Goal: Task Accomplishment & Management: Manage account settings

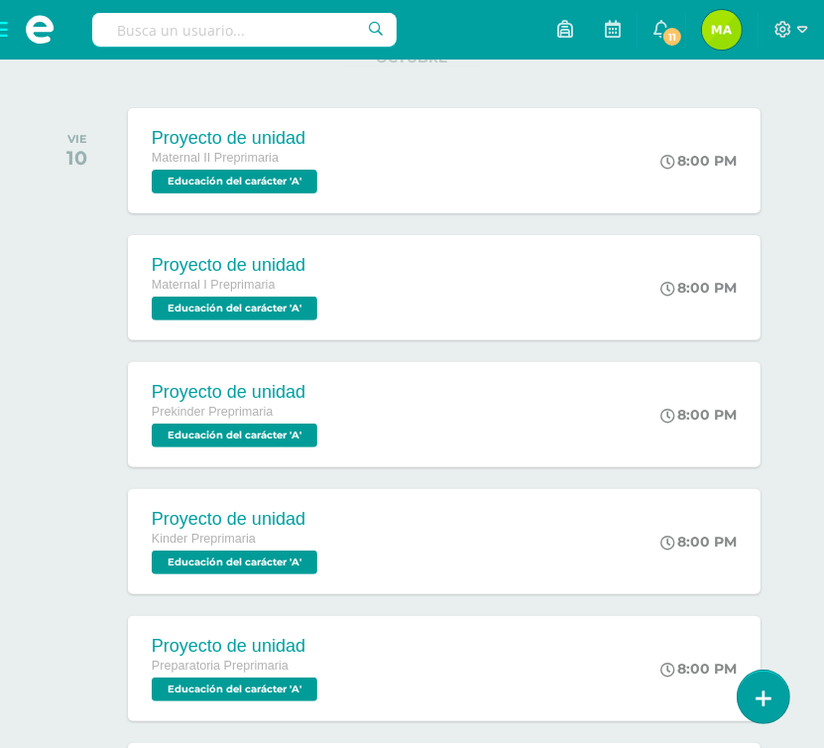
scroll to position [270, 0]
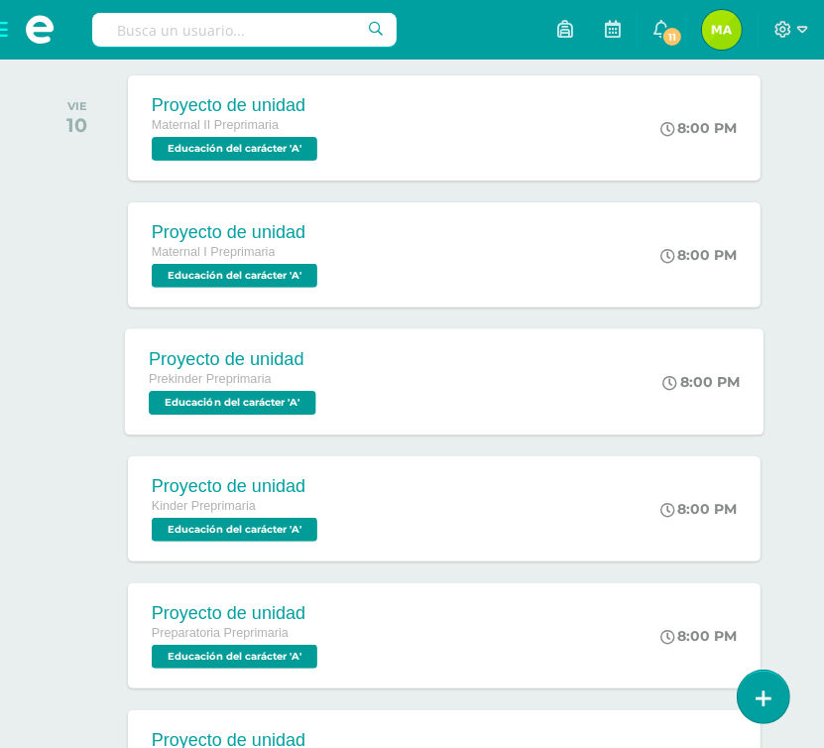
click at [295, 404] on span "Educación del carácter 'A'" at bounding box center [233, 403] width 168 height 24
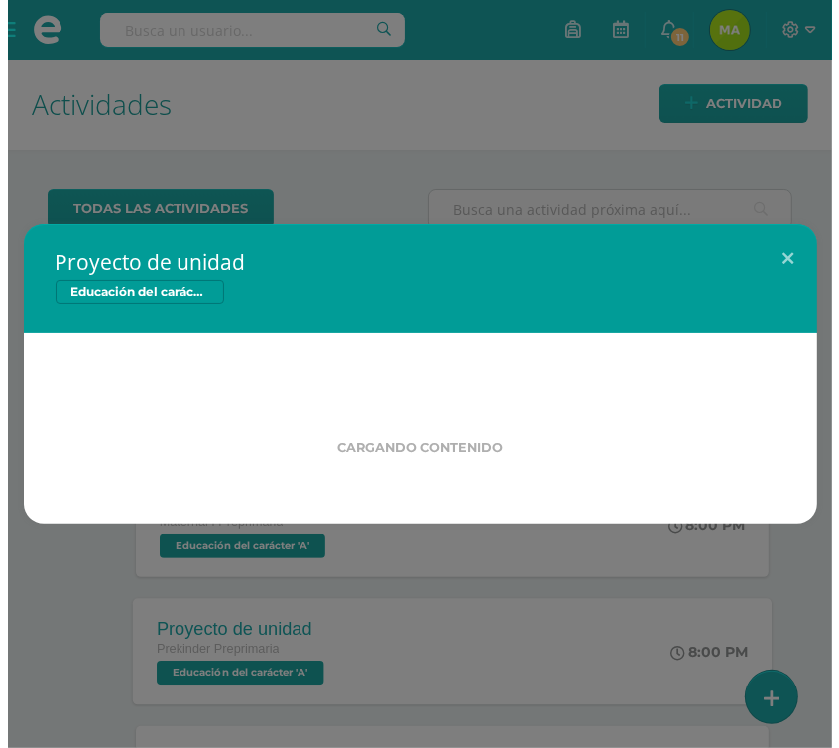
scroll to position [0, 0]
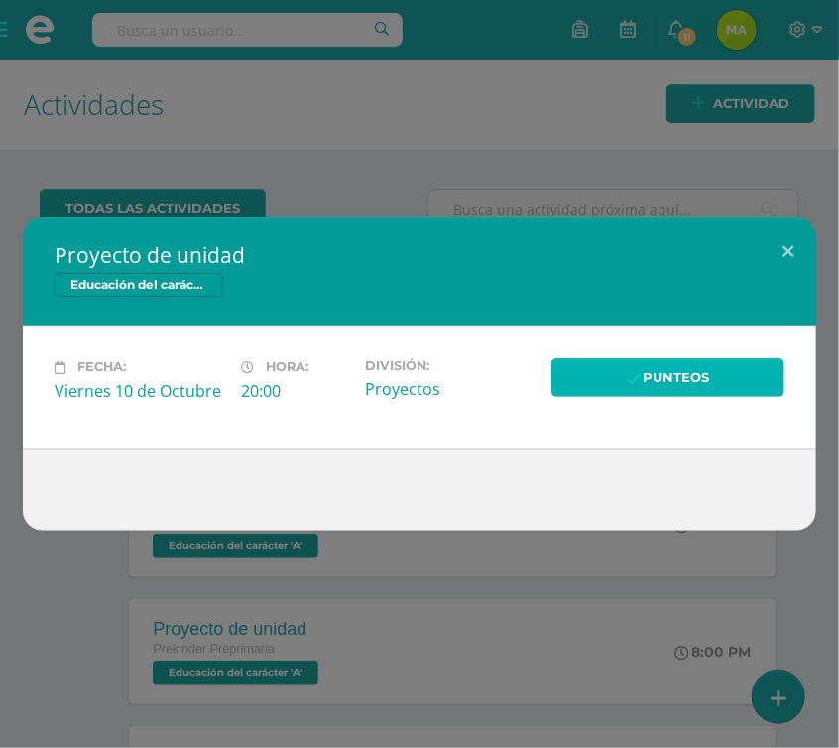
click at [607, 374] on link "Punteos" at bounding box center [667, 377] width 233 height 39
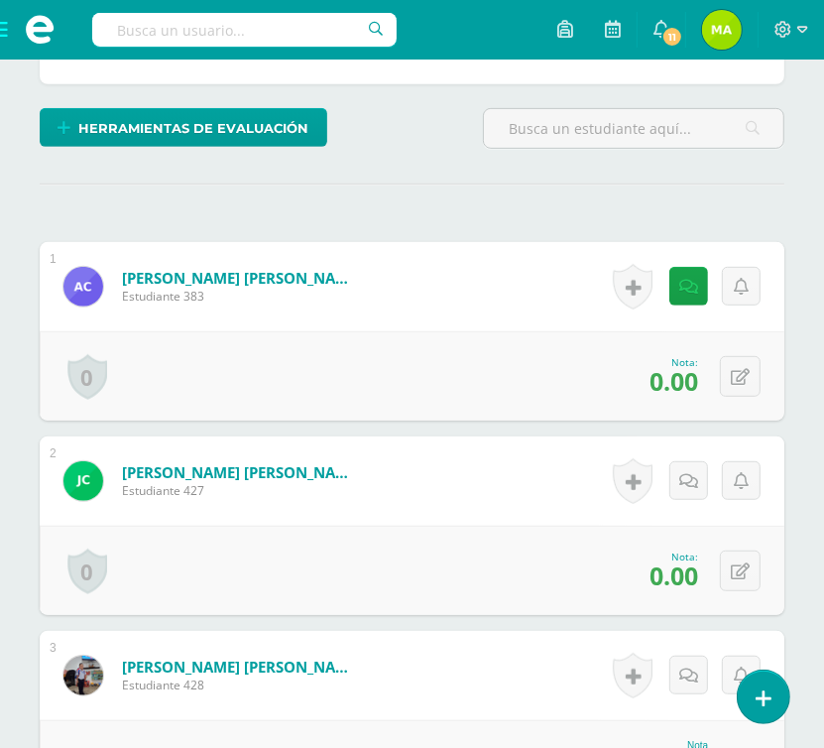
scroll to position [480, 0]
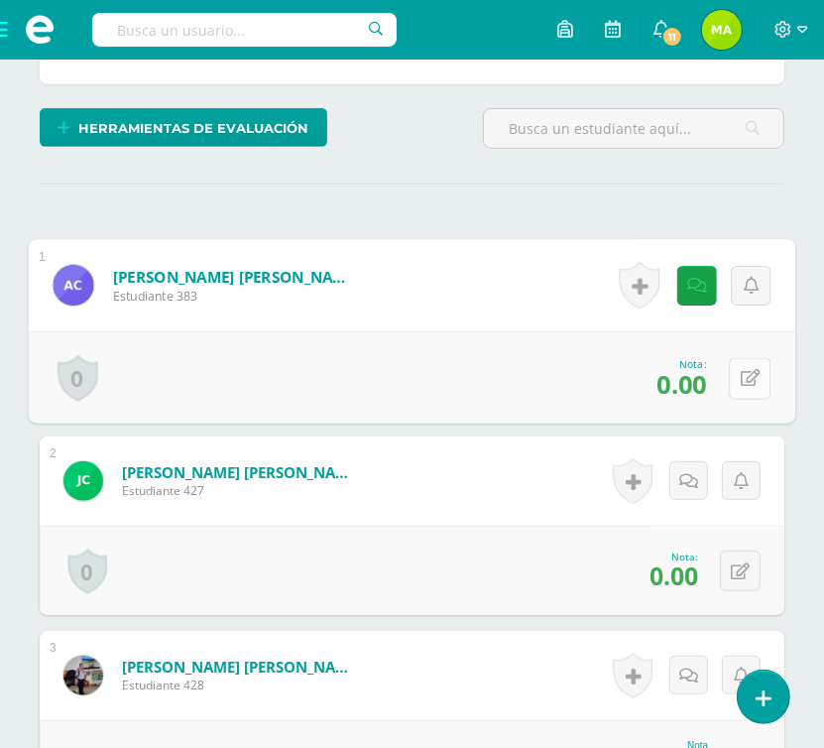
click at [744, 370] on icon at bounding box center [751, 378] width 20 height 17
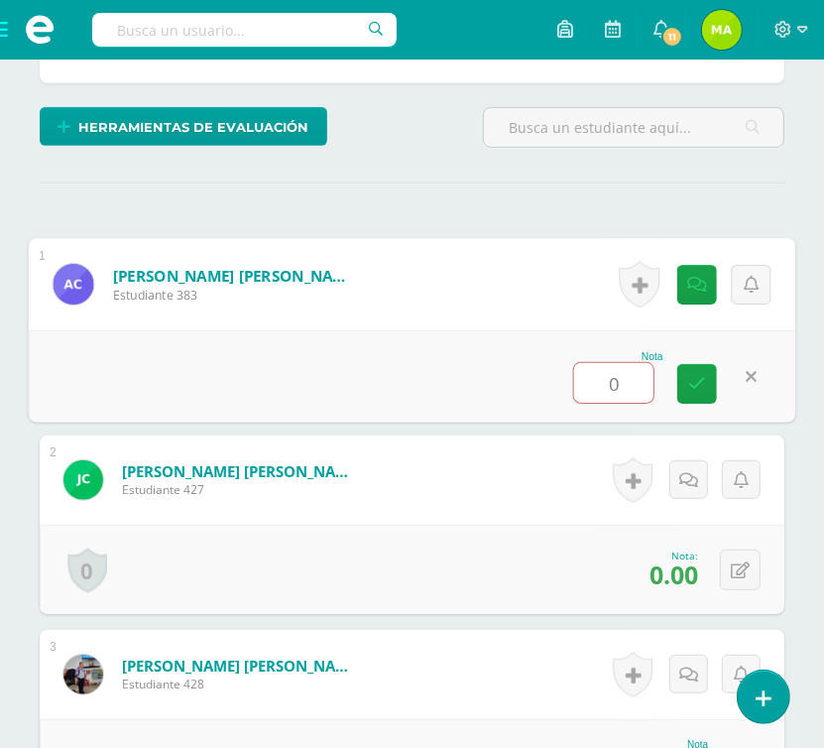
click at [630, 374] on input "0" at bounding box center [613, 383] width 79 height 40
click at [694, 384] on icon at bounding box center [697, 383] width 18 height 17
type input "0"
type input "10"
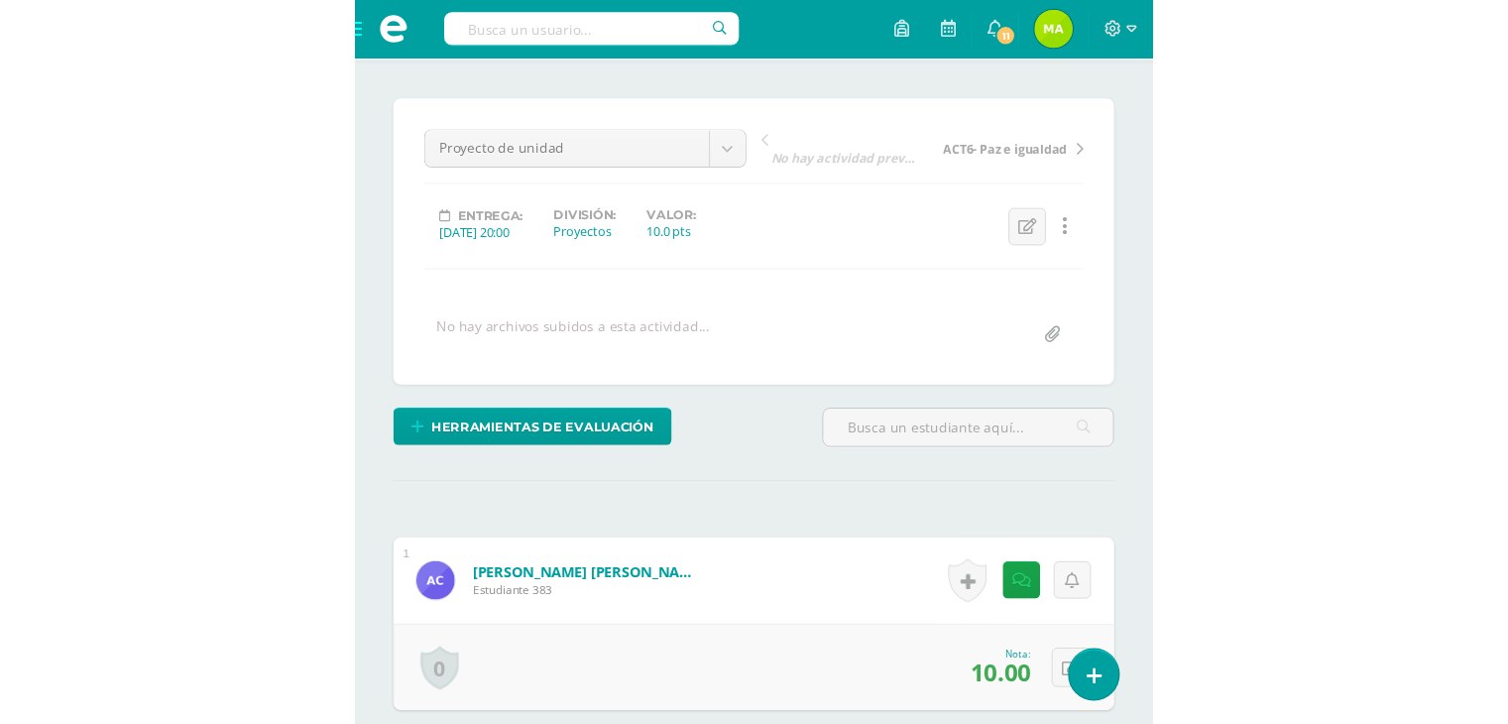
scroll to position [163, 0]
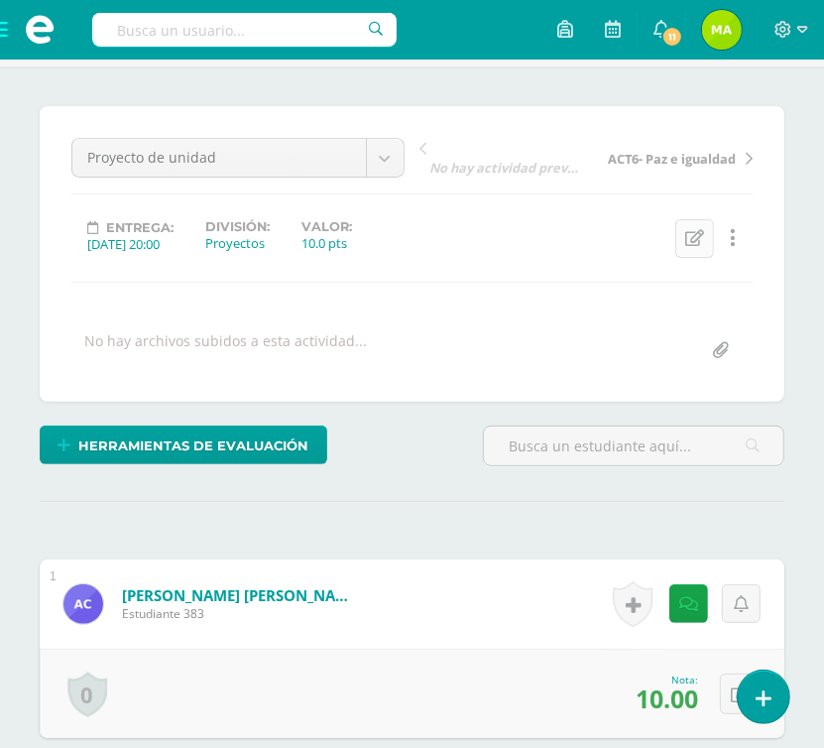
click at [688, 243] on icon at bounding box center [694, 238] width 19 height 17
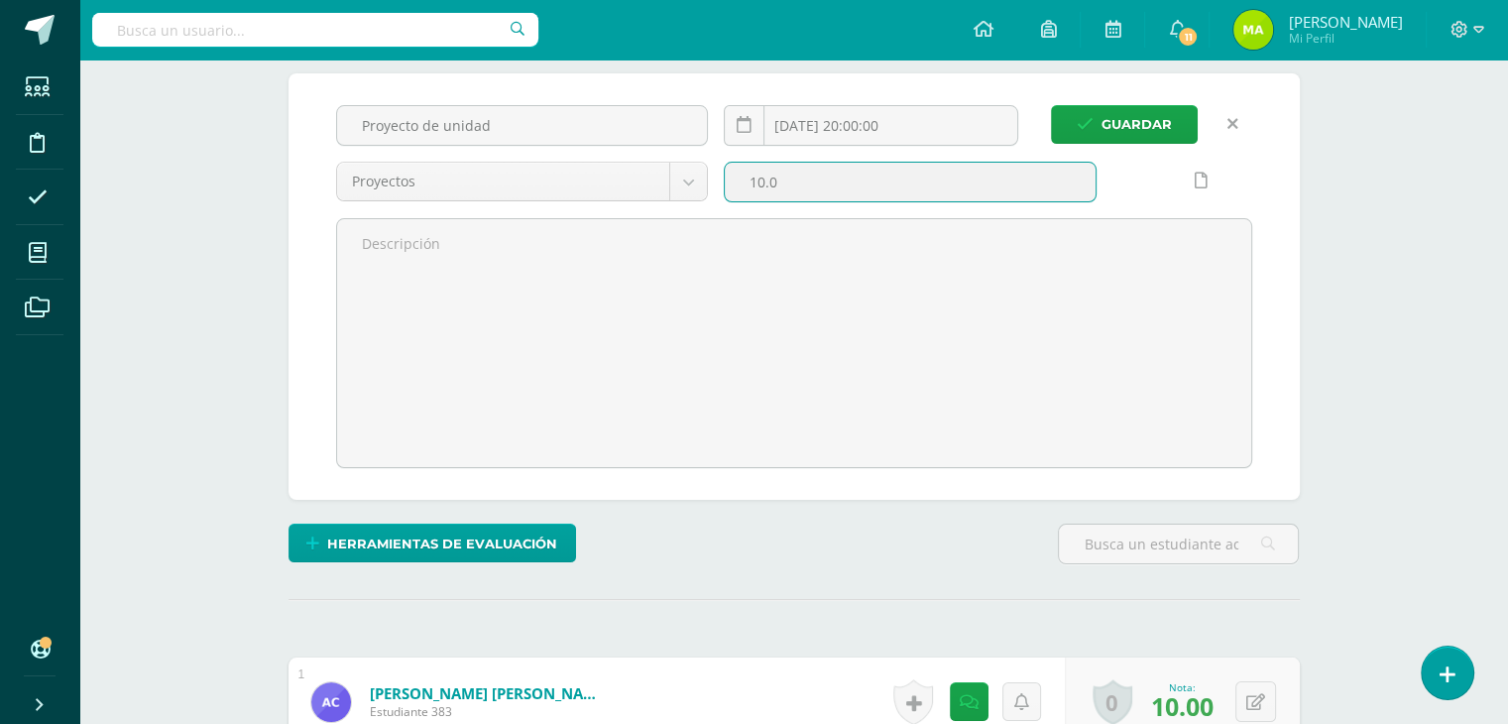
click at [823, 164] on input "10.0" at bounding box center [910, 182] width 371 height 39
type input "1"
type input "40"
click at [823, 117] on span "Guardar" at bounding box center [1137, 124] width 70 height 37
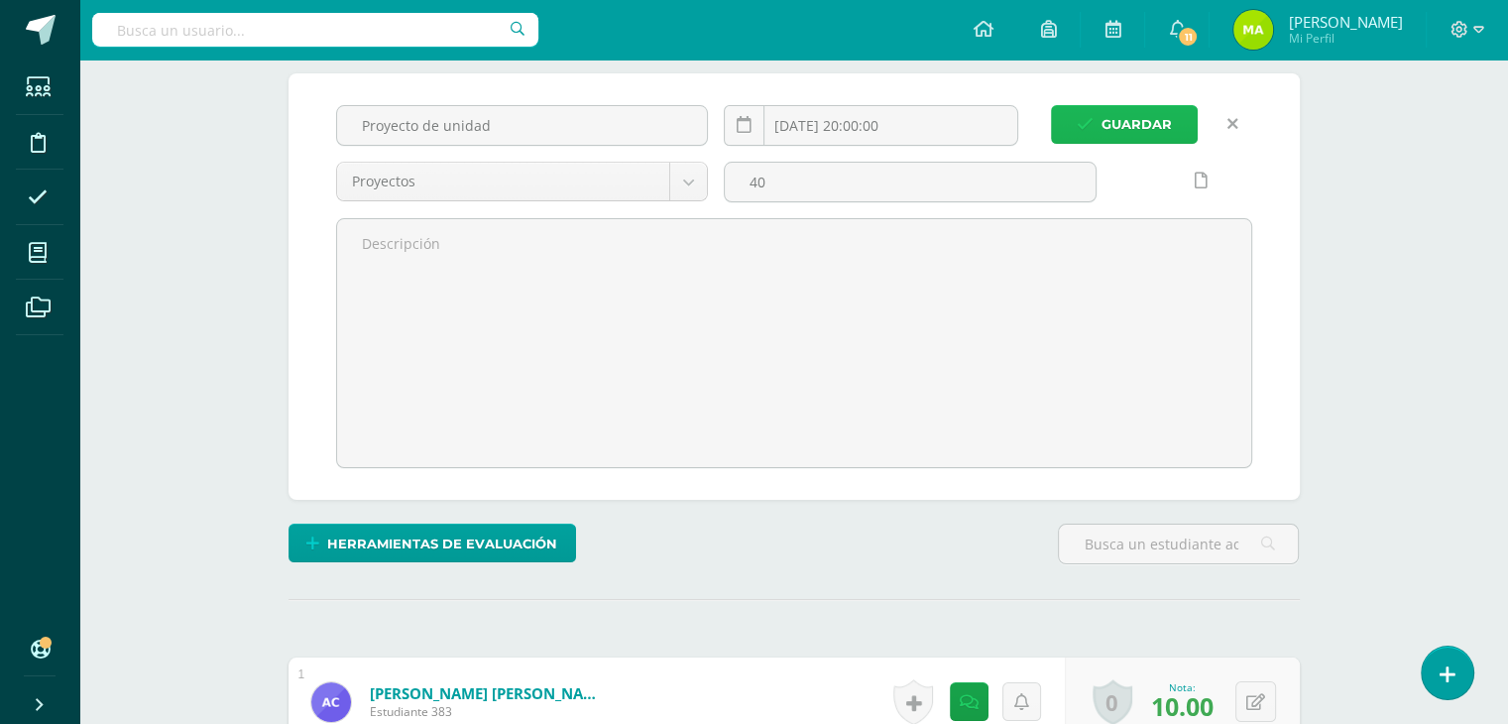
click at [823, 122] on span "Guardar" at bounding box center [1137, 124] width 70 height 37
click at [823, 120] on span "Guardar" at bounding box center [1137, 124] width 70 height 37
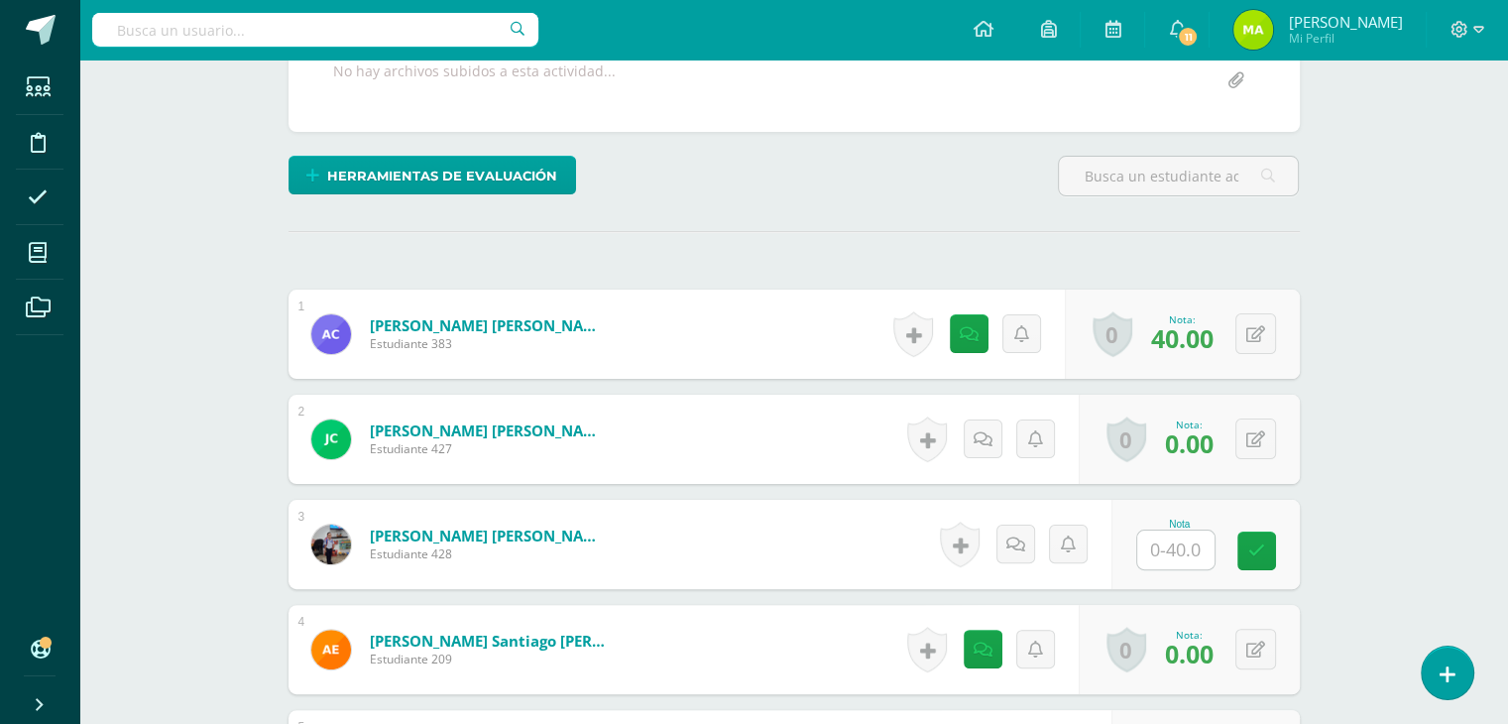
scroll to position [405, 0]
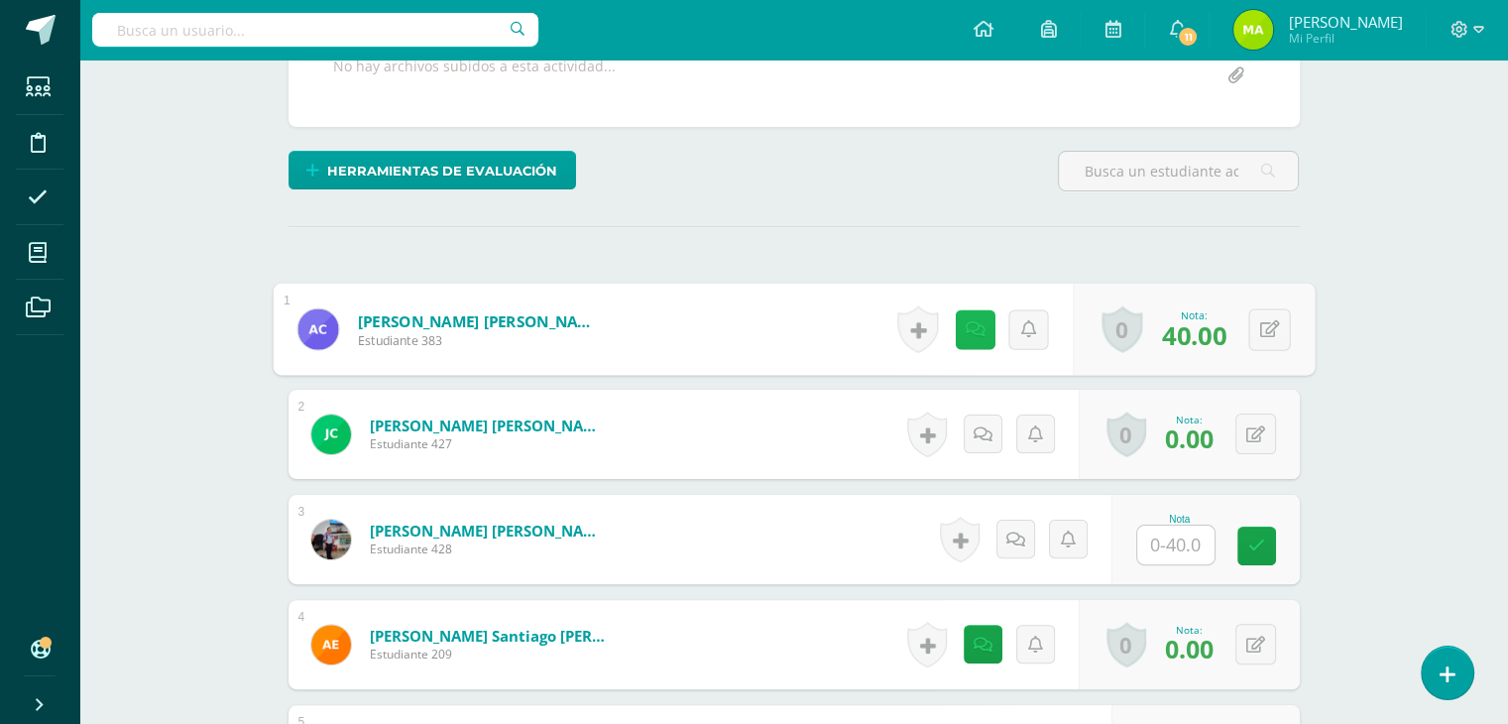
click at [972, 323] on icon at bounding box center [975, 328] width 20 height 17
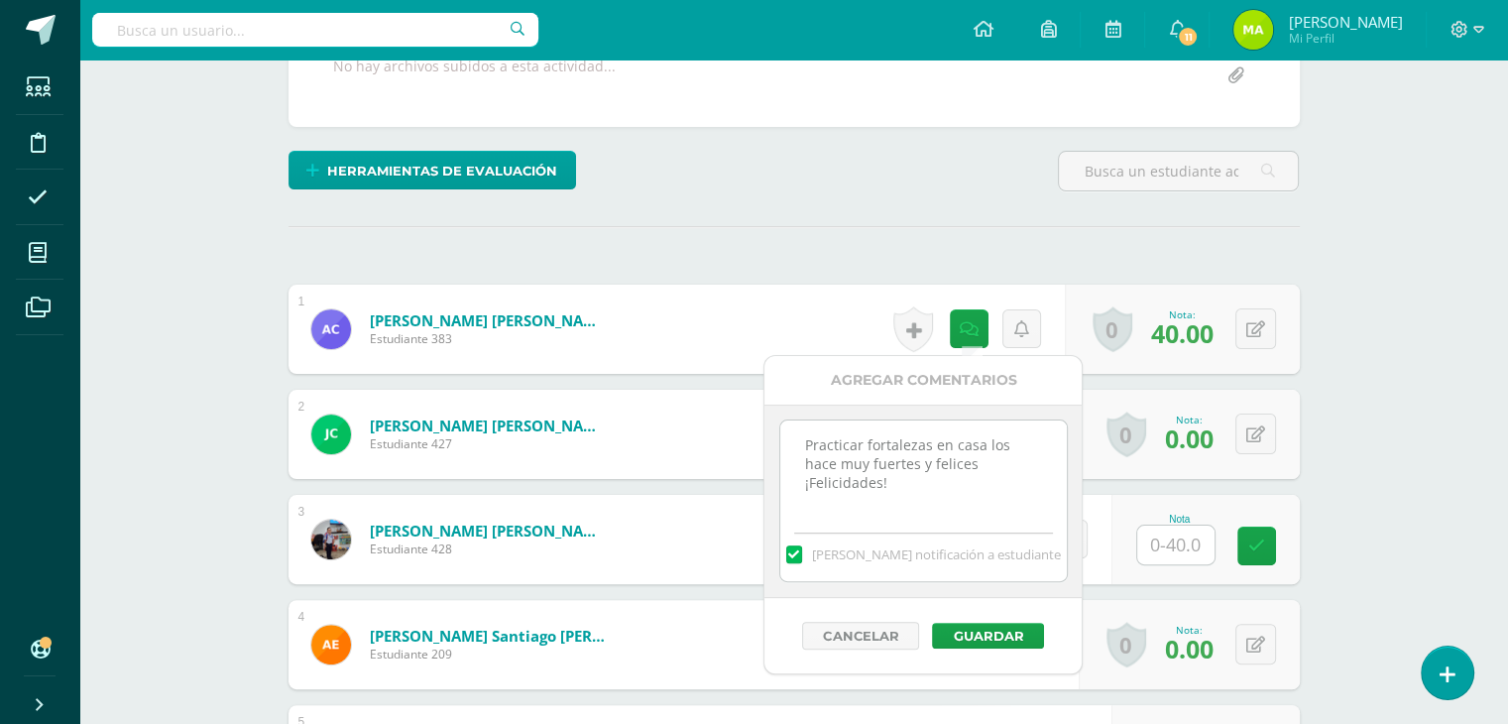
drag, startPoint x: 1039, startPoint y: 470, endPoint x: 626, endPoint y: 427, distance: 415.6
click at [1255, 433] on icon at bounding box center [1255, 434] width 19 height 17
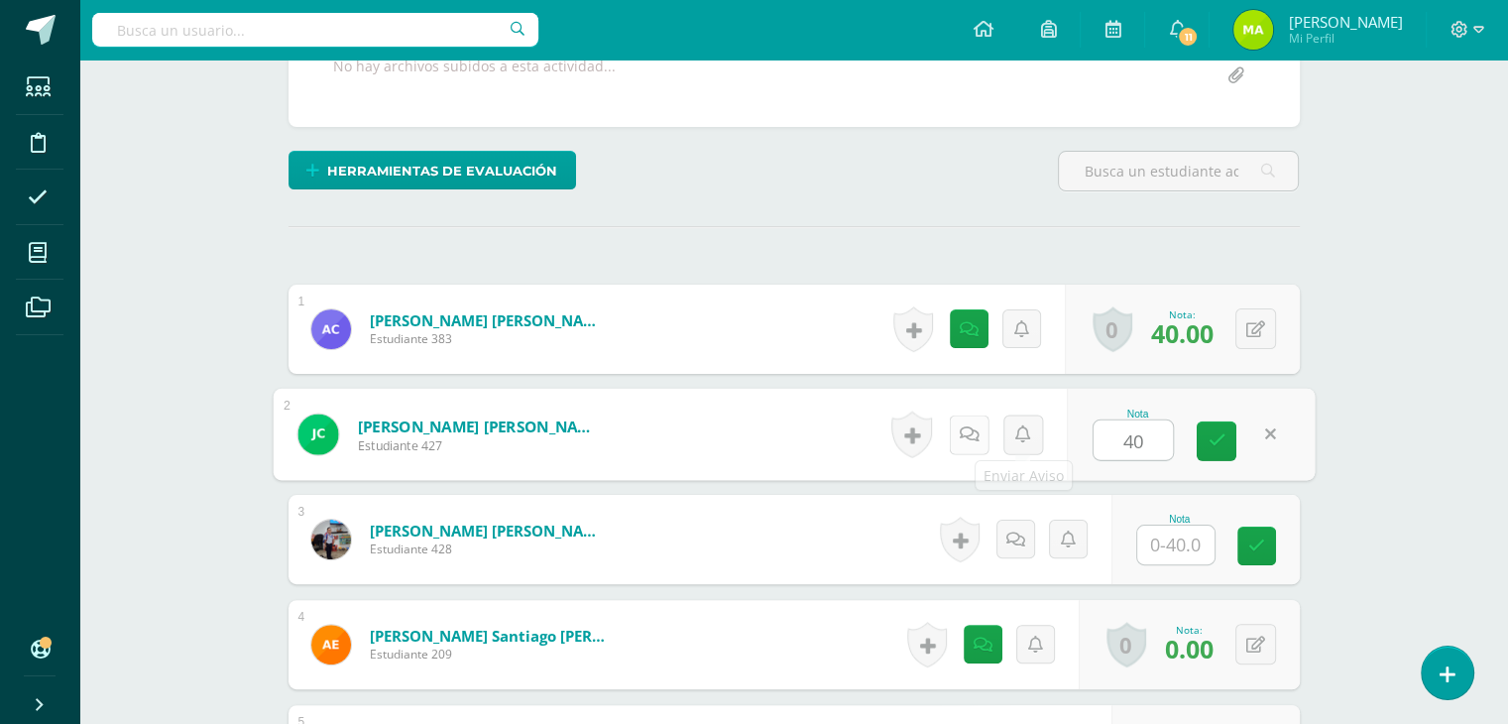
type input "40"
click at [979, 437] on link at bounding box center [969, 434] width 40 height 40
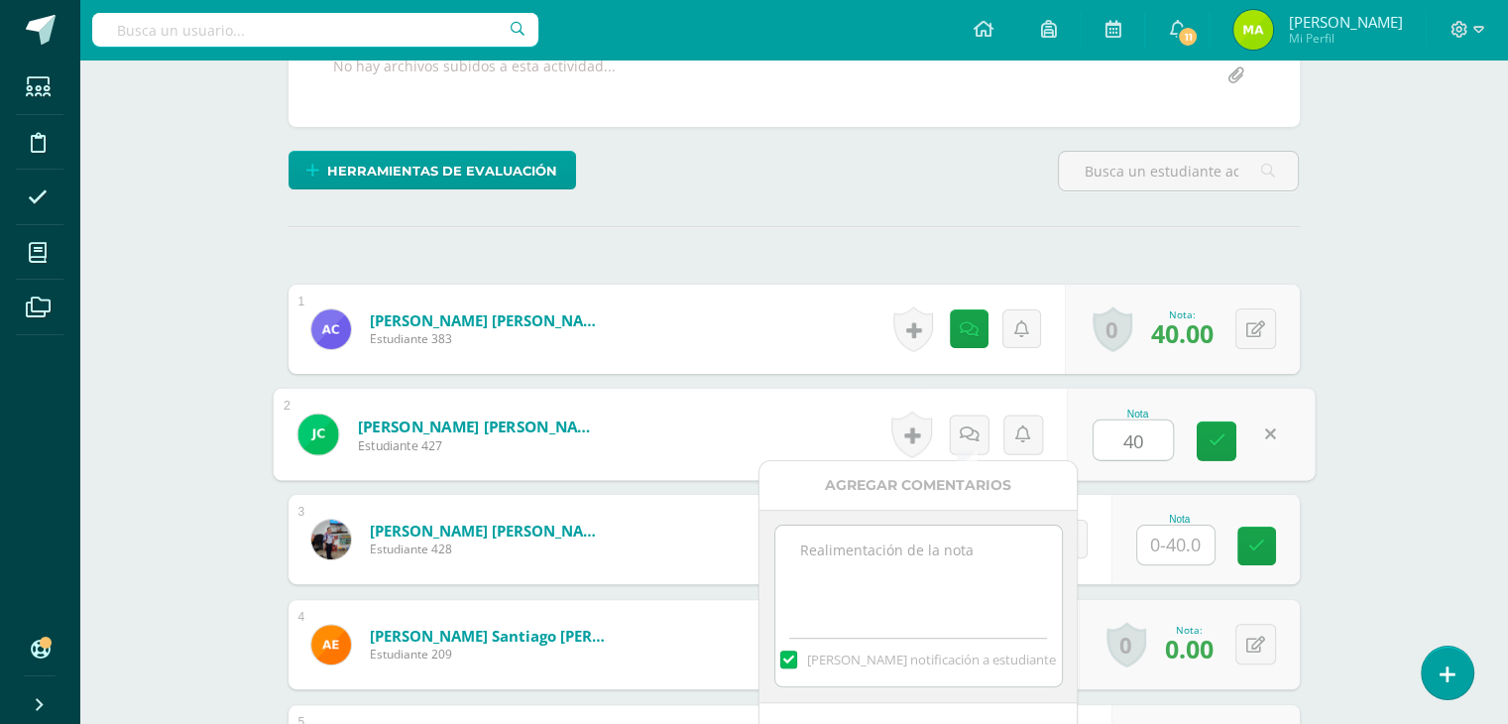
click at [987, 558] on textarea at bounding box center [918, 574] width 287 height 99
paste textarea "Practicar fortalezas en casa los hace muy fuertes y felices ¡Felicidades!"
type textarea "Practicar fortalezas en casa los hace muy fuertes y felices ¡Felicidades!"
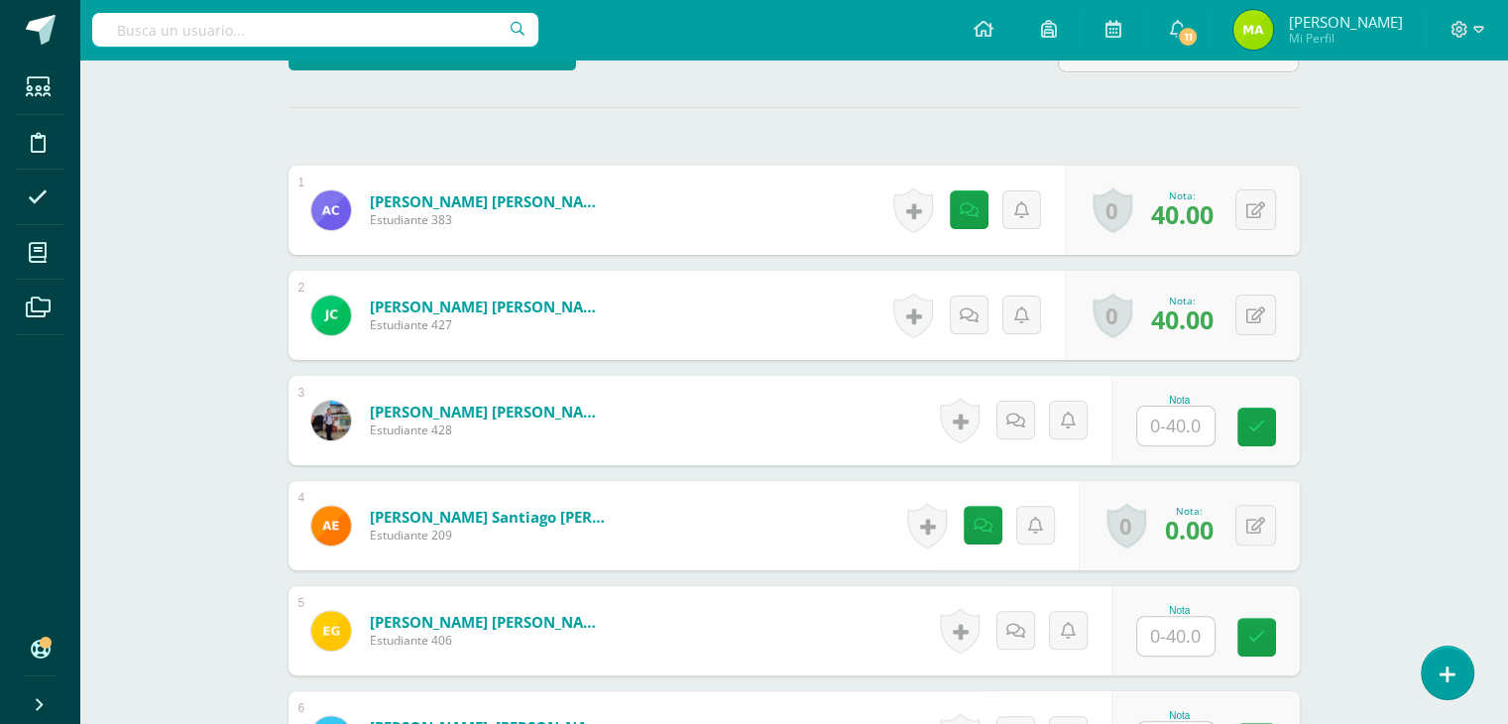
scroll to position [461, 0]
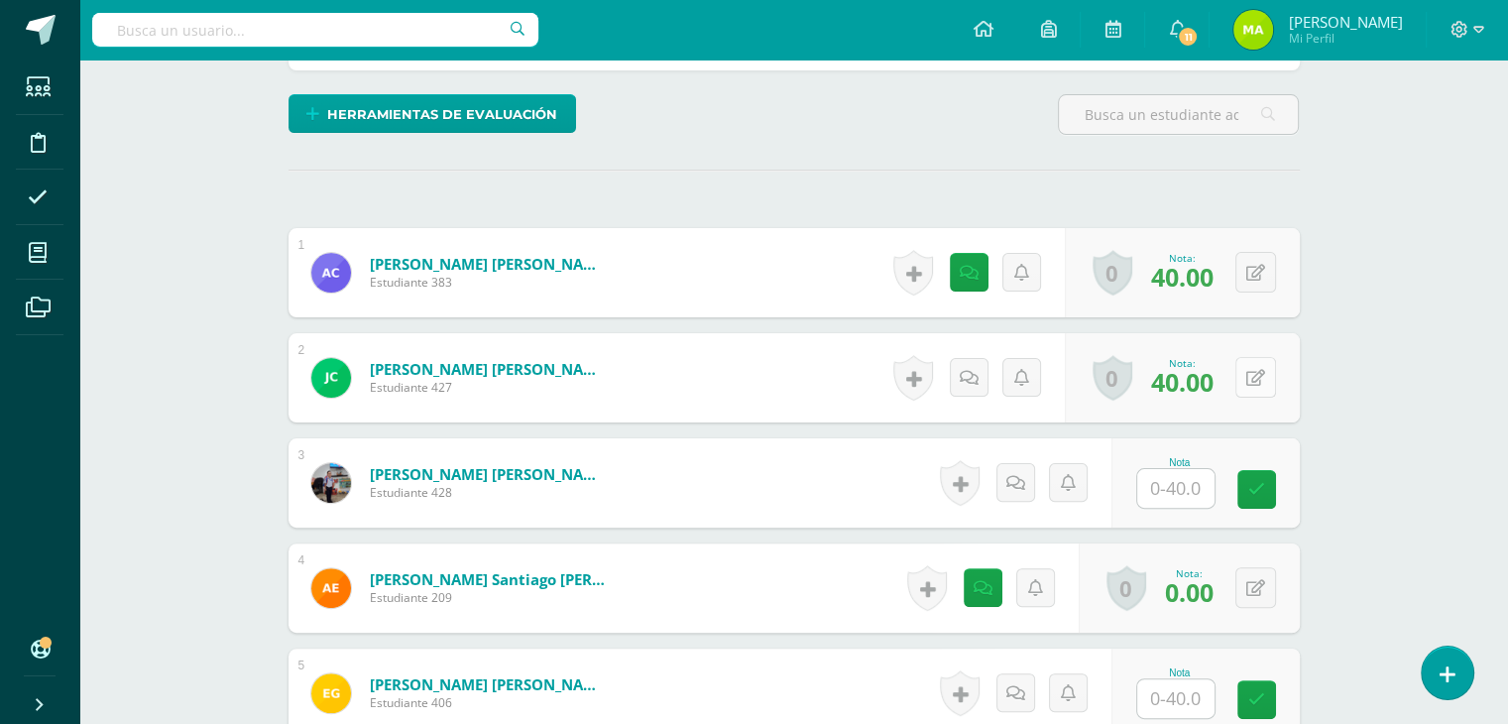
click at [1249, 378] on button at bounding box center [1255, 377] width 41 height 41
type input "38"
click at [957, 374] on link at bounding box center [969, 378] width 40 height 40
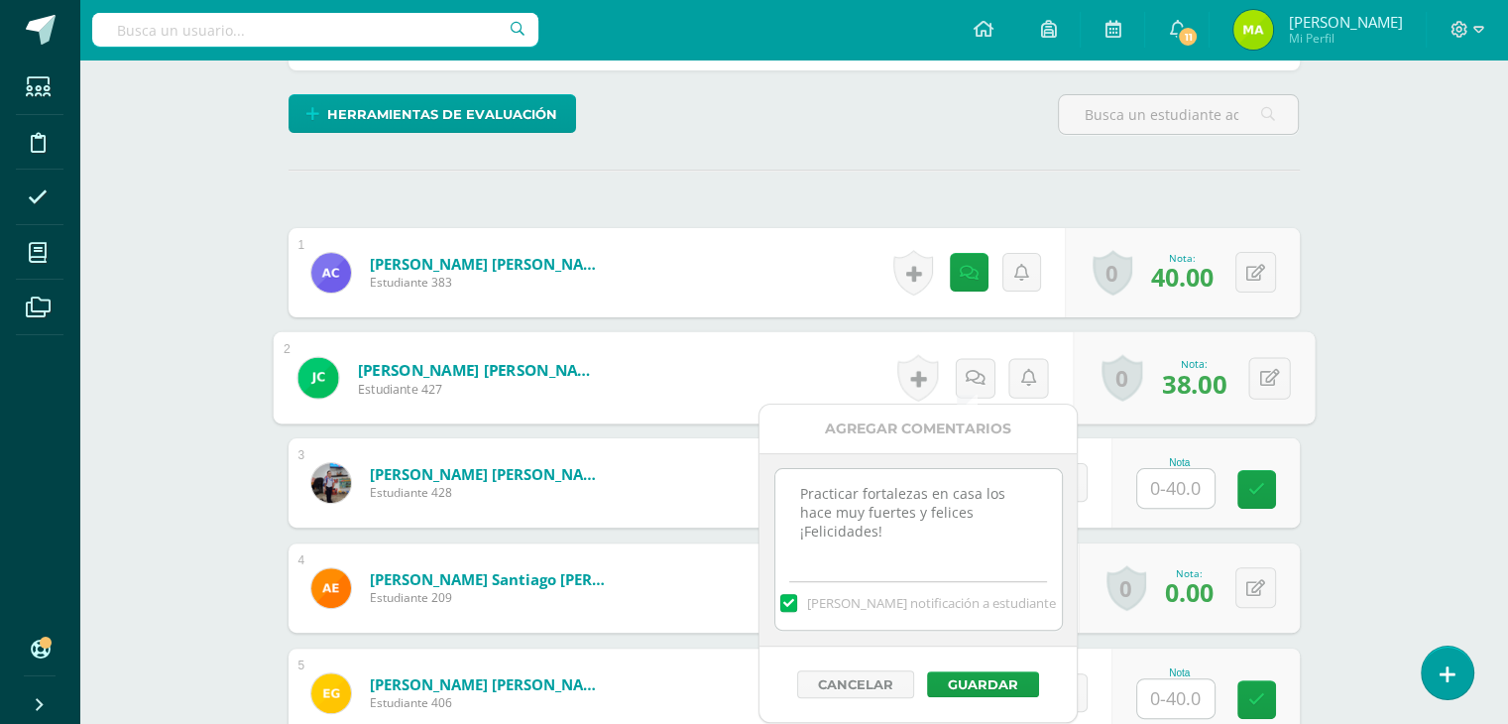
click at [1183, 483] on input "text" at bounding box center [1175, 488] width 77 height 39
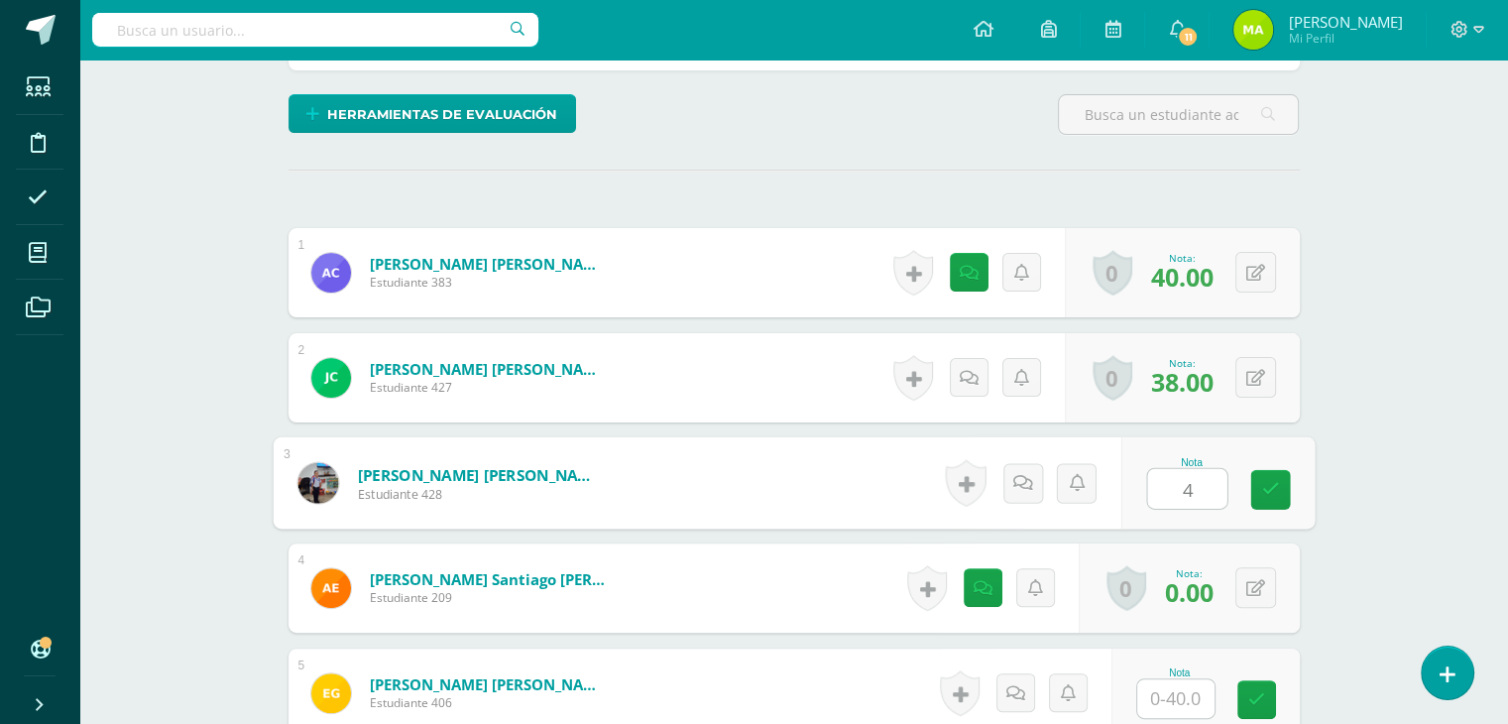
type input "40"
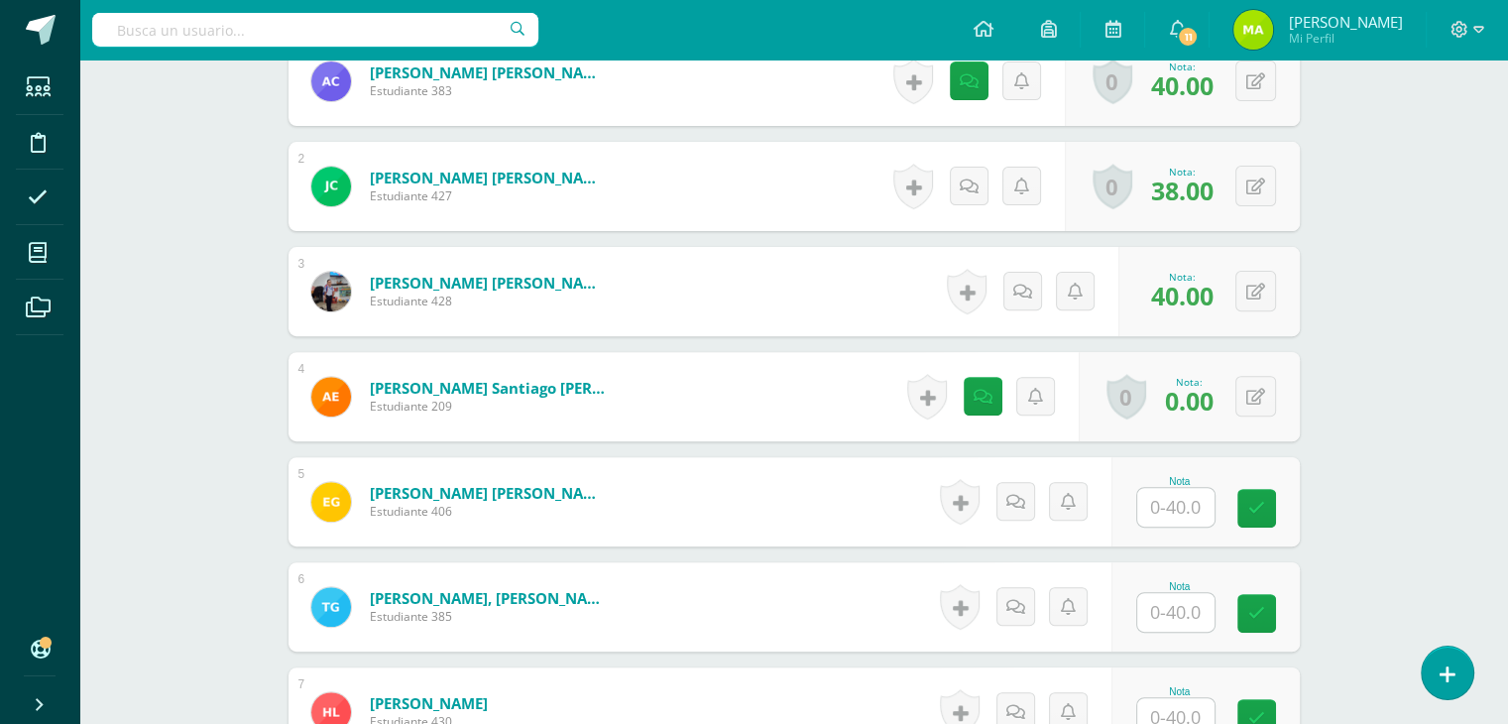
scroll to position [701, 0]
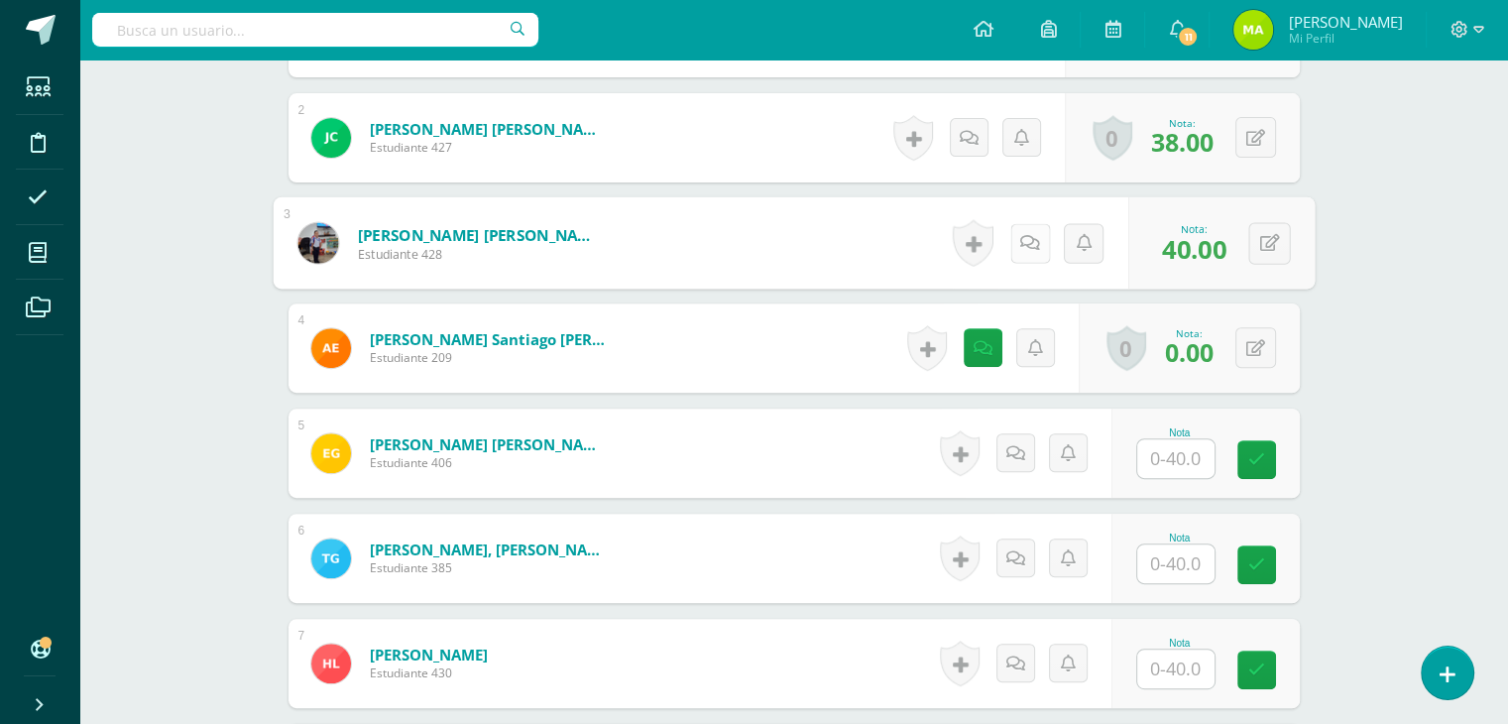
click at [1017, 243] on link at bounding box center [1029, 243] width 40 height 40
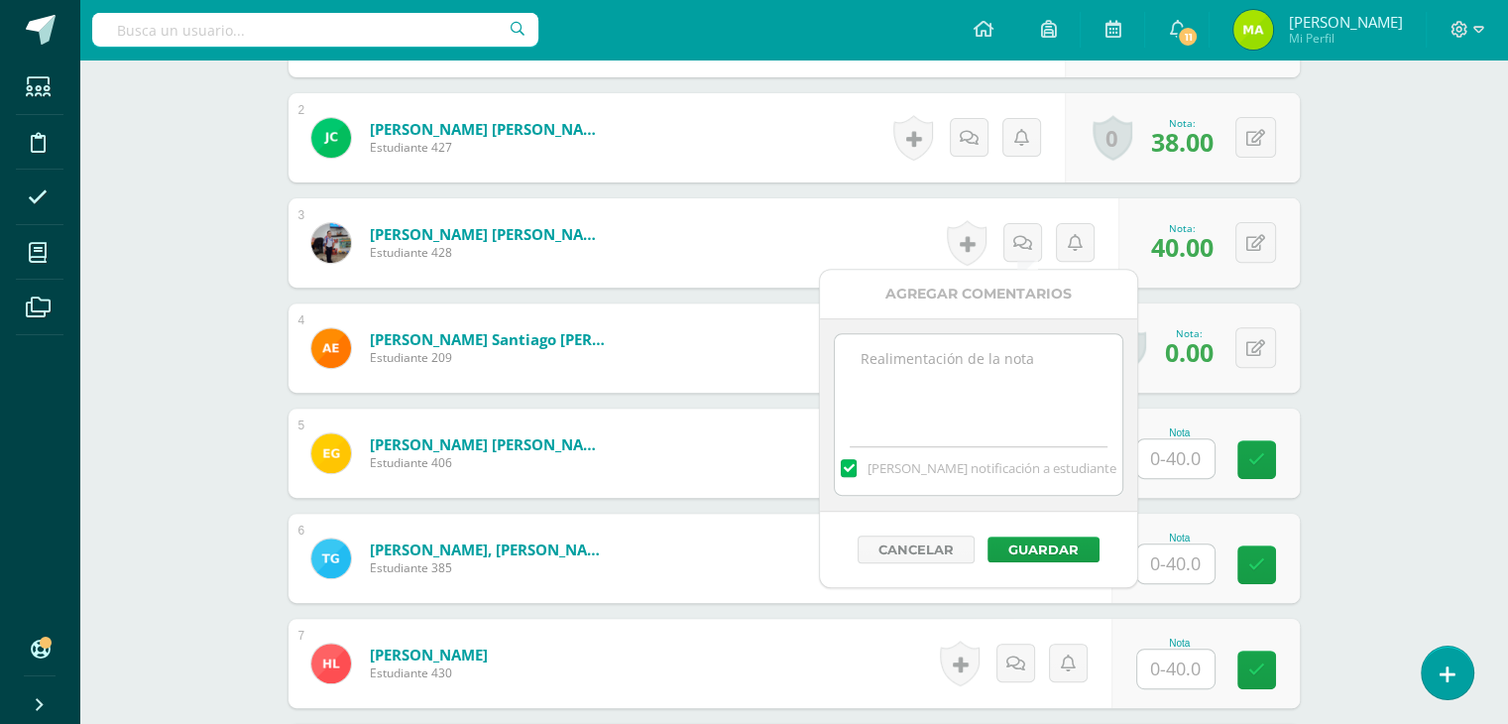
click at [972, 402] on textarea at bounding box center [978, 383] width 287 height 99
paste textarea "Practicar fortalezas en casa los hace muy fuertes y felices ¡Felicidades!"
type textarea "Practicar fortalezas en casa los hace muy fuertes y felices ¡Felicidades!"
click at [1023, 537] on button "Guardar" at bounding box center [1044, 549] width 112 height 26
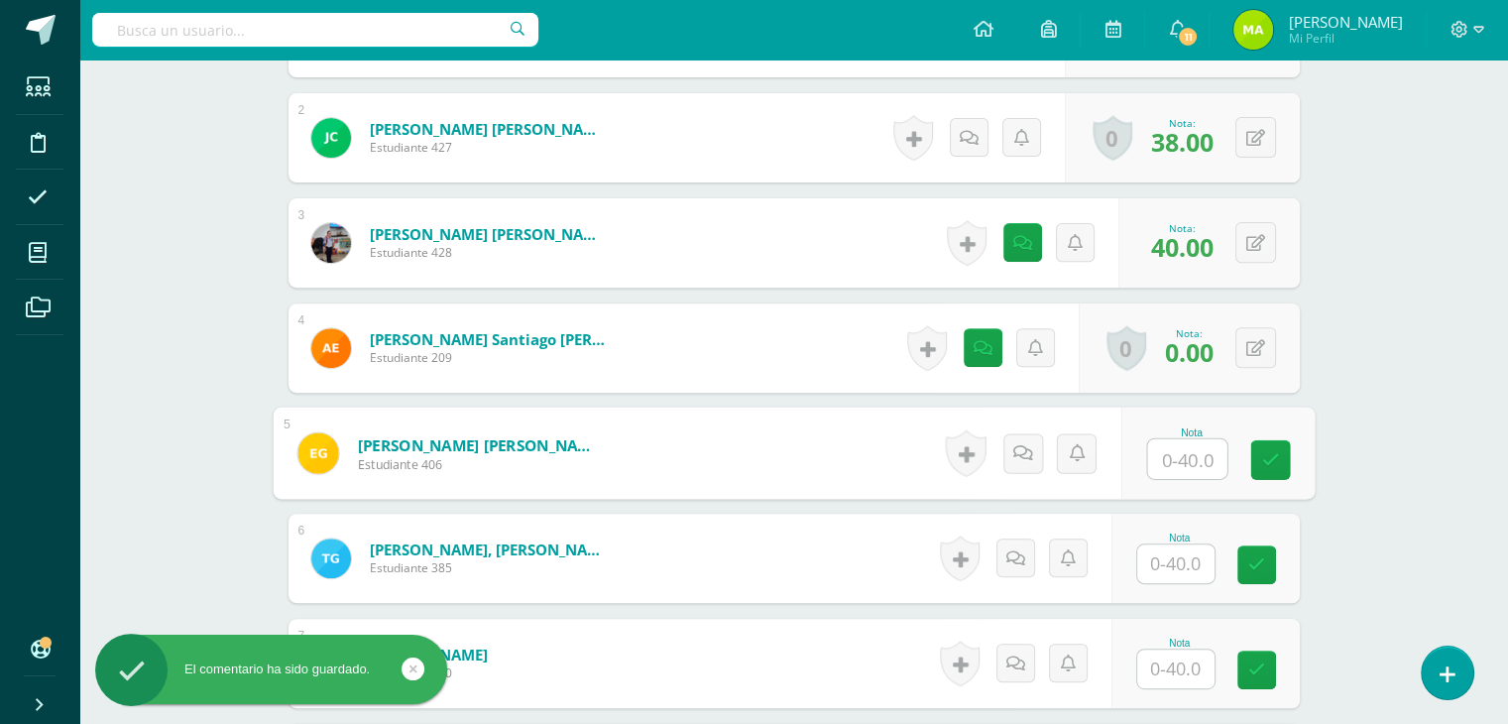
click at [1178, 454] on input "text" at bounding box center [1186, 459] width 79 height 40
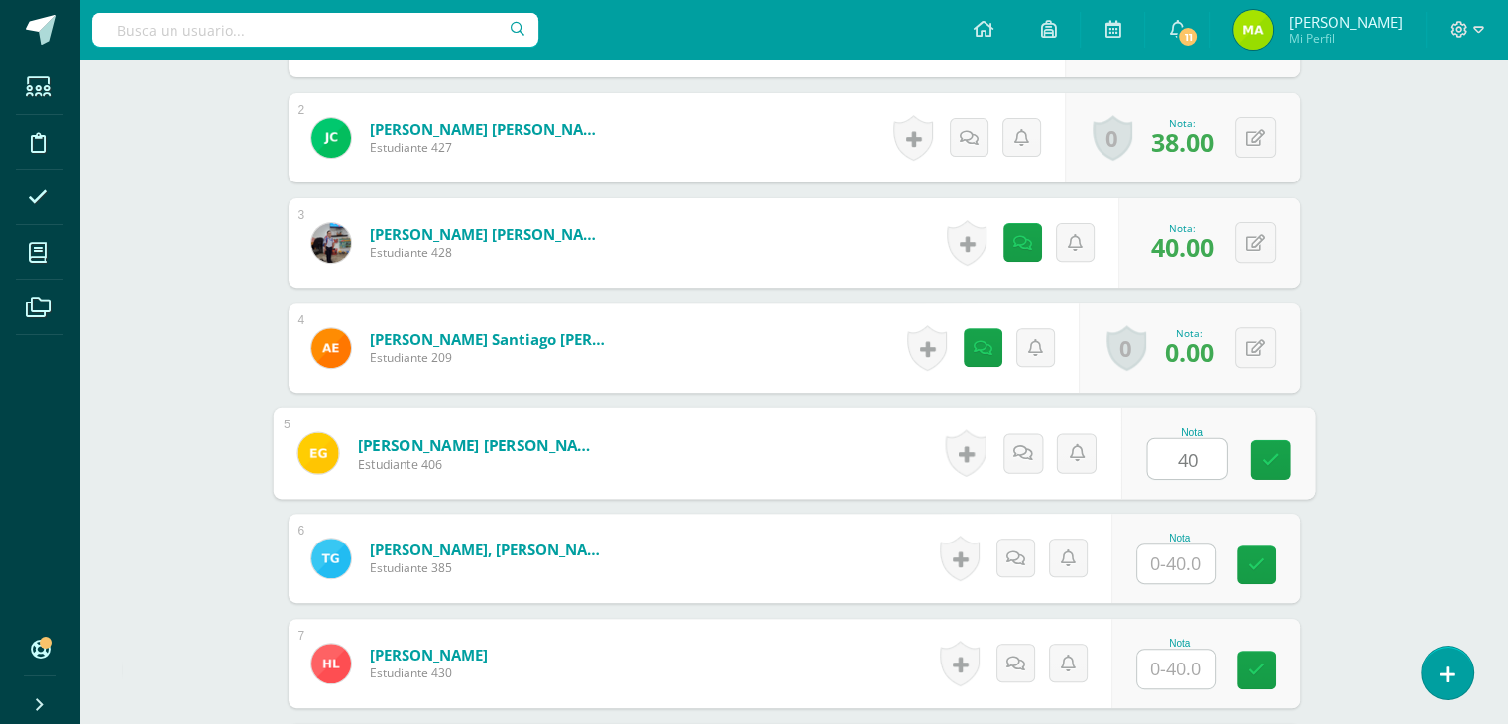
type input "40"
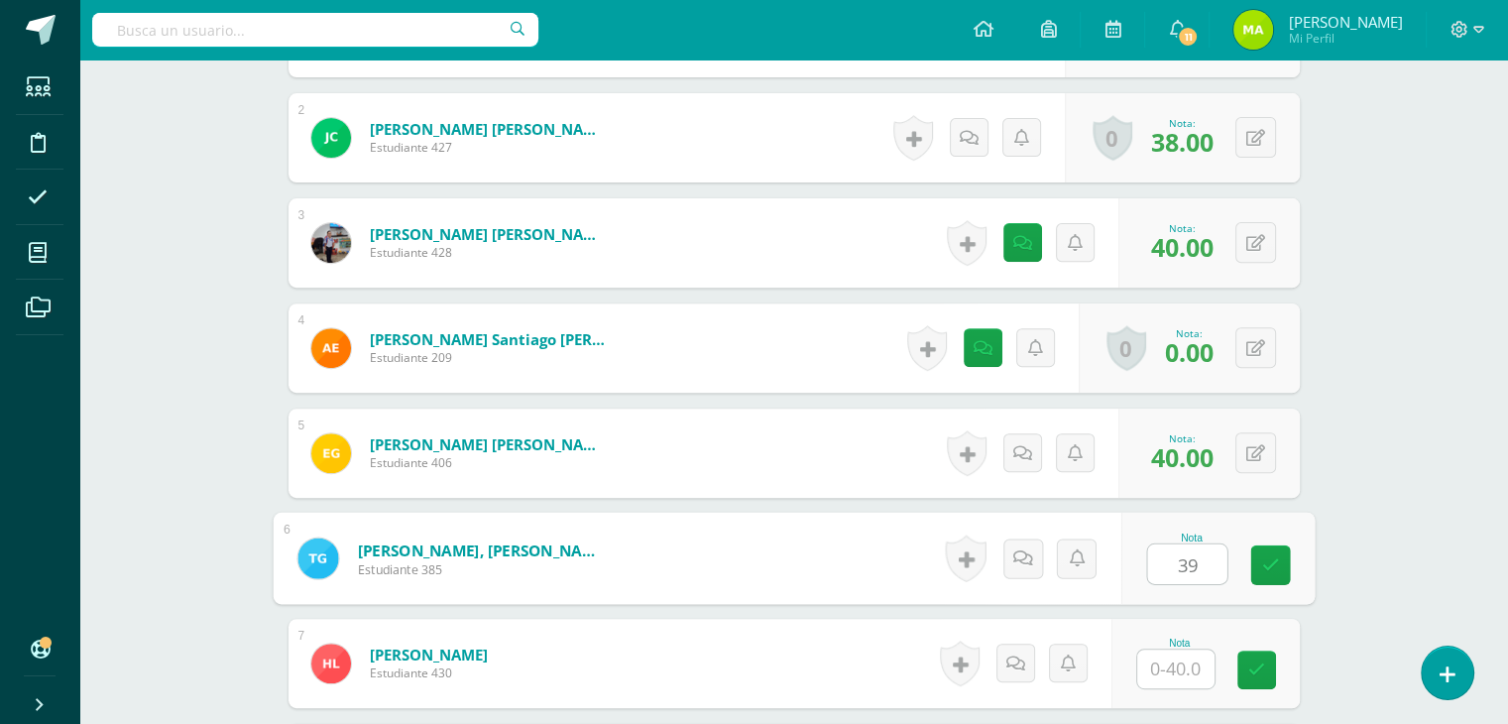
type input "39"
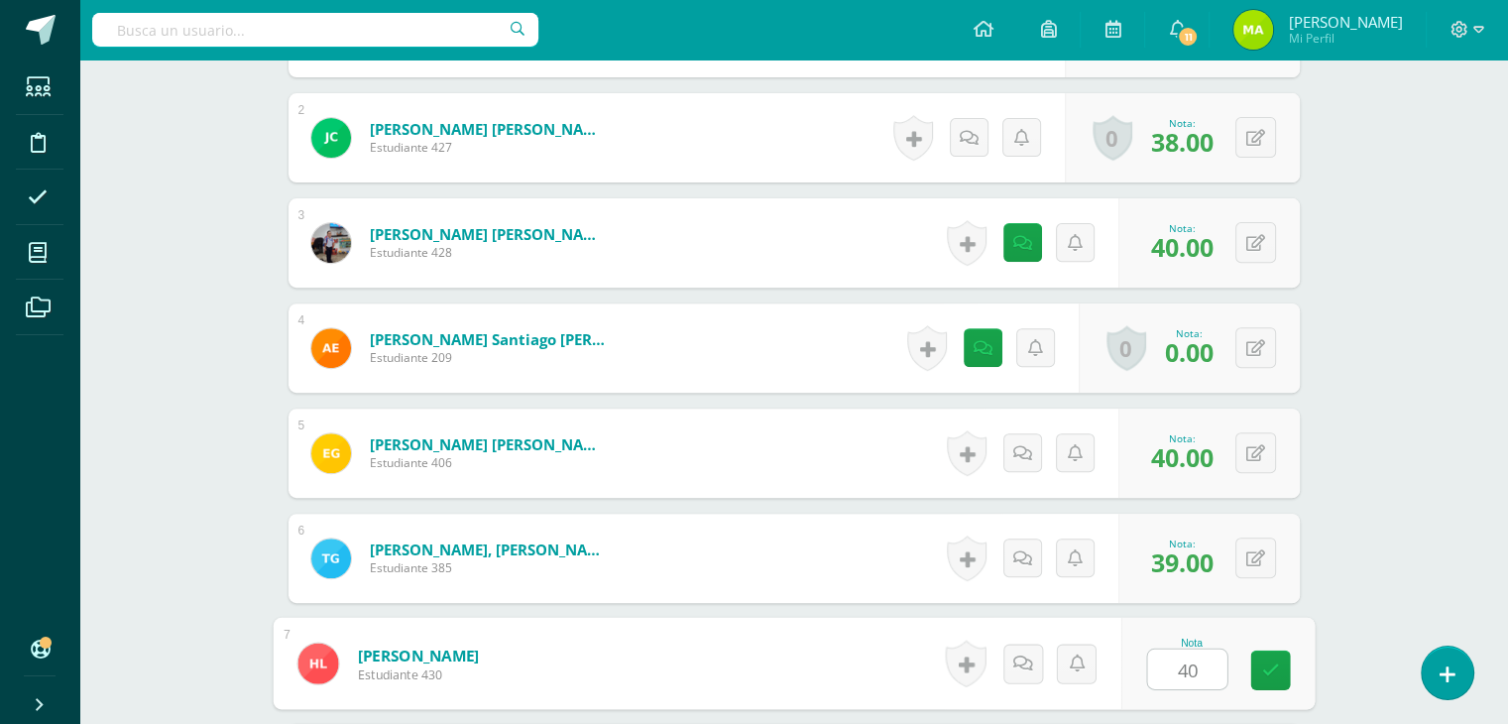
type input "40"
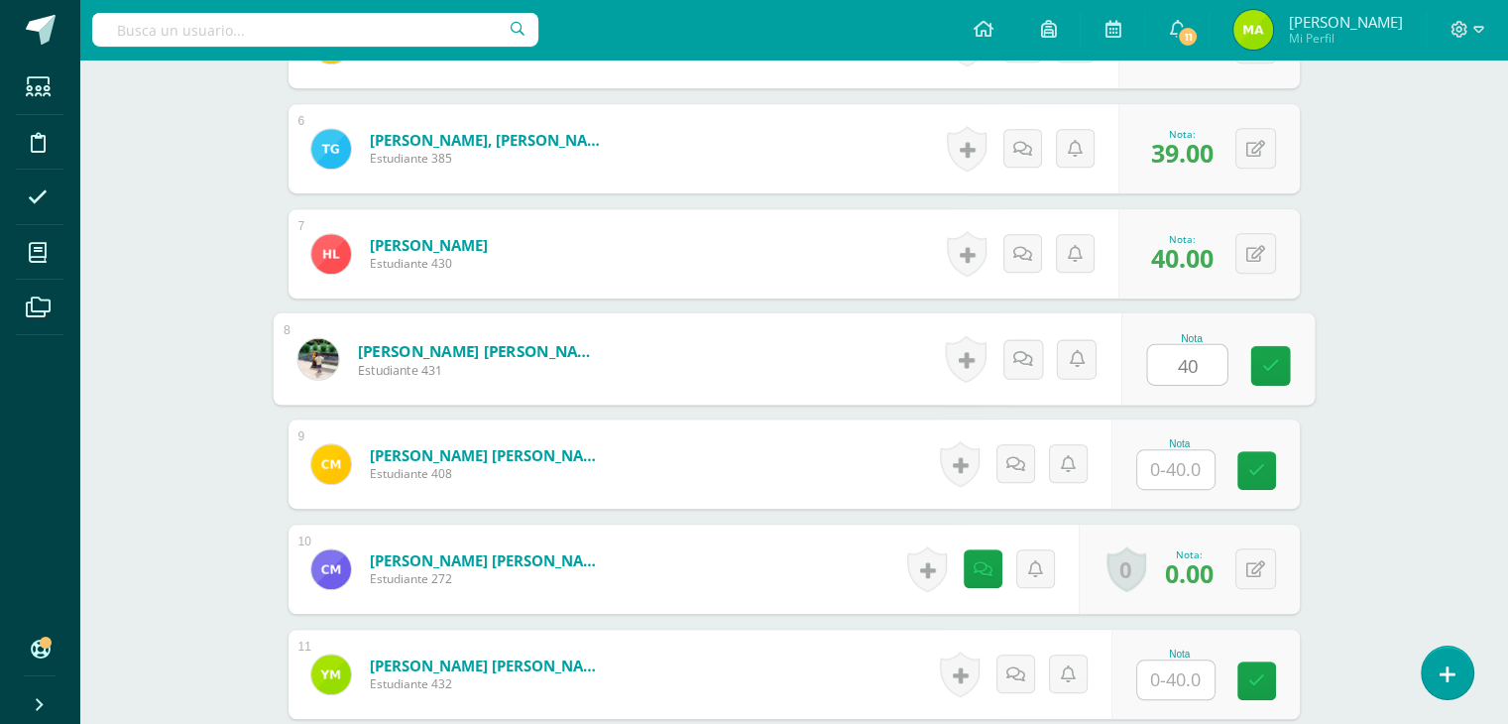
type input "40"
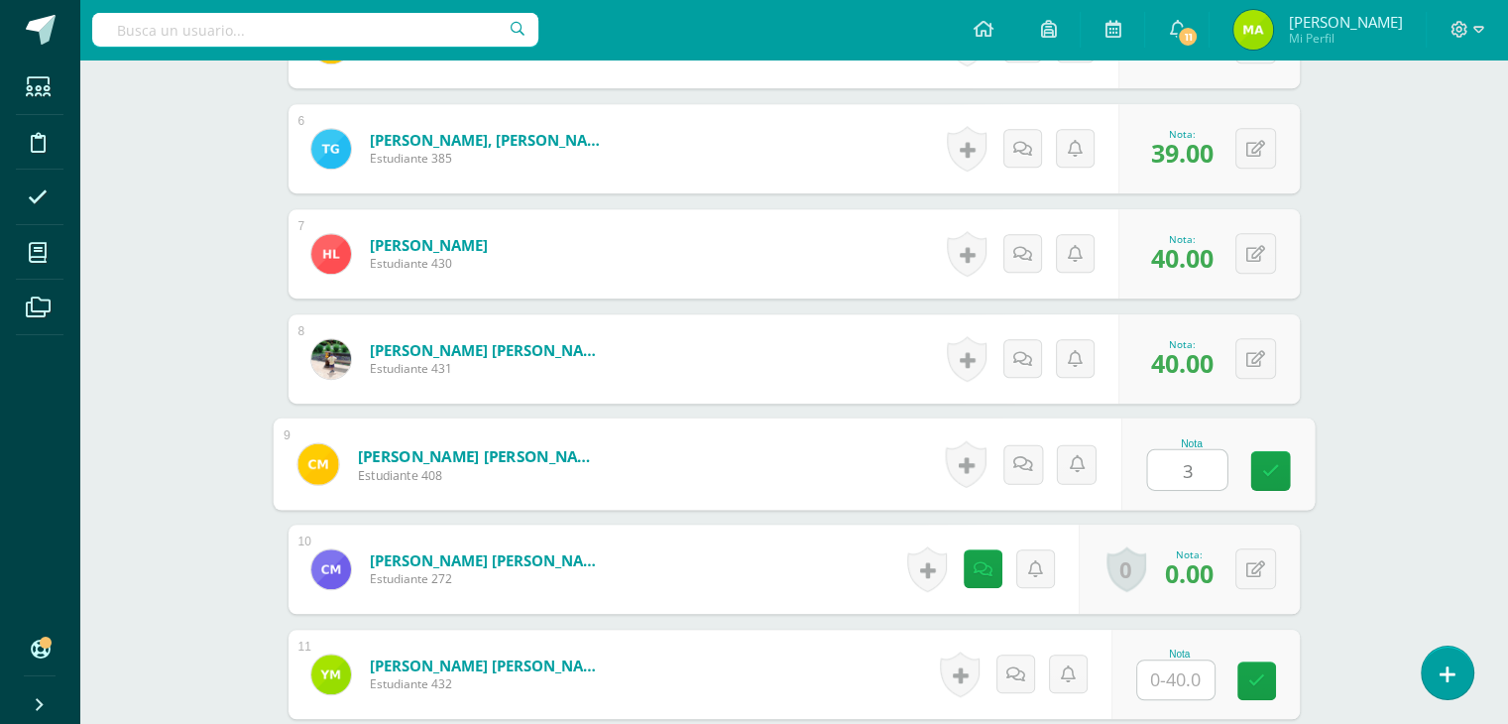
type input "30"
click at [1025, 468] on icon at bounding box center [1022, 464] width 19 height 17
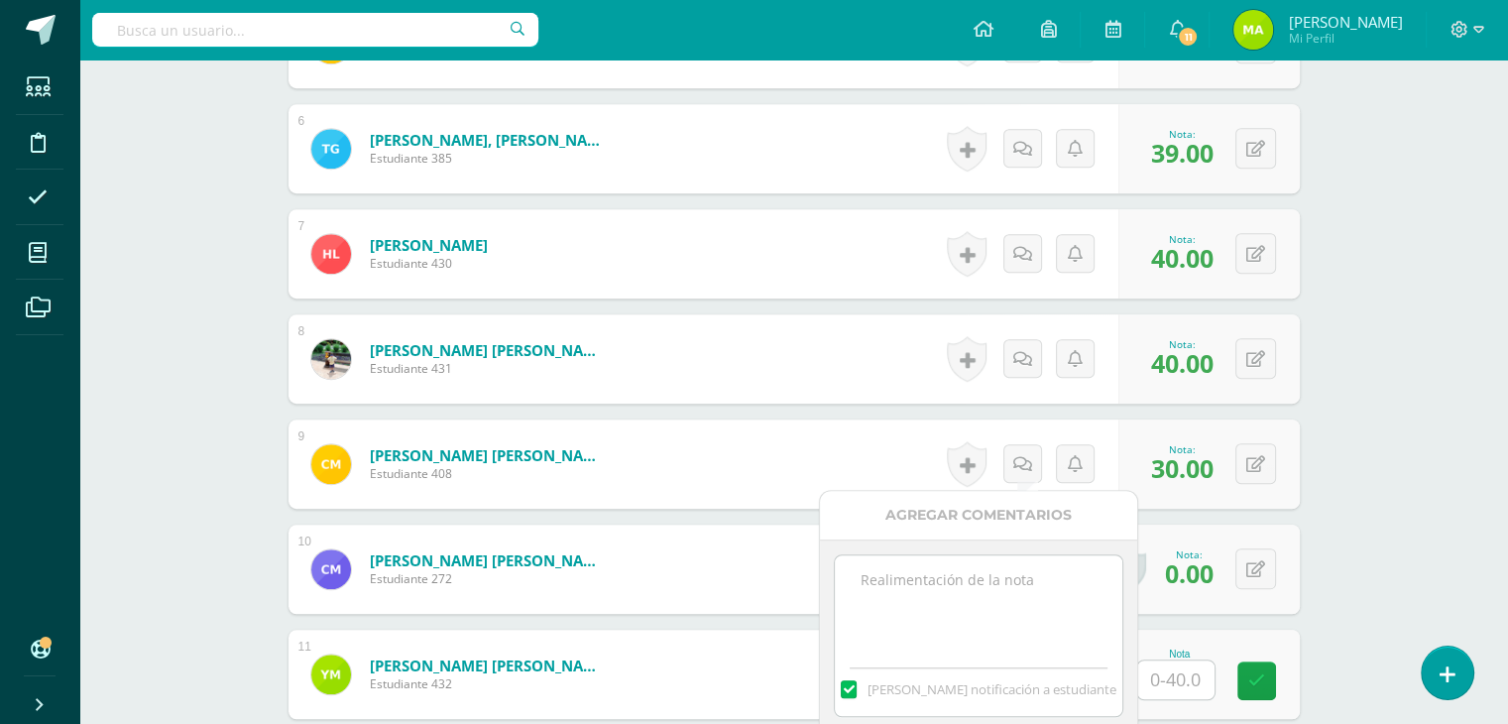
click at [1000, 581] on textarea at bounding box center [978, 604] width 287 height 99
paste textarea "Practicar fortalezas en casa los hace muy fuertes y felices ¡Felicidades!"
type textarea "Practicar fortalezas en casa los hace muy fuertes y felices ¡Felicidades! Entre…"
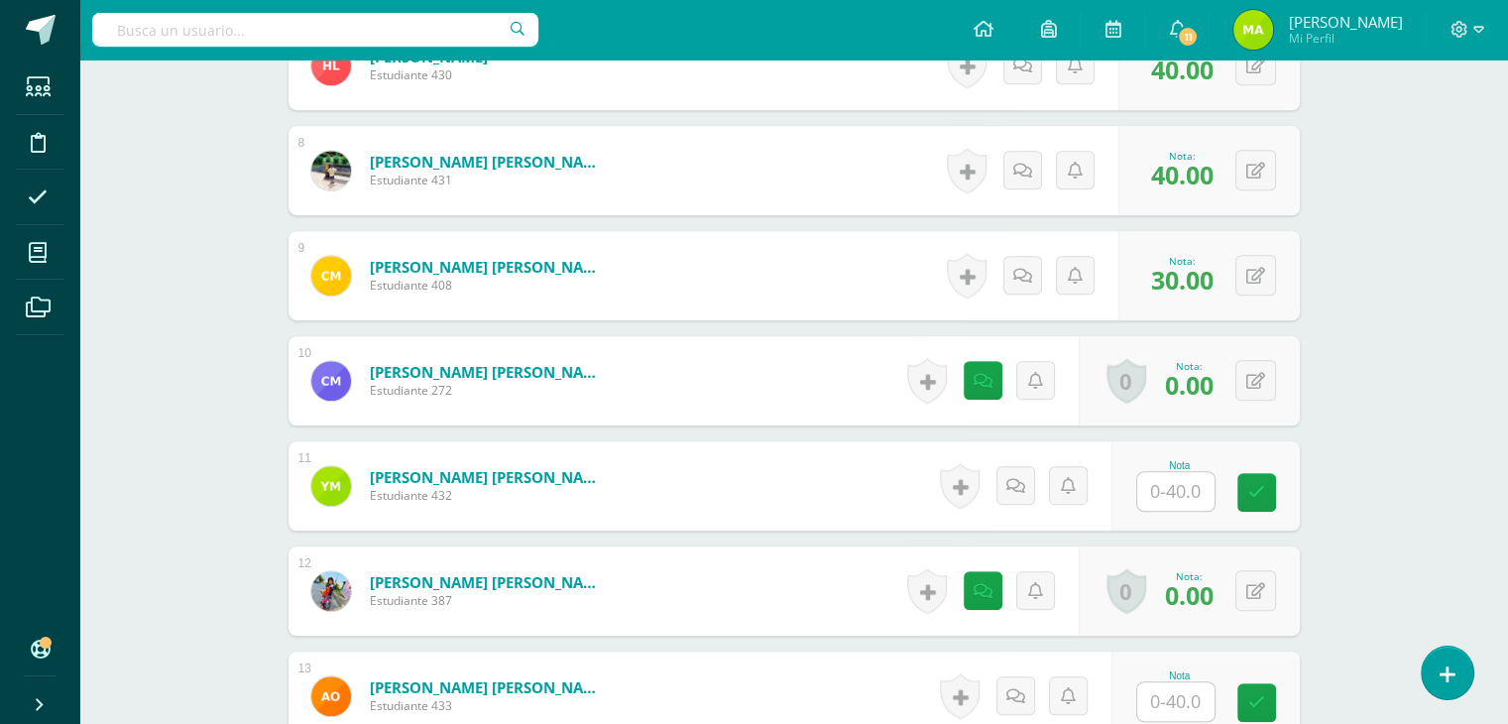
scroll to position [1356, 0]
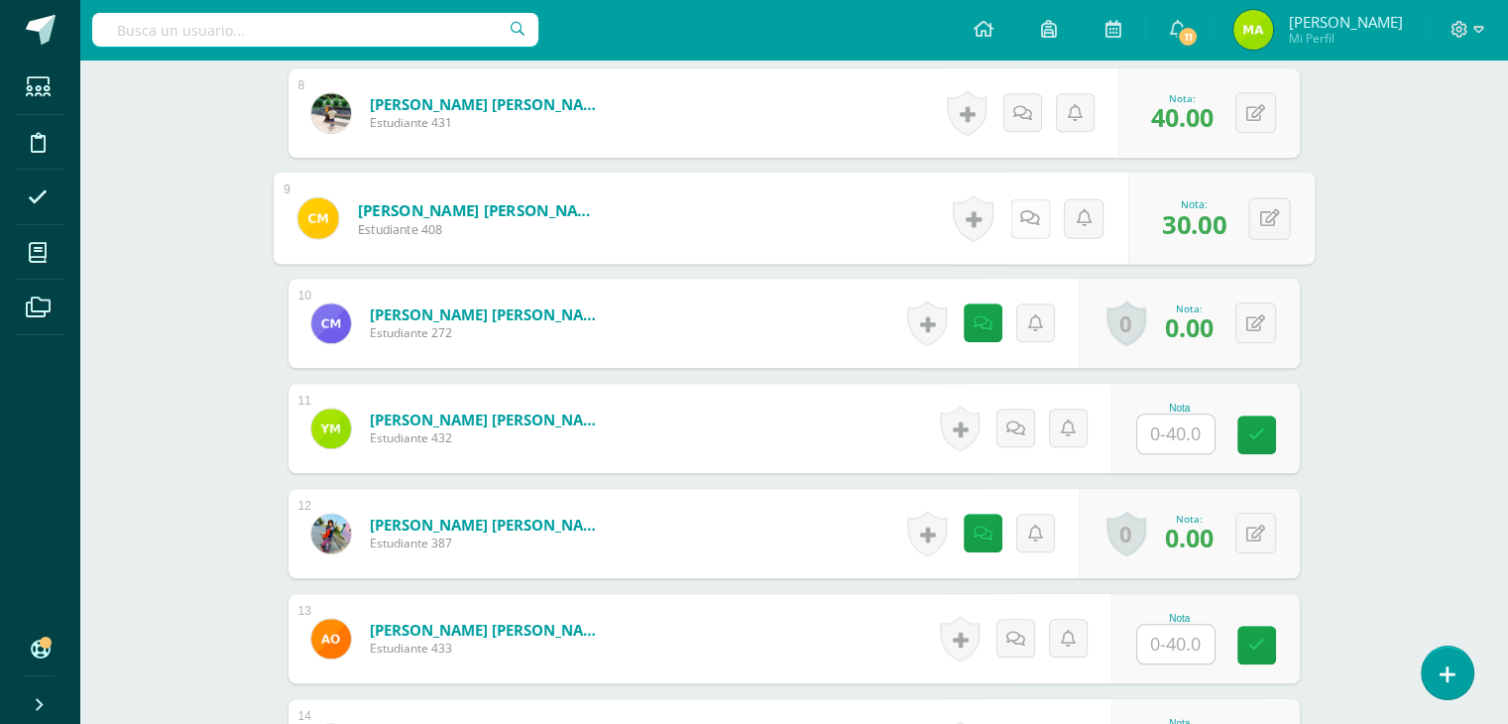
click at [1015, 215] on link at bounding box center [1029, 218] width 40 height 40
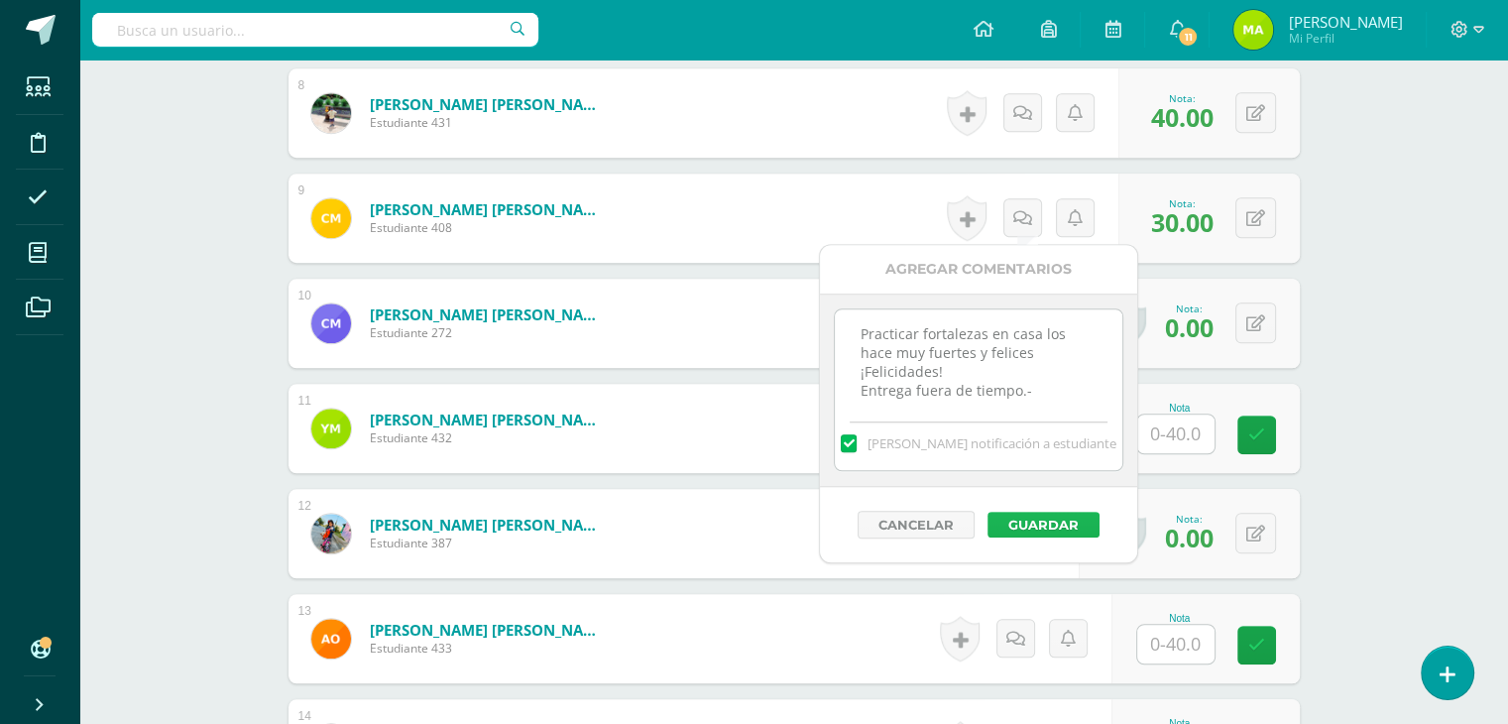
click at [1045, 525] on button "Guardar" at bounding box center [1044, 525] width 112 height 26
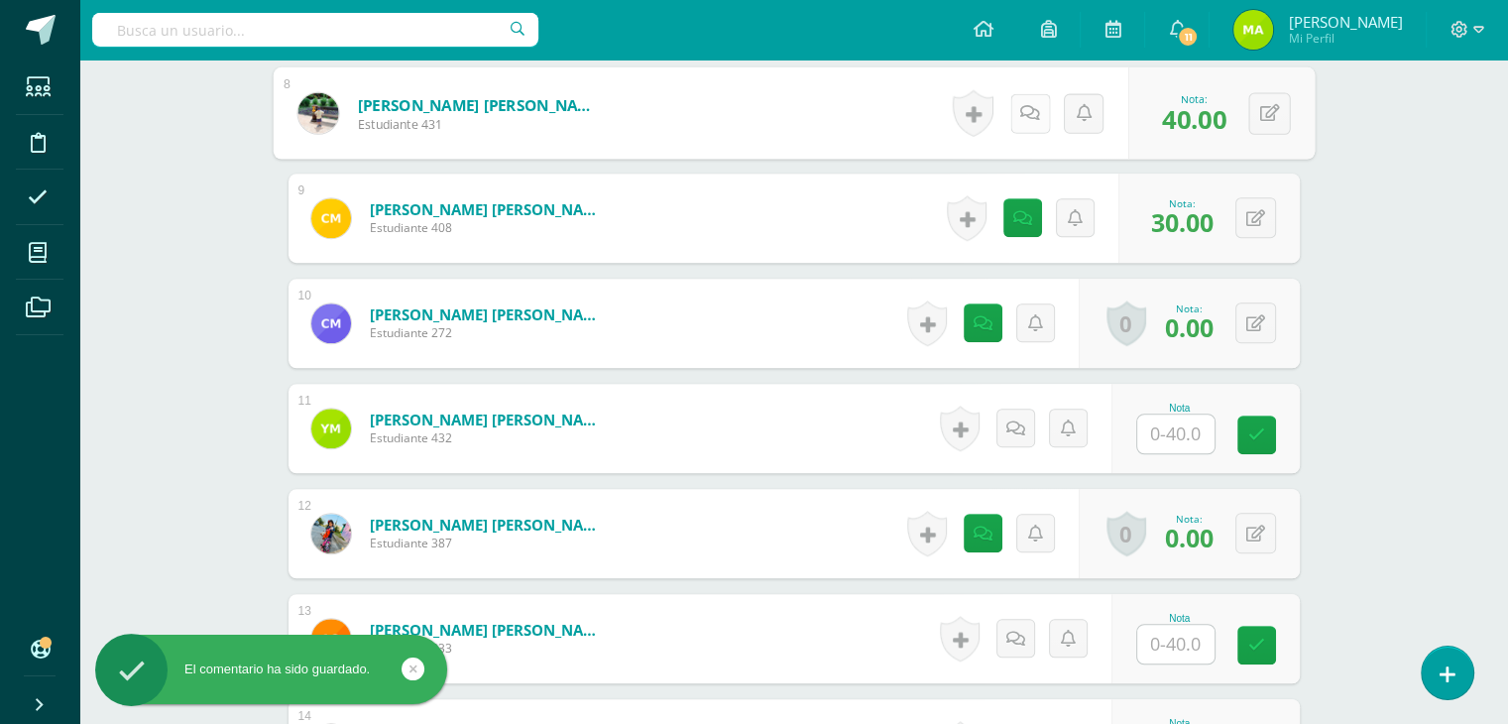
click at [1024, 104] on icon at bounding box center [1030, 112] width 20 height 17
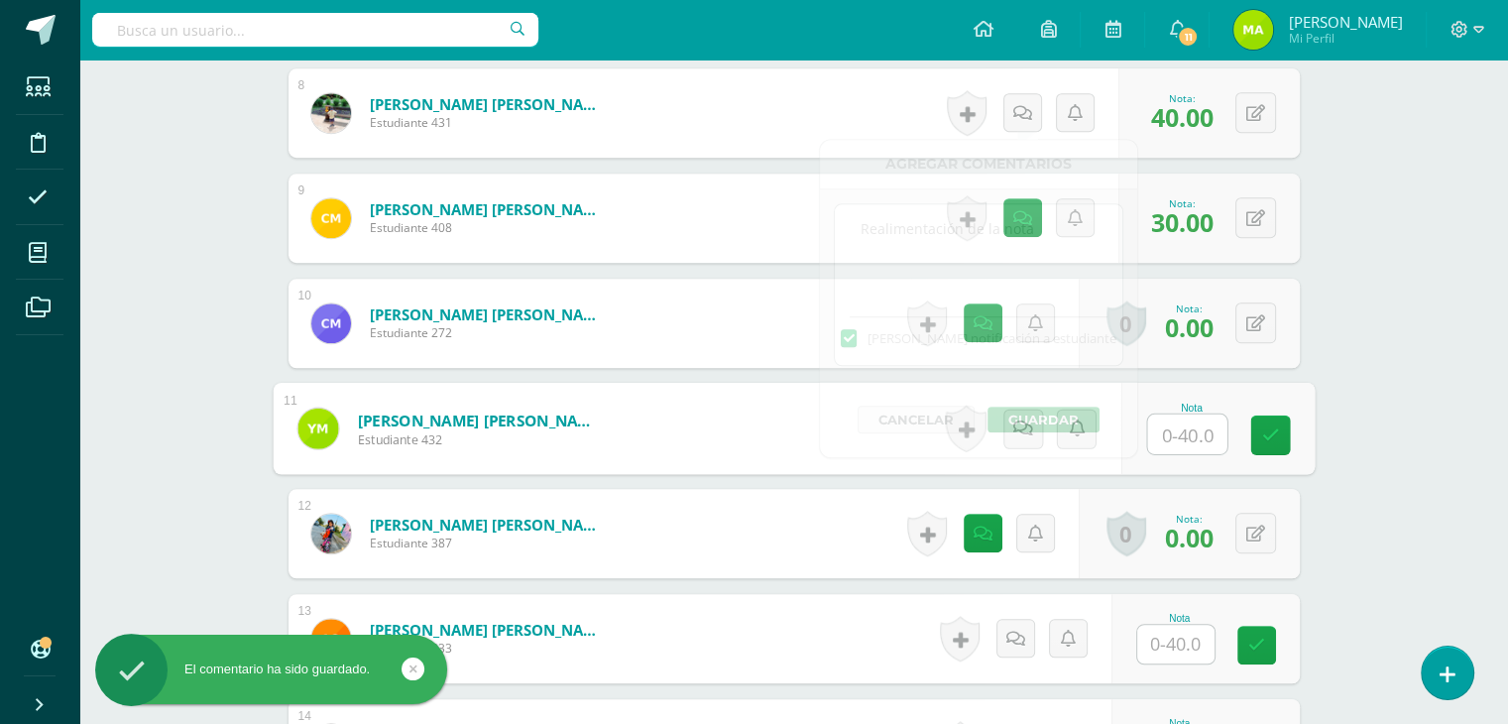
click at [1170, 439] on input "text" at bounding box center [1186, 434] width 79 height 40
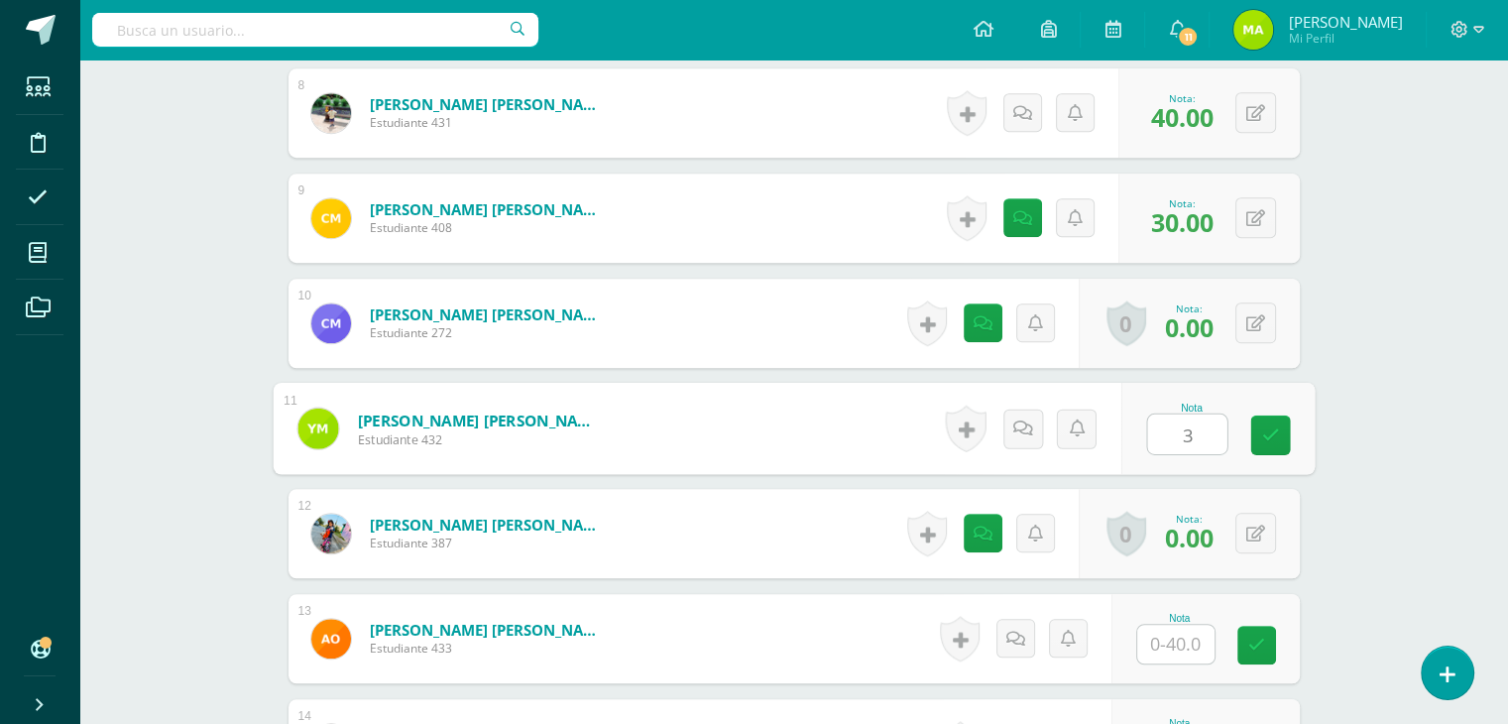
type input "38"
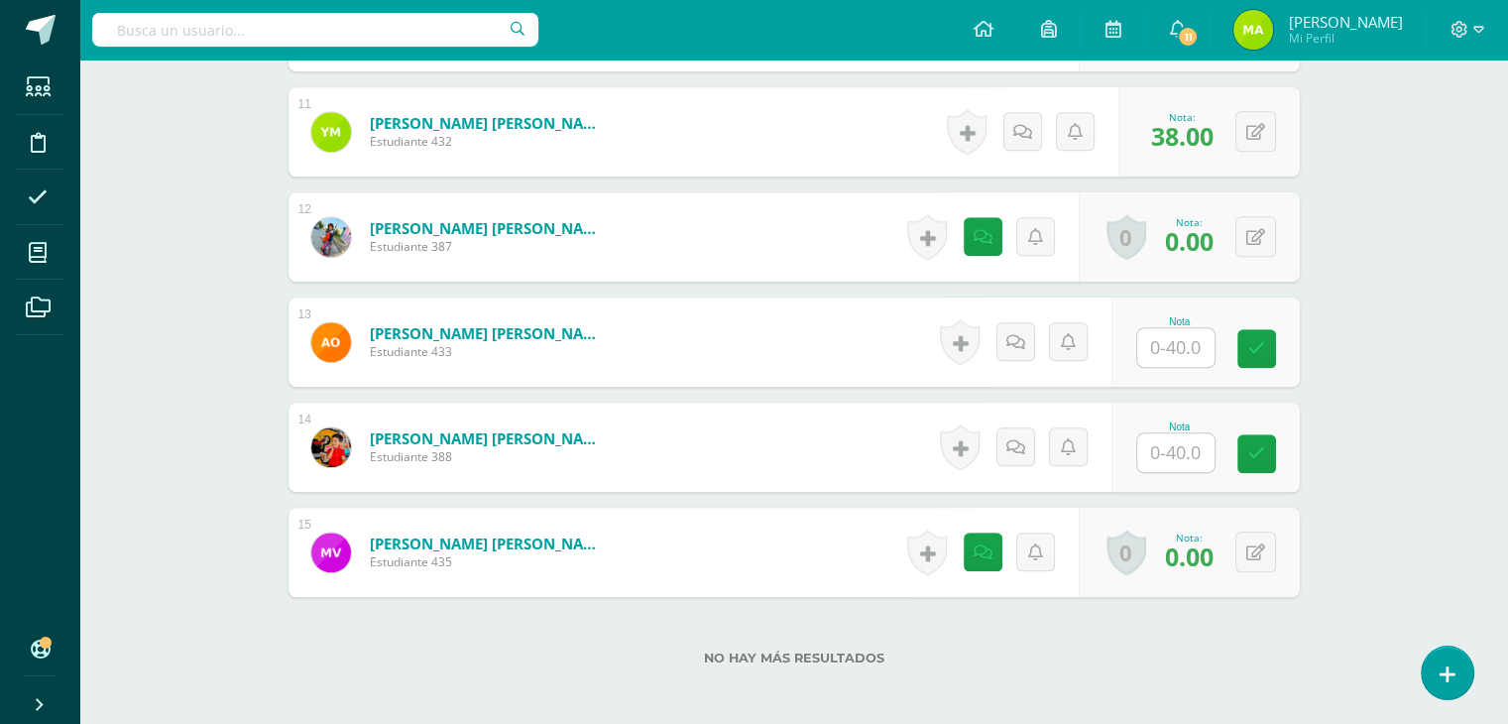
scroll to position [1656, 0]
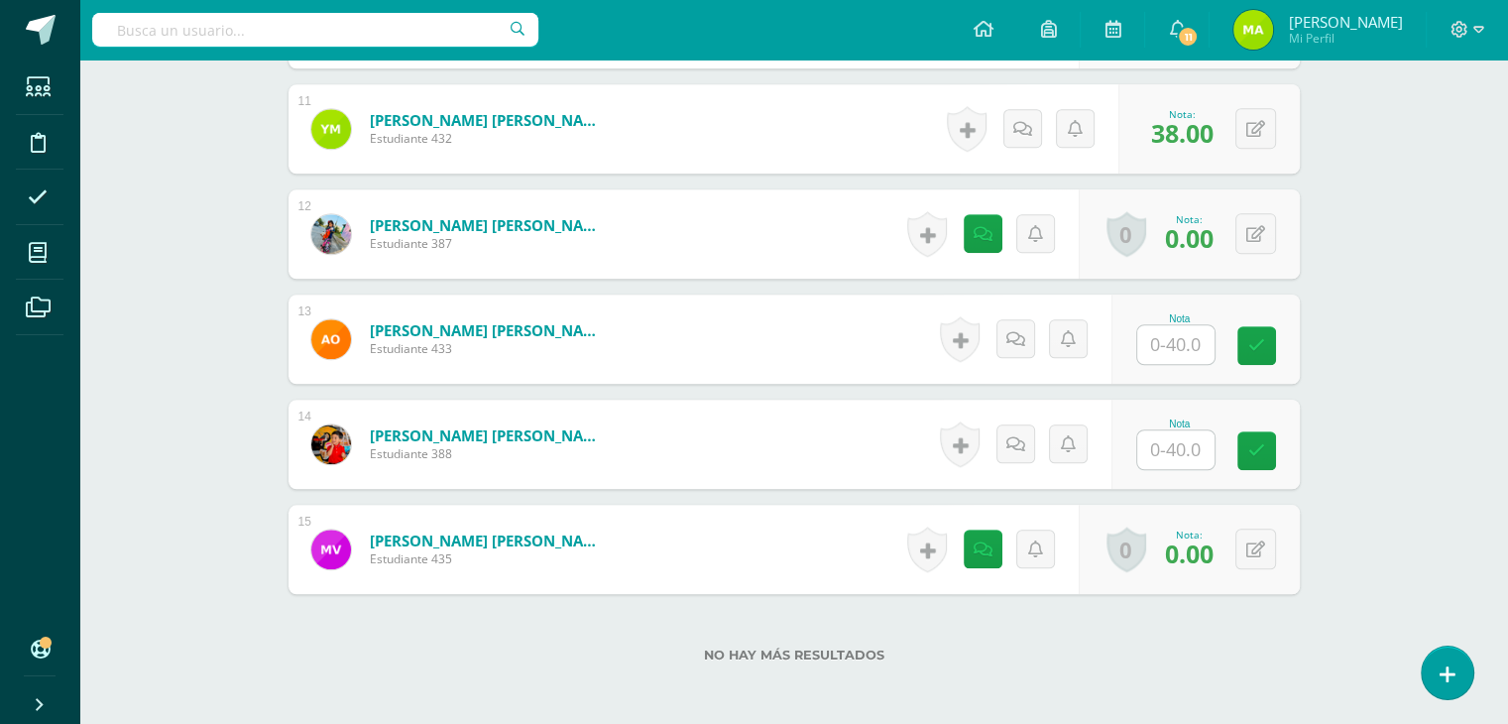
click at [1190, 343] on input "text" at bounding box center [1175, 344] width 77 height 39
type input "38"
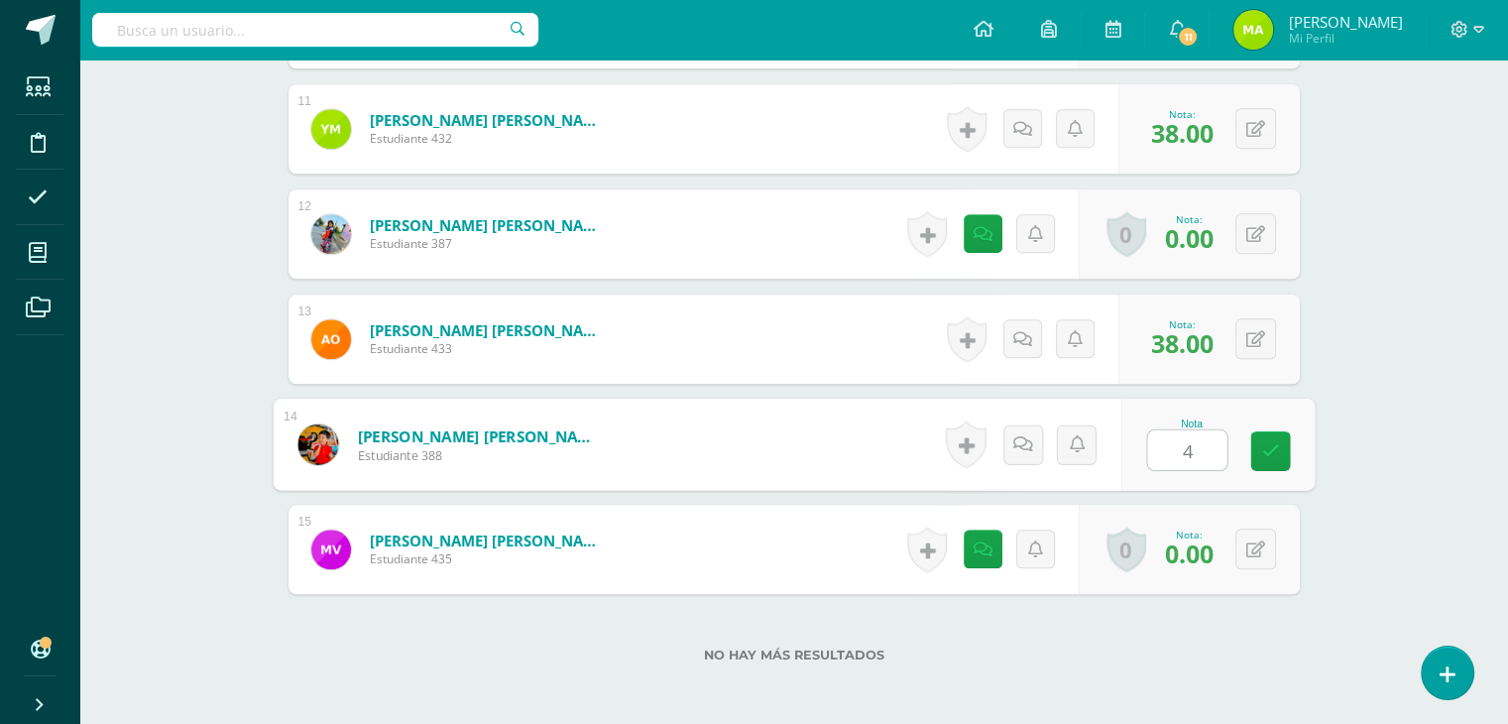
type input "40"
click at [1024, 453] on link at bounding box center [1029, 444] width 40 height 40
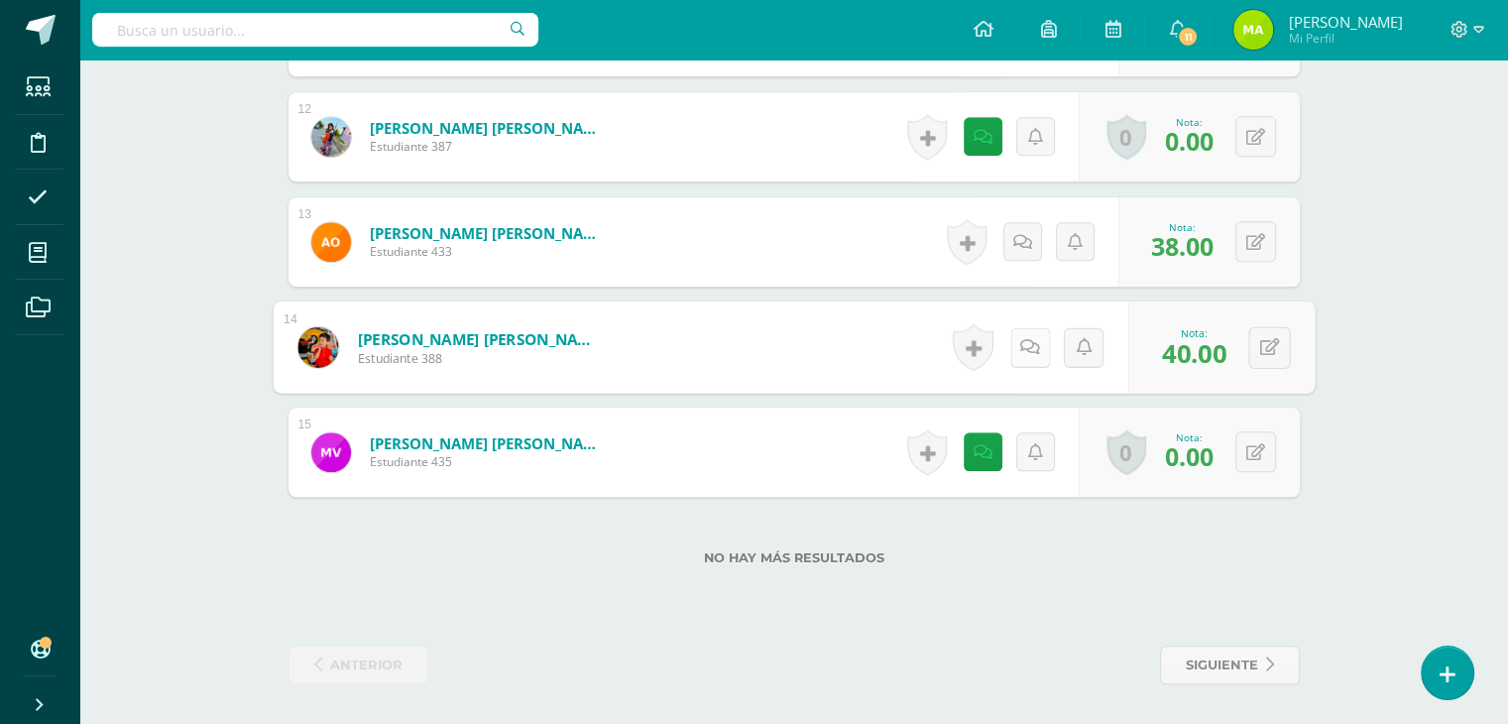
click at [1028, 341] on icon at bounding box center [1030, 346] width 20 height 17
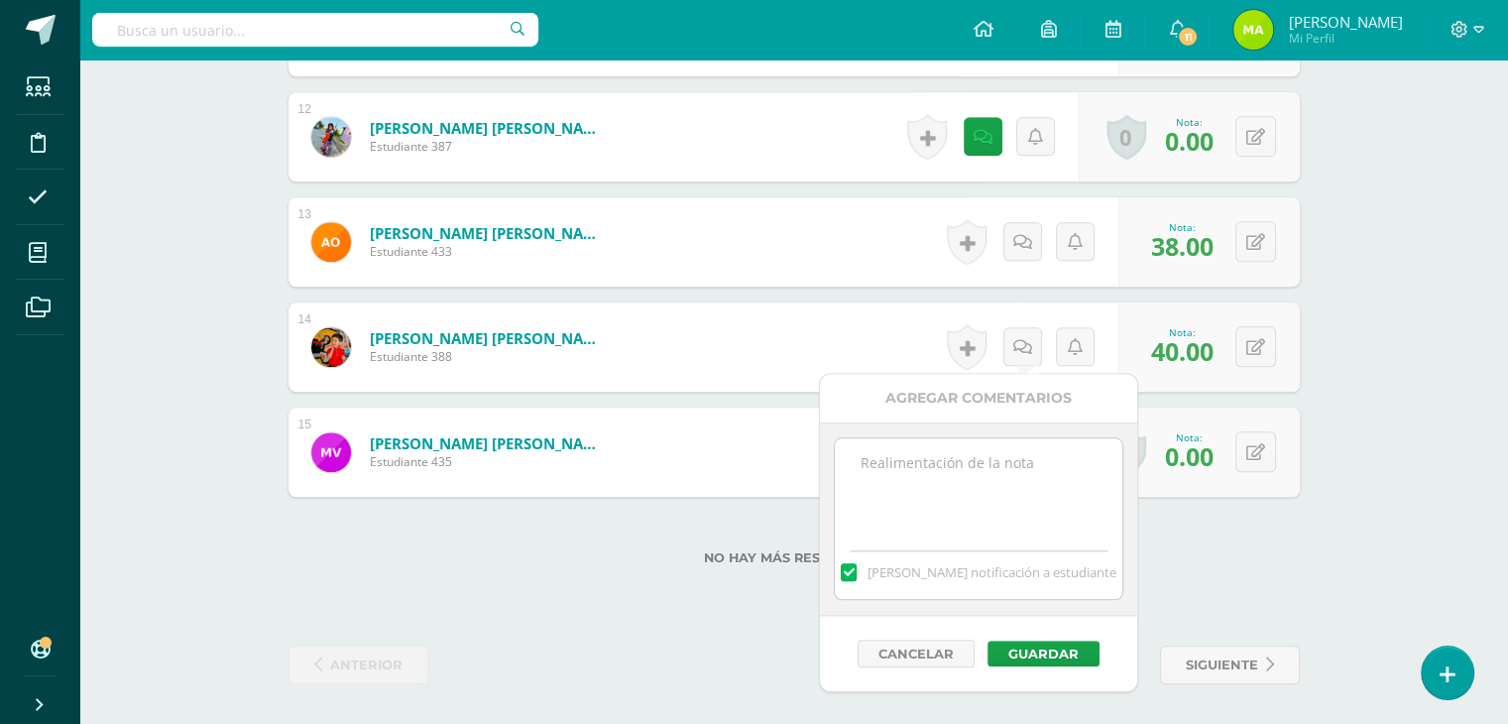
click at [1004, 473] on textarea at bounding box center [978, 487] width 287 height 99
paste textarea "Practicar fortalezas en casa los hace muy fuertes y felices ¡Felicidades!"
type textarea "Practicar fortalezas en casa los hace muy fuertes y felices ¡Felicidades!"
click at [1045, 648] on button "Guardar" at bounding box center [1044, 654] width 112 height 26
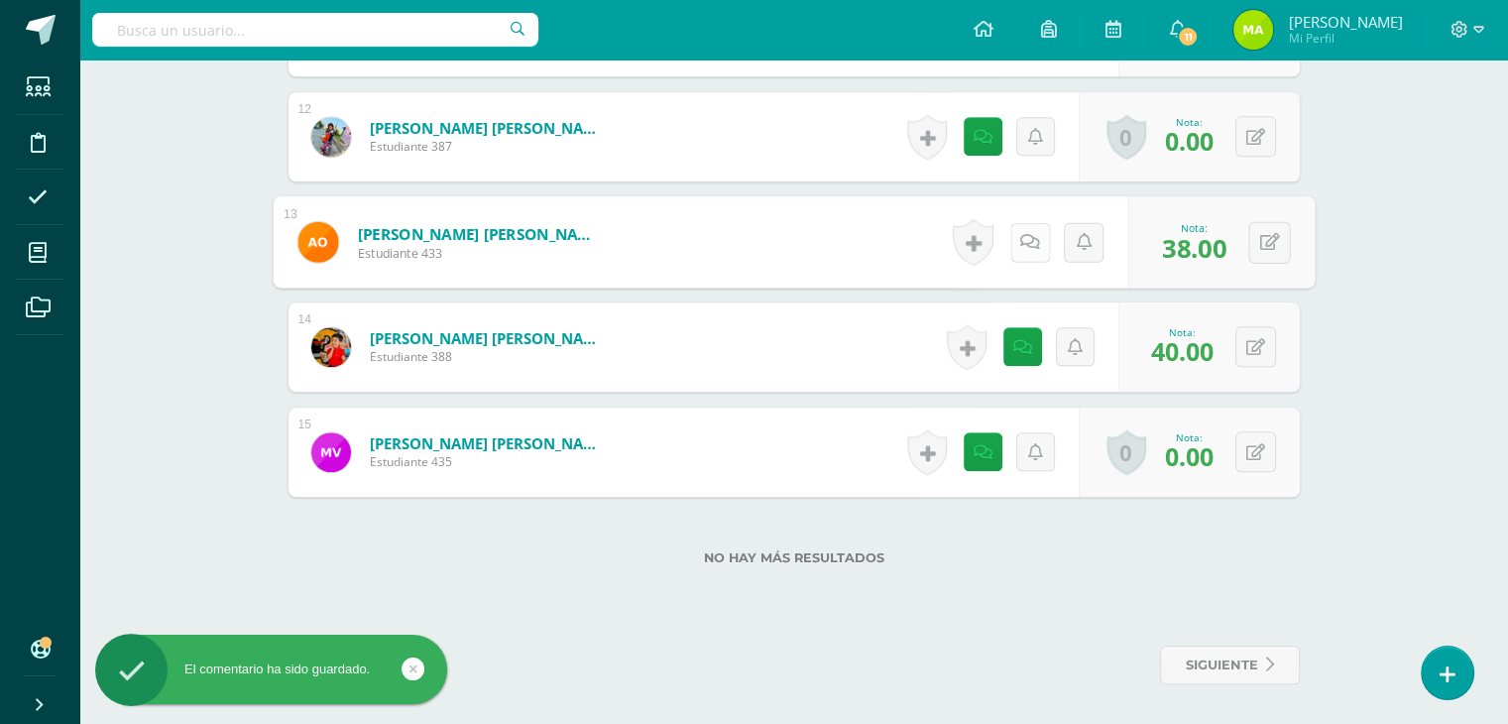
click at [1024, 248] on icon at bounding box center [1030, 241] width 20 height 17
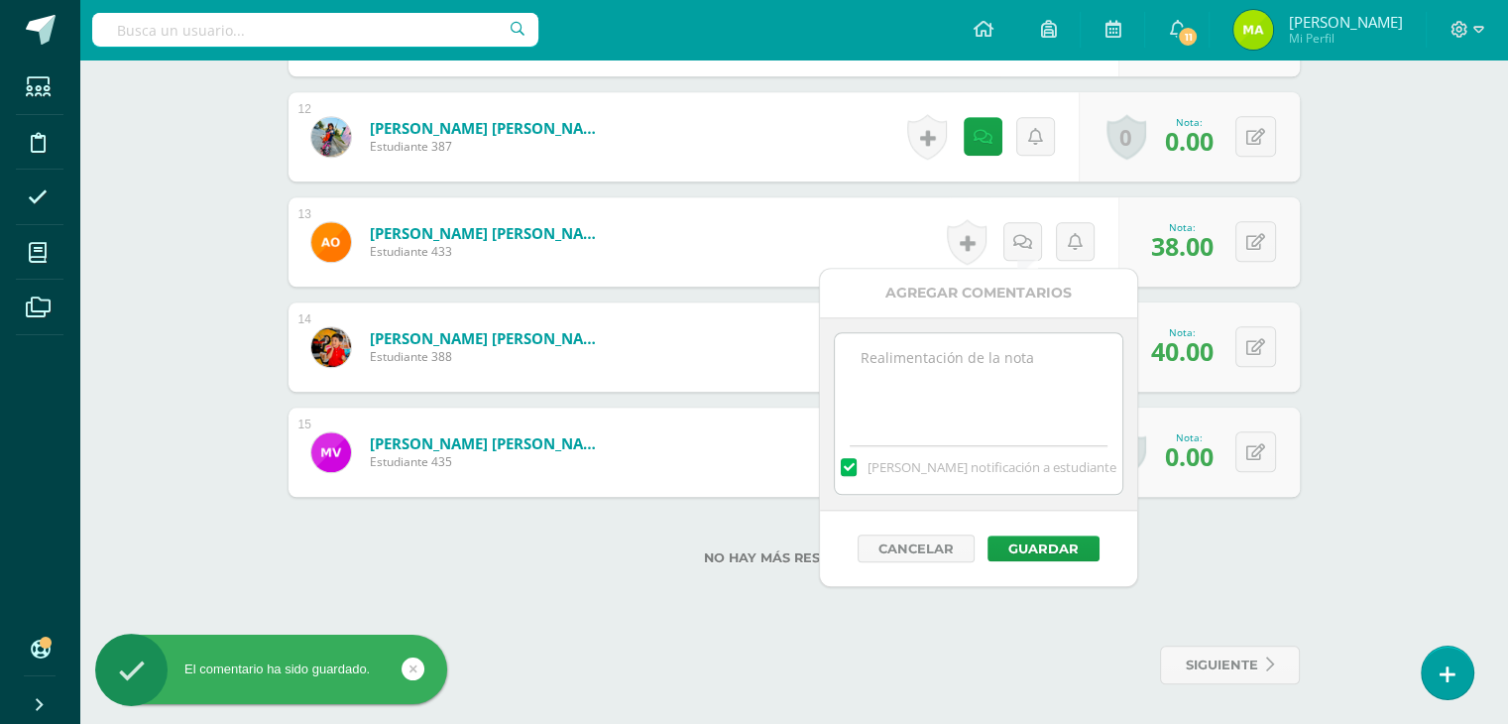
click at [991, 369] on textarea at bounding box center [978, 382] width 287 height 99
paste textarea "Practicar fortalezas en casa los hace muy fuertes y felices ¡Felicidades!"
type textarea "Practicar fortalezas en casa los hace muy fuertes y felices ¡Felicidades!"
click at [1058, 545] on button "Guardar" at bounding box center [1044, 548] width 112 height 26
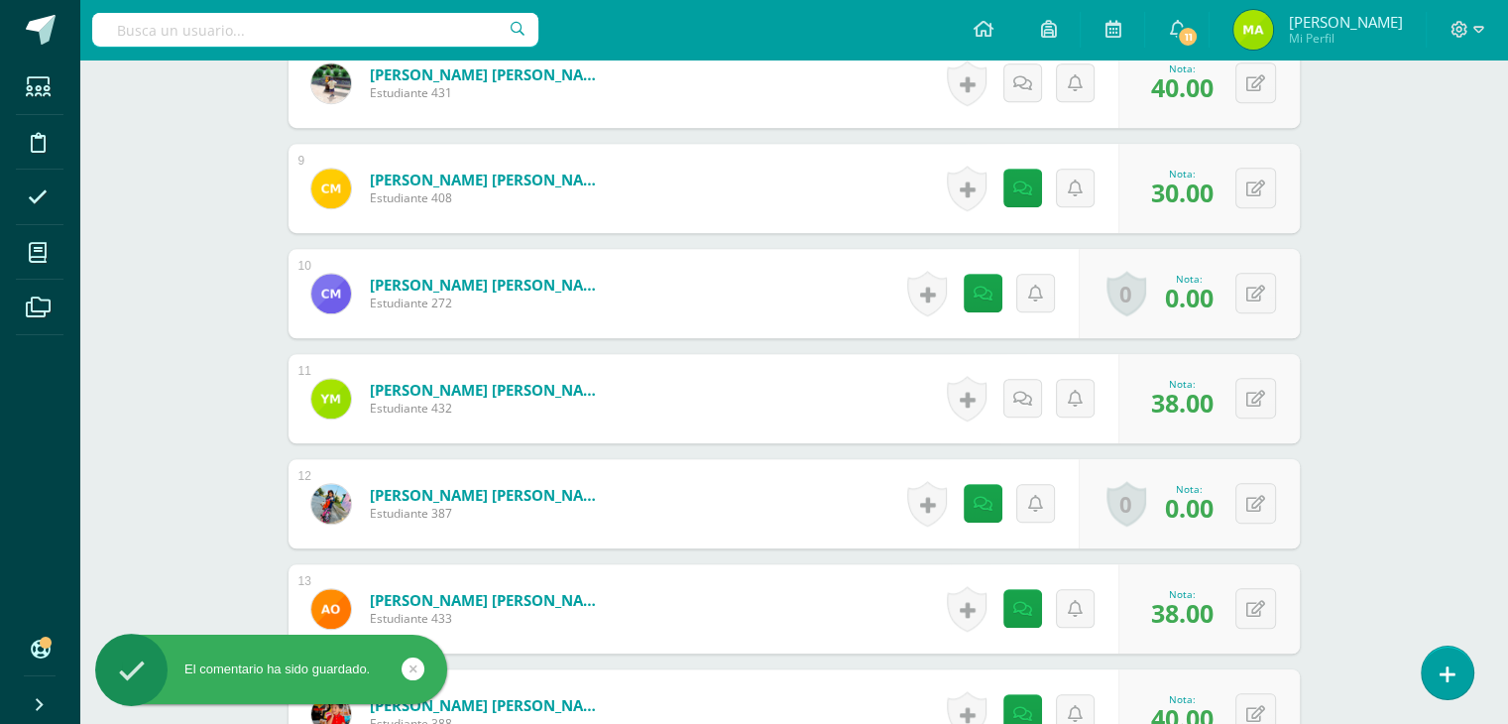
scroll to position [1351, 0]
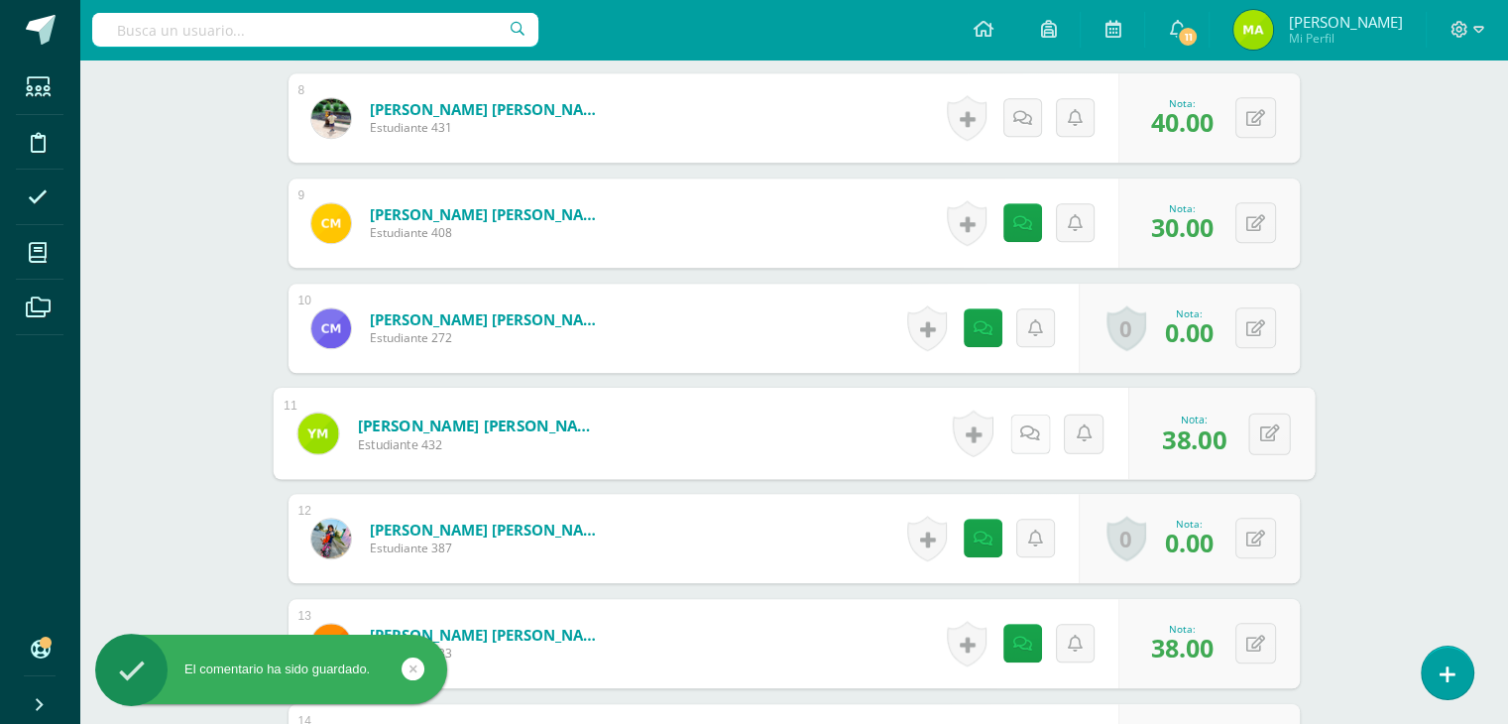
click at [1013, 430] on link at bounding box center [1029, 433] width 40 height 40
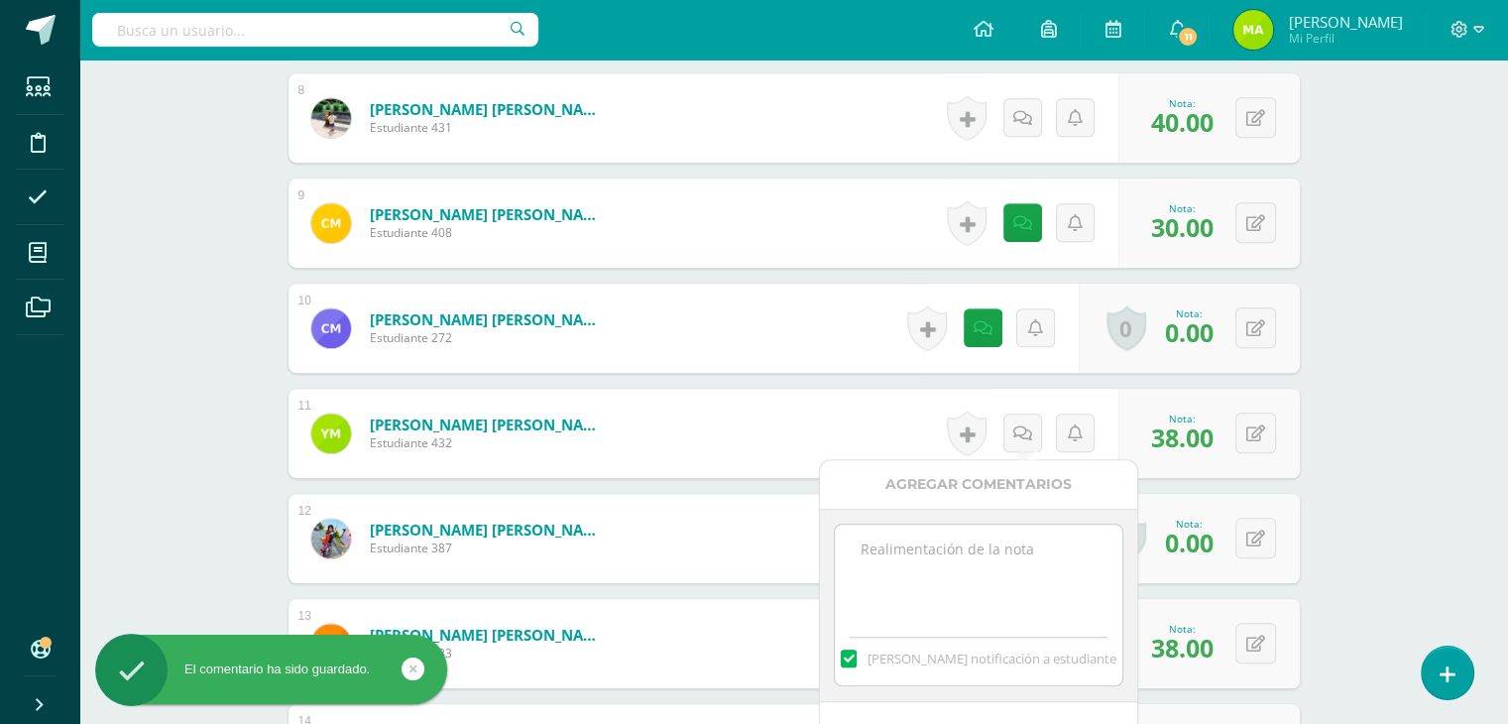
click at [980, 543] on textarea at bounding box center [978, 574] width 287 height 99
paste textarea "Practicar fortalezas en casa los hace muy fuertes y felices ¡Felicidades!"
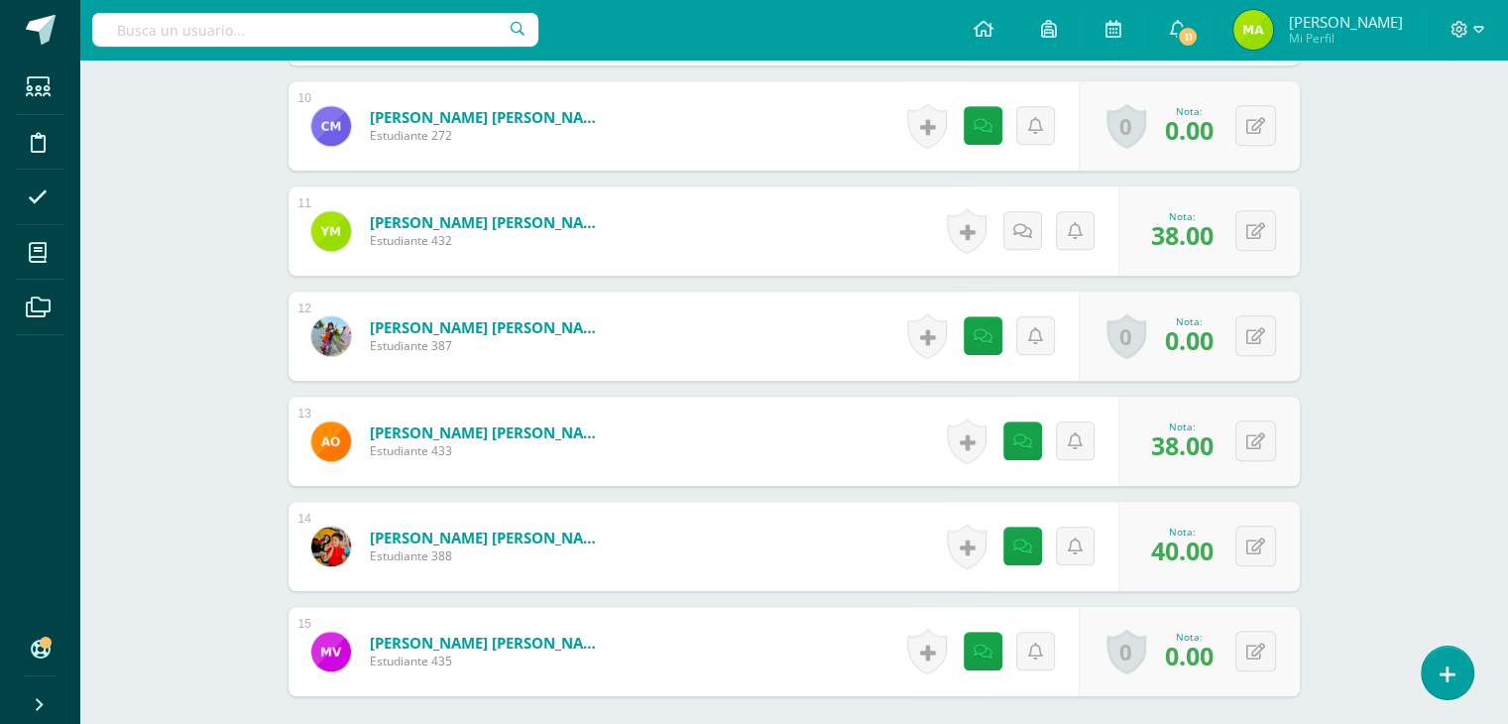
scroll to position [1557, 0]
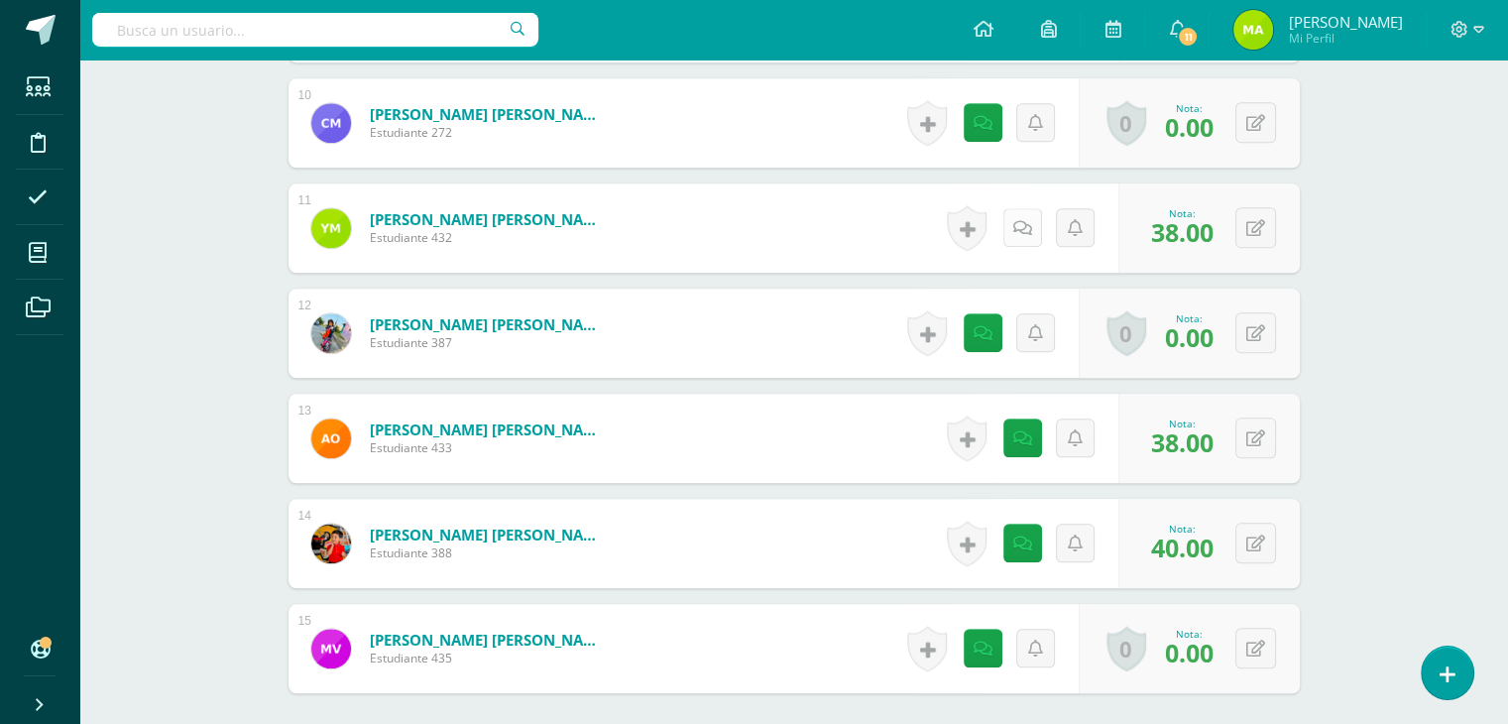
click at [1019, 233] on icon at bounding box center [1022, 228] width 19 height 17
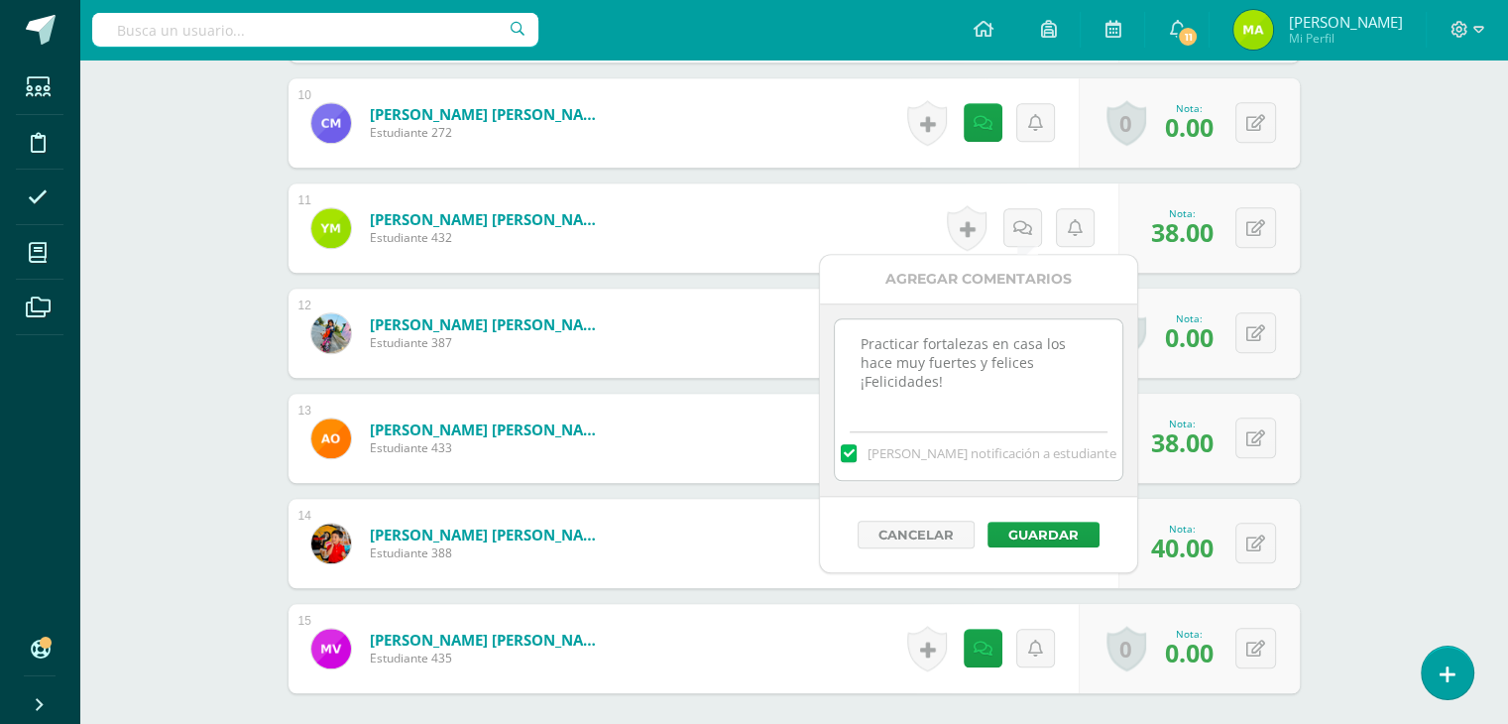
click at [1082, 364] on textarea "Practicar fortalezas en casa los hace muy fuertes y felices ¡Felicidades!" at bounding box center [978, 368] width 287 height 99
type textarea "Practicar fortalezas en casa los hace muy fuertes y felices ¡Felicidades!"
click at [1046, 525] on button "Guardar" at bounding box center [1044, 535] width 112 height 26
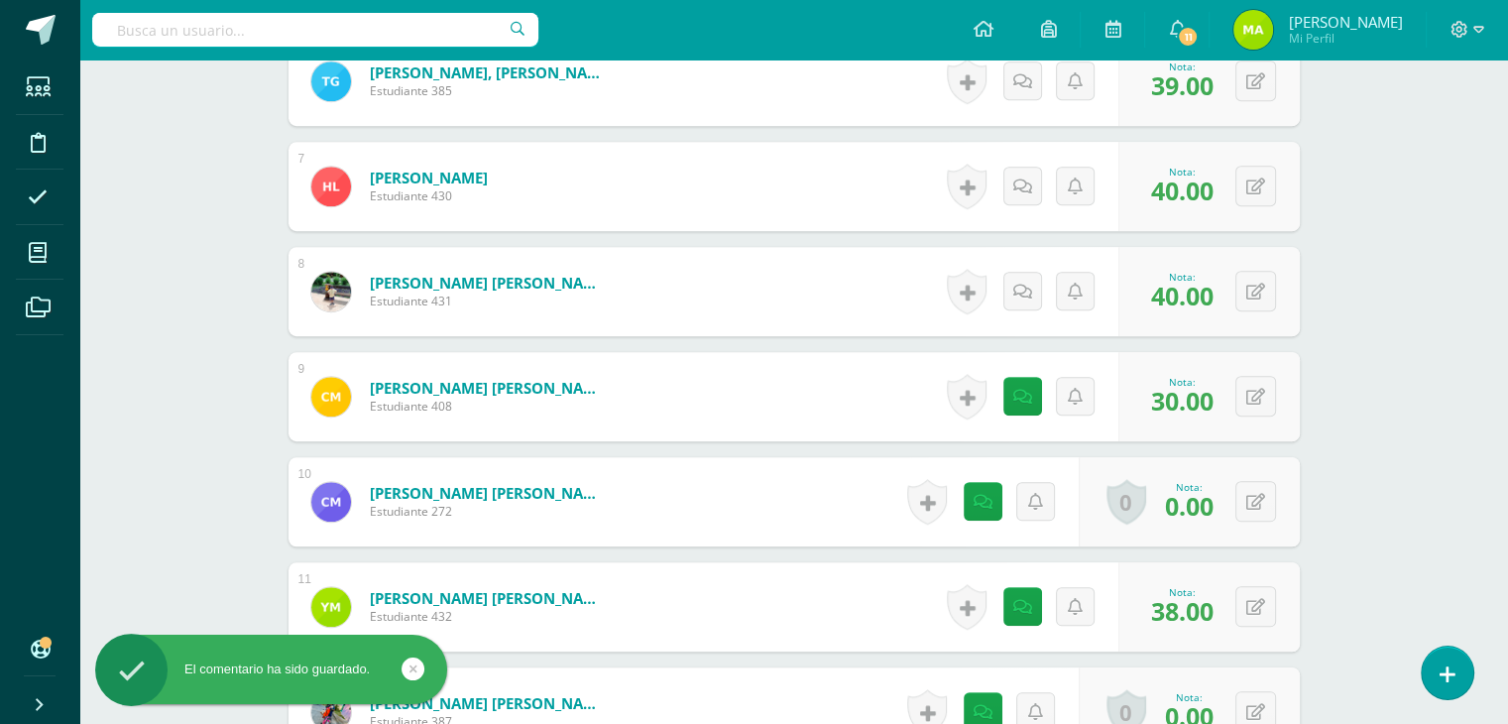
scroll to position [1138, 0]
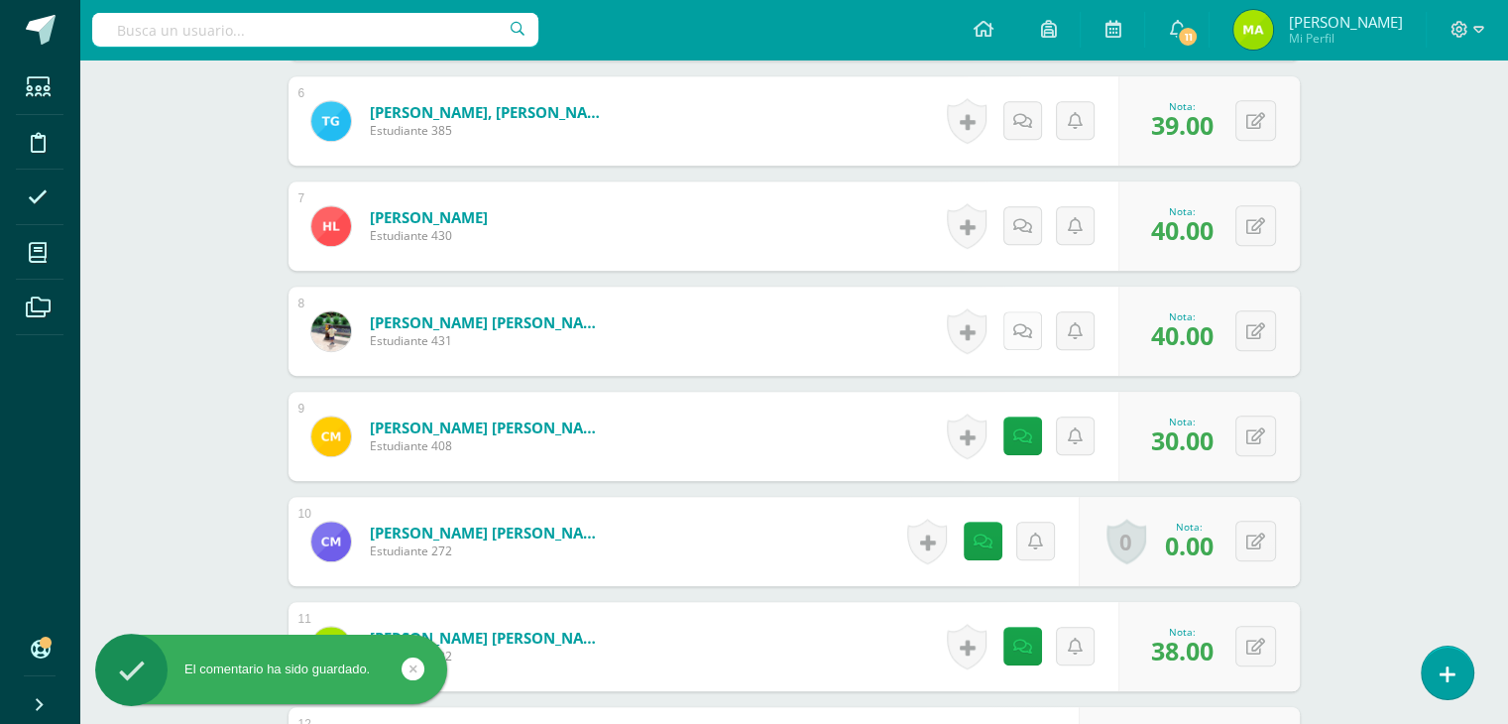
click at [1023, 323] on icon at bounding box center [1022, 331] width 19 height 17
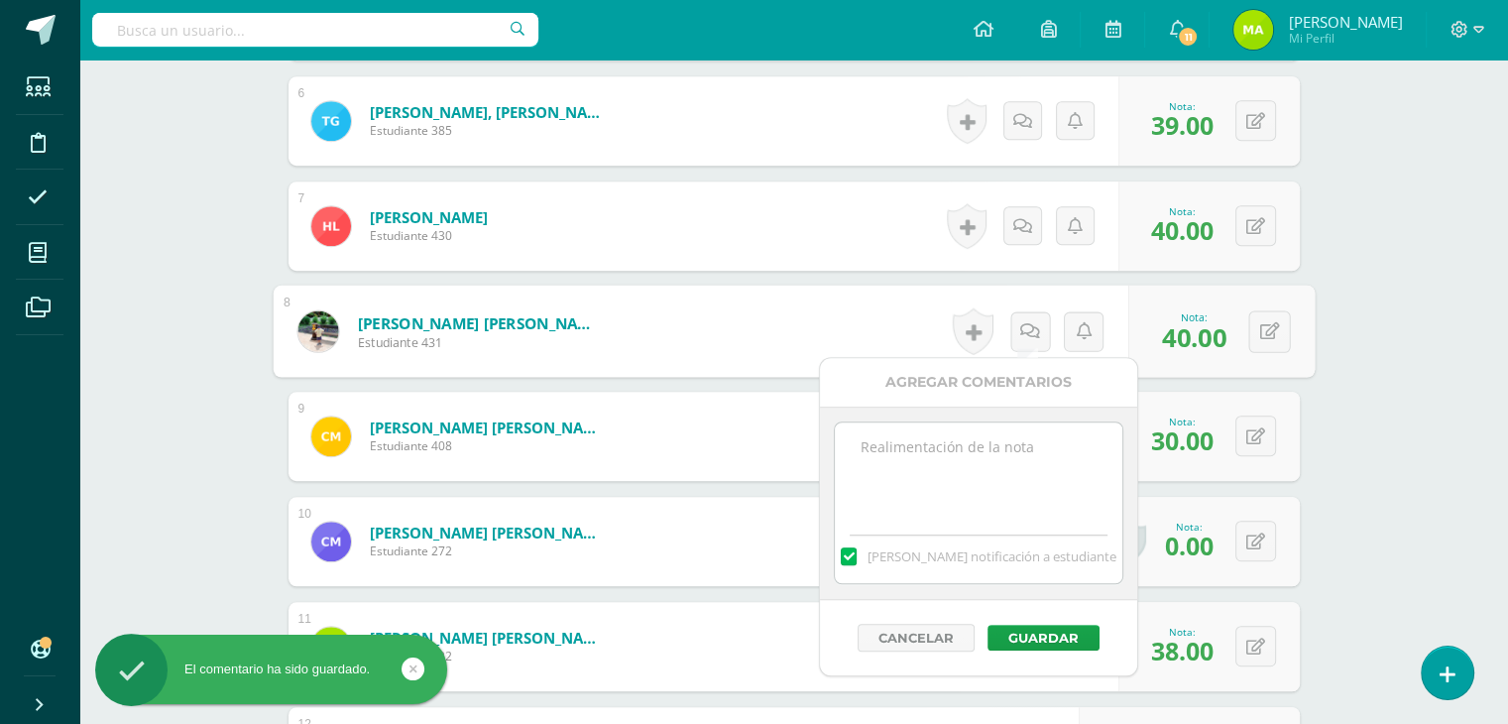
click at [1013, 450] on textarea at bounding box center [978, 471] width 287 height 99
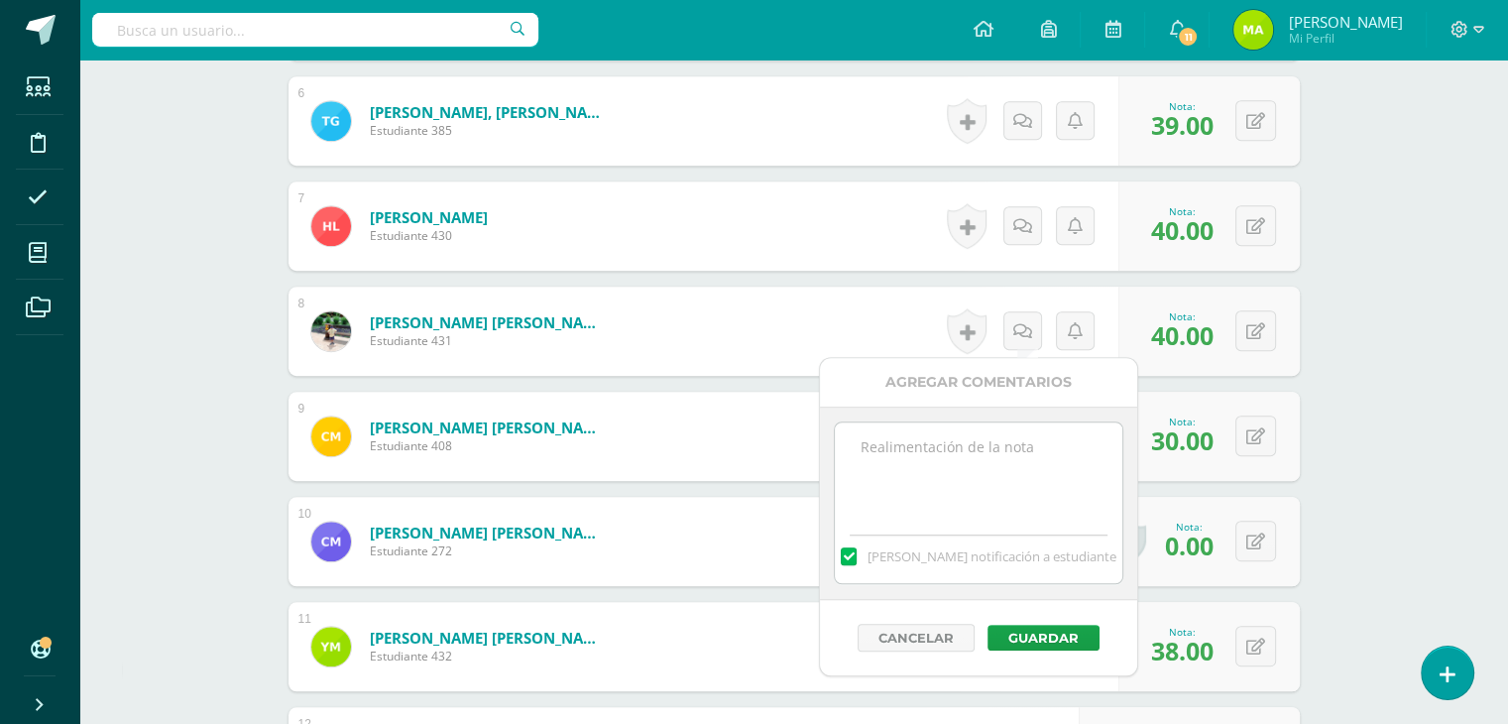
paste textarea "Practicar fortalezas en casa los hace muy fuertes y felices ¡Felicidades!"
type textarea "Practicar fortalezas en casa los hace muy fuertes y felices ¡Felicidades!"
click at [1053, 634] on button "Guardar" at bounding box center [1044, 638] width 112 height 26
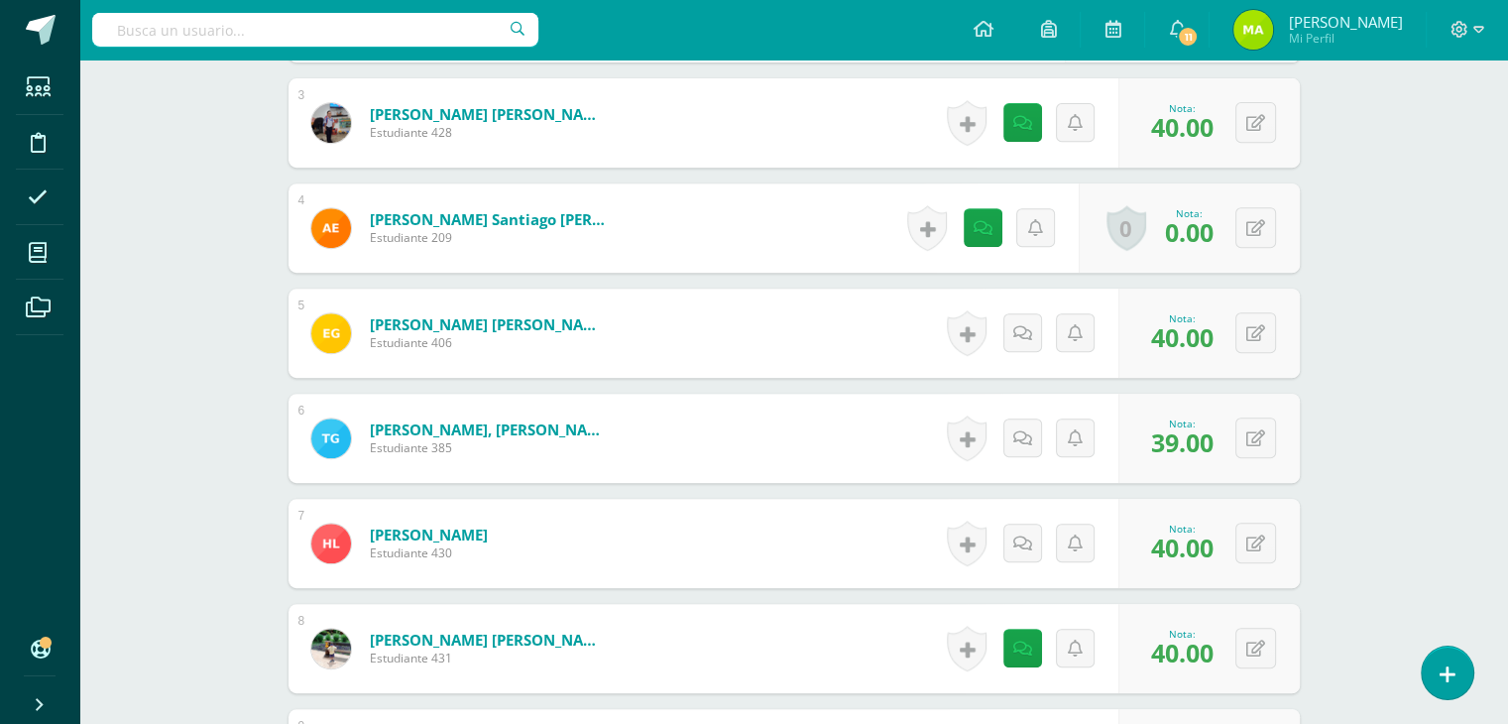
scroll to position [809, 0]
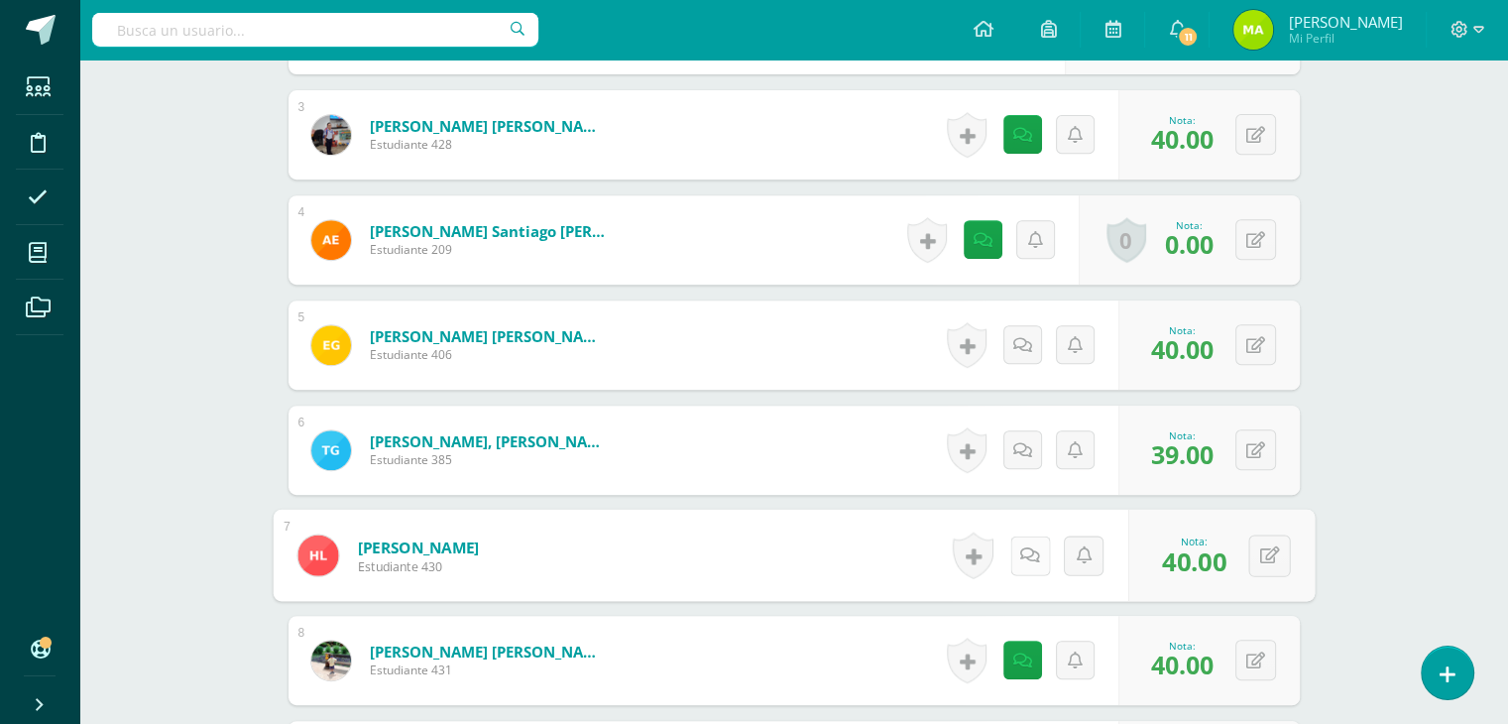
click at [1022, 546] on icon at bounding box center [1030, 554] width 20 height 17
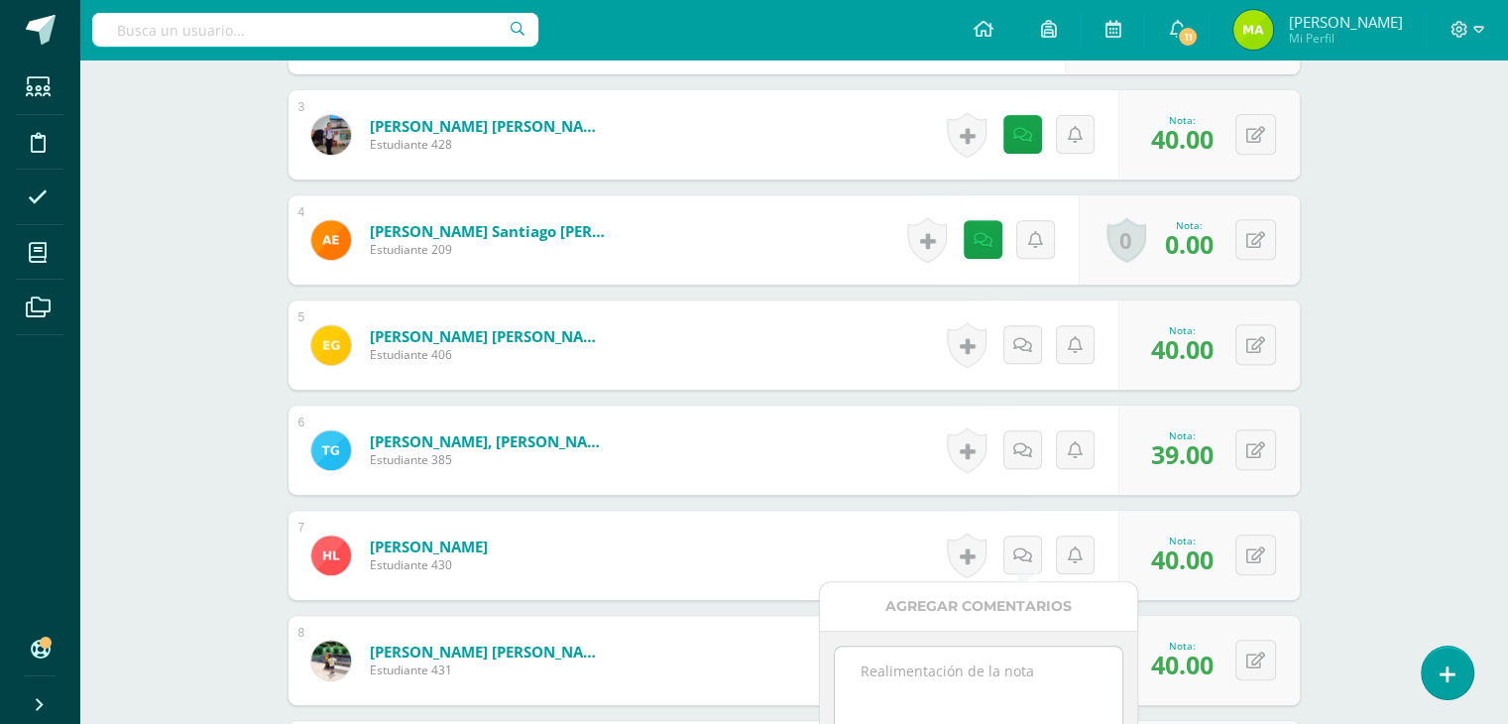
click at [1027, 664] on textarea at bounding box center [978, 695] width 287 height 99
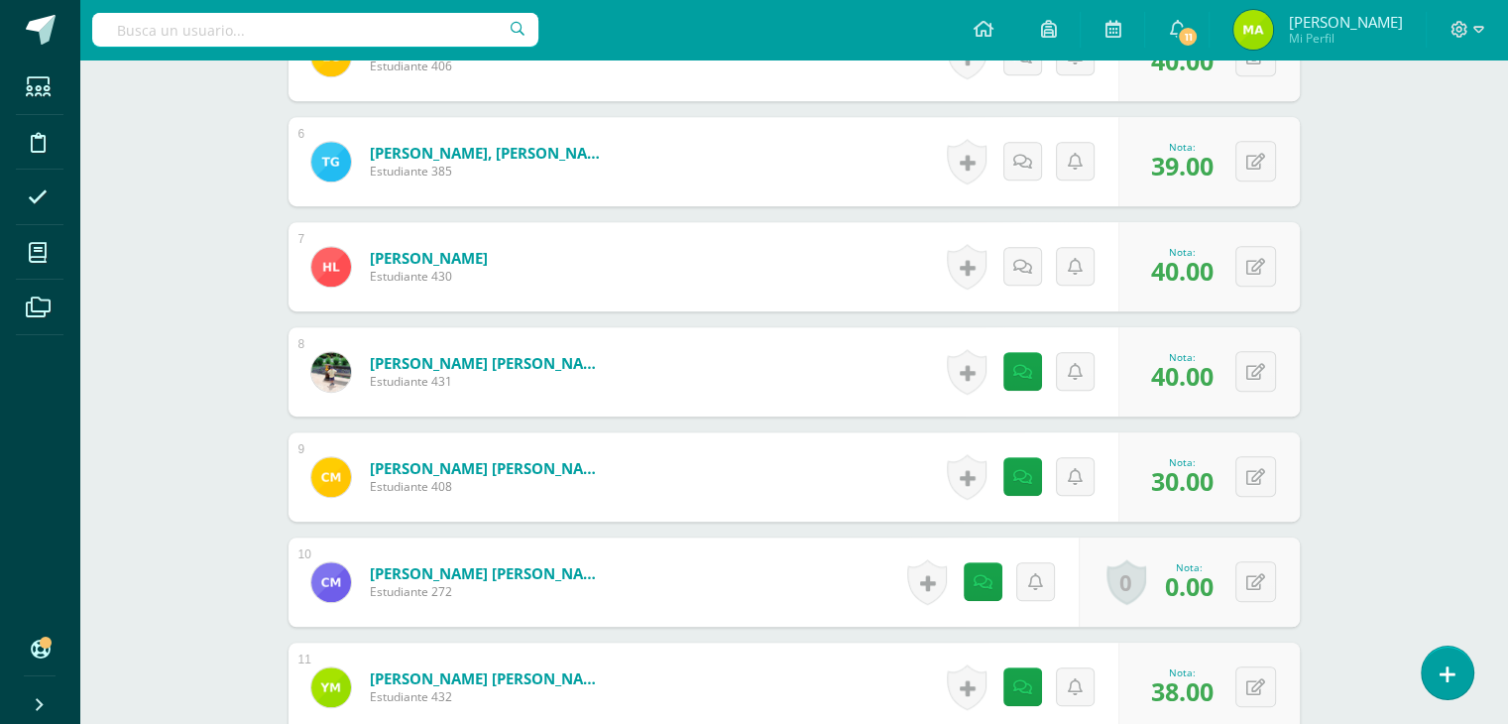
scroll to position [1142, 0]
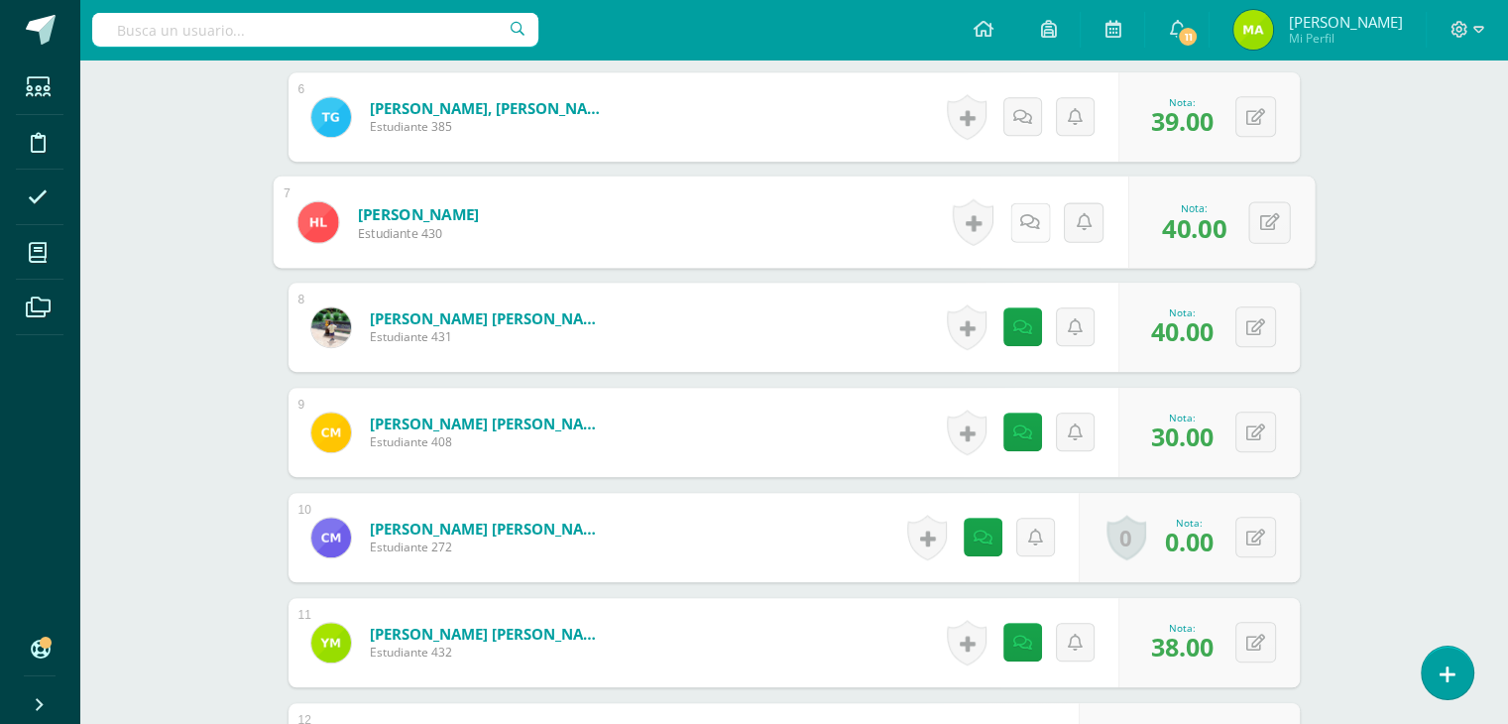
click at [1035, 232] on link at bounding box center [1029, 222] width 40 height 40
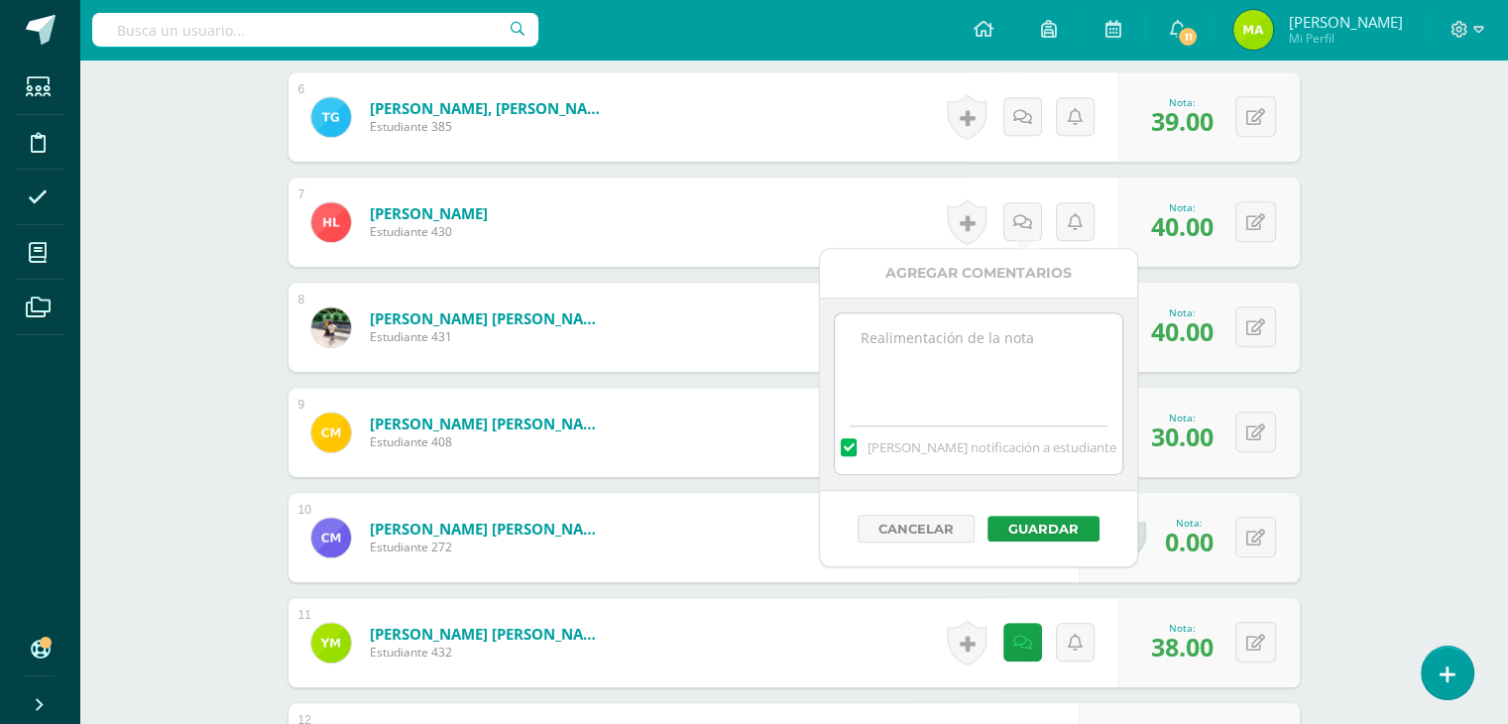
click at [1038, 357] on textarea at bounding box center [978, 362] width 287 height 99
paste textarea "Practicar fortalezas en casa los hace muy fuertes y felices ¡Felicidades!"
type textarea "Practicar fortalezas en casa los hace muy fuertes y felices ¡Felicidades!"
click at [1058, 532] on button "Guardar" at bounding box center [1044, 529] width 112 height 26
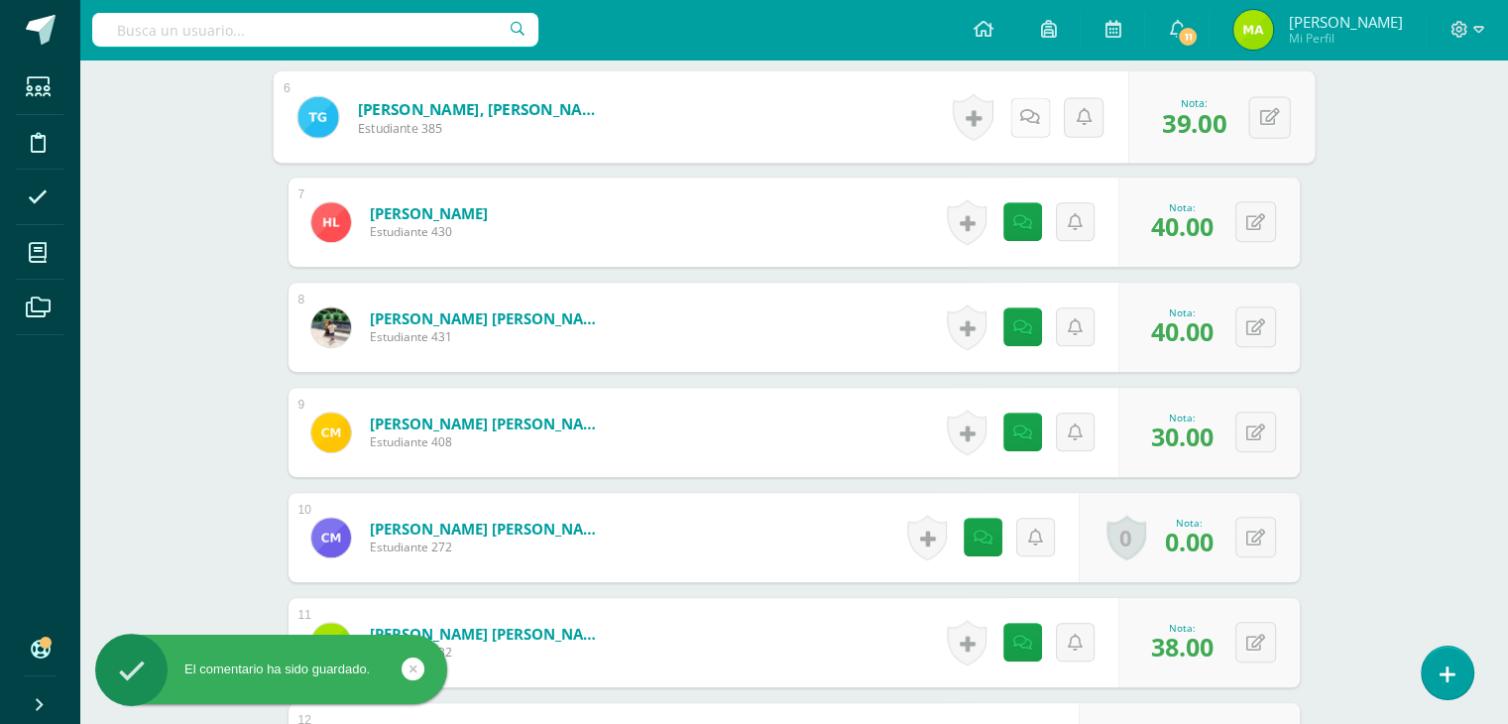
click at [1025, 112] on icon at bounding box center [1030, 116] width 20 height 17
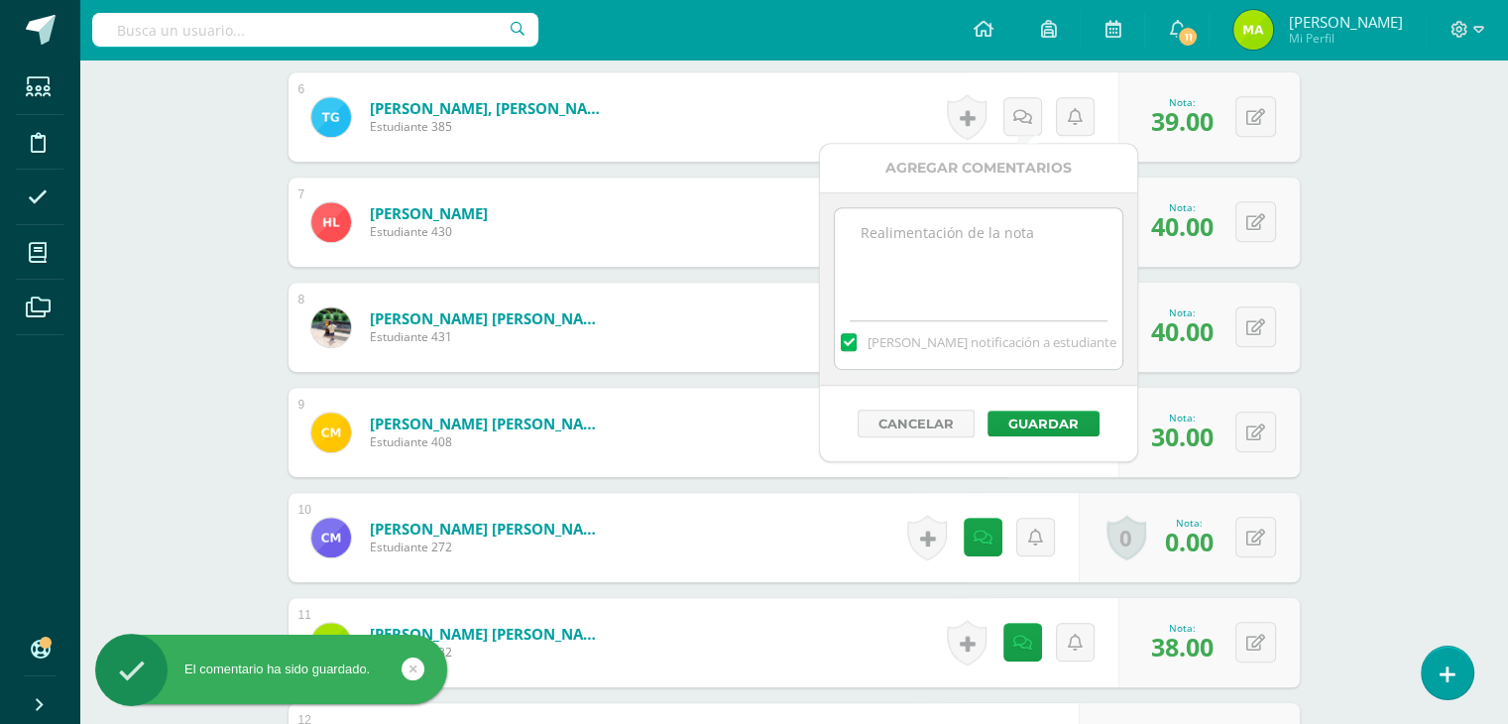
click at [1011, 313] on div "Mandar notificación a estudiante" at bounding box center [978, 337] width 287 height 61
click at [999, 256] on textarea at bounding box center [978, 257] width 287 height 99
paste textarea "Practicar fortalezas en casa los hace muy fuertes y felices ¡Felicidades!"
type textarea "Practicar fortalezas en casa los hace muy fuertes y felices ¡Felicidades!"
click at [1058, 429] on button "Guardar" at bounding box center [1044, 423] width 112 height 26
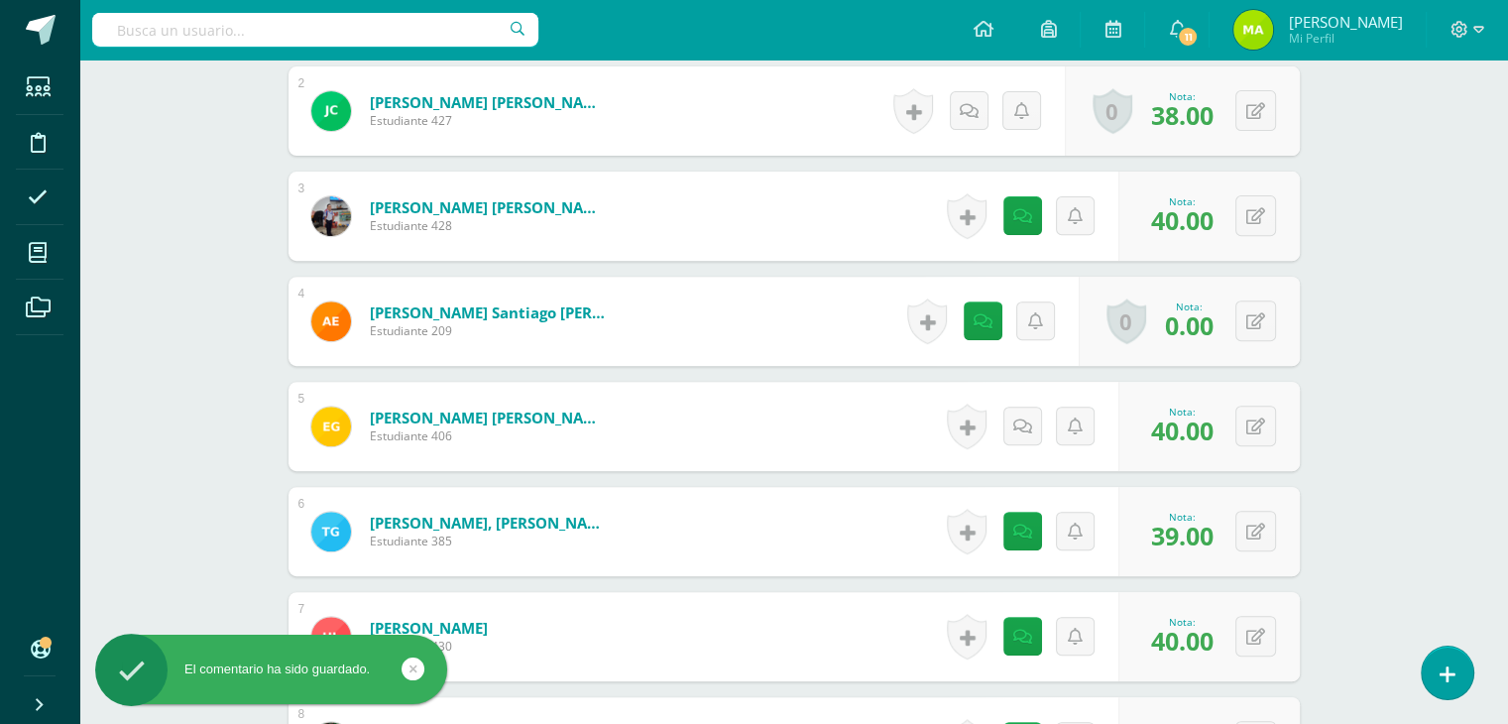
scroll to position [642, 0]
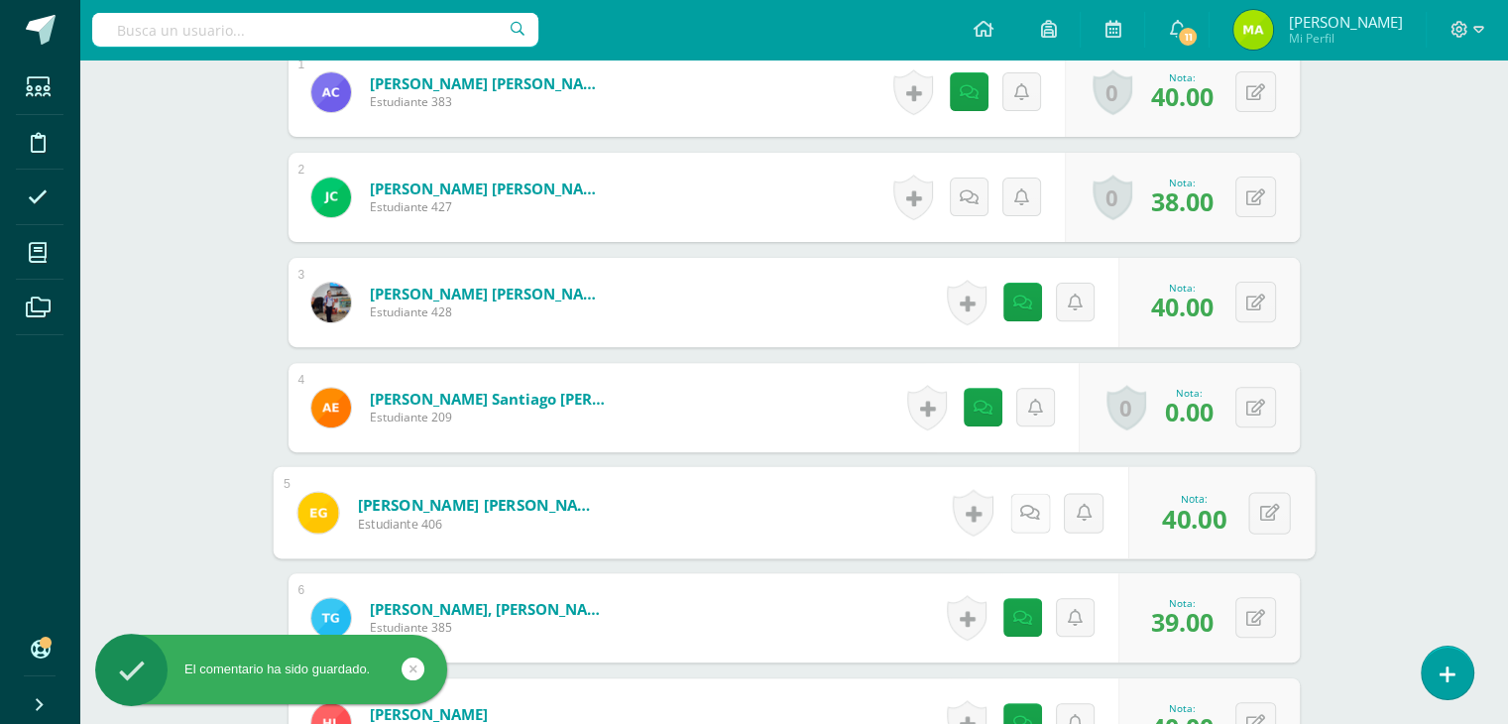
click at [1027, 505] on icon at bounding box center [1030, 512] width 20 height 17
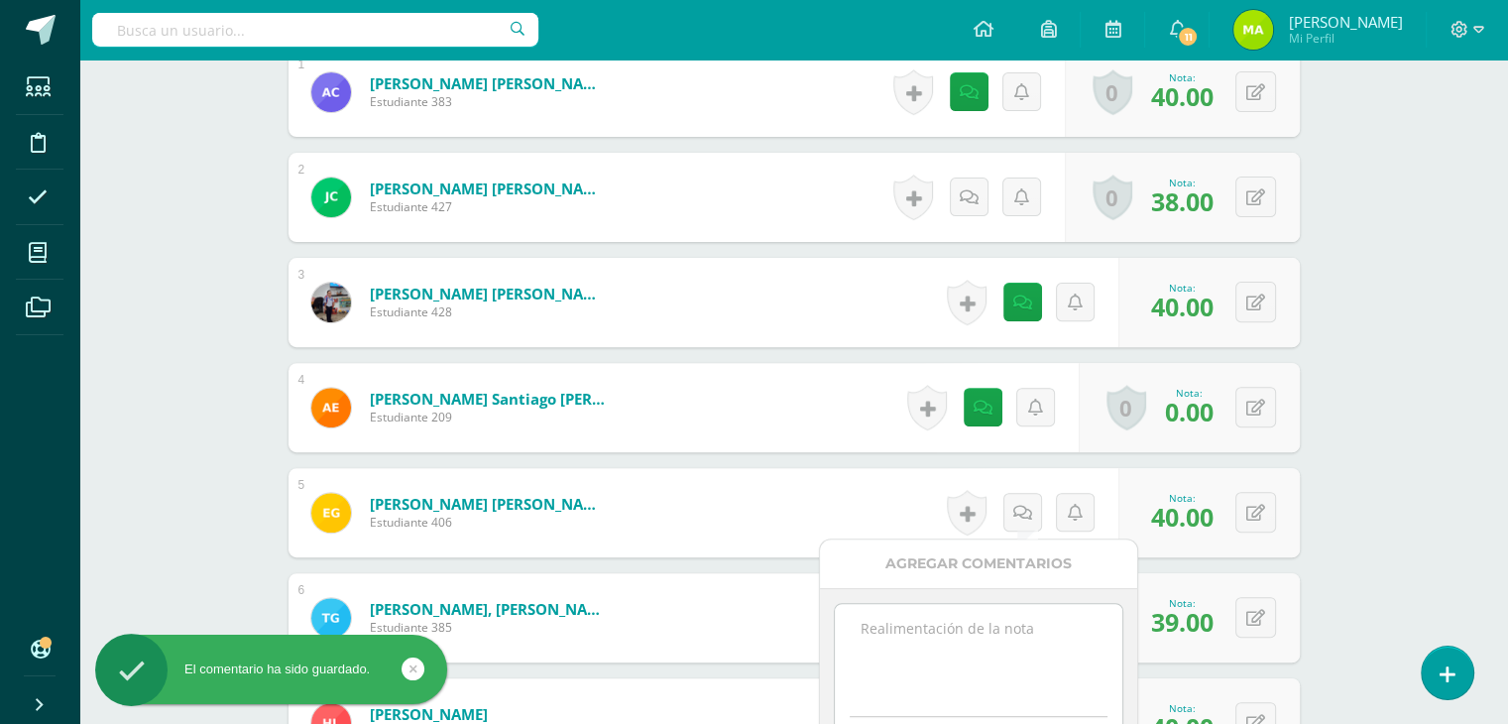
click at [978, 636] on textarea at bounding box center [978, 653] width 287 height 99
paste textarea "Practicar fortalezas en casa los hace muy fuertes y felices ¡Felicidades!"
type textarea "Practicar fortalezas en casa los hace muy fuertes y felices ¡Felicidades!"
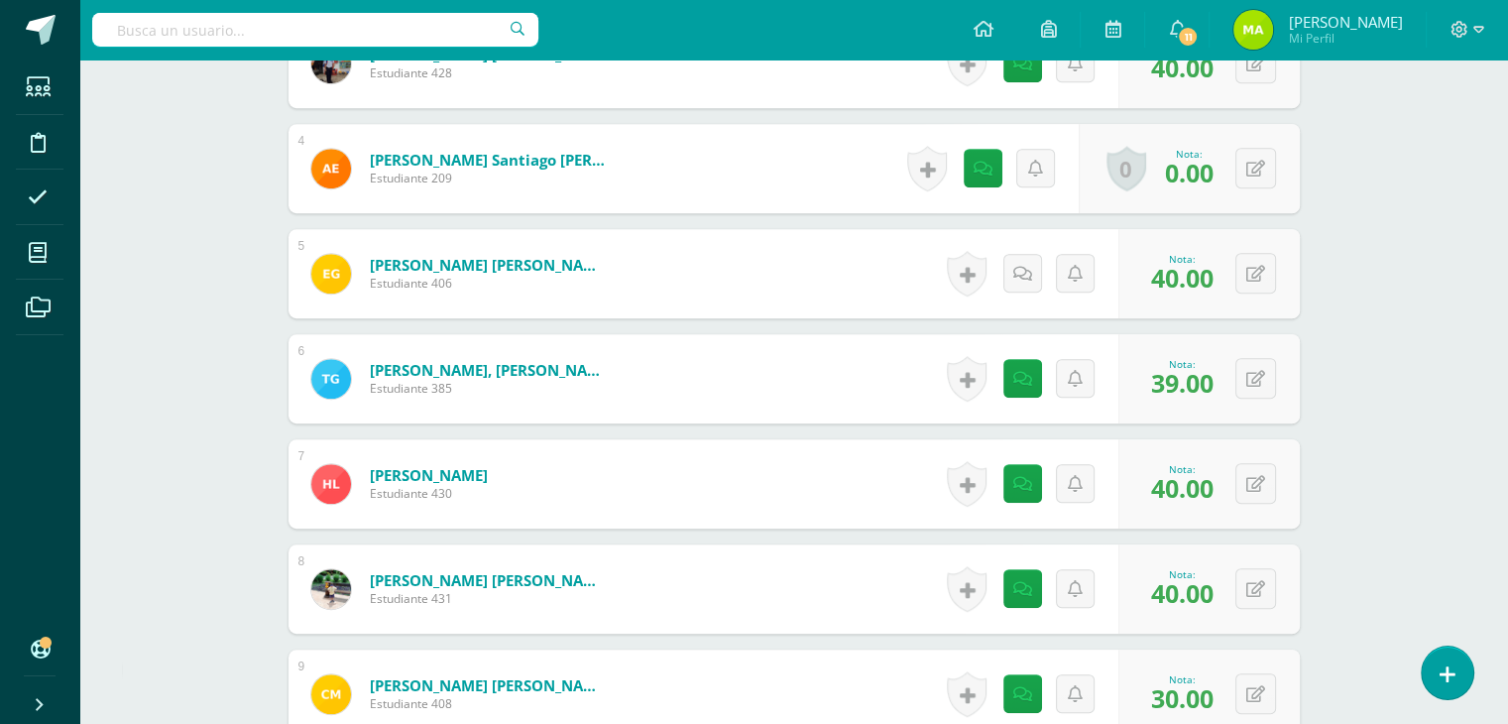
scroll to position [964, 0]
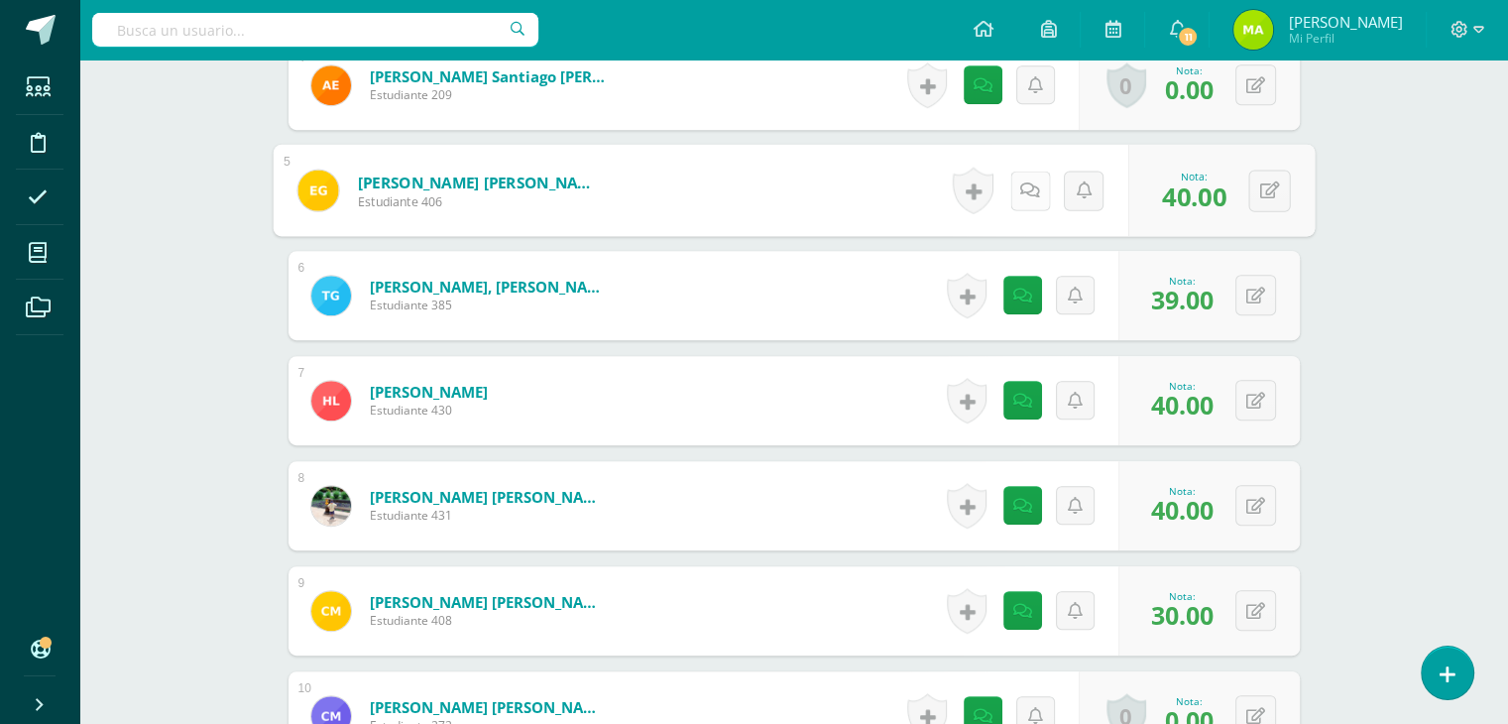
click at [1035, 184] on link at bounding box center [1029, 191] width 40 height 40
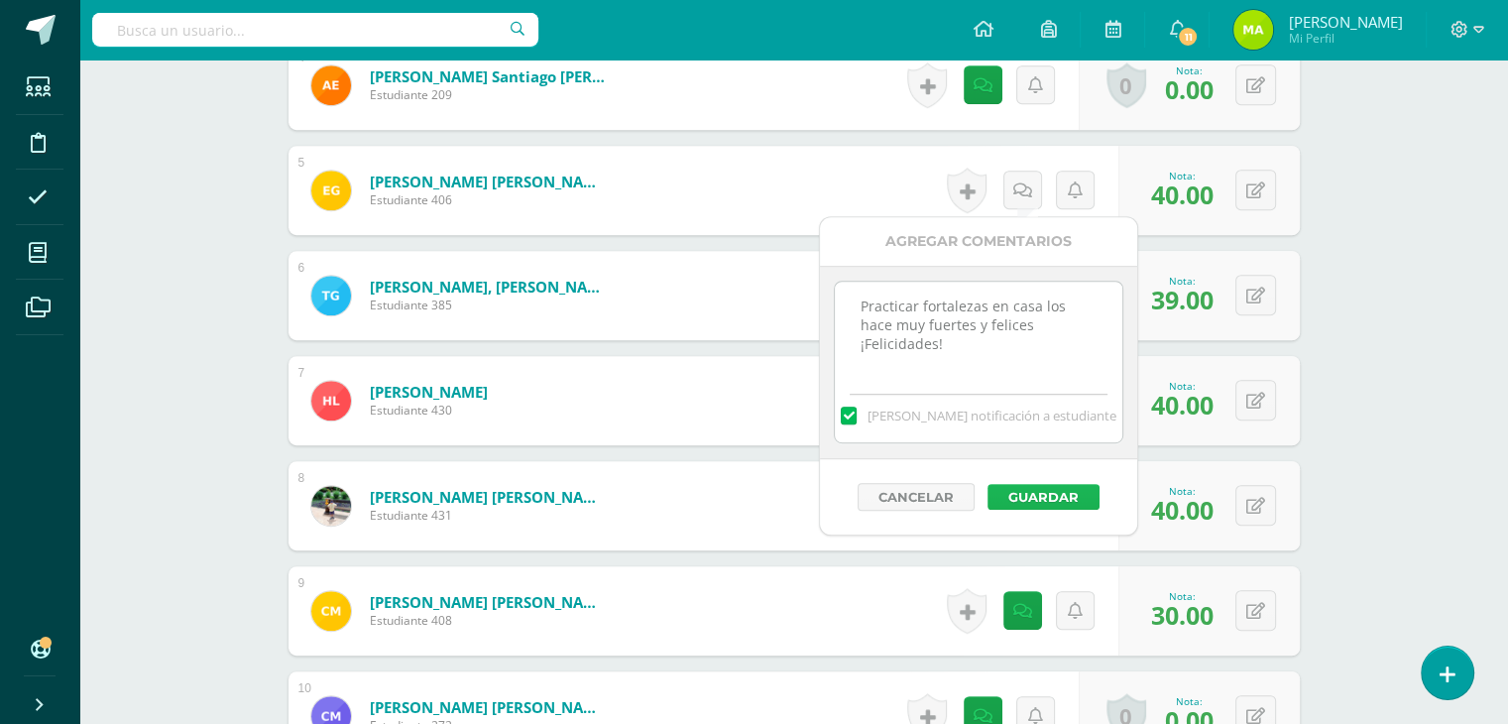
click at [1059, 494] on button "Guardar" at bounding box center [1044, 497] width 112 height 26
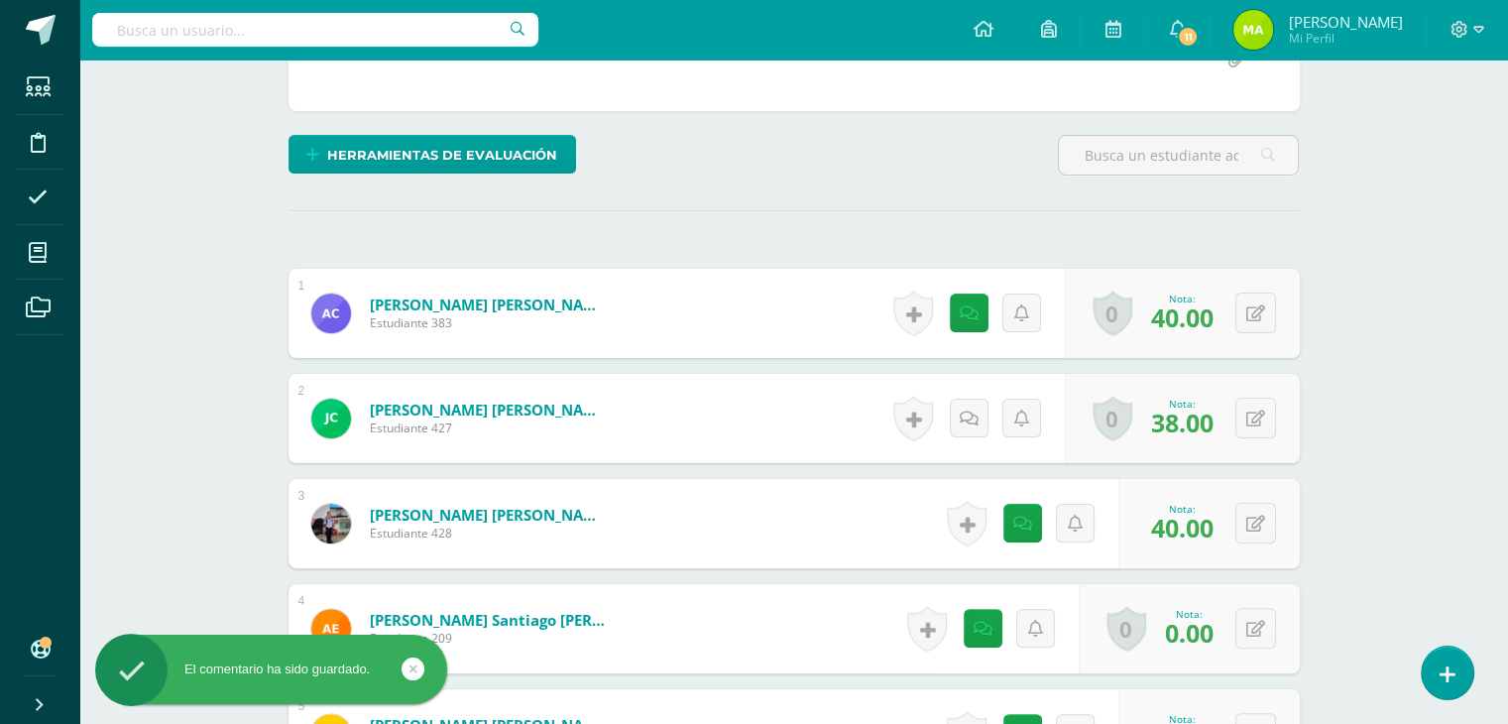
scroll to position [416, 0]
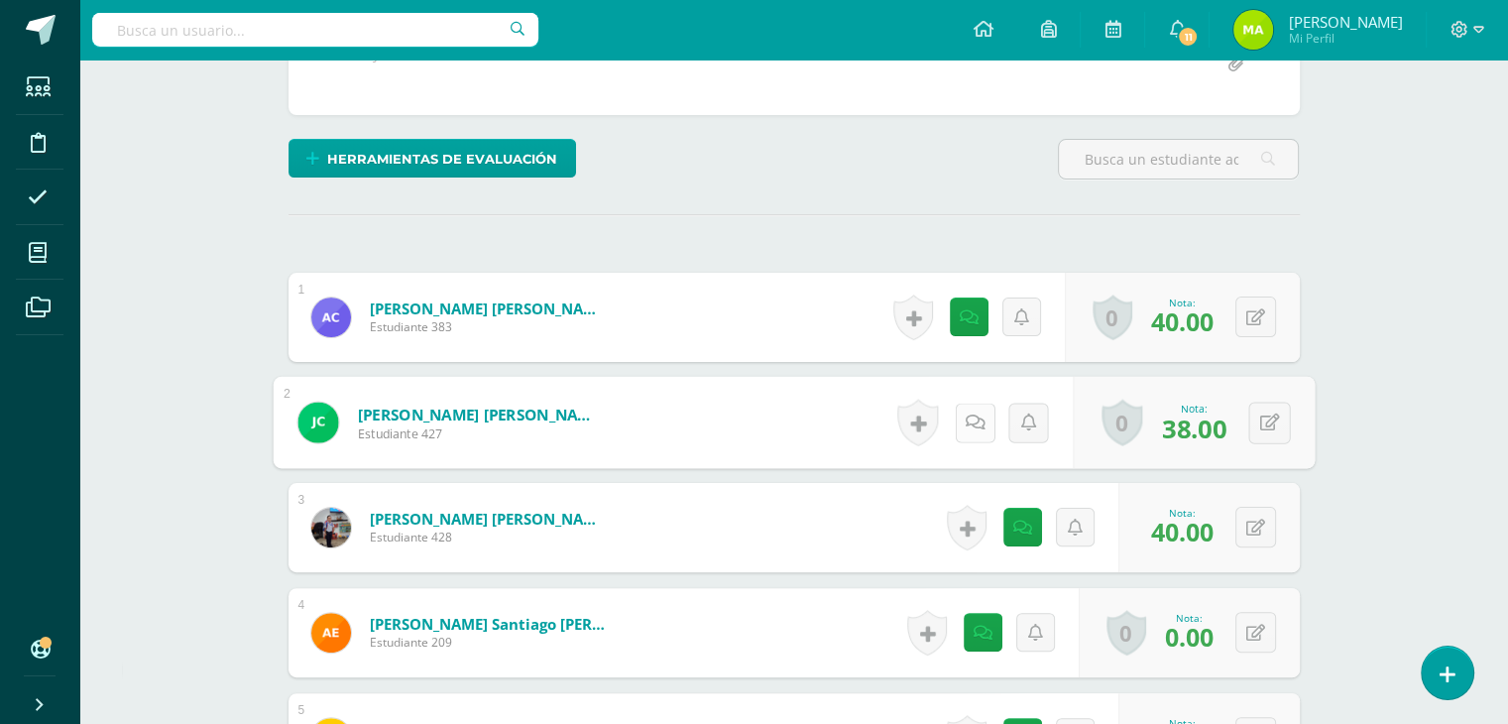
click at [972, 429] on link at bounding box center [975, 423] width 40 height 40
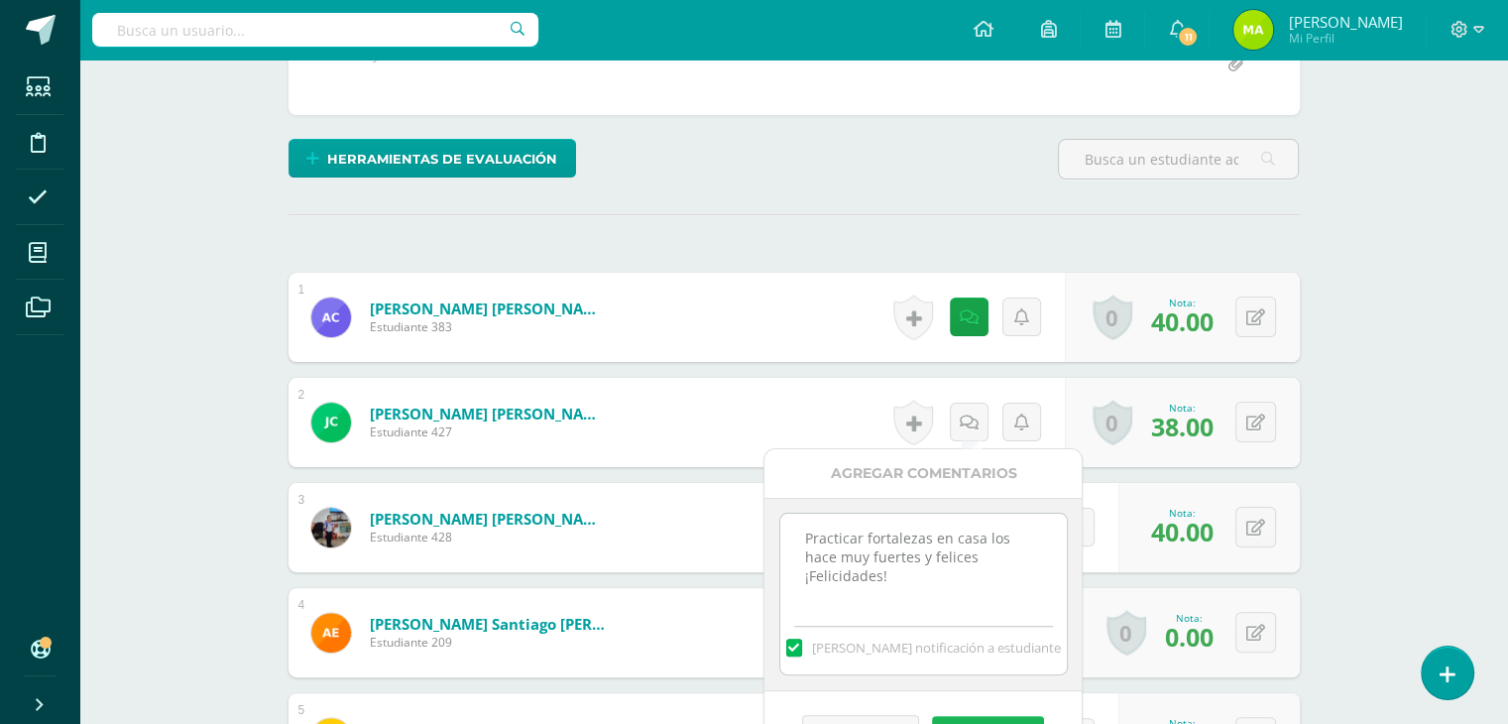
click at [1017, 717] on button "Guardar" at bounding box center [988, 729] width 112 height 26
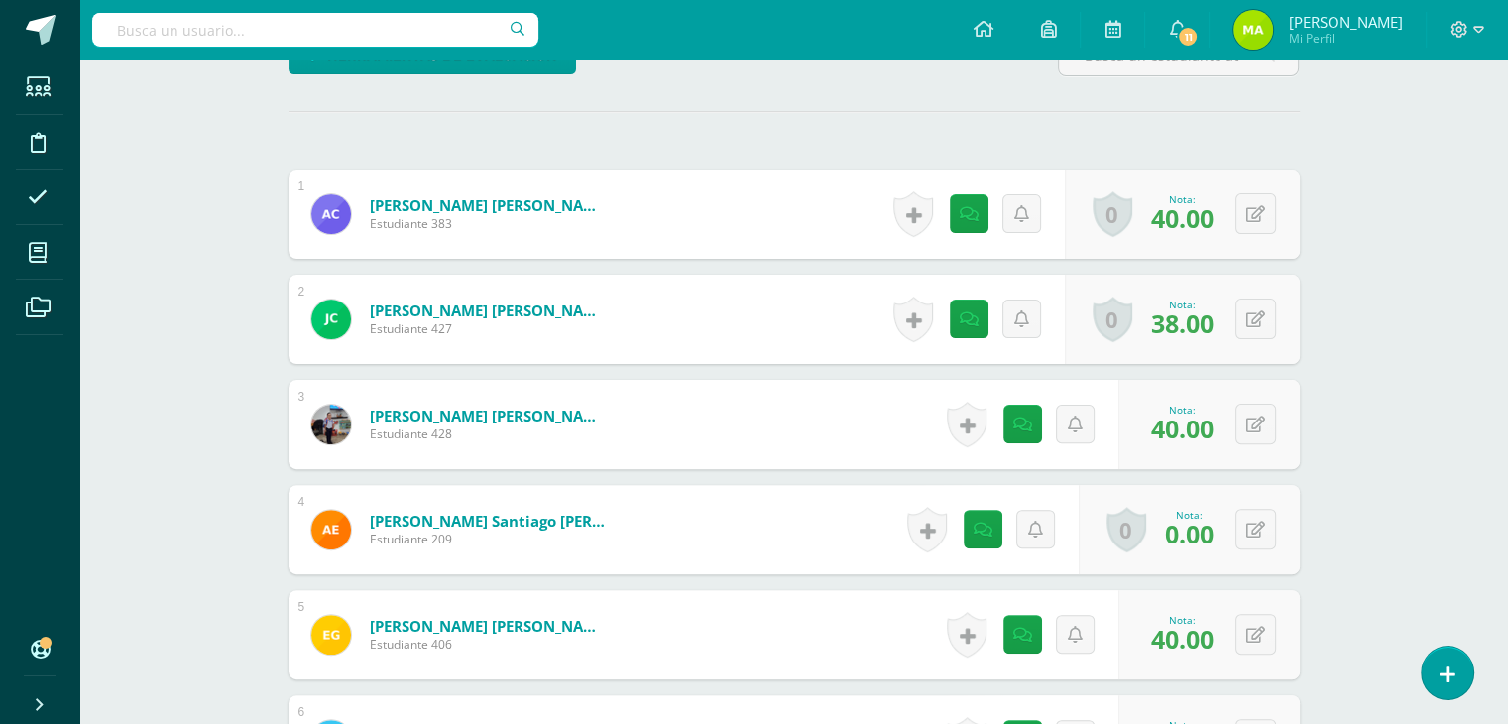
scroll to position [0, 0]
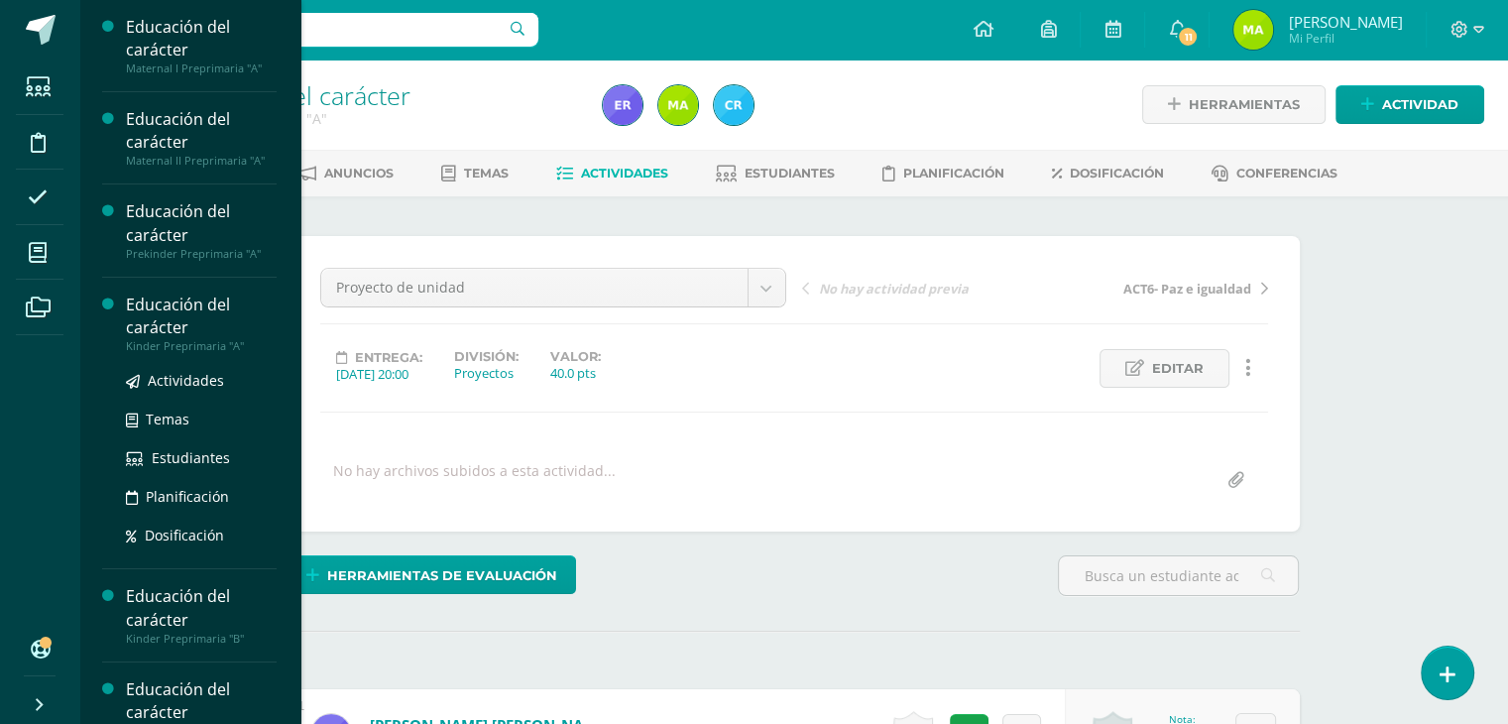
click at [150, 309] on div "Educación del carácter" at bounding box center [201, 316] width 151 height 46
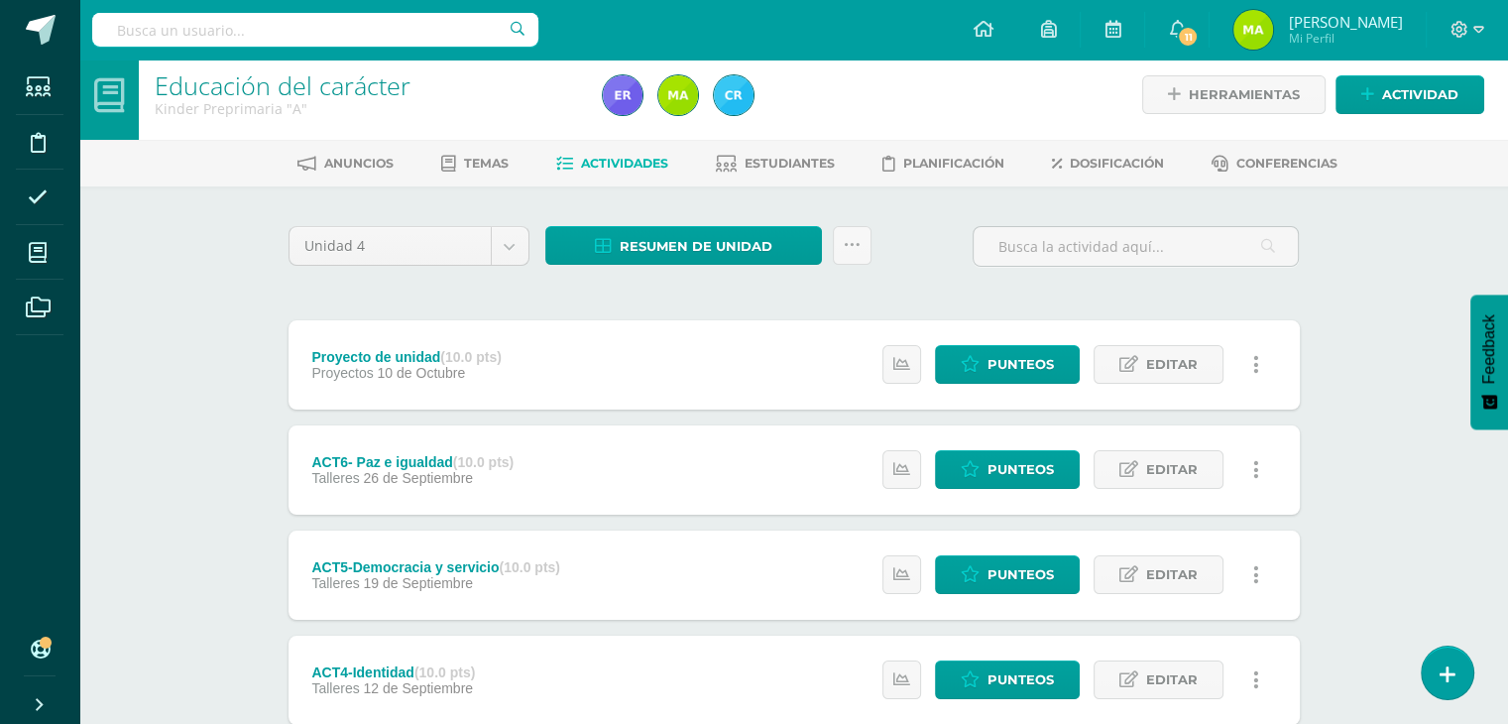
scroll to position [9, 0]
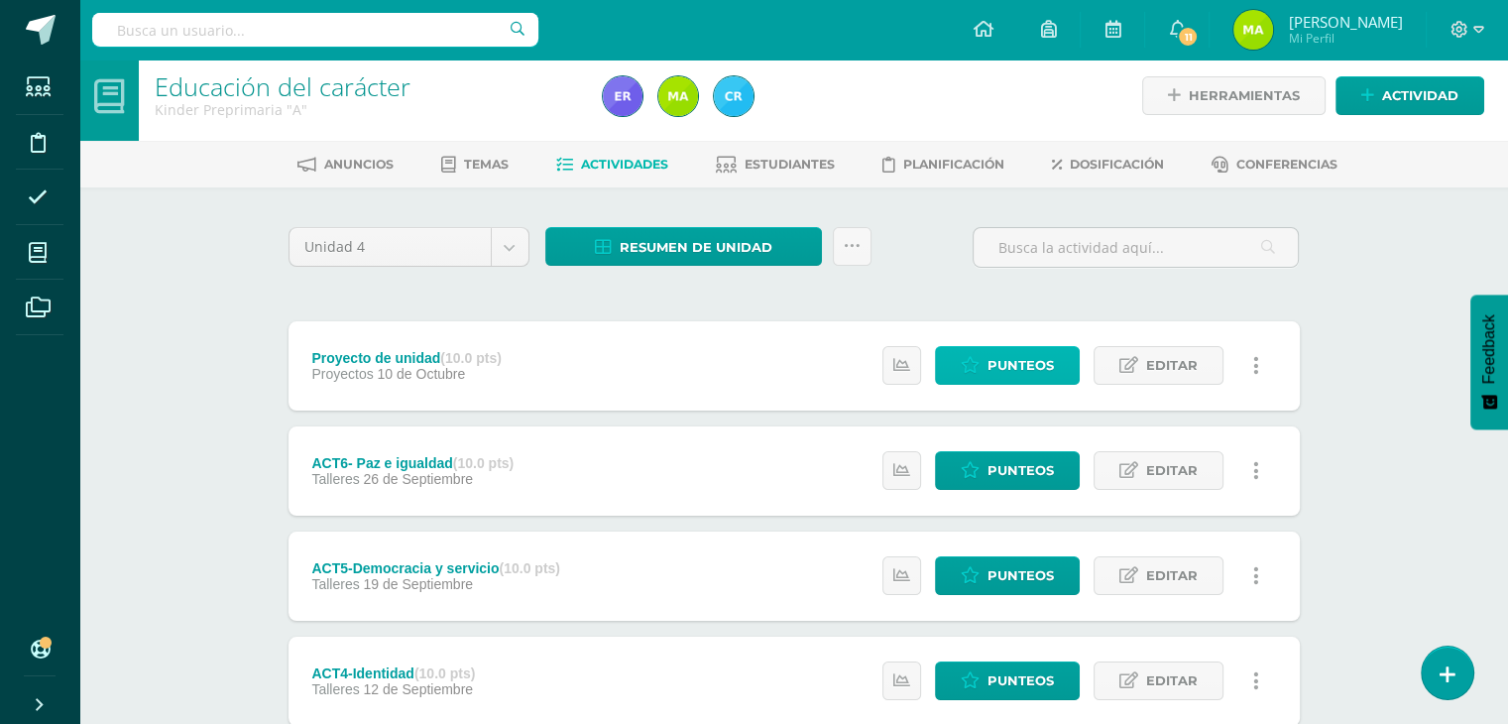
click at [992, 360] on span "Punteos" at bounding box center [1021, 365] width 66 height 37
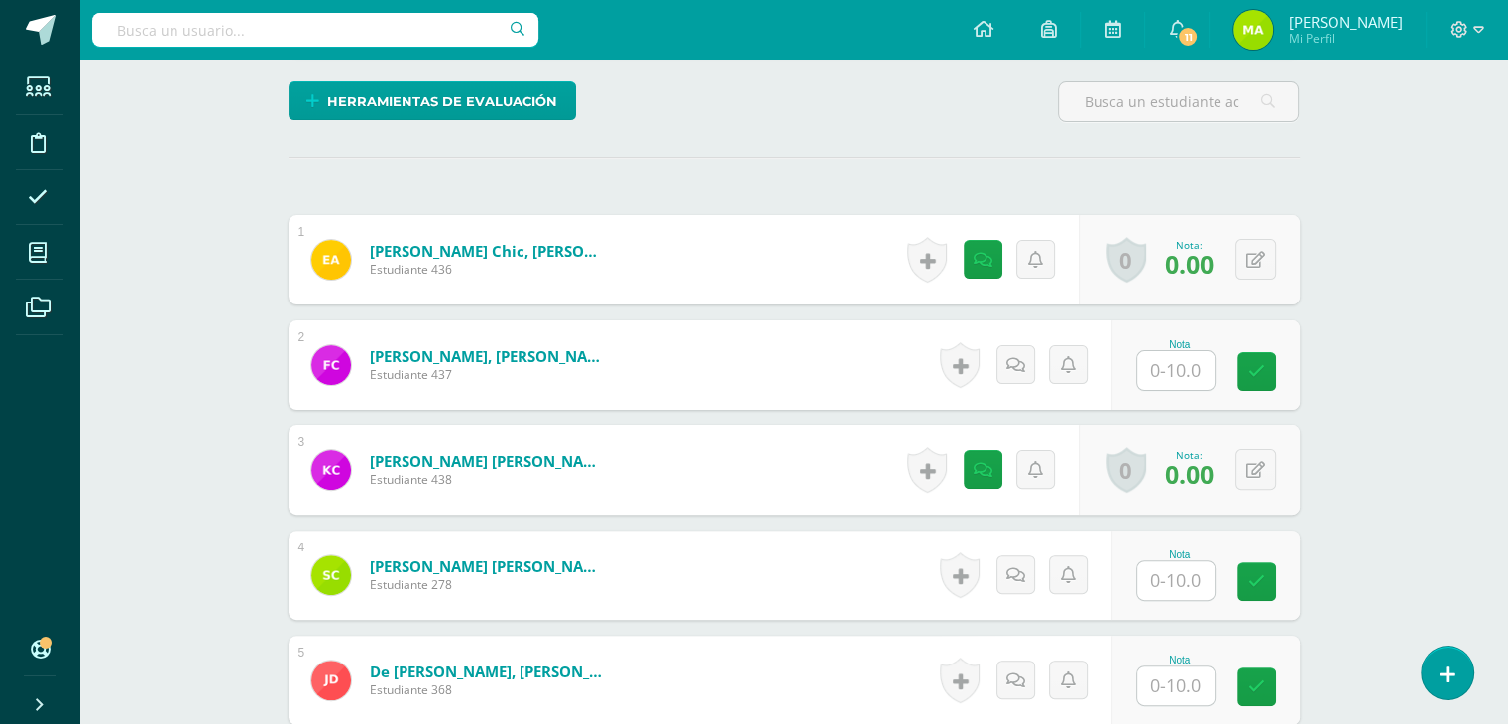
scroll to position [494, 0]
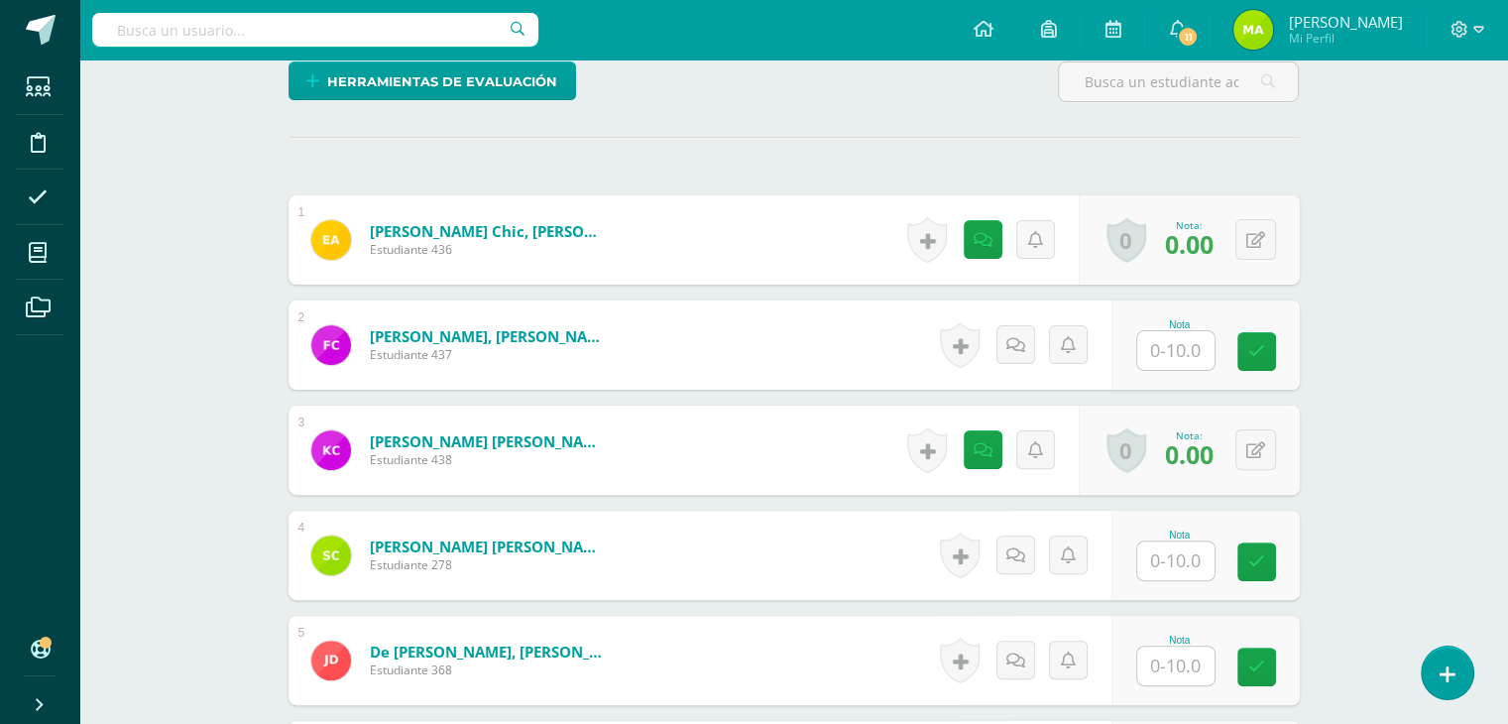
drag, startPoint x: 1522, startPoint y: 182, endPoint x: 1512, endPoint y: 454, distance: 271.9
click at [1507, 454] on html "Estudiantes Disciplina Asistencia Mis cursos Archivos Soporte Ayuda Reportar un…" at bounding box center [754, 478] width 1508 height 1944
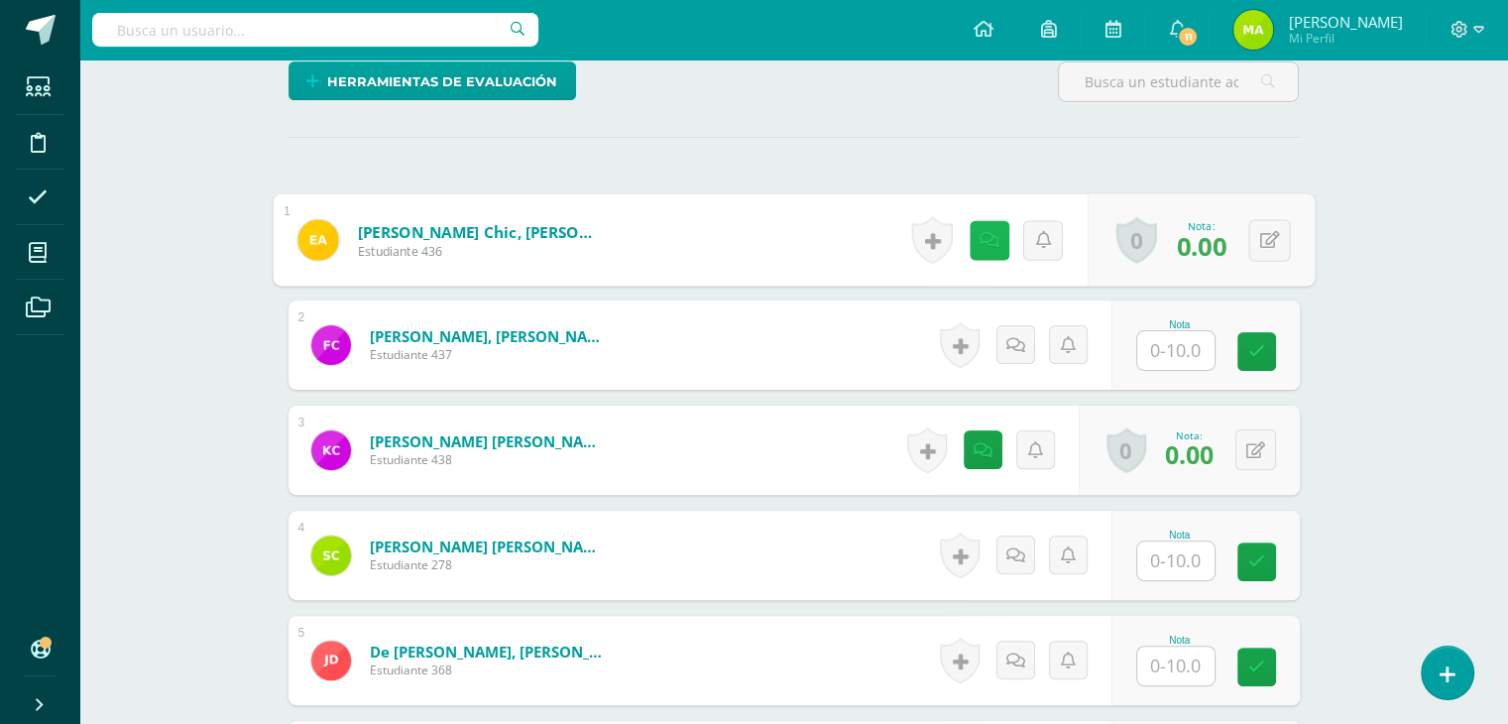
click at [989, 226] on link at bounding box center [989, 240] width 40 height 40
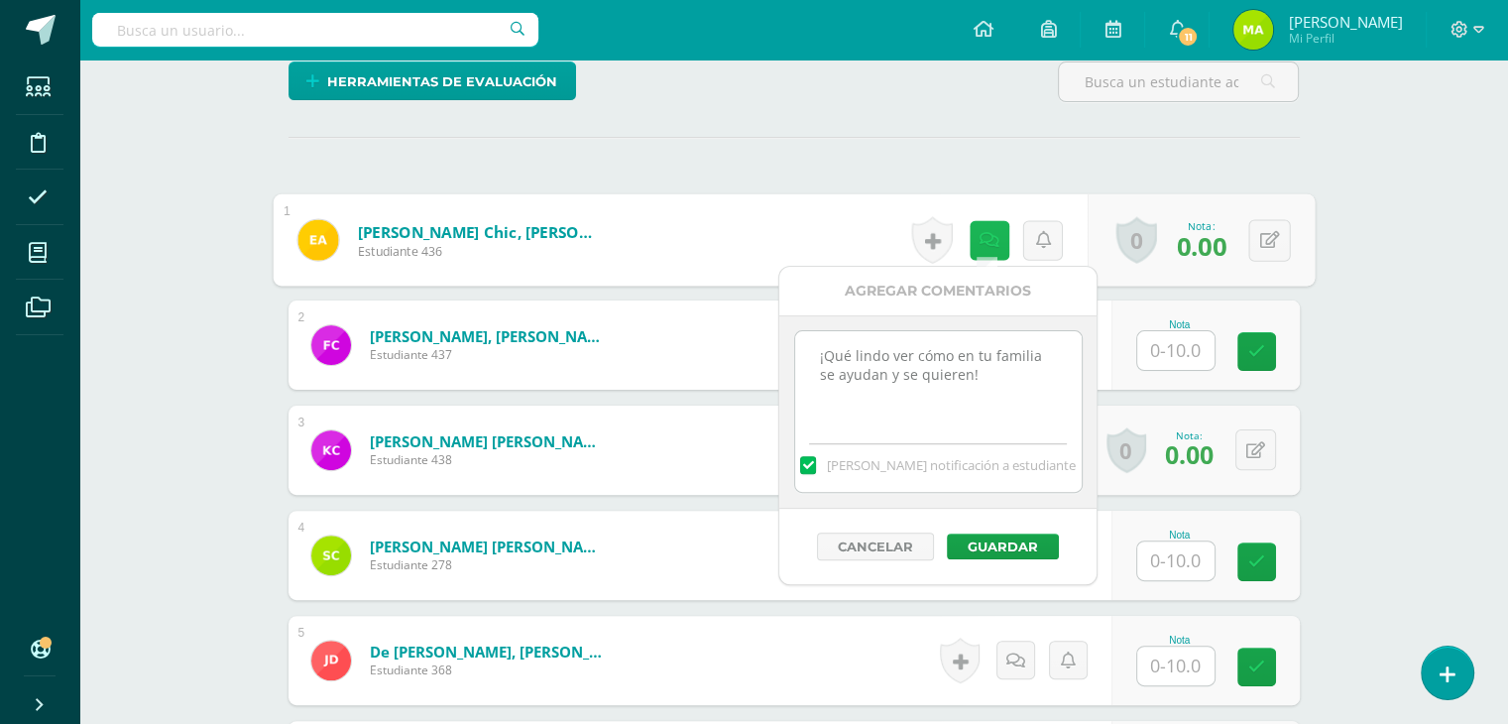
scroll to position [495, 0]
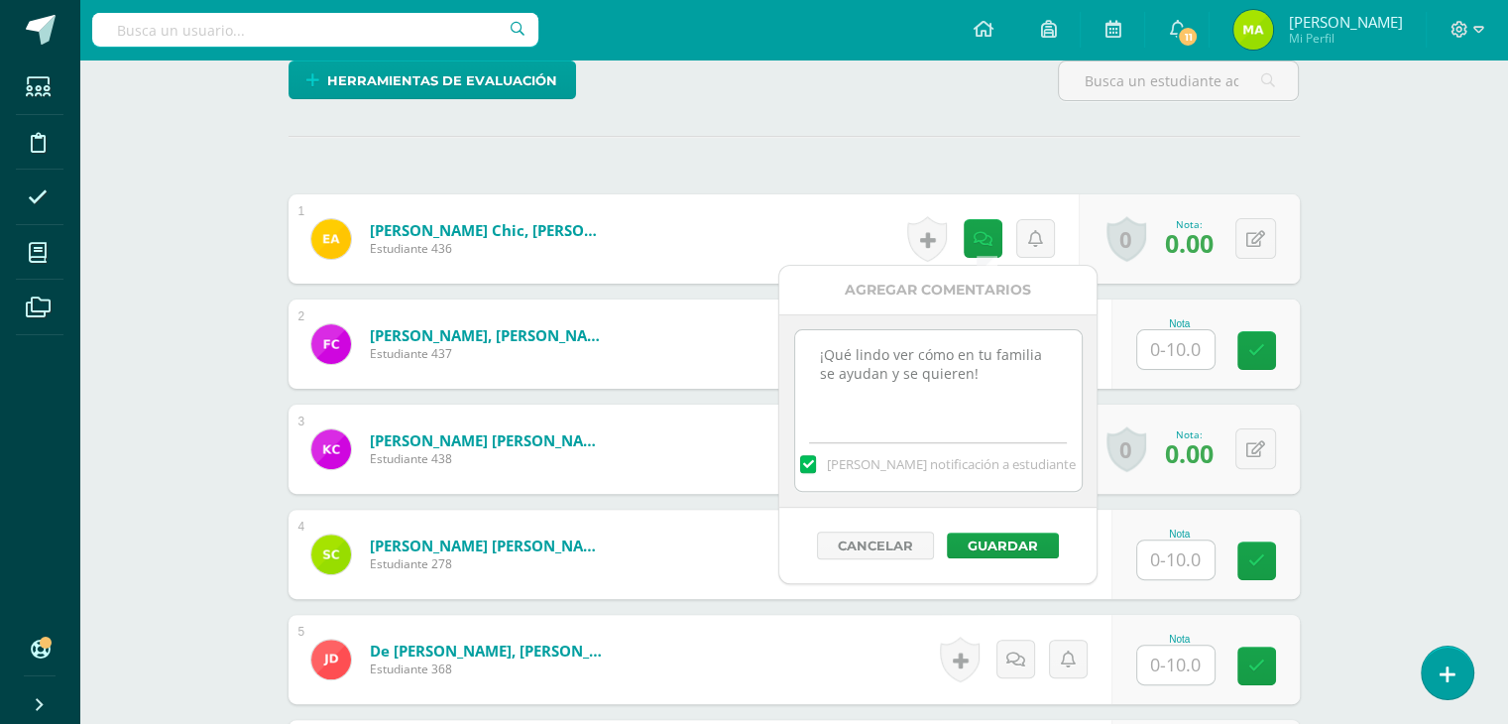
drag, startPoint x: 962, startPoint y: 389, endPoint x: 785, endPoint y: 346, distance: 181.6
click at [785, 346] on div "¡Qué lindo ver cómo en tu familia se ayudan y se quieren! Mandar notificación a…" at bounding box center [937, 410] width 317 height 193
click at [1341, 299] on div "Educación del carácter Kinder Preprimaria "A" Herramientas Detalle de asistenci…" at bounding box center [793, 721] width 1429 height 2312
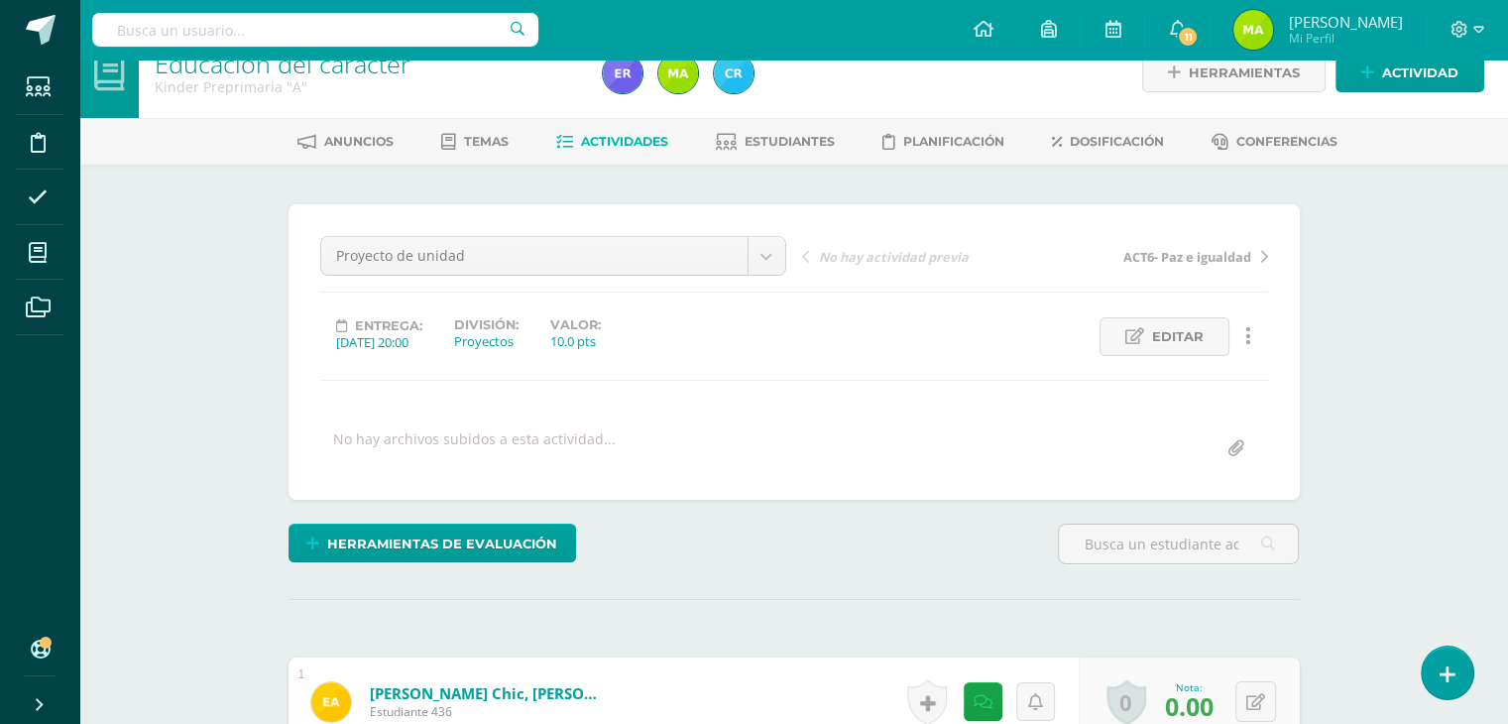
scroll to position [0, 0]
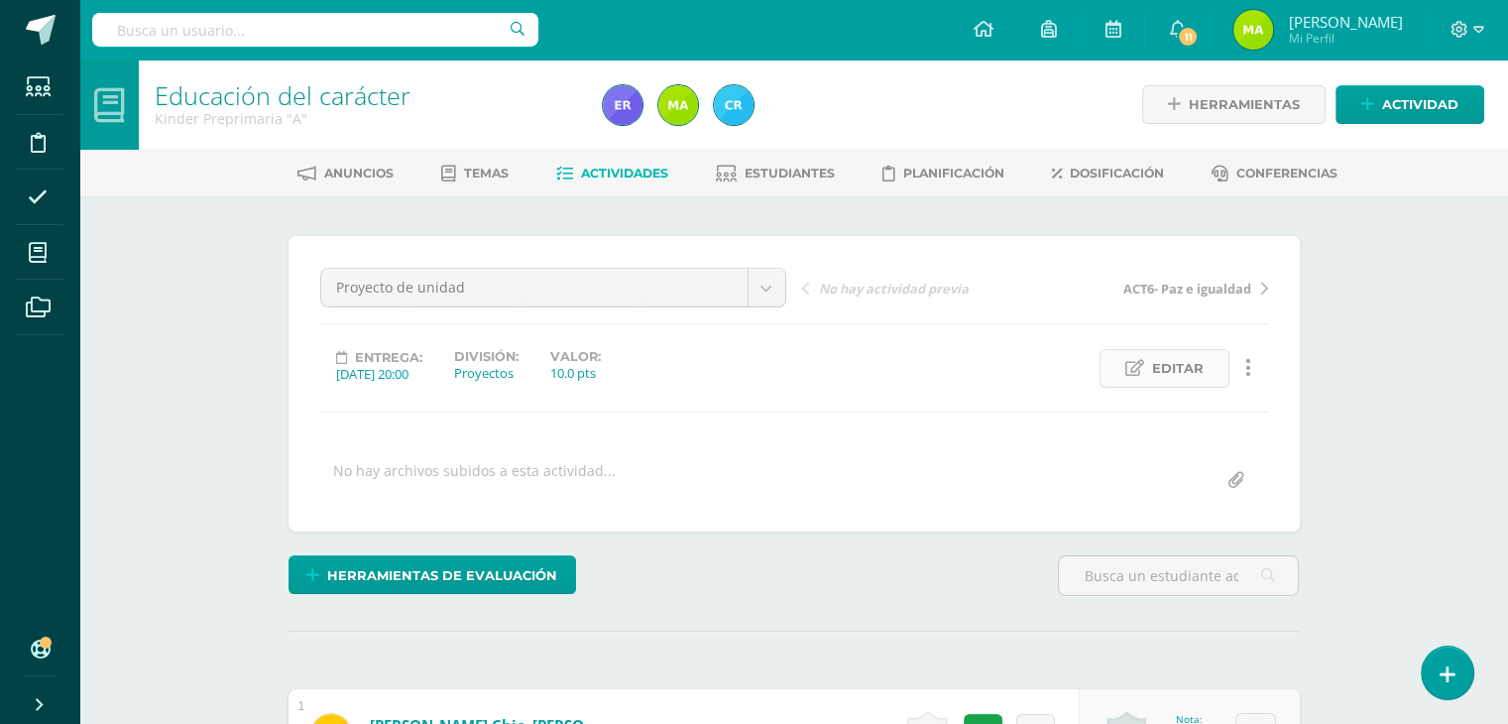
click at [1167, 368] on span "Editar" at bounding box center [1178, 368] width 52 height 37
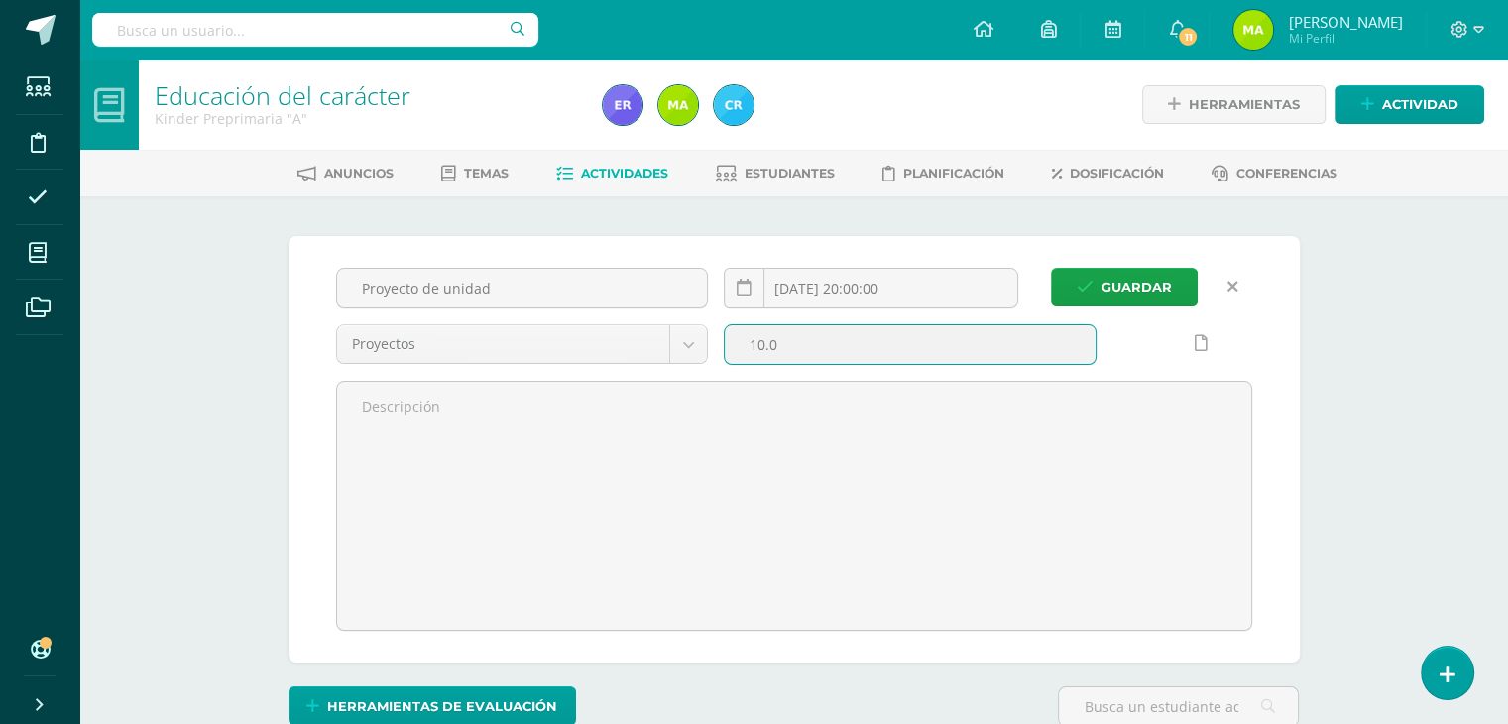
click at [856, 347] on input "10.0" at bounding box center [910, 344] width 371 height 39
type input "1"
type input "40"
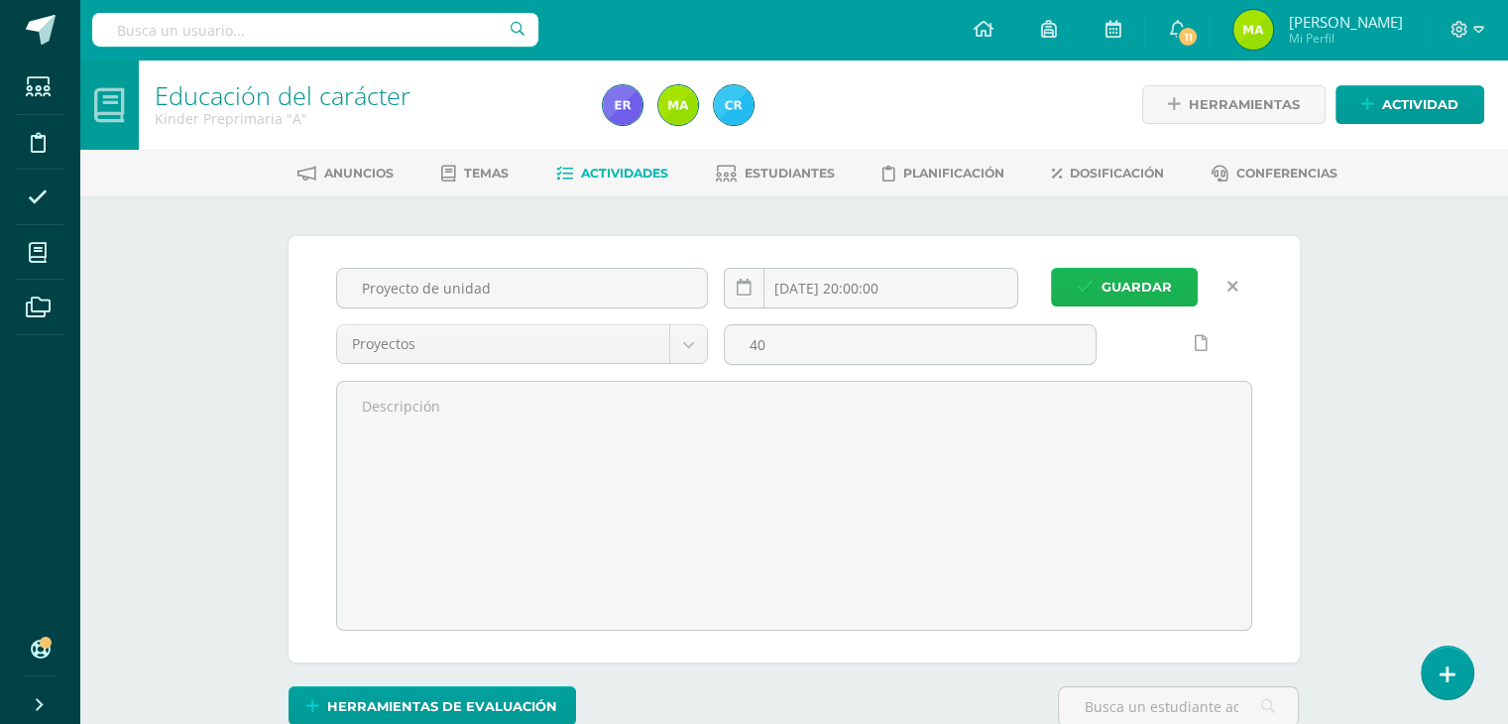
click at [1162, 281] on span "Guardar" at bounding box center [1137, 287] width 70 height 37
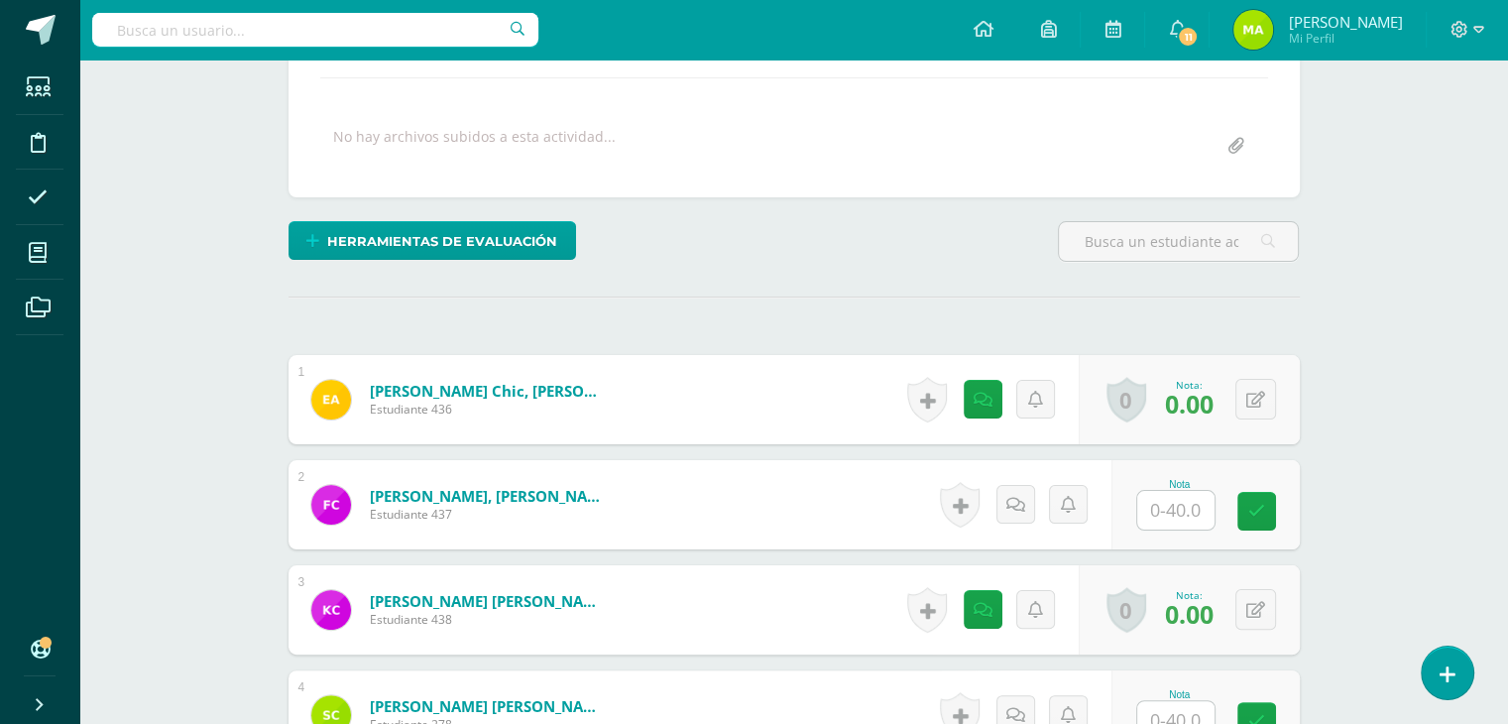
scroll to position [343, 0]
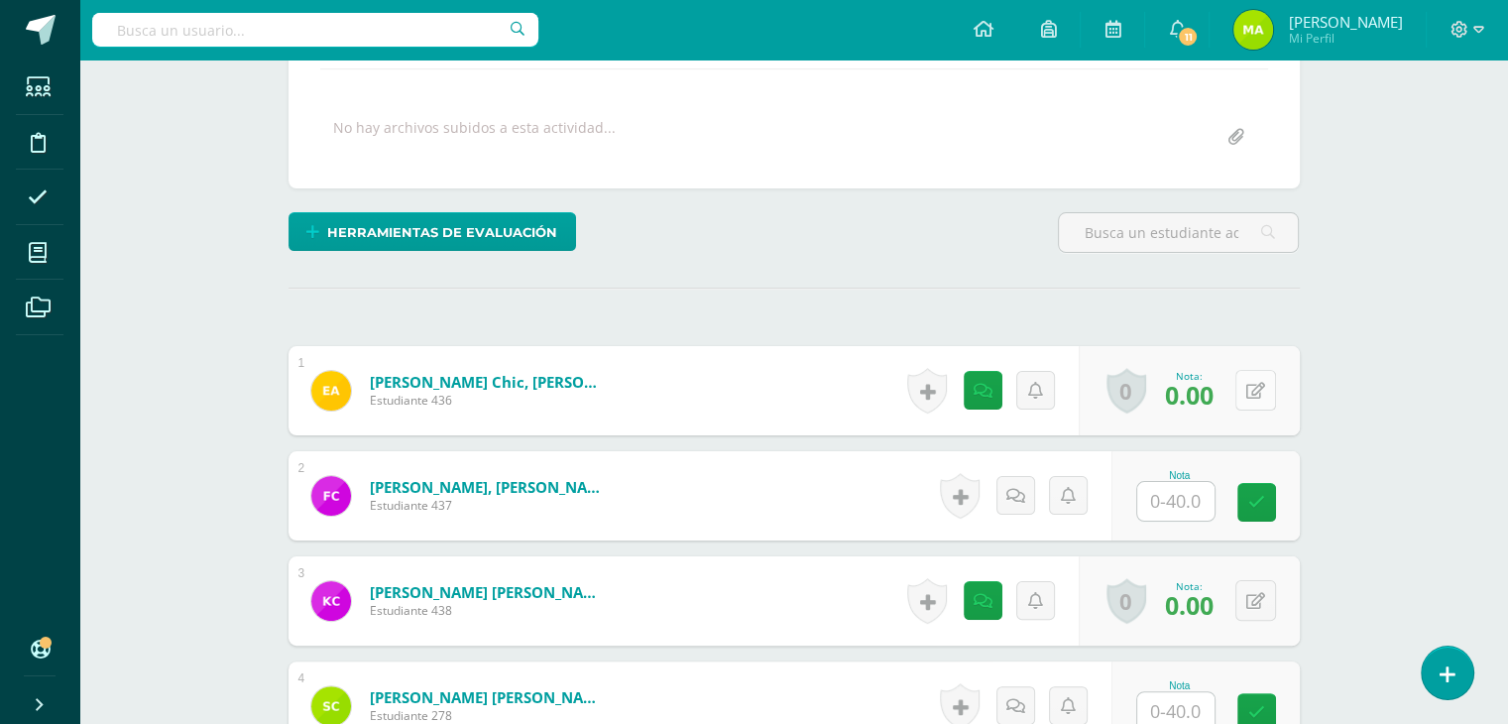
drag, startPoint x: 1205, startPoint y: 379, endPoint x: 1270, endPoint y: 392, distance: 66.7
click at [1270, 392] on div "0 [GEOGRAPHIC_DATA] Logros obtenidos Aún no hay logros agregados Nota: 0.00" at bounding box center [1189, 390] width 221 height 89
click at [1270, 392] on button at bounding box center [1269, 391] width 42 height 42
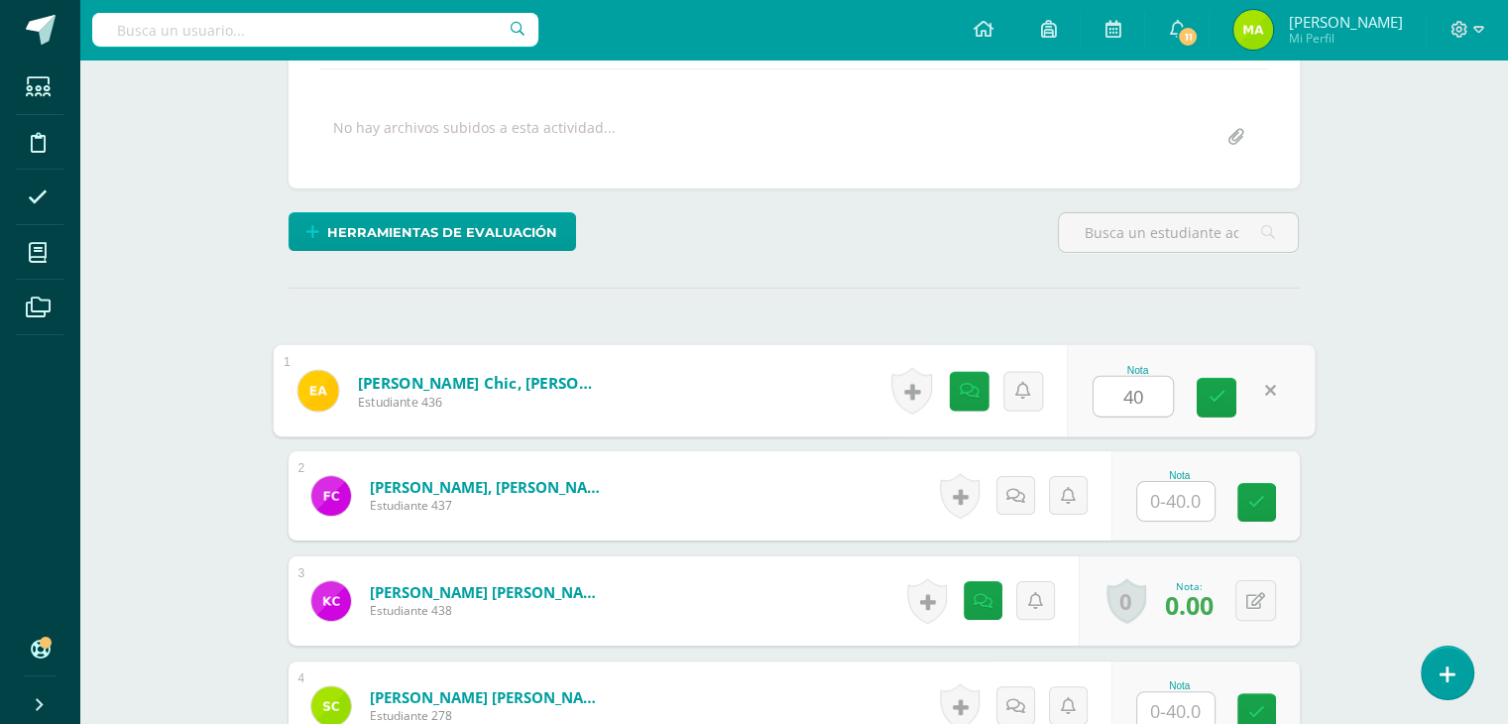
type input "40"
click at [1174, 493] on input "text" at bounding box center [1175, 501] width 77 height 39
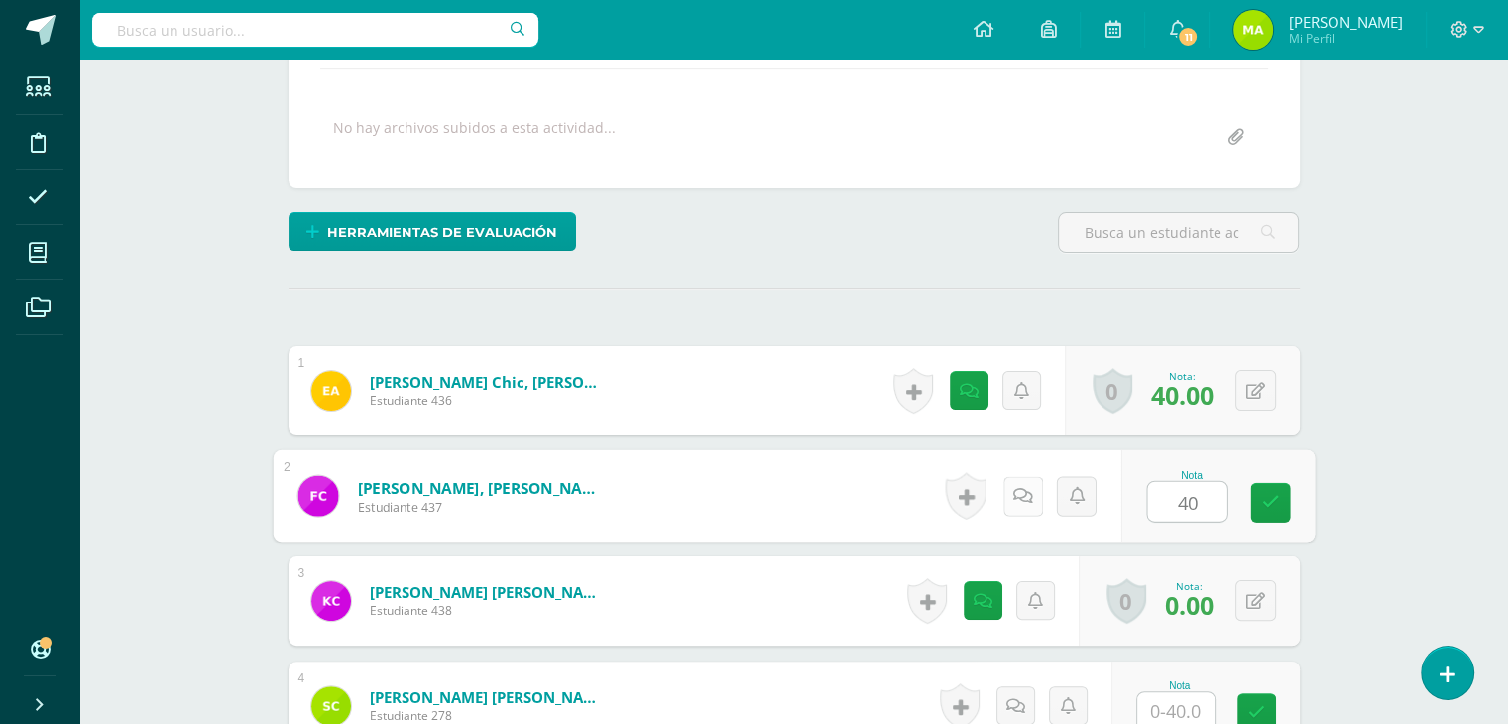
type input "40"
click at [1026, 495] on icon at bounding box center [1022, 495] width 20 height 17
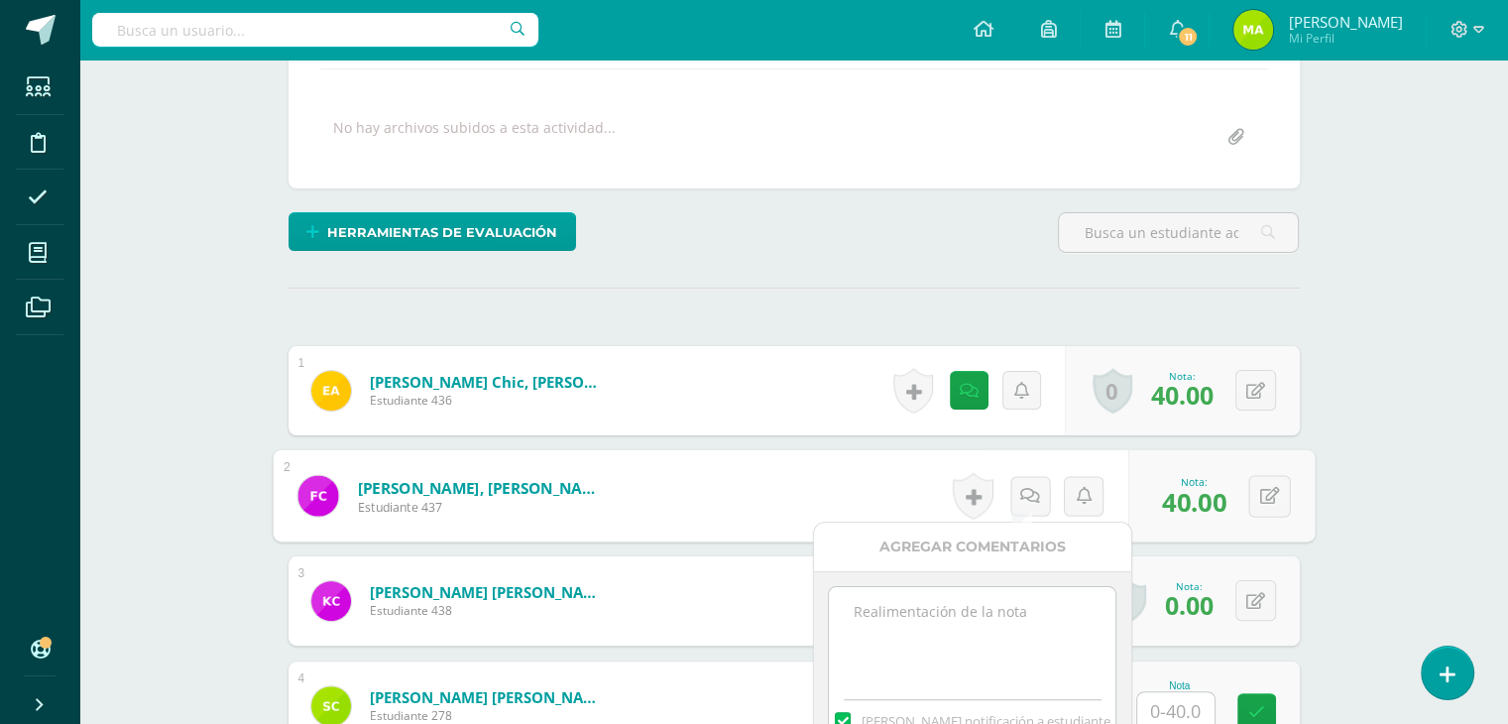
click at [927, 599] on textarea at bounding box center [972, 636] width 287 height 99
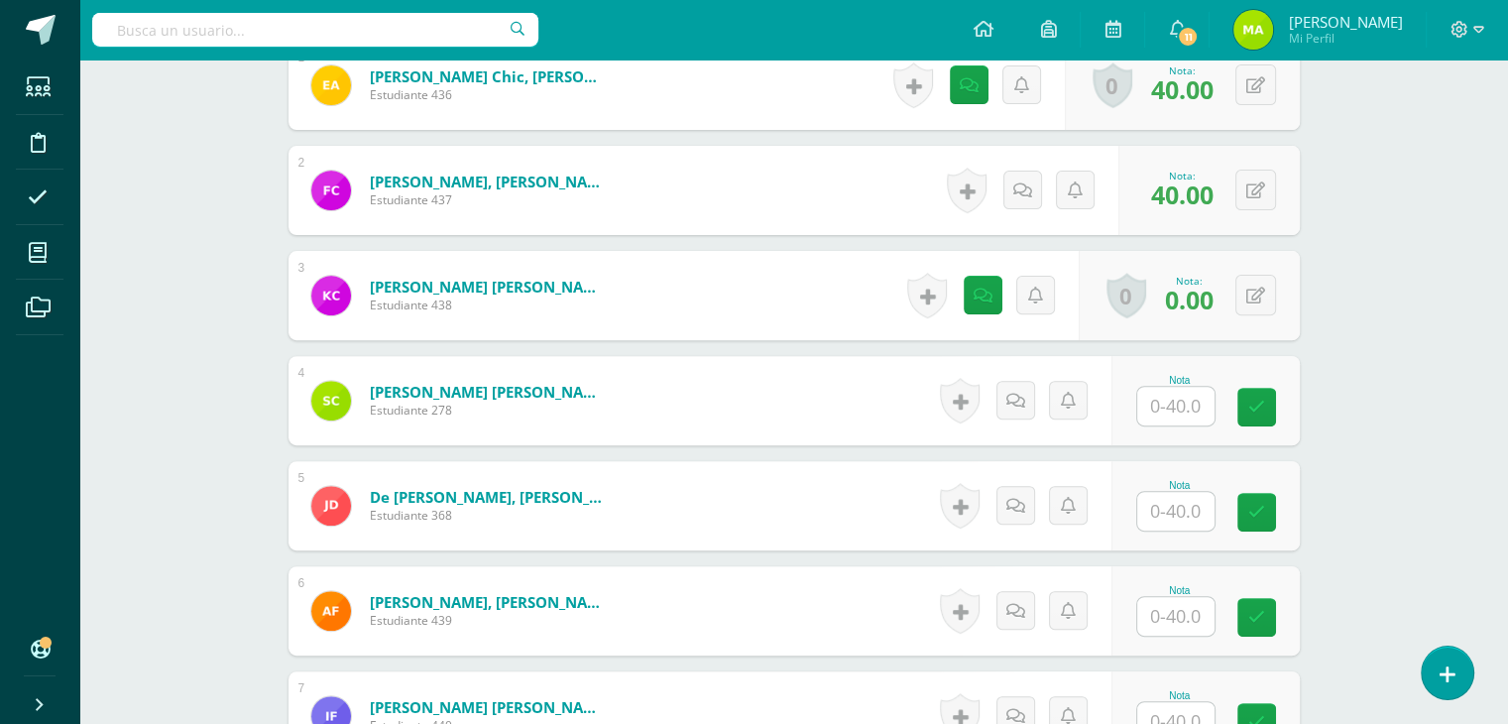
scroll to position [709, 0]
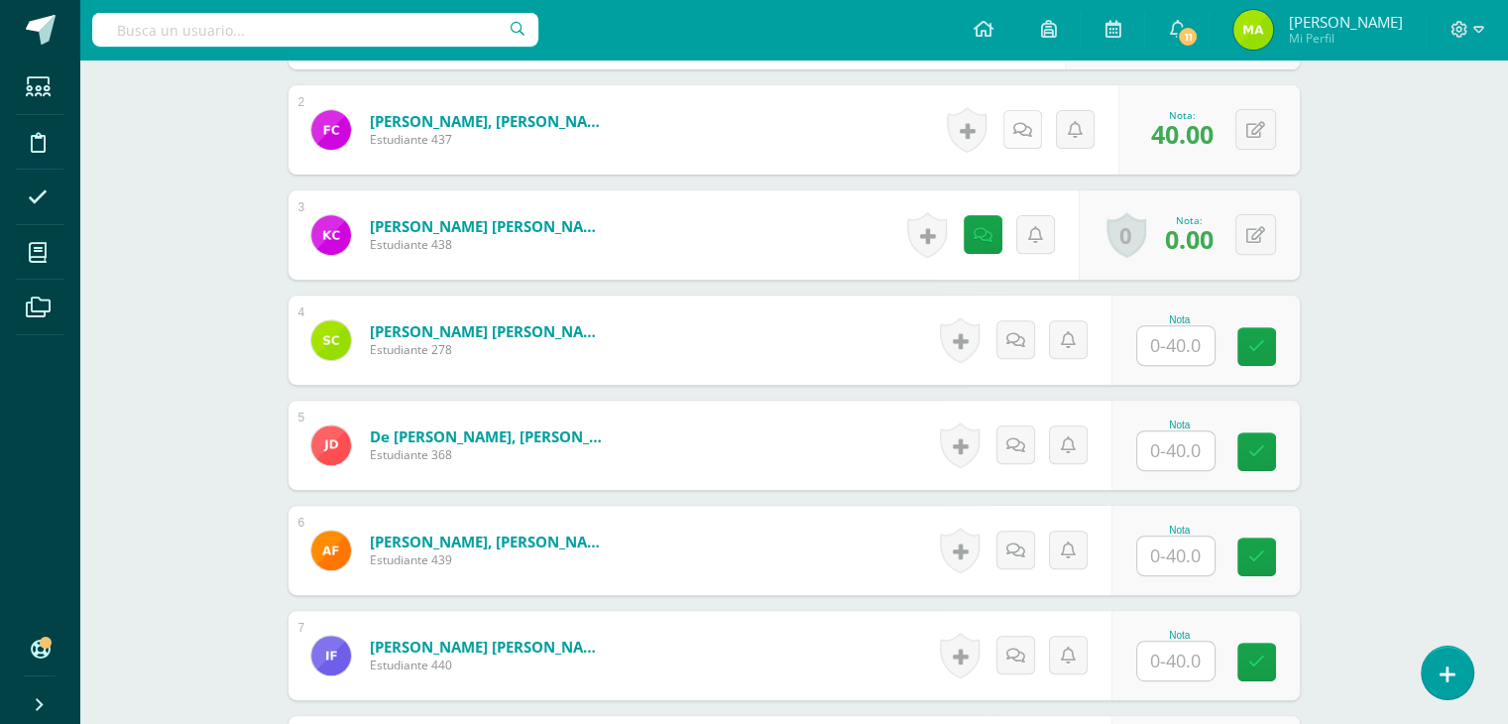
click at [1027, 129] on icon at bounding box center [1022, 130] width 19 height 17
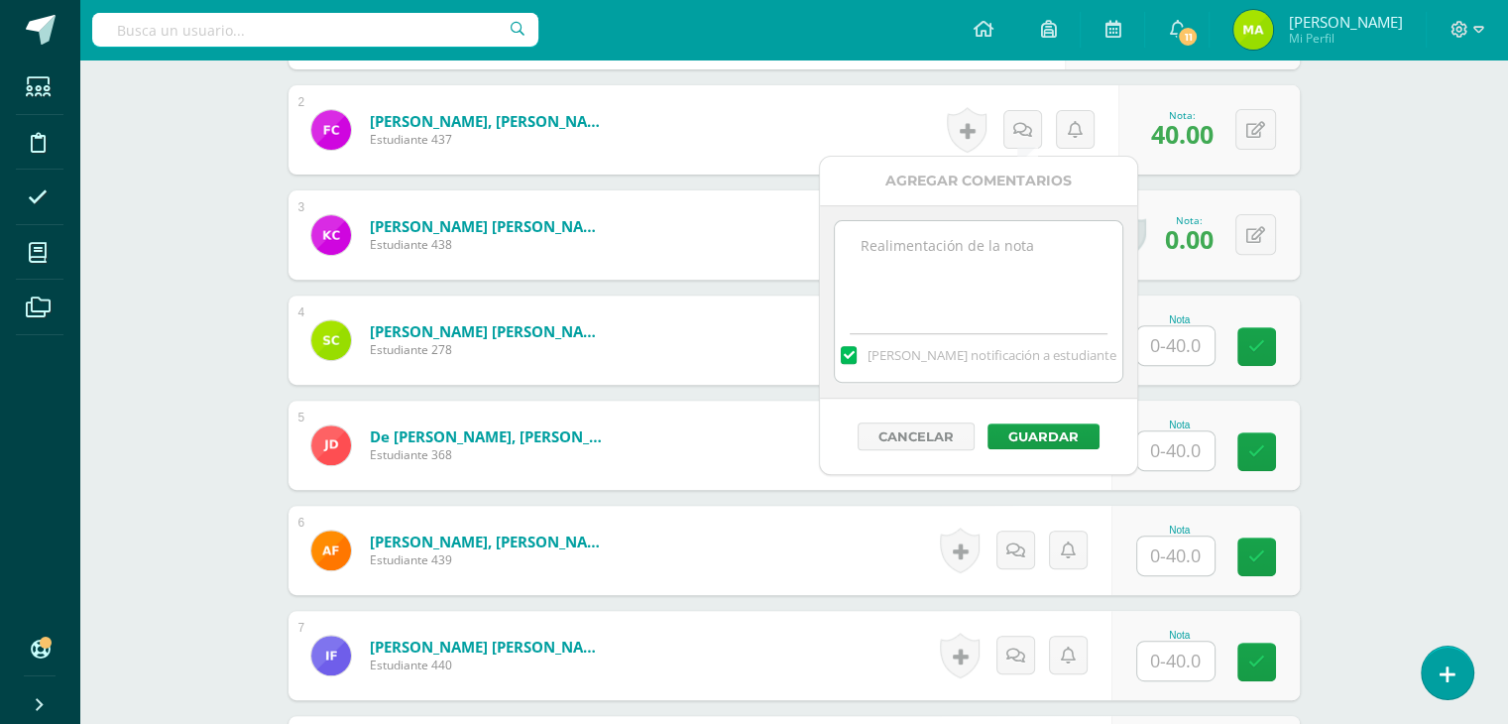
click at [1024, 251] on textarea at bounding box center [978, 270] width 287 height 99
paste textarea "¡Qué lindo ver cómo en tu familia se ayudan y se quieren!"
type textarea "¡Qué lindo ver cómo en tu familia se ayudan y se quieren!"
click at [1068, 436] on button "Guardar" at bounding box center [1044, 436] width 112 height 26
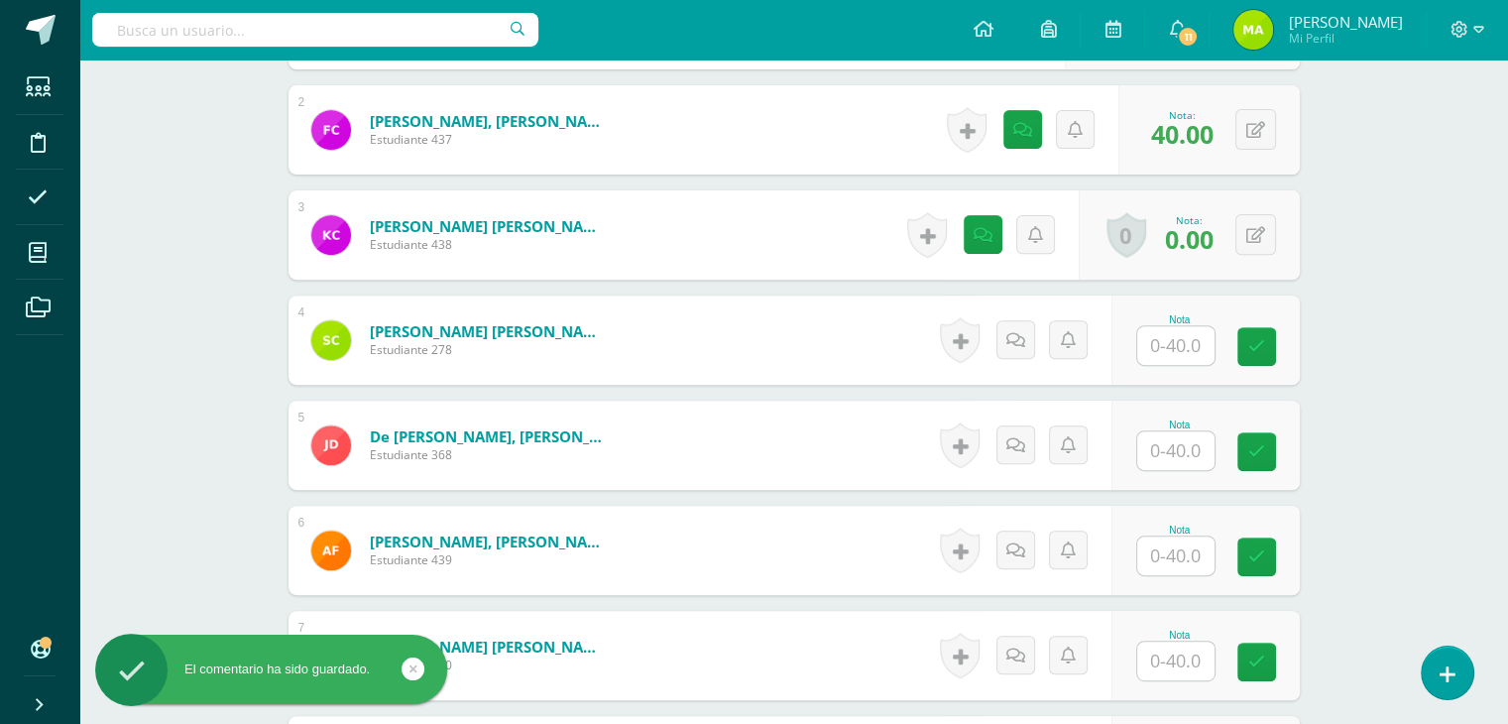
click at [1173, 343] on input "text" at bounding box center [1175, 345] width 77 height 39
type input "40"
click at [1025, 332] on icon at bounding box center [1022, 339] width 20 height 17
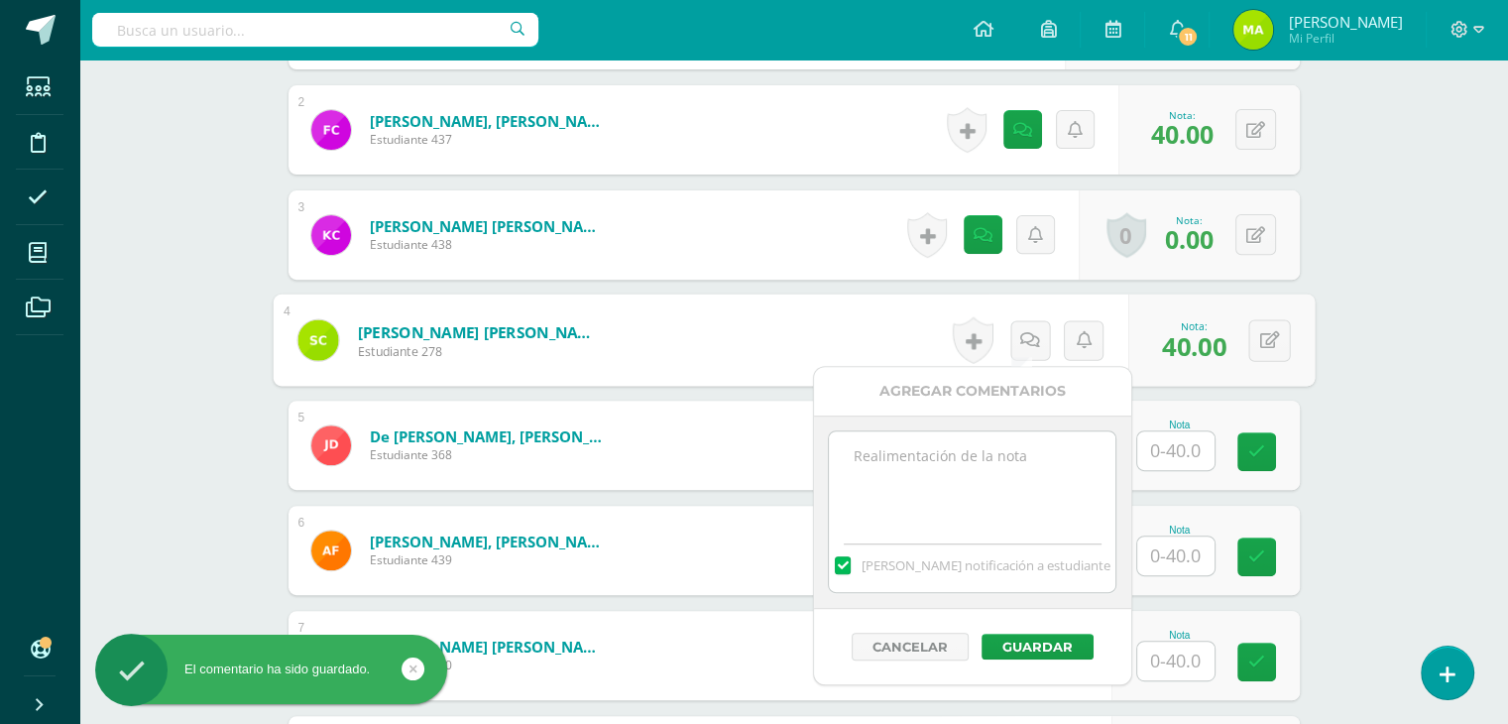
click at [935, 453] on textarea at bounding box center [972, 480] width 287 height 99
paste textarea "¡Qué lindo ver cómo en tu familia se ayudan y se quieren!"
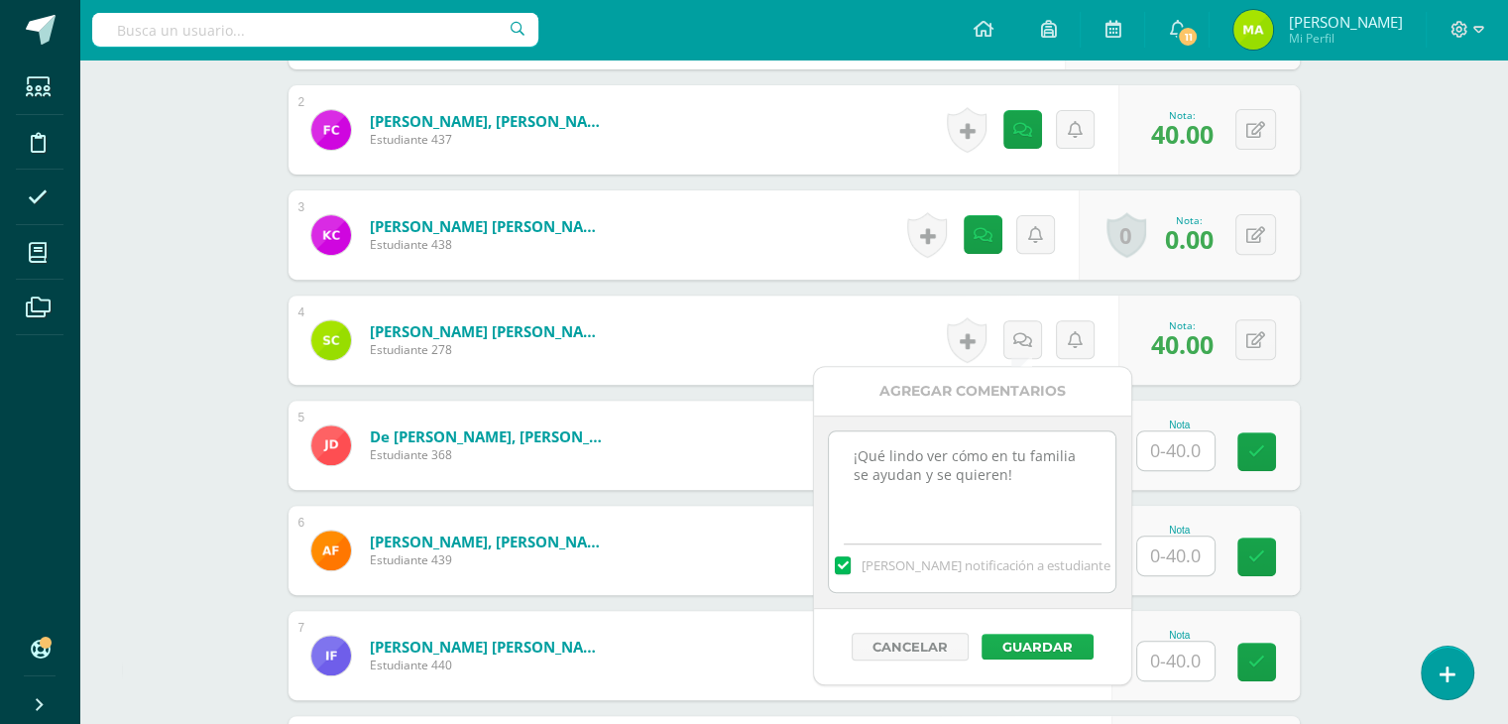
type textarea "¡Qué lindo ver cómo en tu familia se ayudan y se quieren!"
click at [1058, 643] on button "Guardar" at bounding box center [1038, 647] width 112 height 26
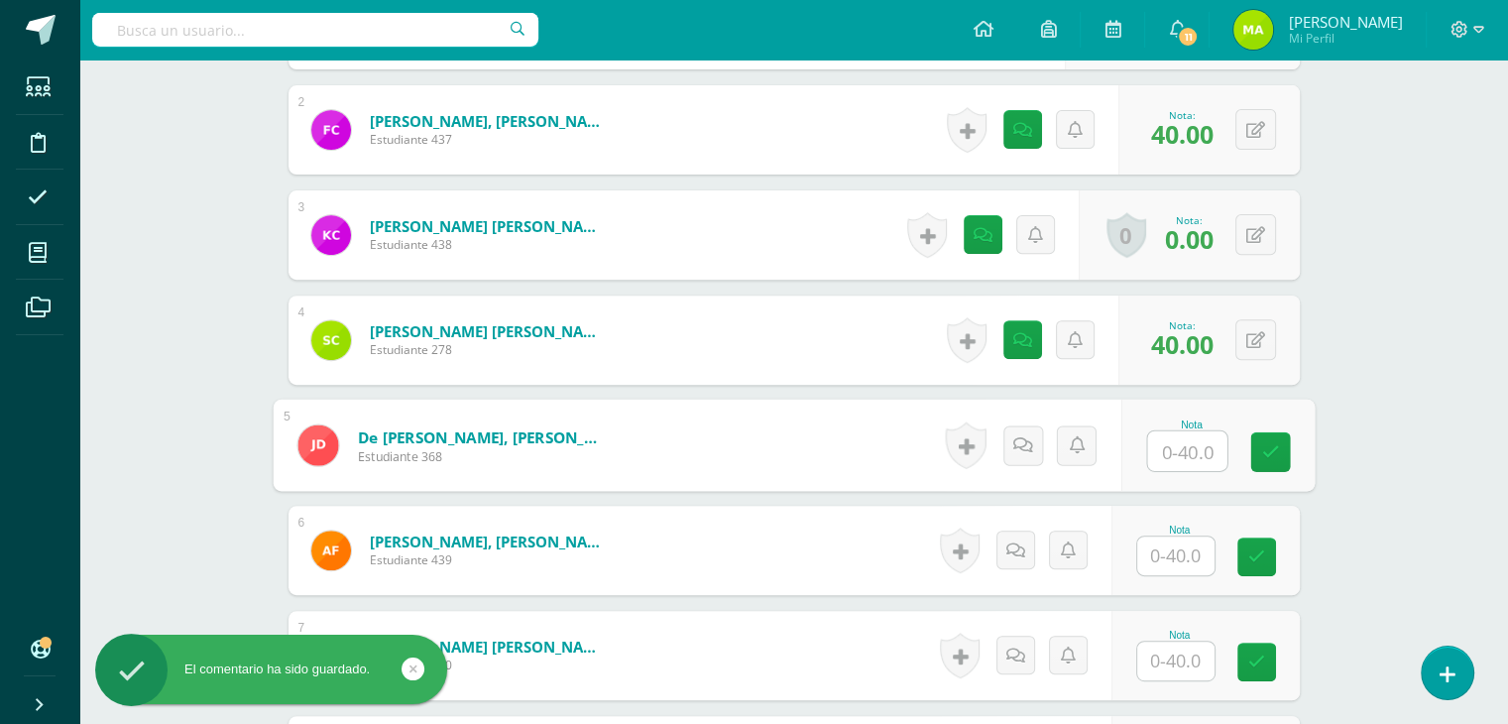
click at [1187, 446] on input "text" at bounding box center [1186, 451] width 79 height 40
paste input "¡Qué lindo ver cómo en tu familia se ayudan y se quieren!"
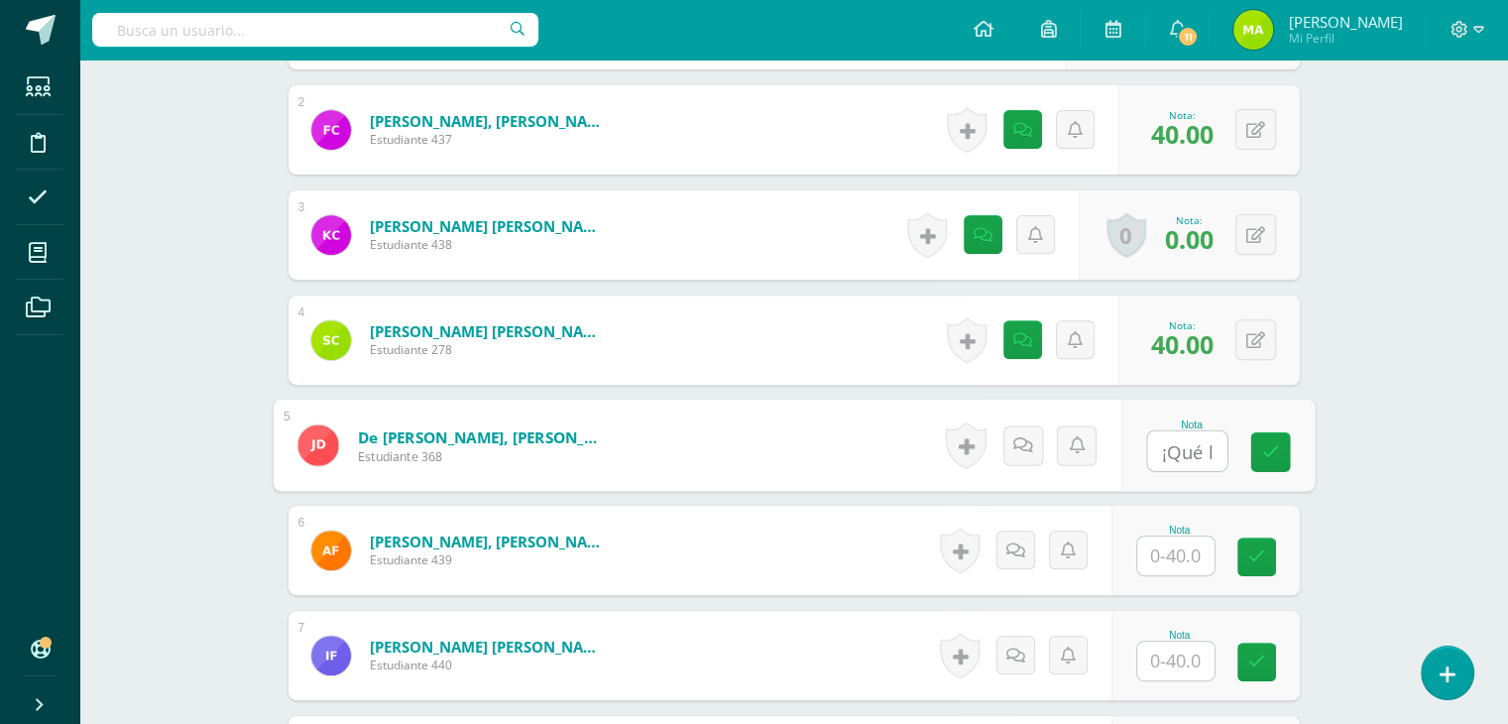
scroll to position [0, 0]
type input "¡"
type input "40"
click at [1032, 446] on link at bounding box center [1022, 445] width 40 height 40
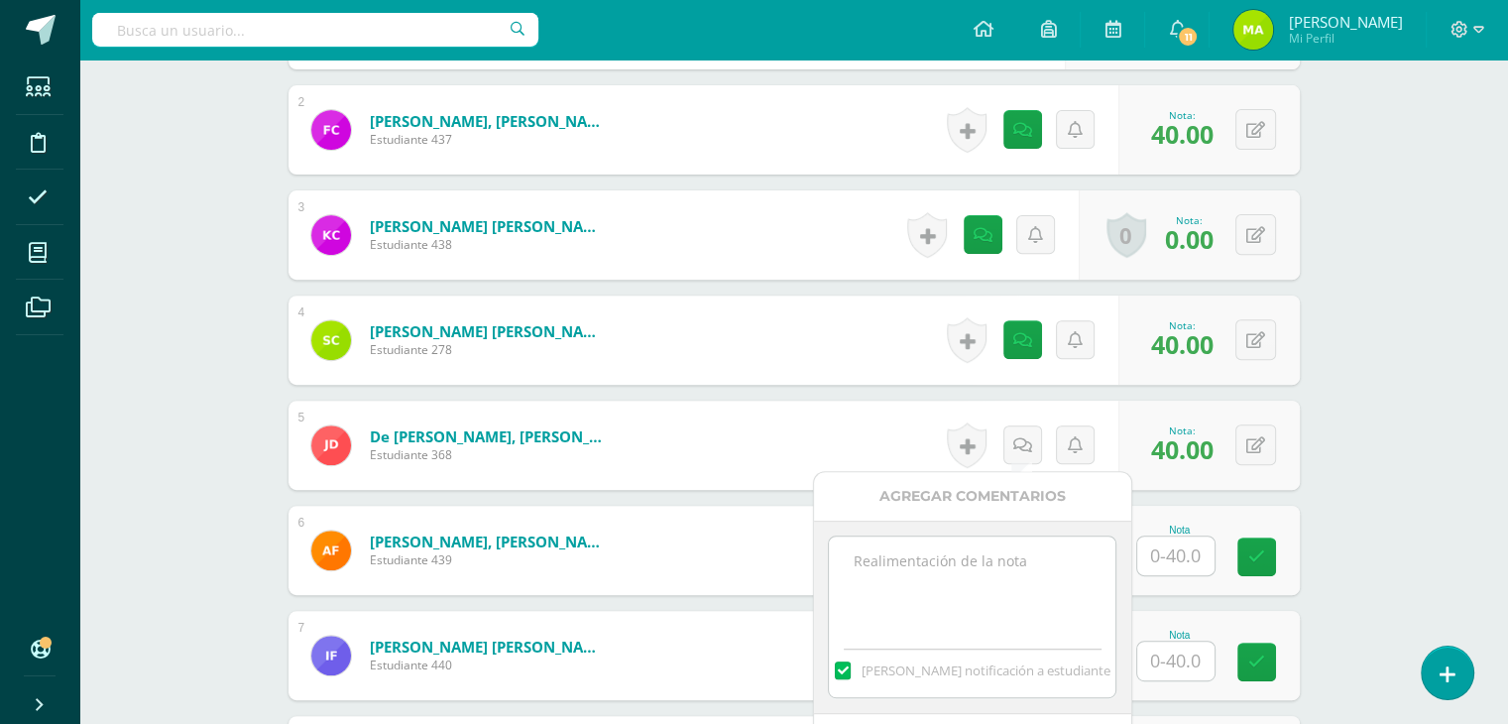
click at [997, 565] on textarea at bounding box center [972, 585] width 287 height 99
paste textarea "¡Qué lindo ver cómo en tu familia se ayudan y se quieren!"
type textarea "¡Qué lindo ver cómo en tu familia se ayudan y se quieren!"
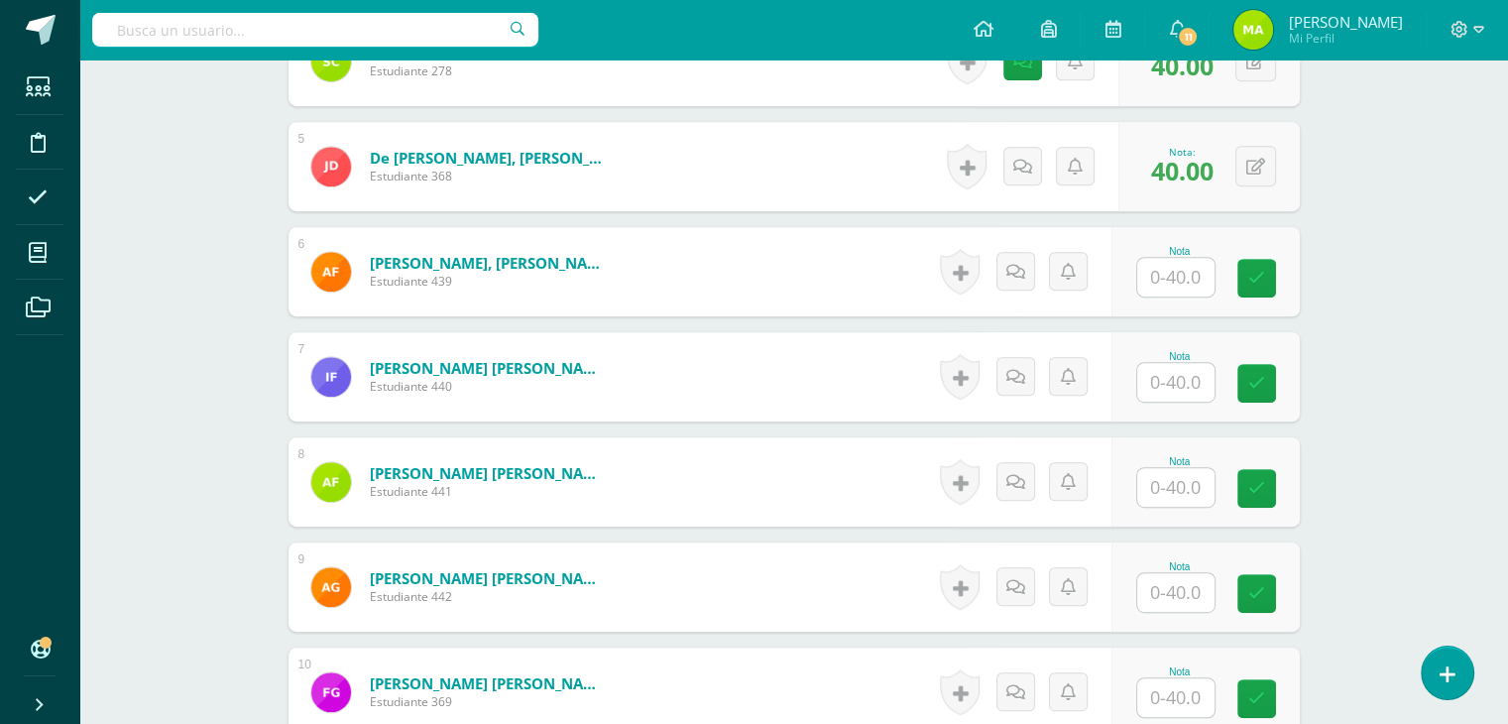
scroll to position [1006, 0]
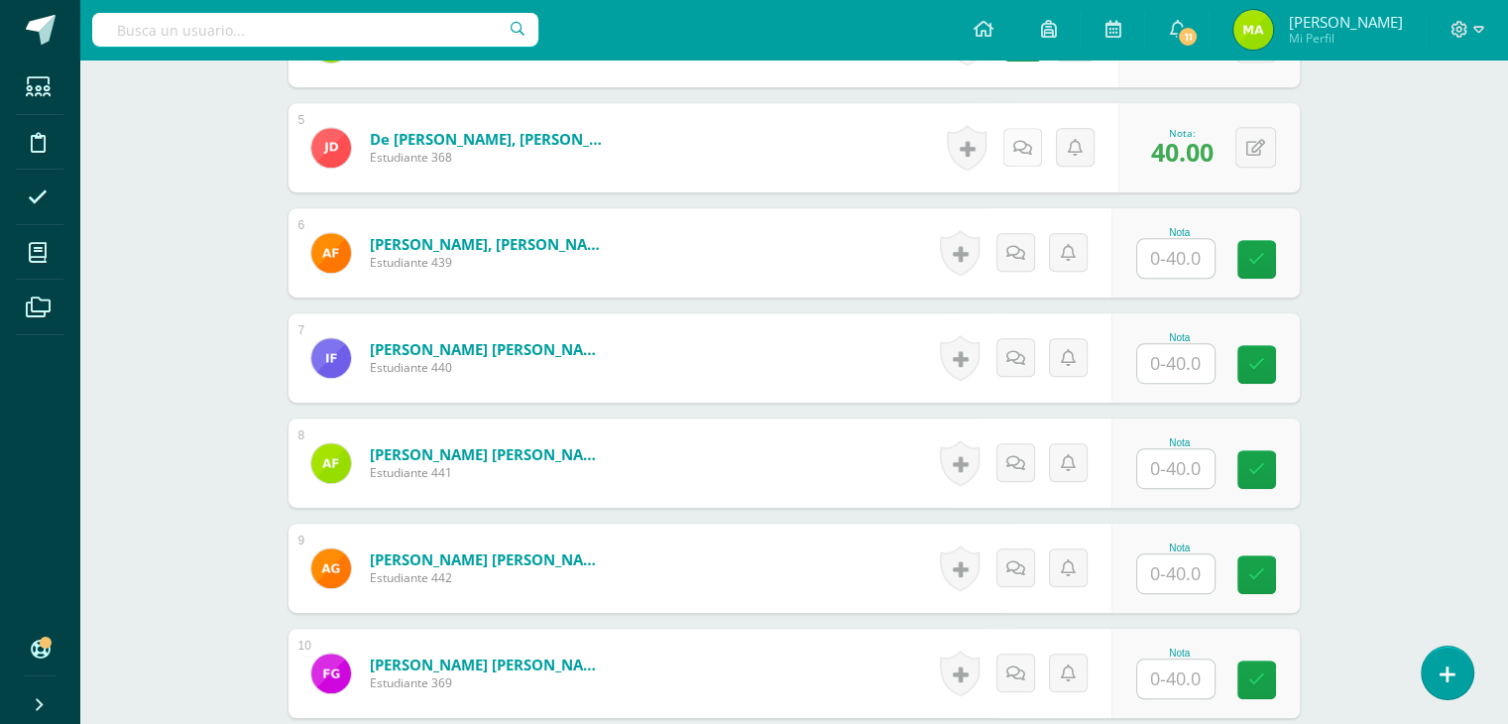
click at [1023, 150] on icon at bounding box center [1022, 148] width 19 height 17
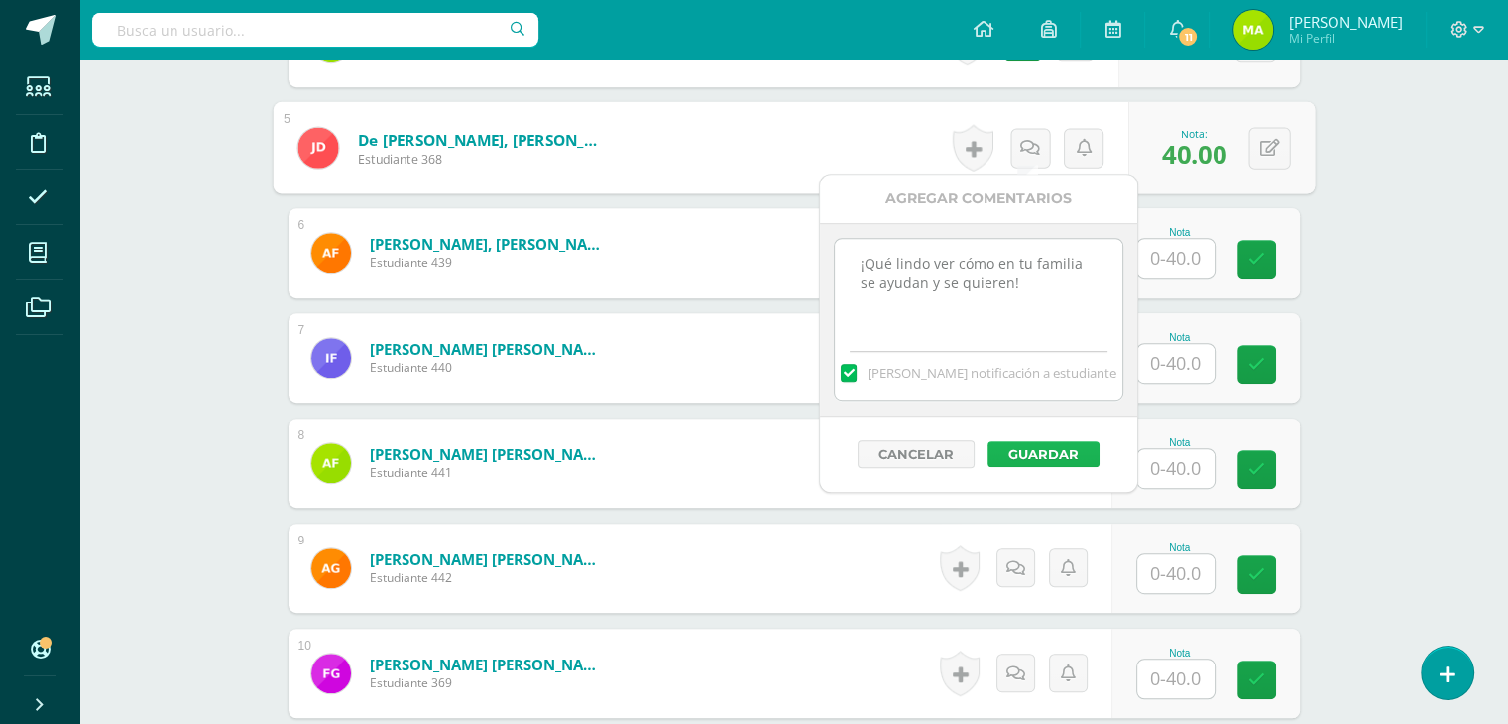
click at [1054, 458] on button "Guardar" at bounding box center [1044, 454] width 112 height 26
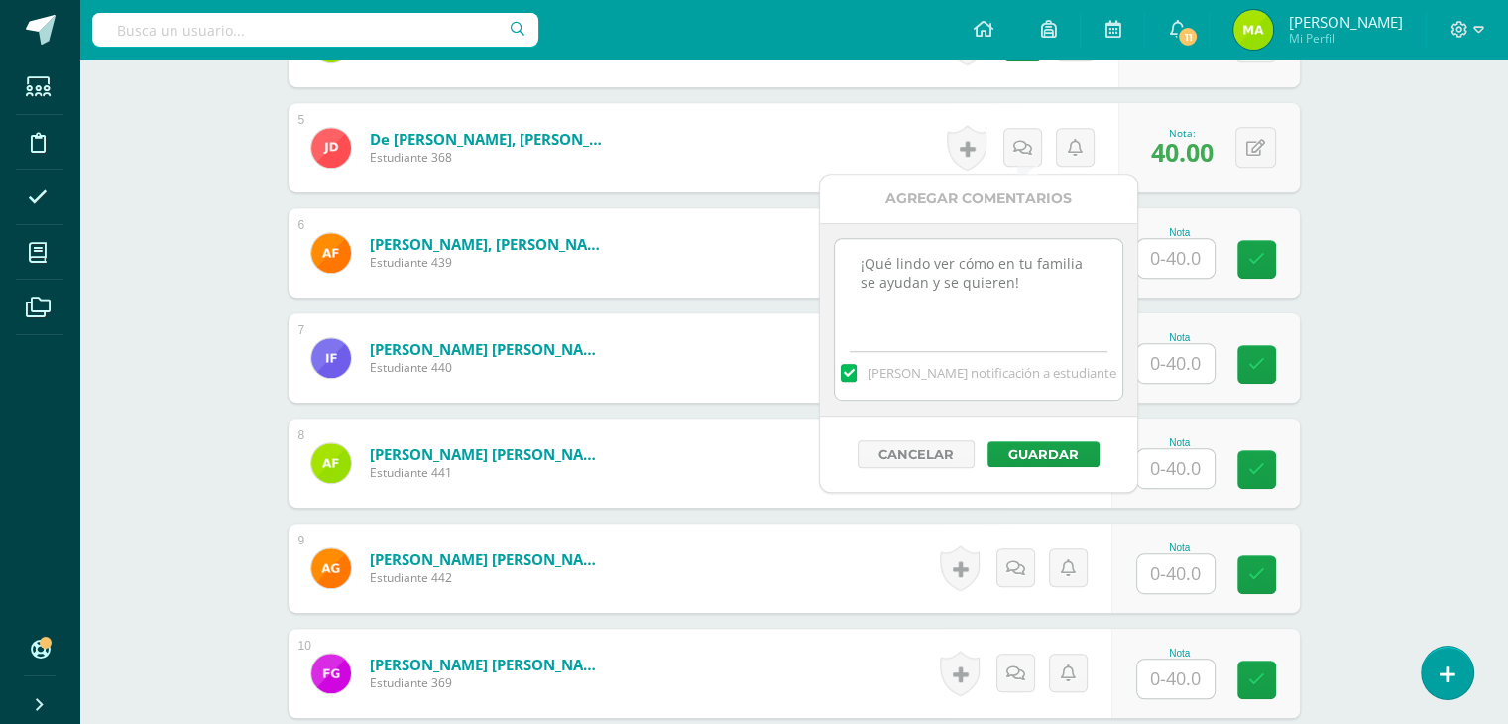
click at [1175, 262] on input "text" at bounding box center [1175, 258] width 77 height 39
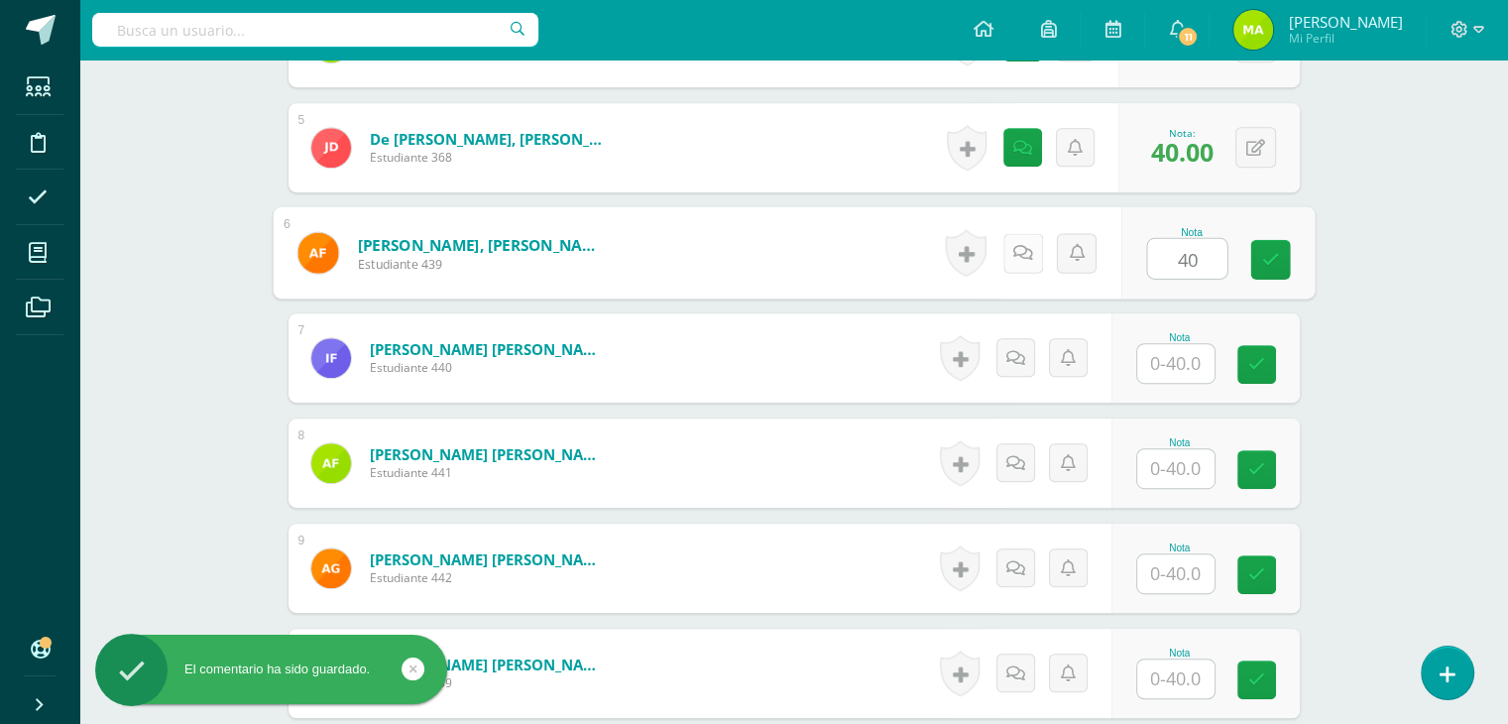
type input "40"
click at [1021, 247] on icon at bounding box center [1022, 252] width 20 height 17
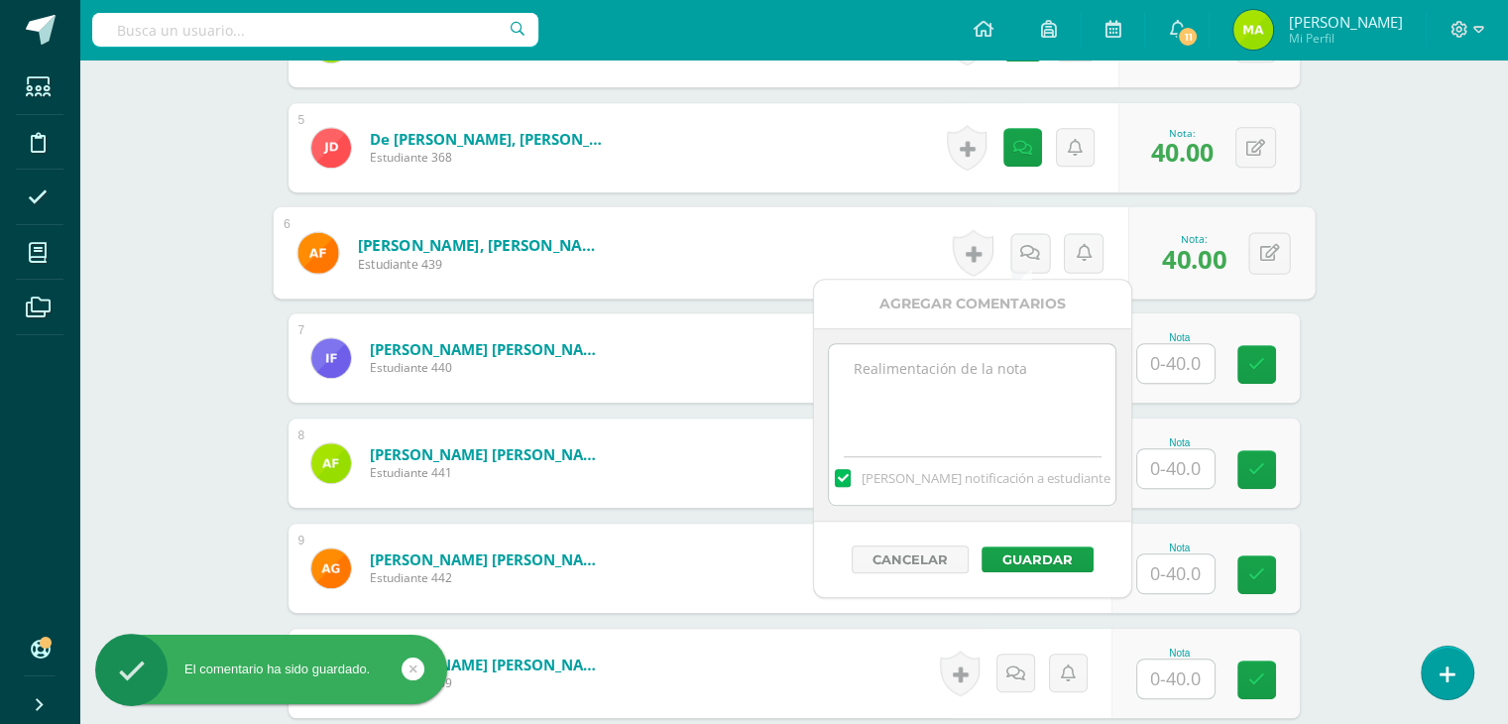
click at [1023, 378] on textarea at bounding box center [972, 393] width 287 height 99
paste textarea "¡Qué lindo ver cómo en tu familia se ayudan y se quieren!"
type textarea "¡Qué lindo ver cómo en tu familia se ayudan y se quieren!"
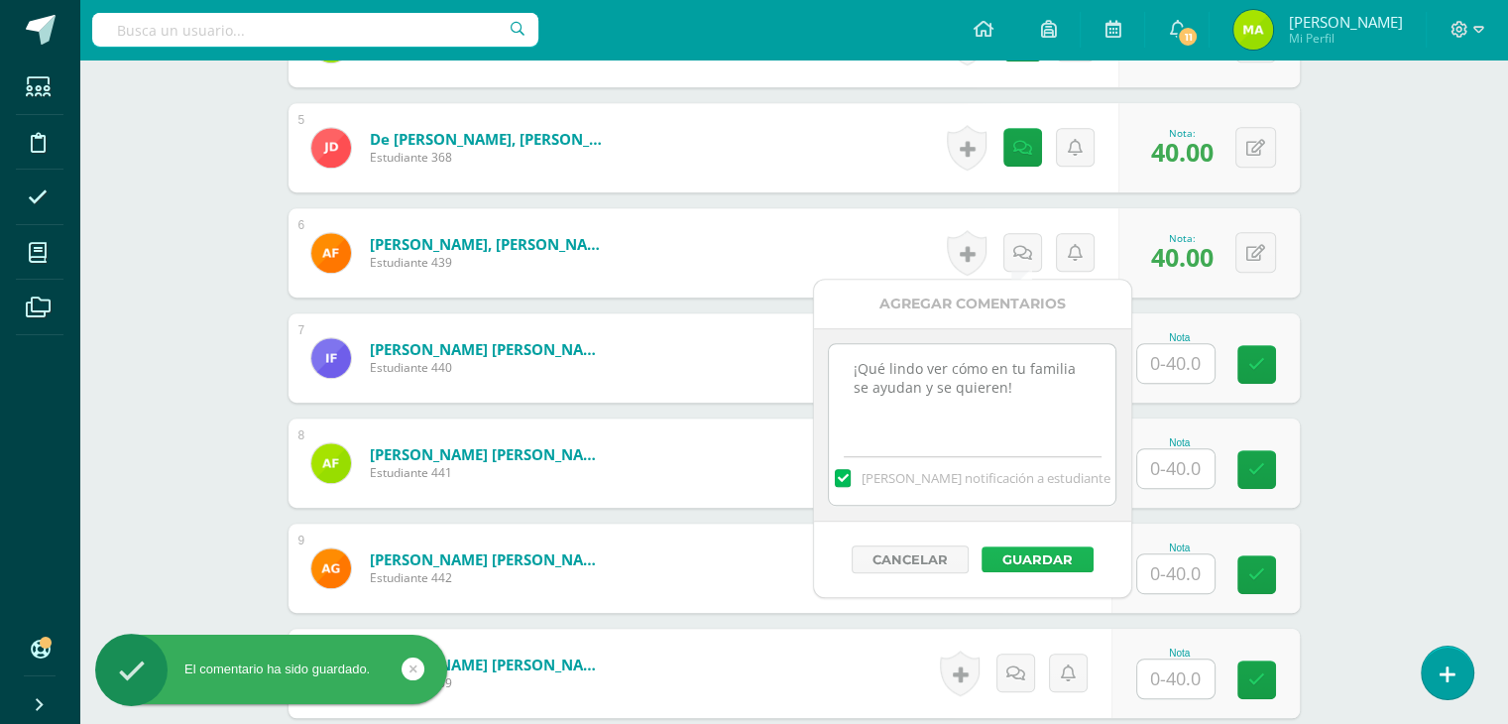
click at [1056, 553] on button "Guardar" at bounding box center [1038, 559] width 112 height 26
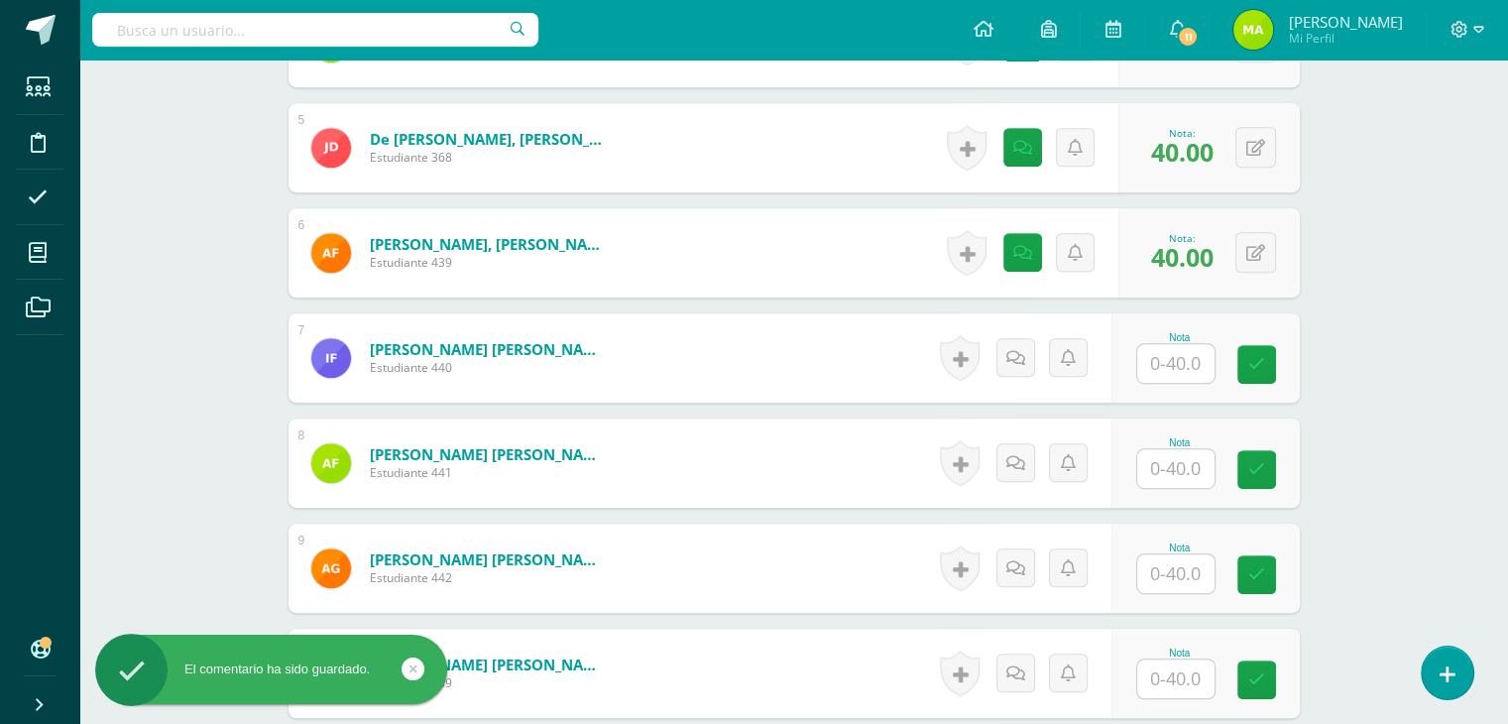
click at [1179, 366] on input "text" at bounding box center [1175, 363] width 77 height 39
type input "40"
click at [1023, 352] on icon at bounding box center [1022, 357] width 20 height 17
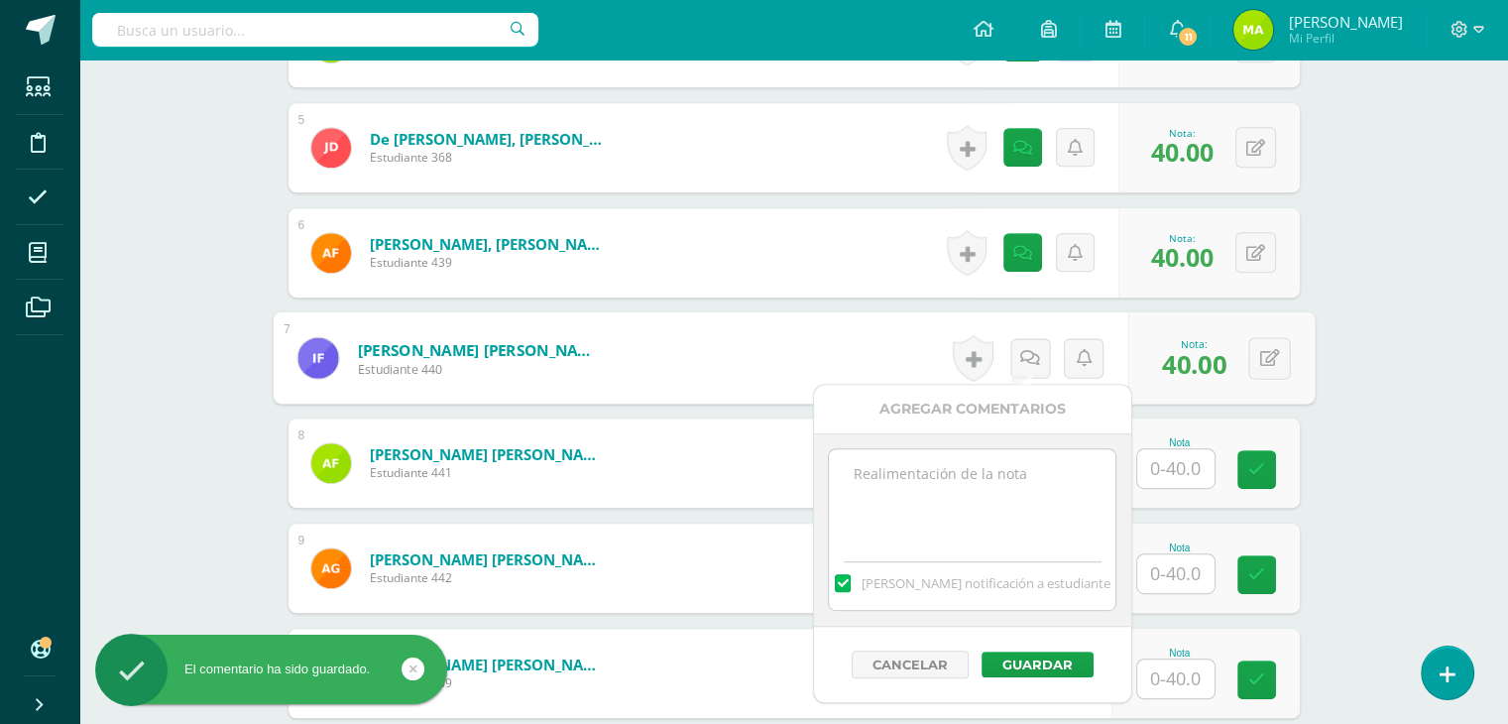
click at [999, 490] on textarea at bounding box center [972, 498] width 287 height 99
paste textarea "¡Qué lindo ver cómo en tu familia se ayudan y se quieren!"
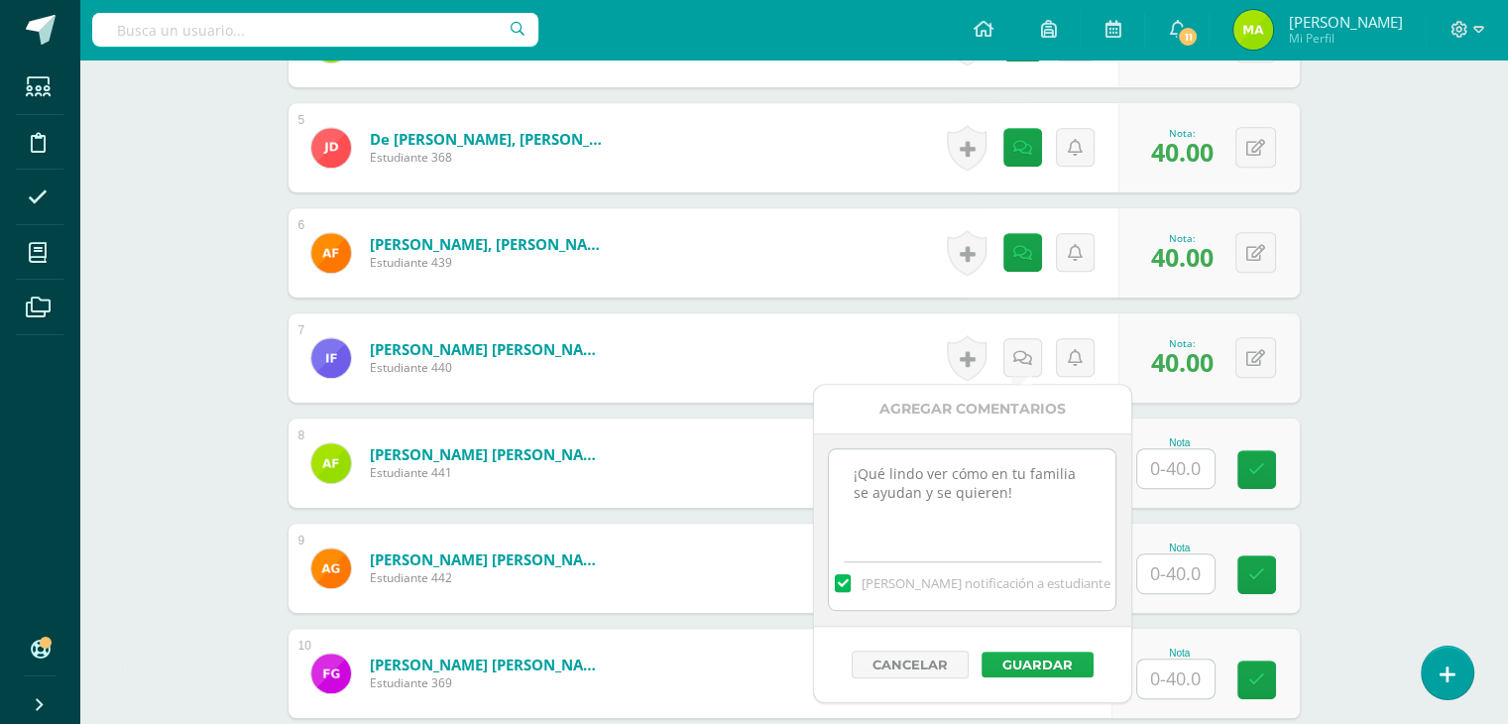
type textarea "¡Qué lindo ver cómo en tu familia se ayudan y se quieren!"
click at [1046, 658] on button "Guardar" at bounding box center [1038, 664] width 112 height 26
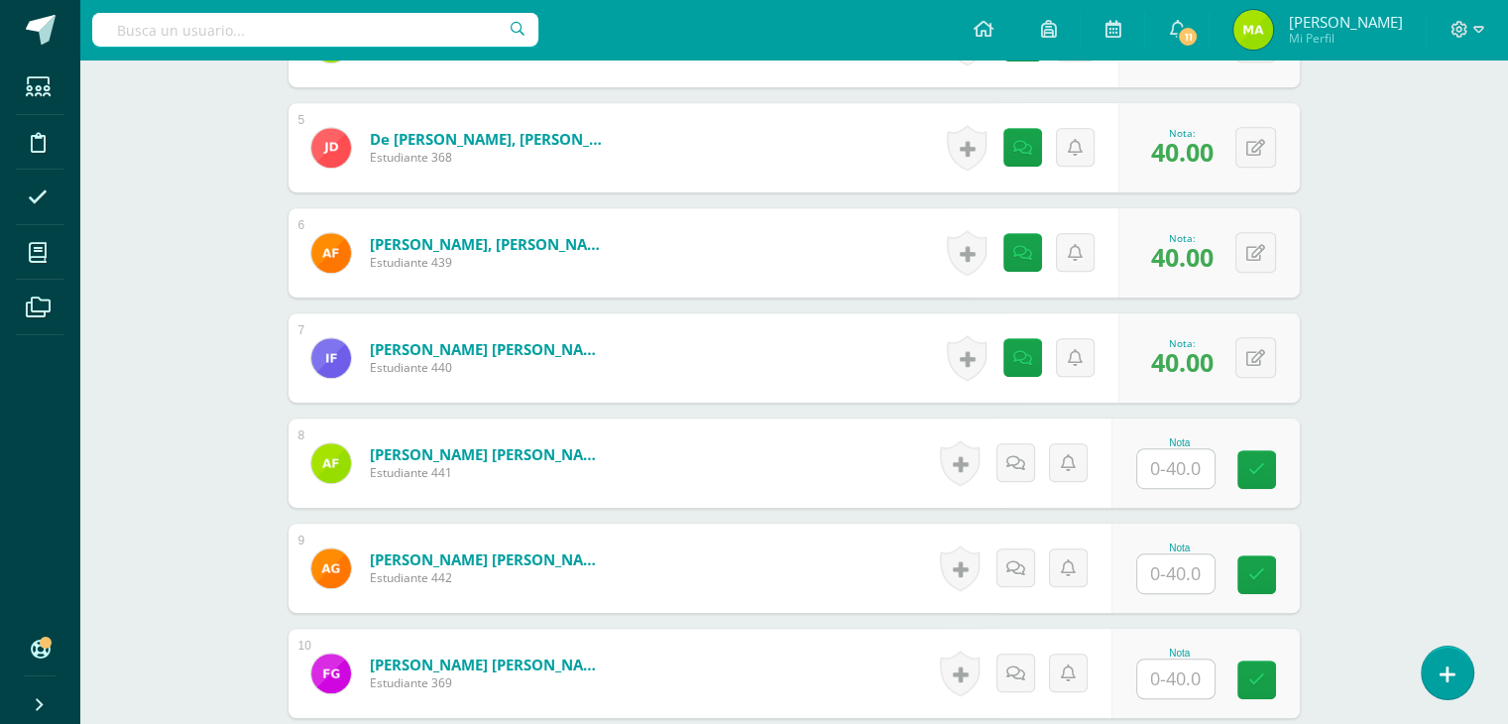
click at [1200, 469] on input "text" at bounding box center [1175, 468] width 77 height 39
type input "40"
click at [1022, 461] on icon at bounding box center [1022, 462] width 20 height 17
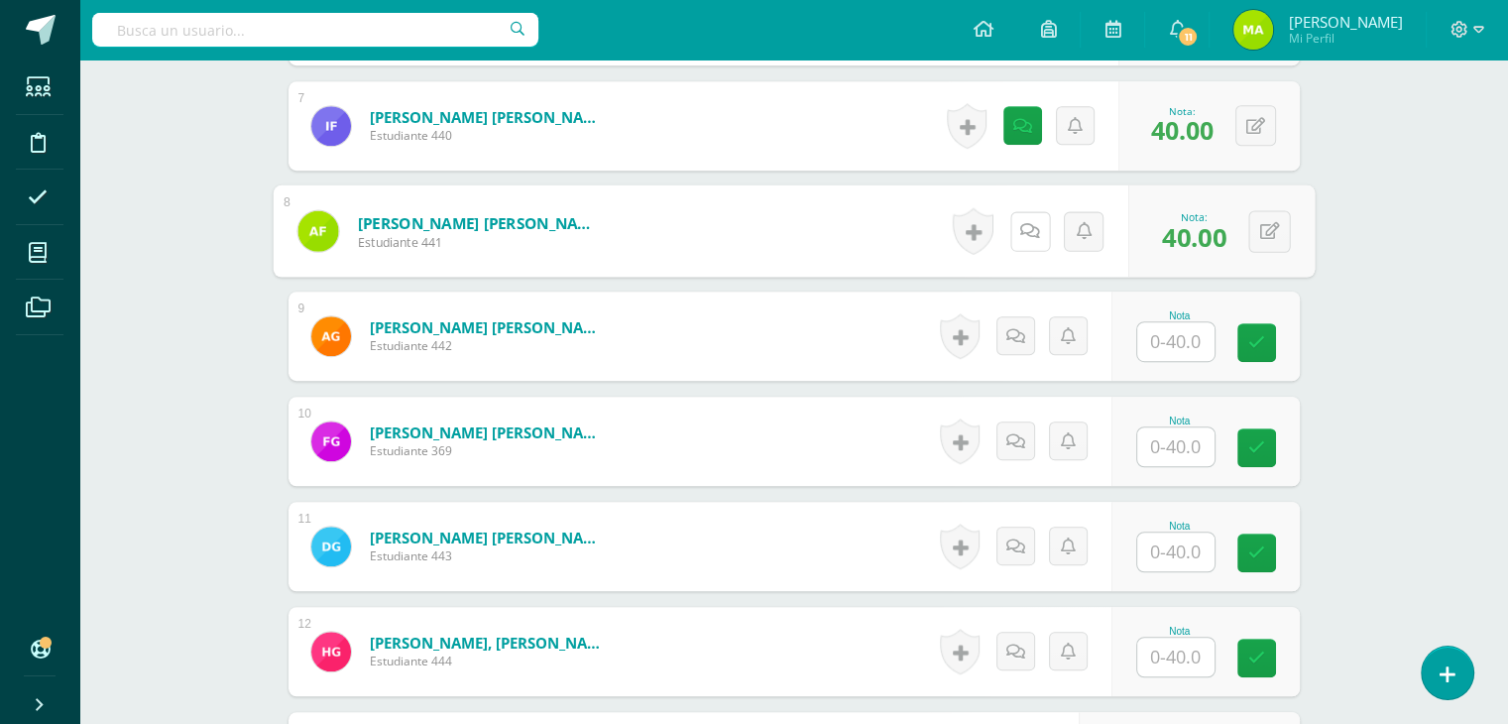
scroll to position [1271, 0]
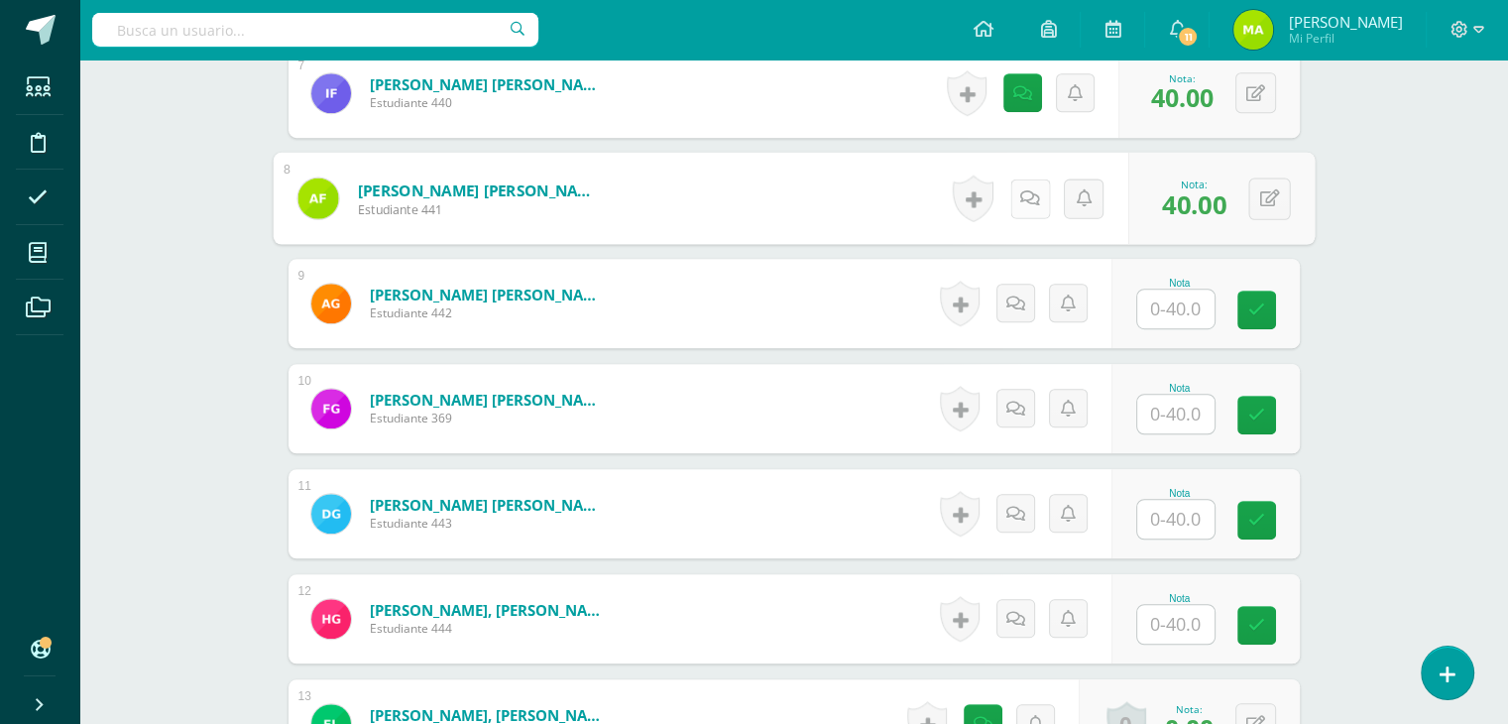
click at [1016, 195] on link at bounding box center [1029, 198] width 40 height 40
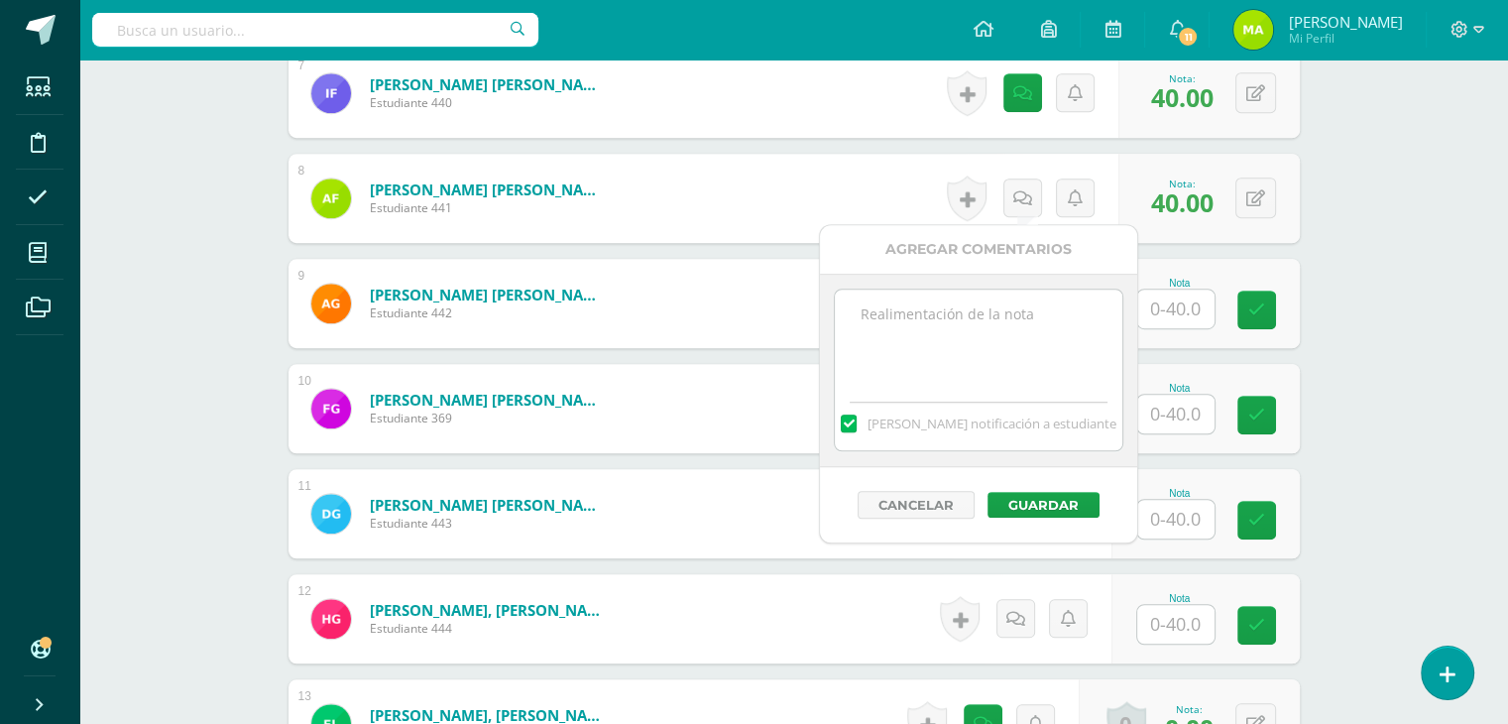
click at [1007, 320] on textarea at bounding box center [978, 339] width 287 height 99
paste textarea "¡Qué lindo ver cómo en tu familia se ayudan y se quieren!"
type textarea "¡Qué lindo ver cómo en tu familia se ayudan y se quieren!"
click at [1056, 504] on button "Guardar" at bounding box center [1044, 505] width 112 height 26
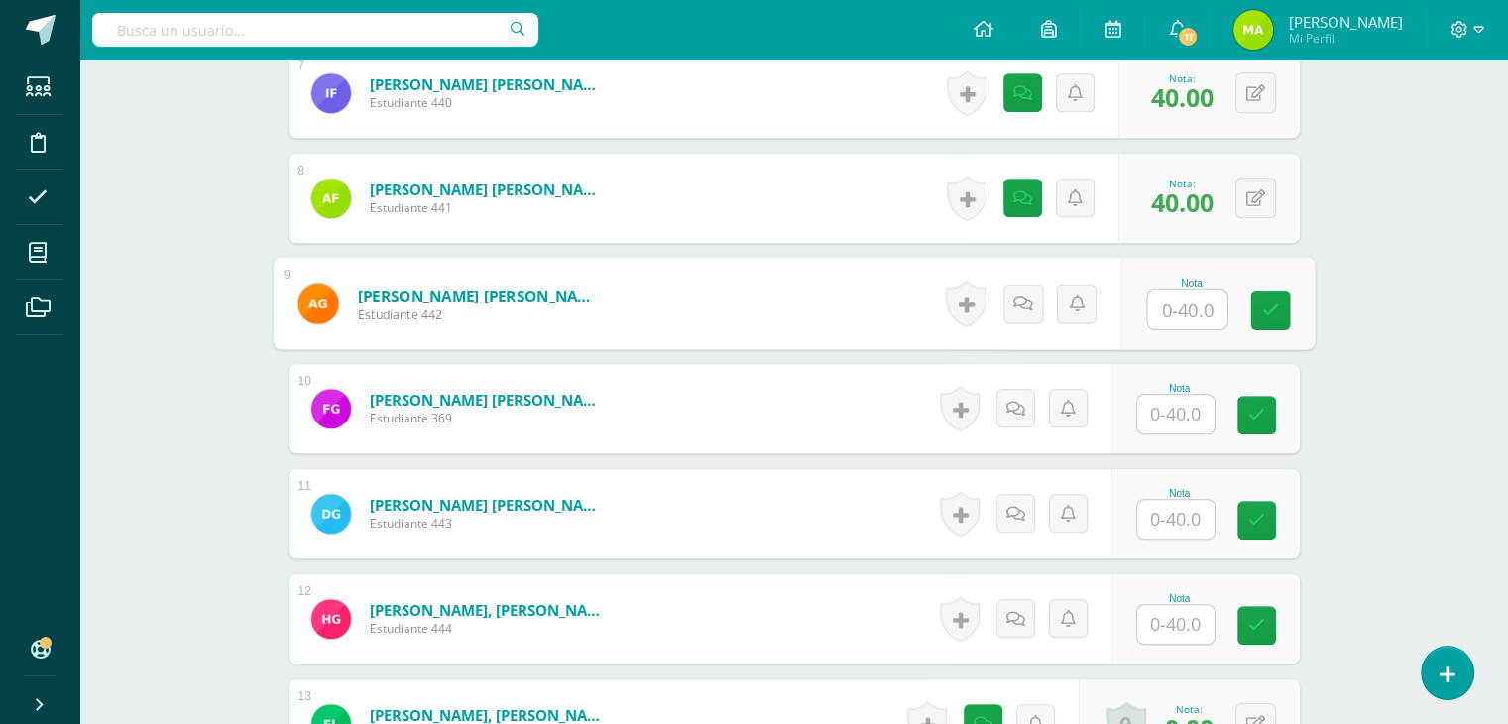
click at [1175, 298] on input "text" at bounding box center [1186, 310] width 79 height 40
type input "40"
click at [1023, 308] on icon at bounding box center [1022, 302] width 20 height 17
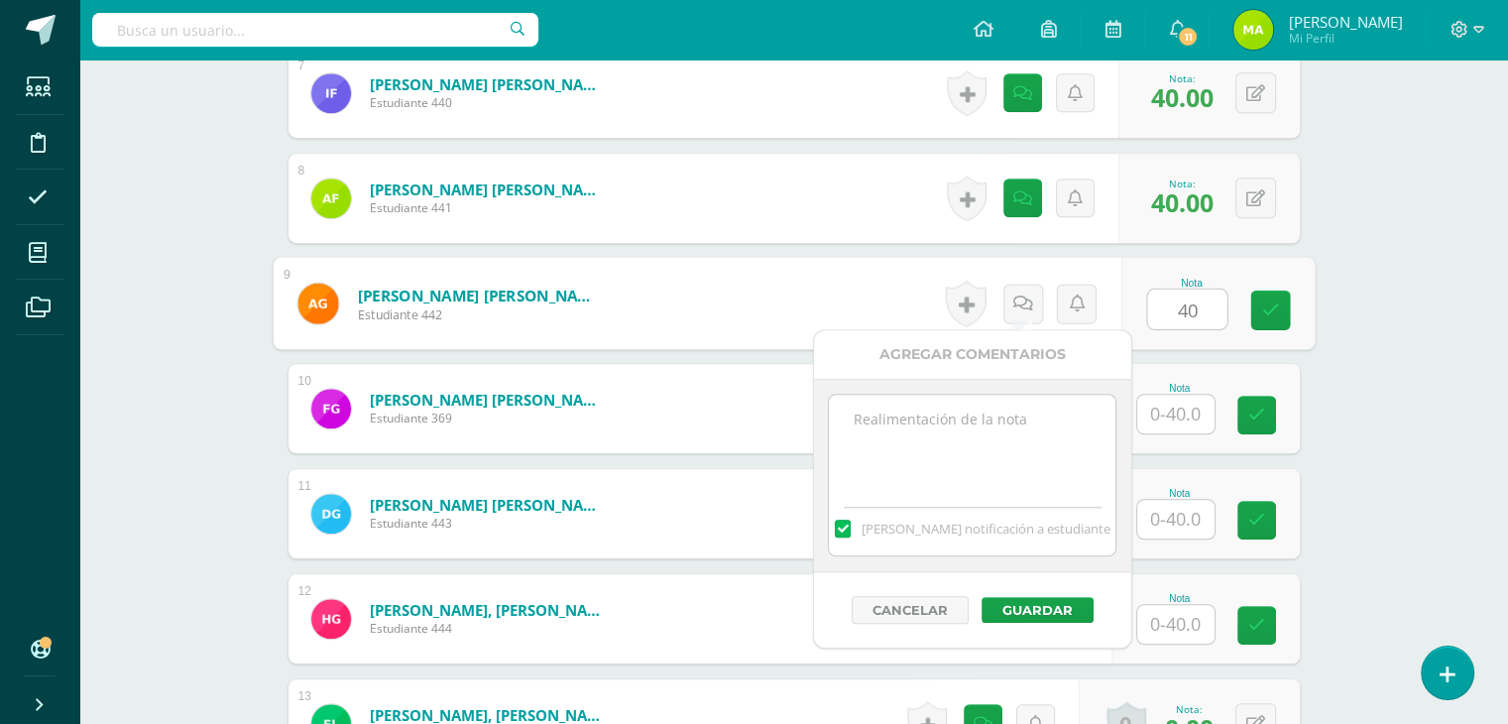
click at [996, 428] on textarea at bounding box center [972, 444] width 287 height 99
paste textarea "na rueda dividida en 6 secciones con emociones básicas (alegría, tristeza, mied…"
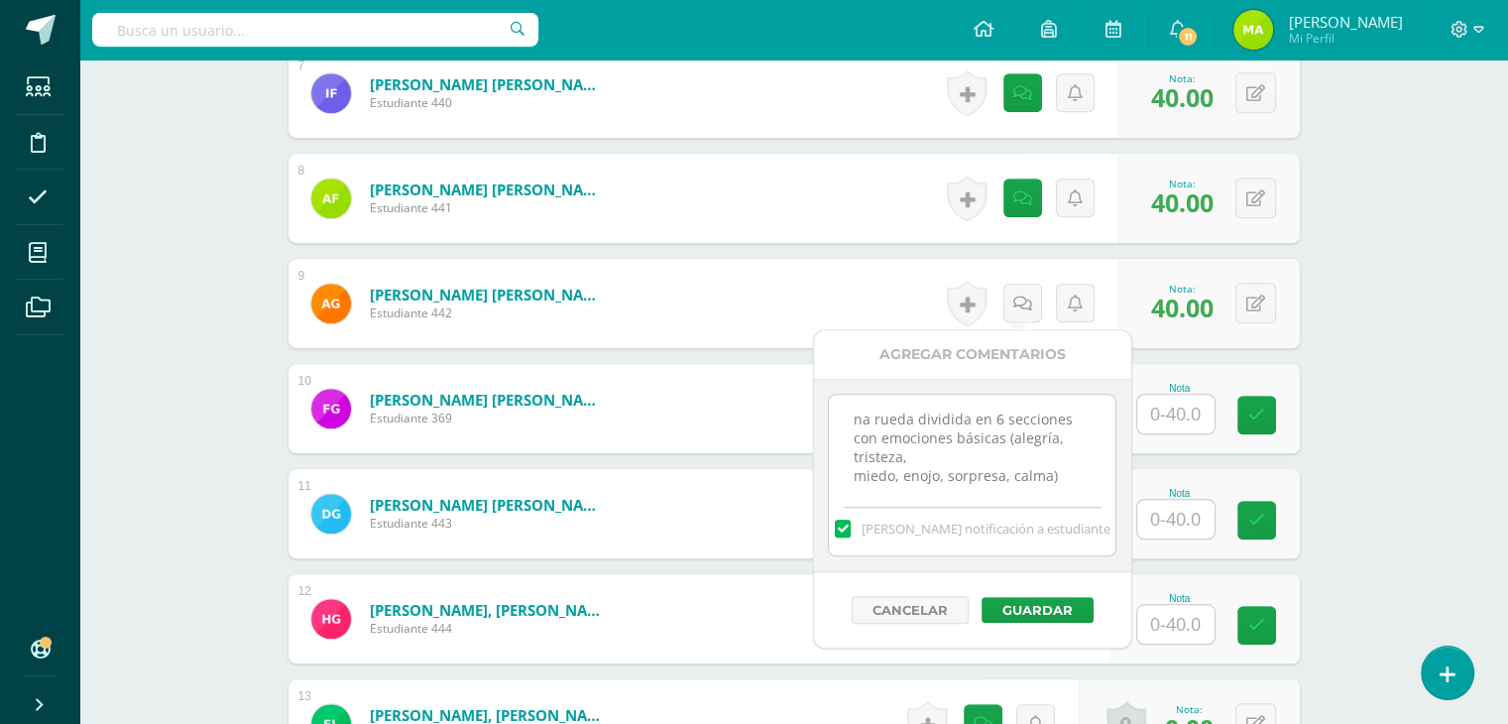
drag, startPoint x: 1048, startPoint y: 455, endPoint x: 740, endPoint y: 353, distance: 324.8
click at [869, 425] on textarea ")" at bounding box center [972, 444] width 287 height 99
type textarea ")"
click at [1019, 184] on link at bounding box center [1022, 197] width 39 height 39
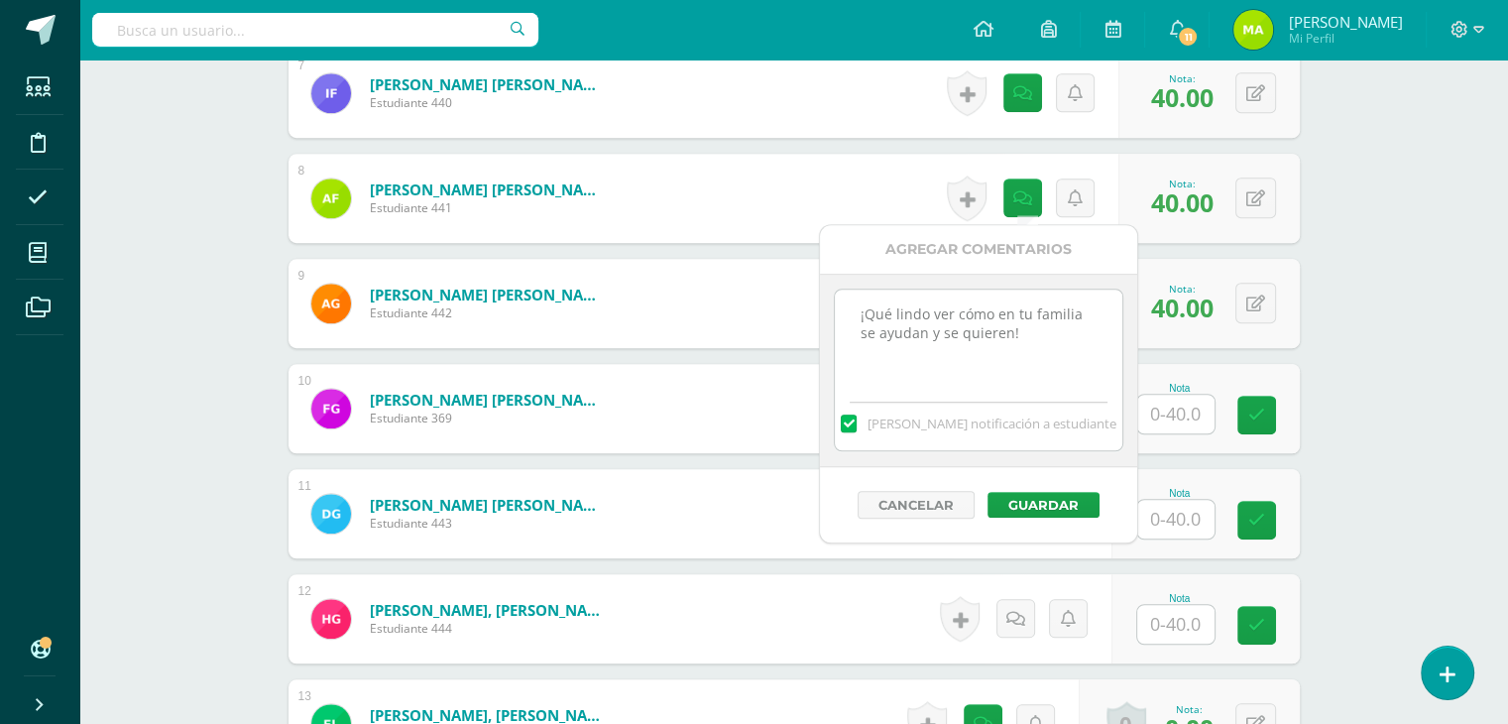
drag, startPoint x: 1023, startPoint y: 331, endPoint x: 743, endPoint y: 297, distance: 282.6
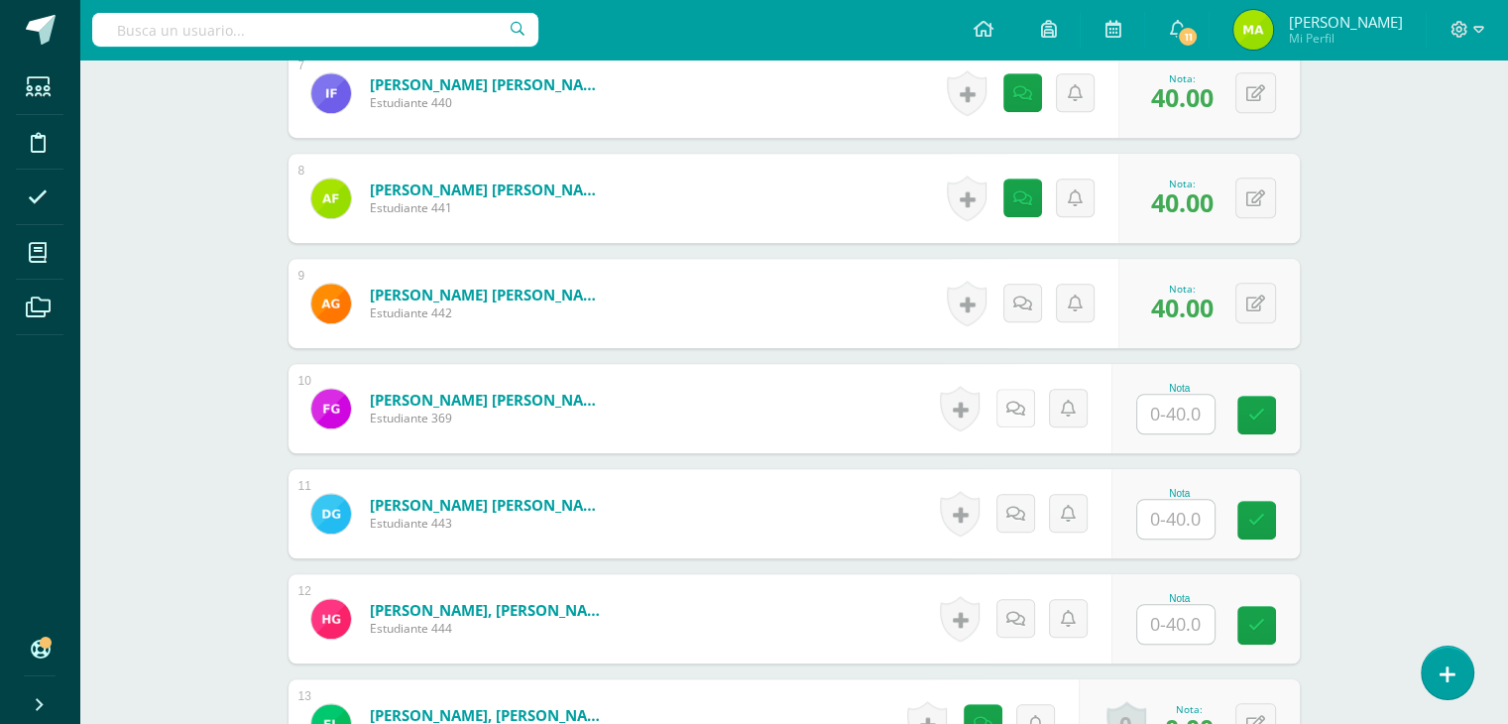
click at [1007, 405] on link at bounding box center [1015, 408] width 39 height 39
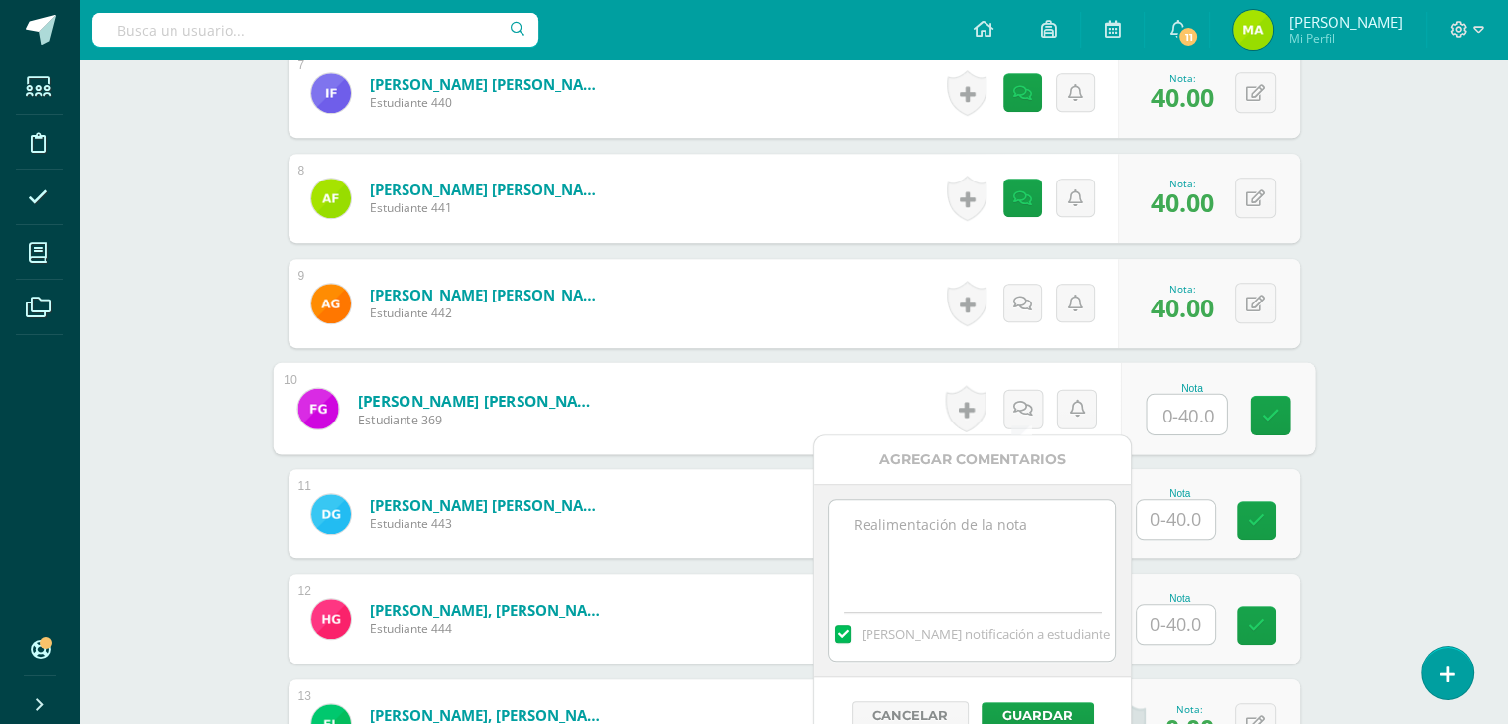
click at [1003, 531] on textarea at bounding box center [972, 549] width 287 height 99
paste textarea "¡Qué lindo ver cómo en tu familia se ayudan y se quieren!"
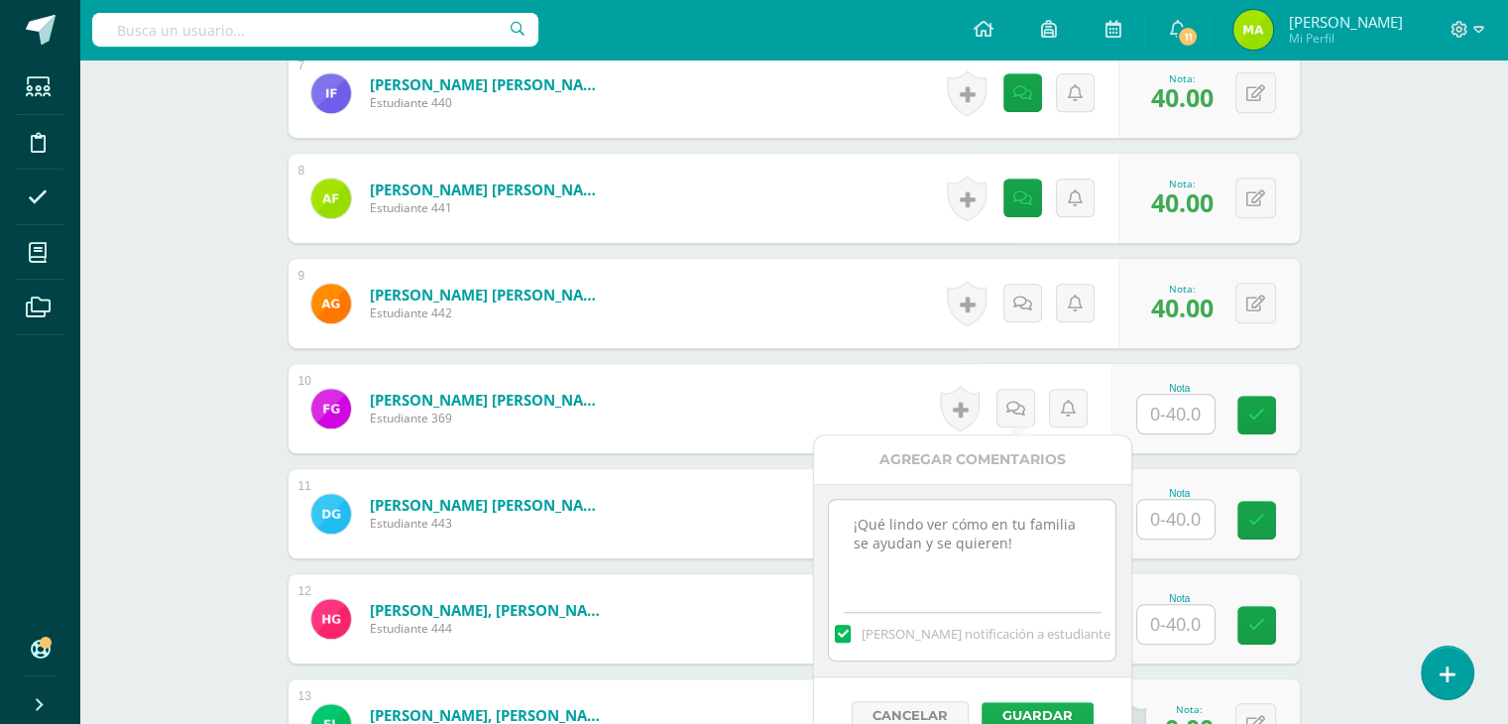
type textarea "¡Qué lindo ver cómo en tu familia se ayudan y se quieren!"
click at [1047, 715] on button "Guardar" at bounding box center [1038, 715] width 112 height 26
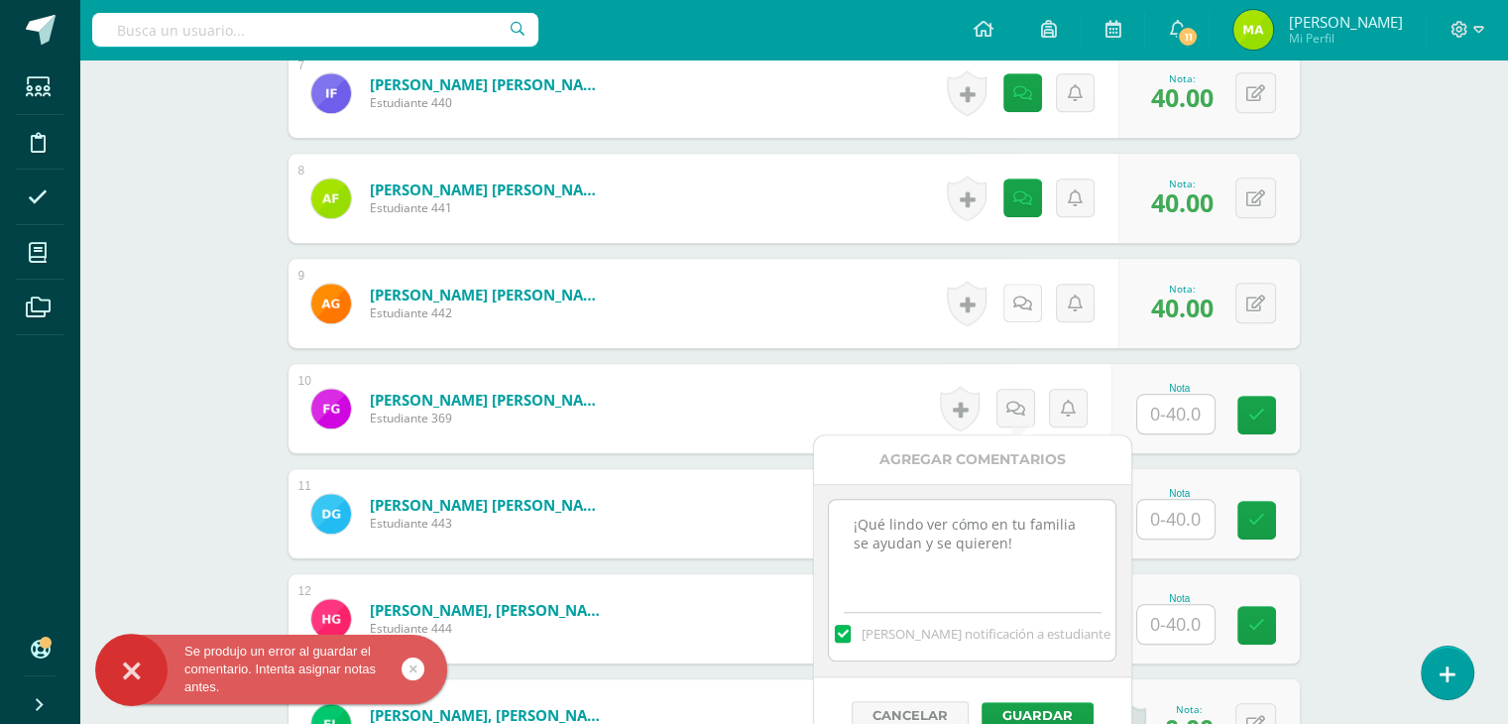
click at [1031, 294] on link at bounding box center [1022, 303] width 39 height 39
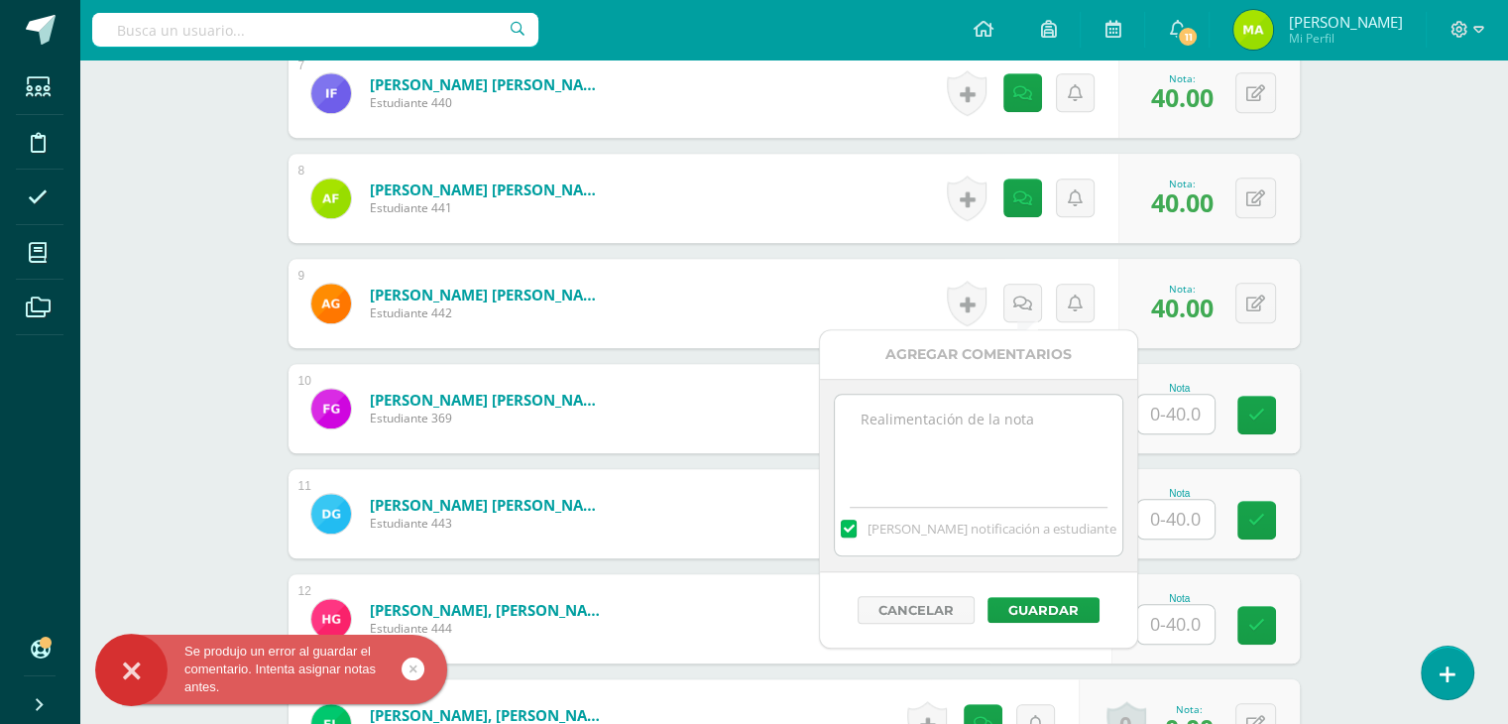
click at [1021, 435] on textarea at bounding box center [978, 444] width 287 height 99
paste textarea "¡Qué lindo ver cómo en tu familia se ayudan y se quieren!"
type textarea "¡Qué lindo ver cómo en tu familia se ayudan y se quieren!"
click at [1056, 608] on button "Guardar" at bounding box center [1044, 610] width 112 height 26
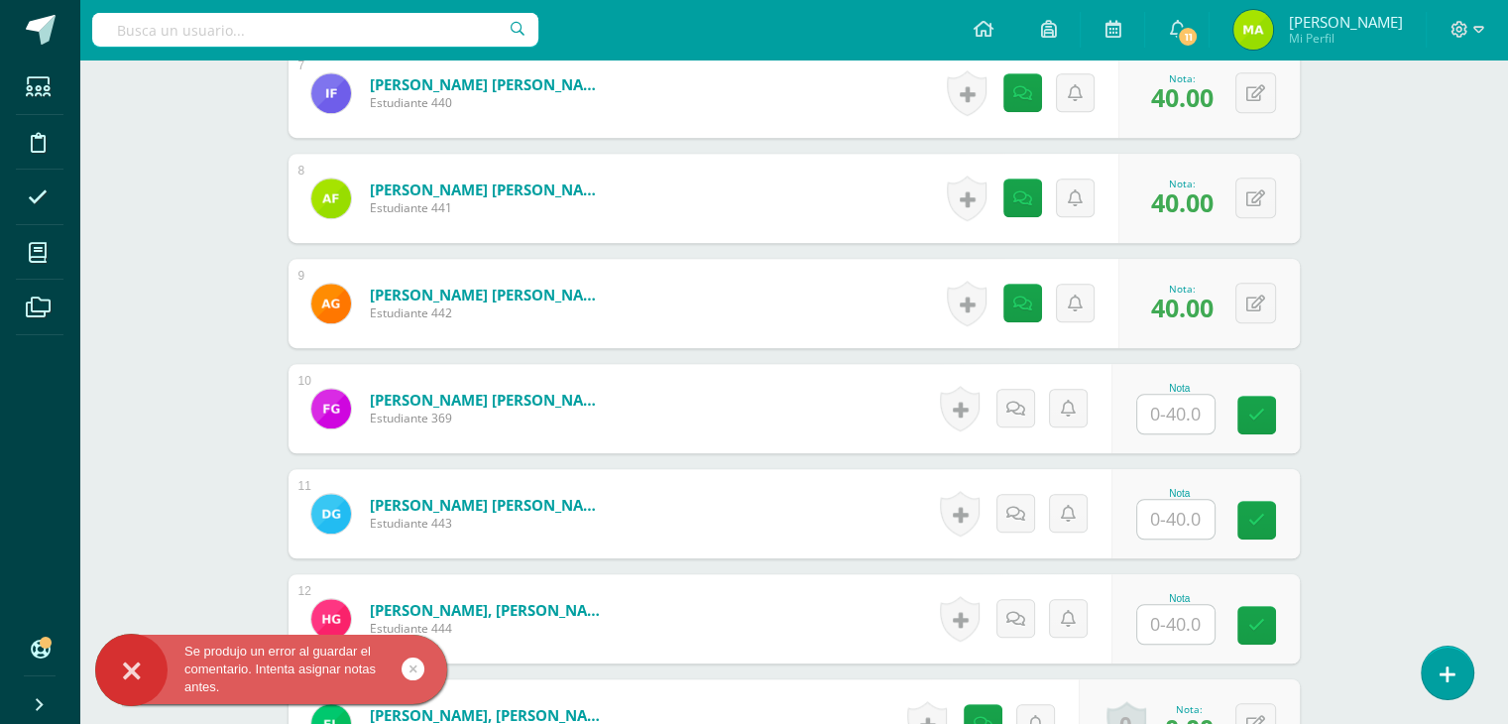
click at [1174, 404] on input "text" at bounding box center [1175, 414] width 77 height 39
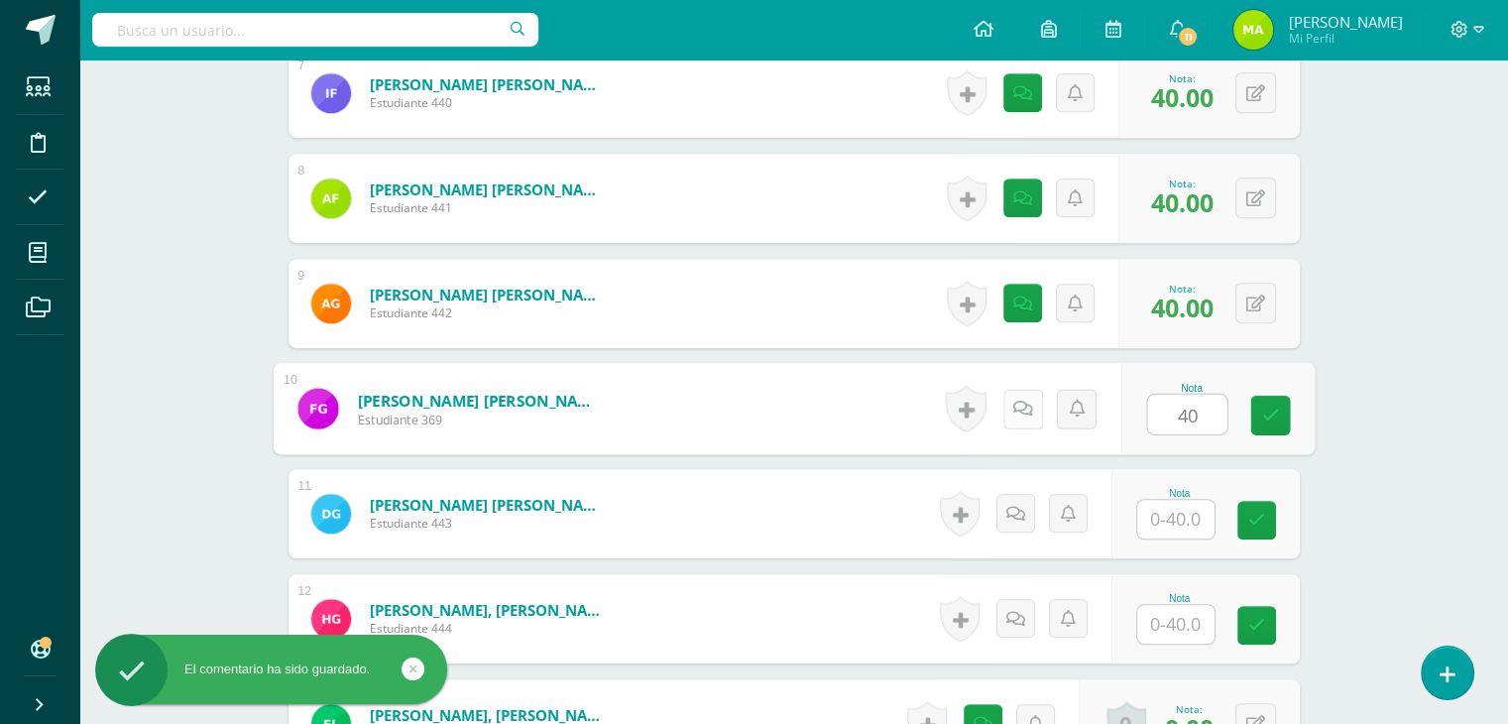
type input "40"
click at [1025, 402] on icon at bounding box center [1022, 408] width 20 height 17
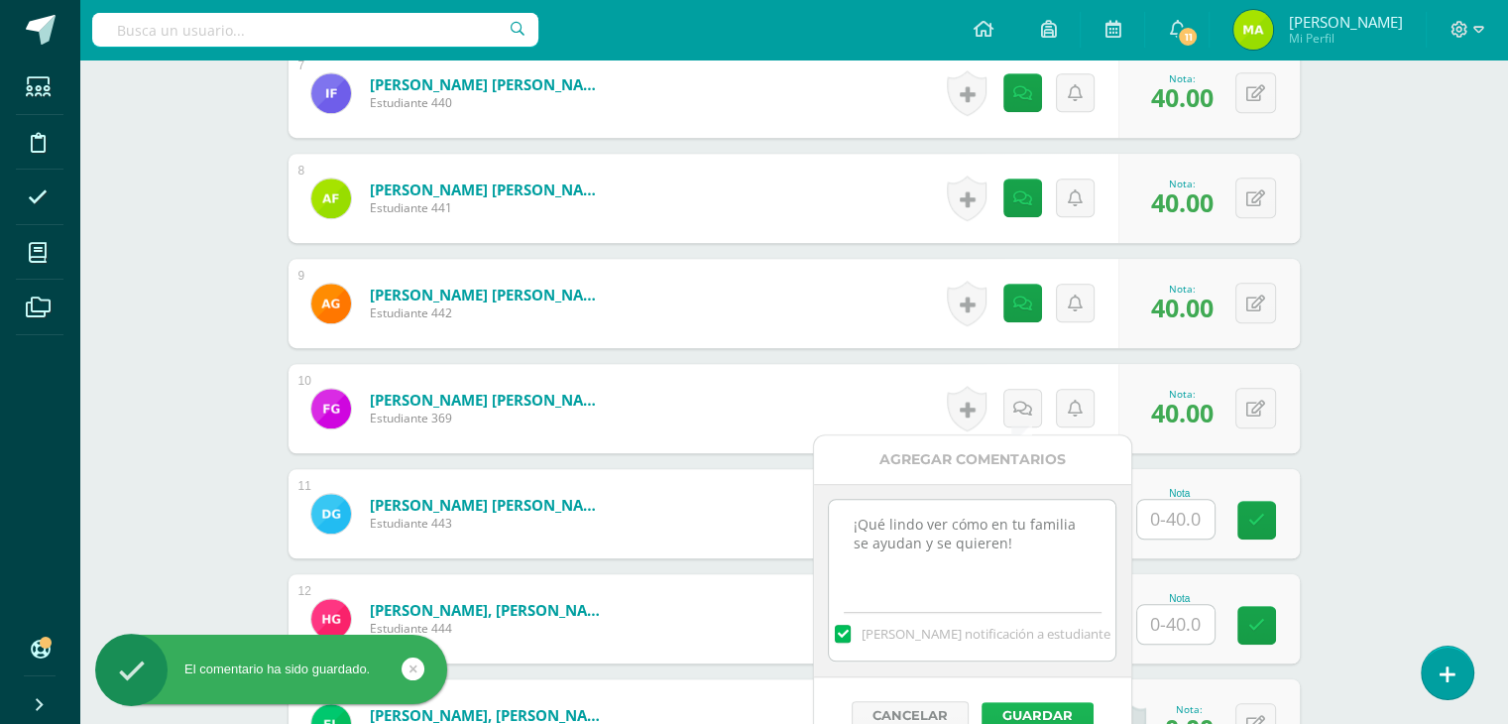
click at [1058, 709] on button "Guardar" at bounding box center [1038, 715] width 112 height 26
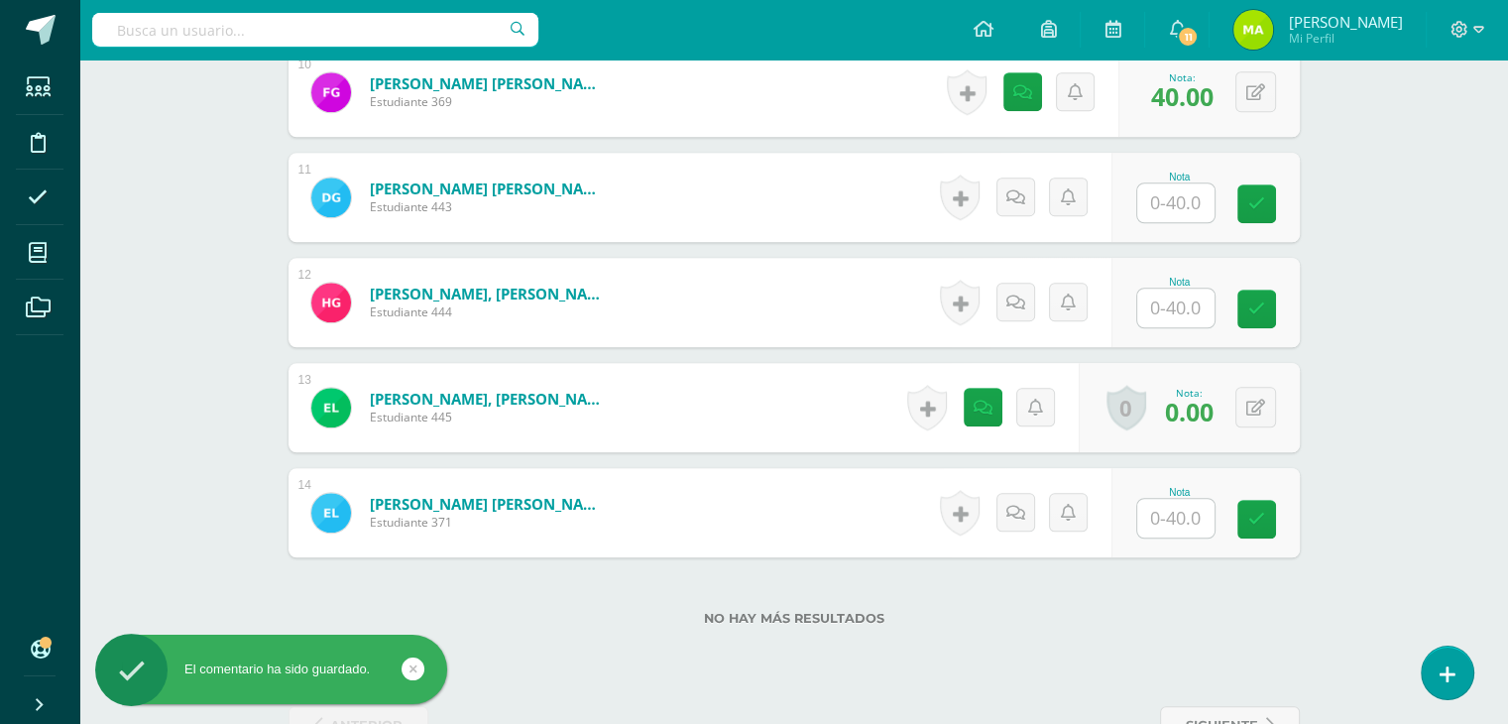
scroll to position [1585, 0]
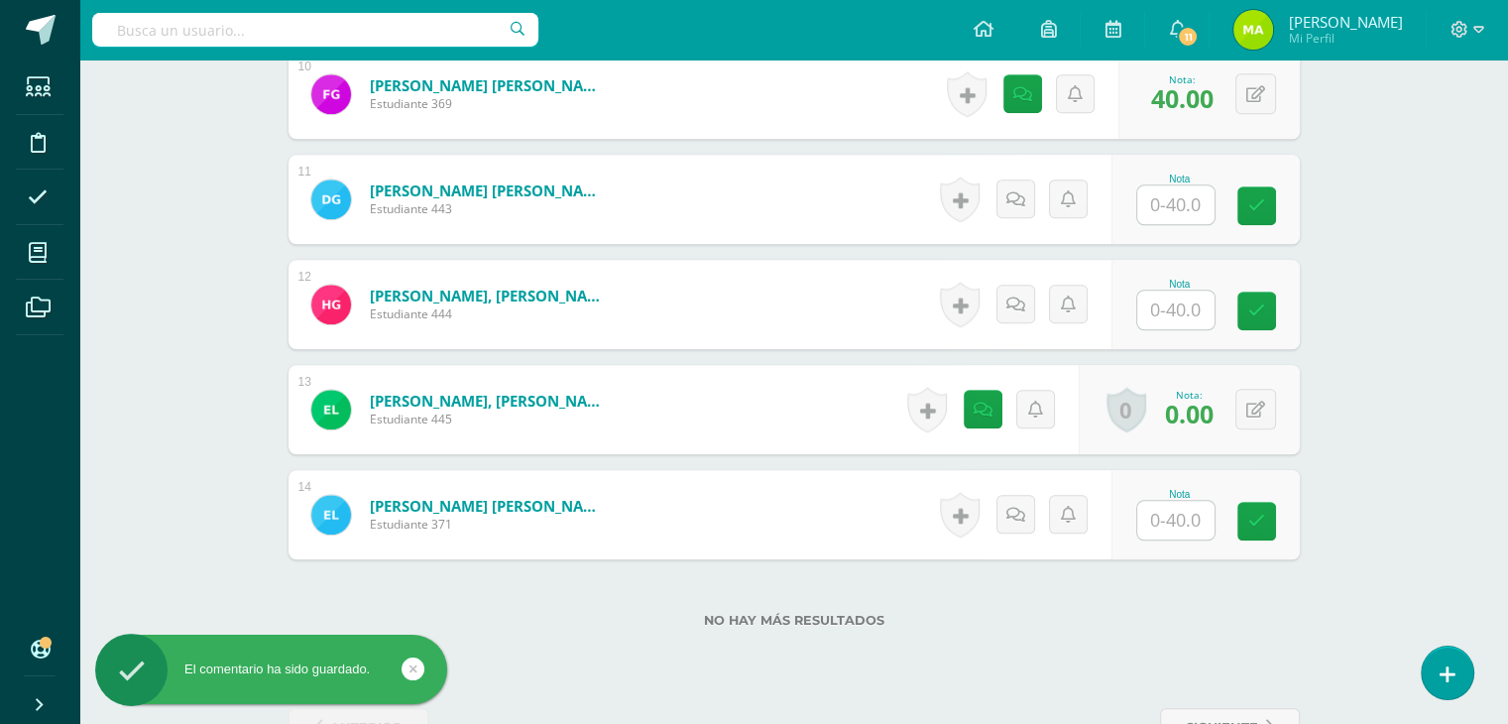
click at [1174, 198] on input "text" at bounding box center [1175, 204] width 77 height 39
type input "40"
click at [1019, 187] on link at bounding box center [1022, 199] width 40 height 40
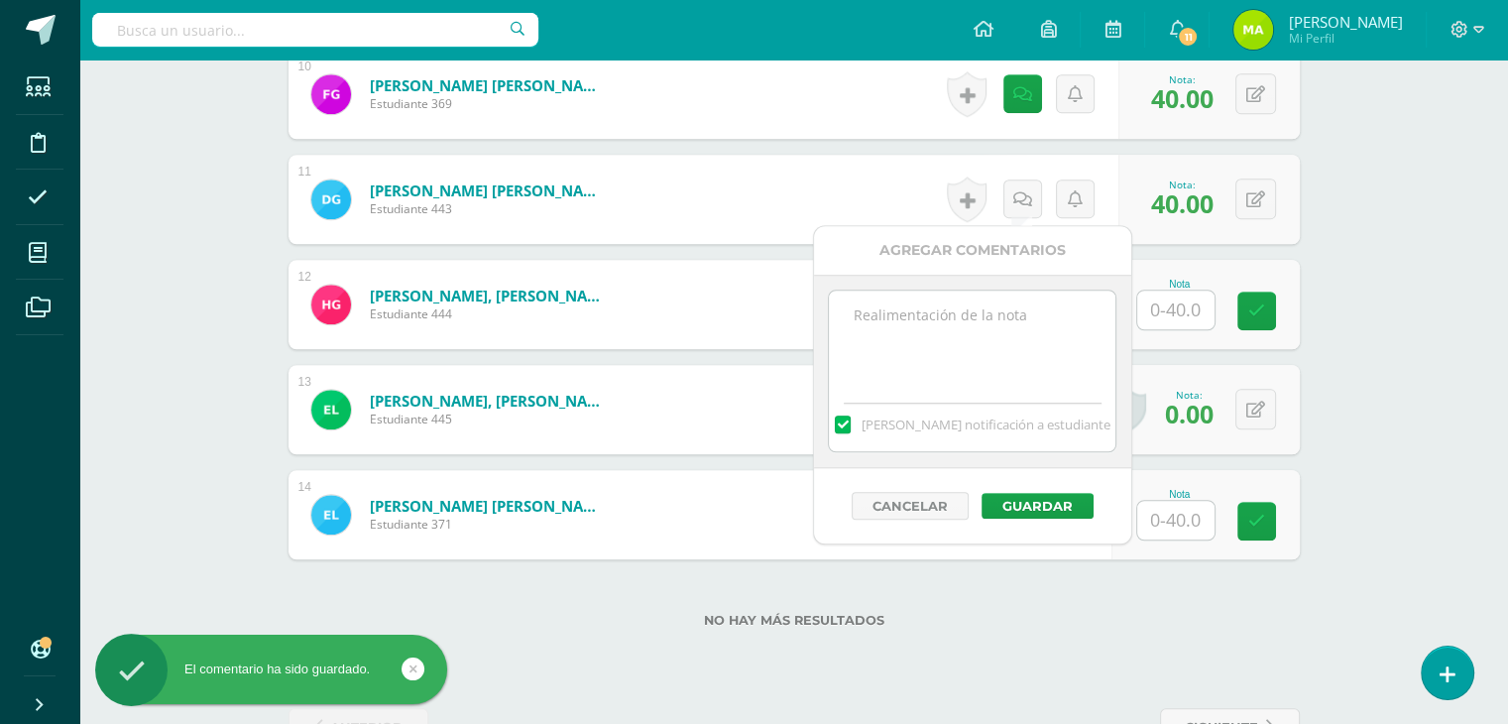
click at [1033, 327] on textarea at bounding box center [972, 340] width 287 height 99
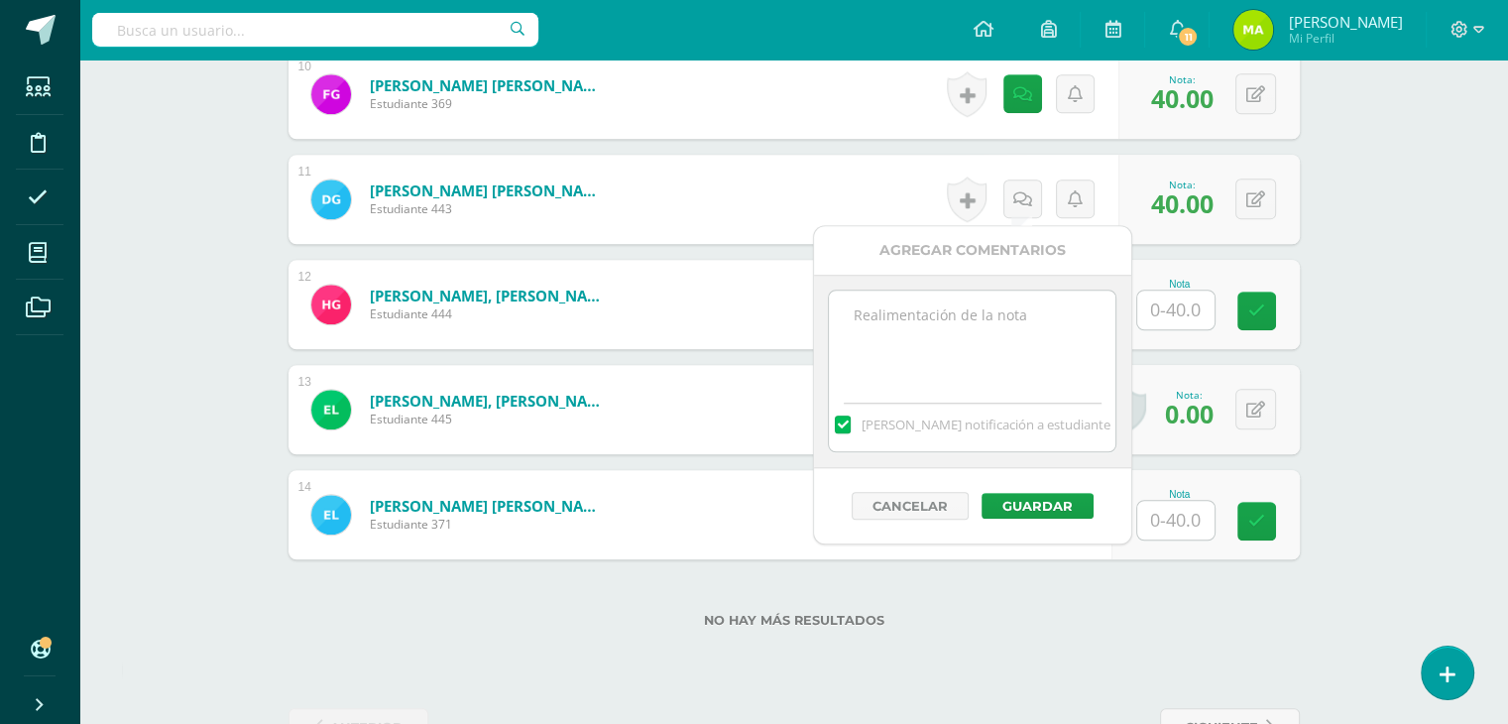
paste textarea "¡Qué lindo ver cómo en tu familia se ayudan y se quieren!"
type textarea "¡Qué lindo ver cómo en tu familia se ayudan y se quieren!"
click at [1039, 499] on button "Guardar" at bounding box center [1038, 506] width 112 height 26
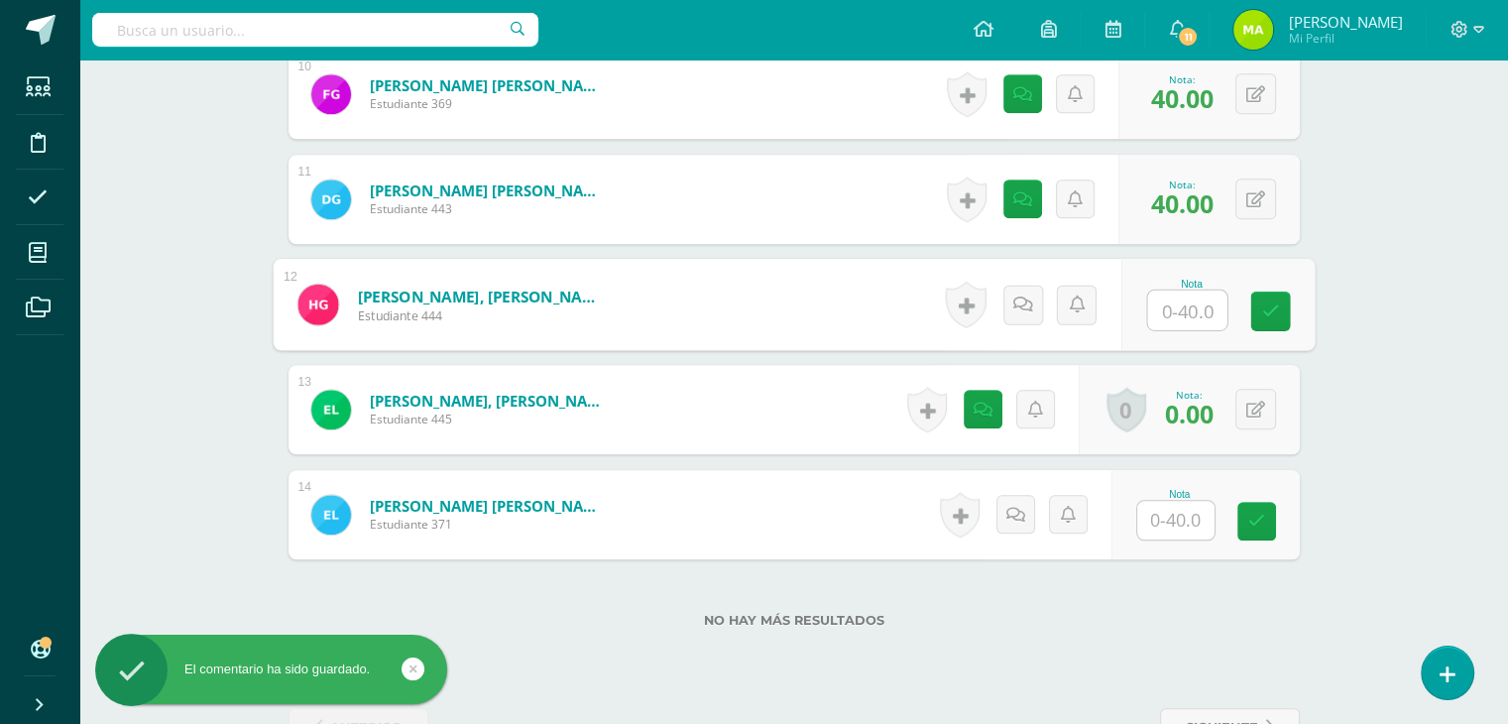
click at [1188, 306] on input "text" at bounding box center [1186, 311] width 79 height 40
type input "40"
click at [1027, 296] on icon at bounding box center [1022, 303] width 20 height 17
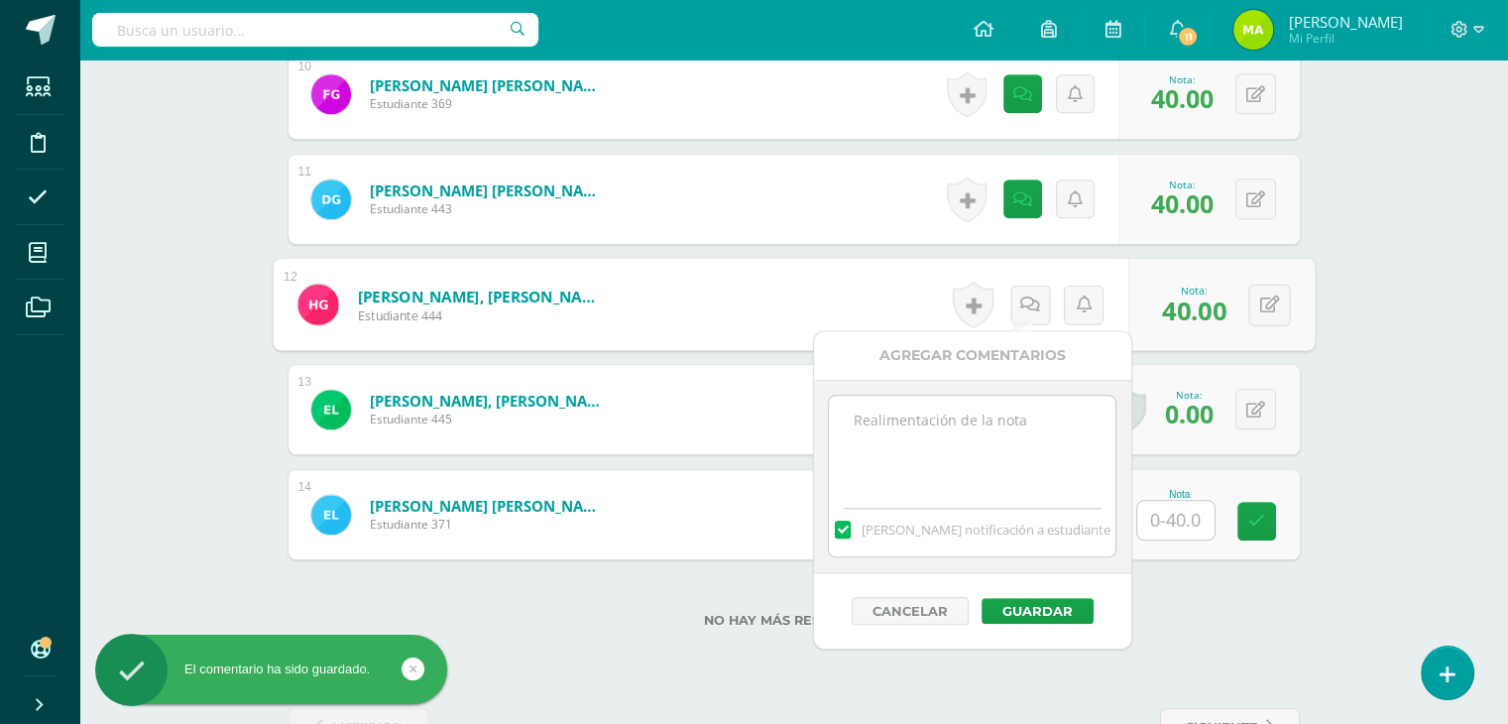
click at [1007, 449] on textarea at bounding box center [972, 445] width 287 height 99
paste textarea "¡Qué lindo ver cómo en tu familia se ayudan y se quieren!"
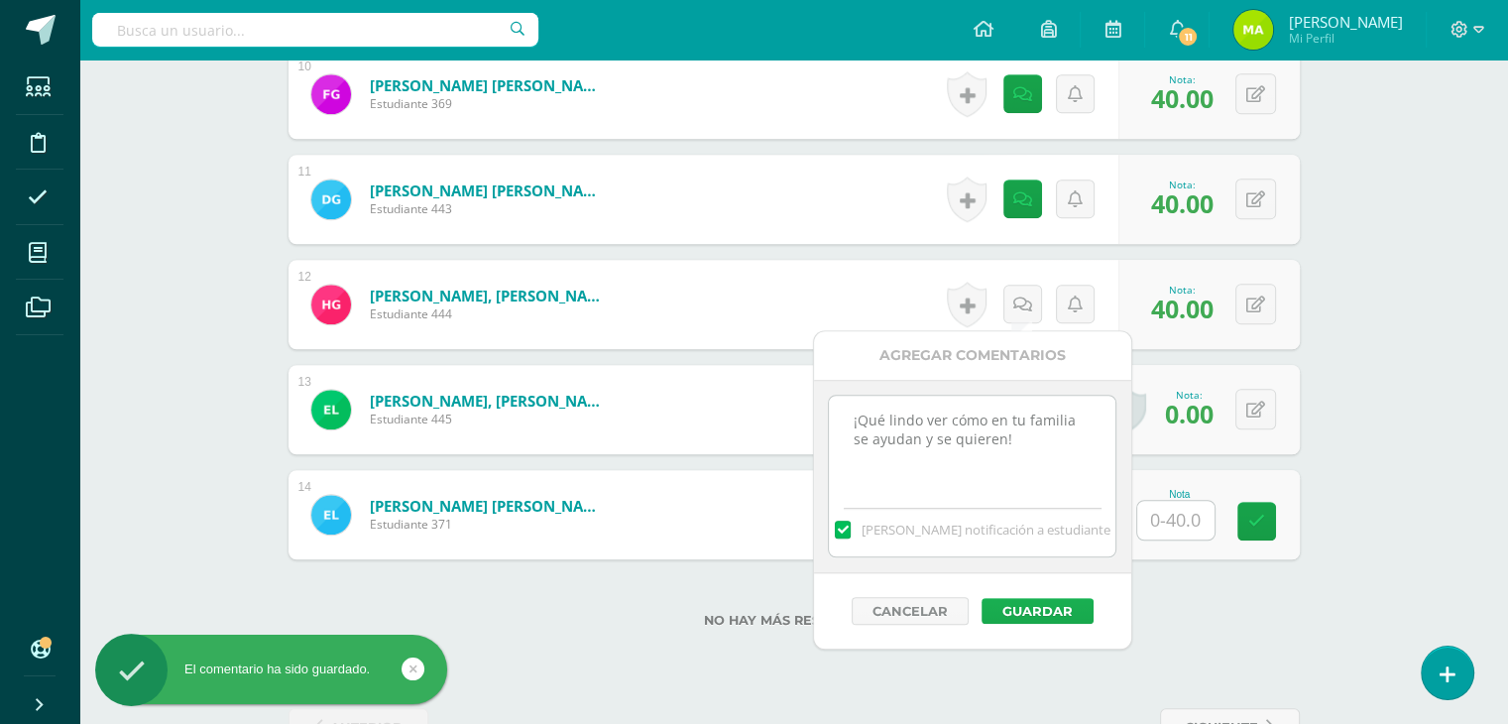
type textarea "¡Qué lindo ver cómo en tu familia se ayudan y se quieren!"
click at [1049, 608] on button "Guardar" at bounding box center [1038, 611] width 112 height 26
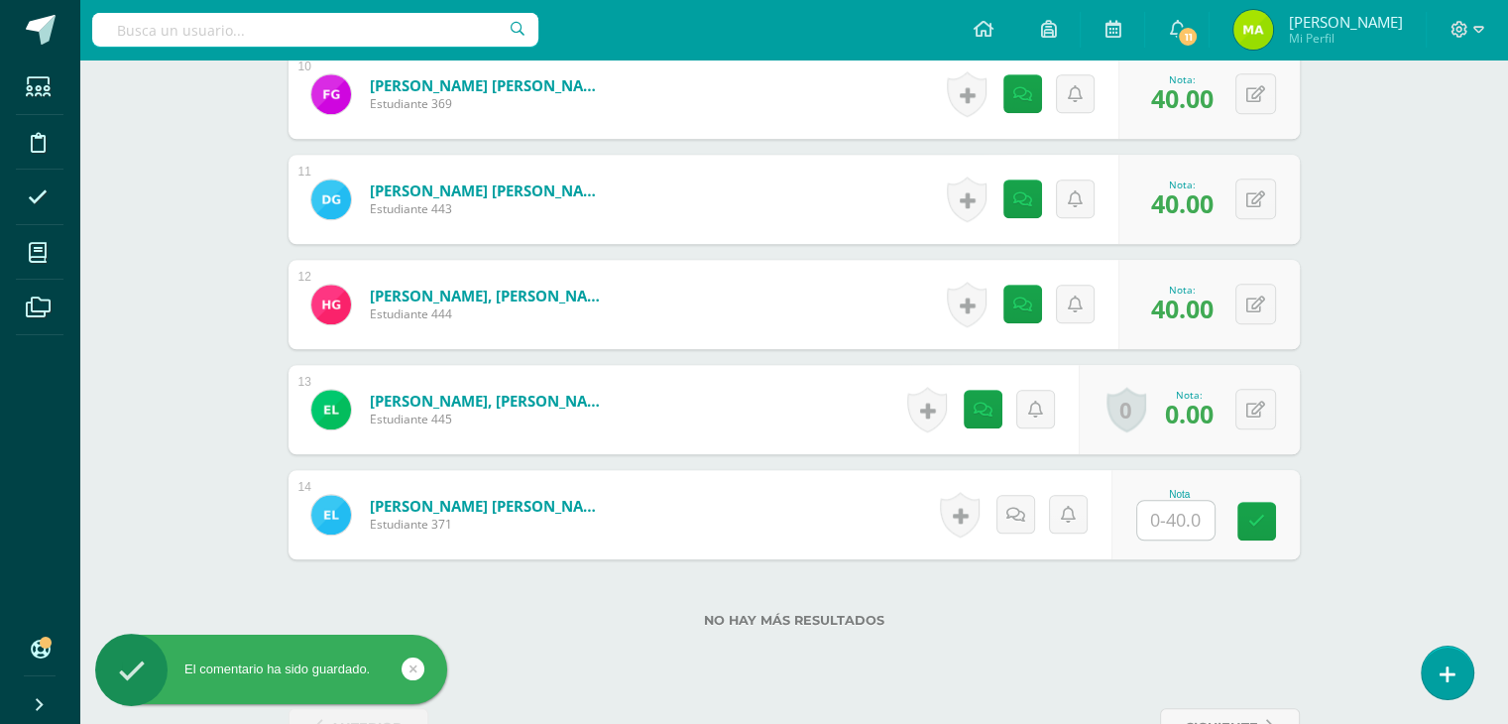
click at [1168, 517] on input "text" at bounding box center [1175, 520] width 77 height 39
type input "40"
click at [1027, 506] on icon at bounding box center [1022, 514] width 20 height 17
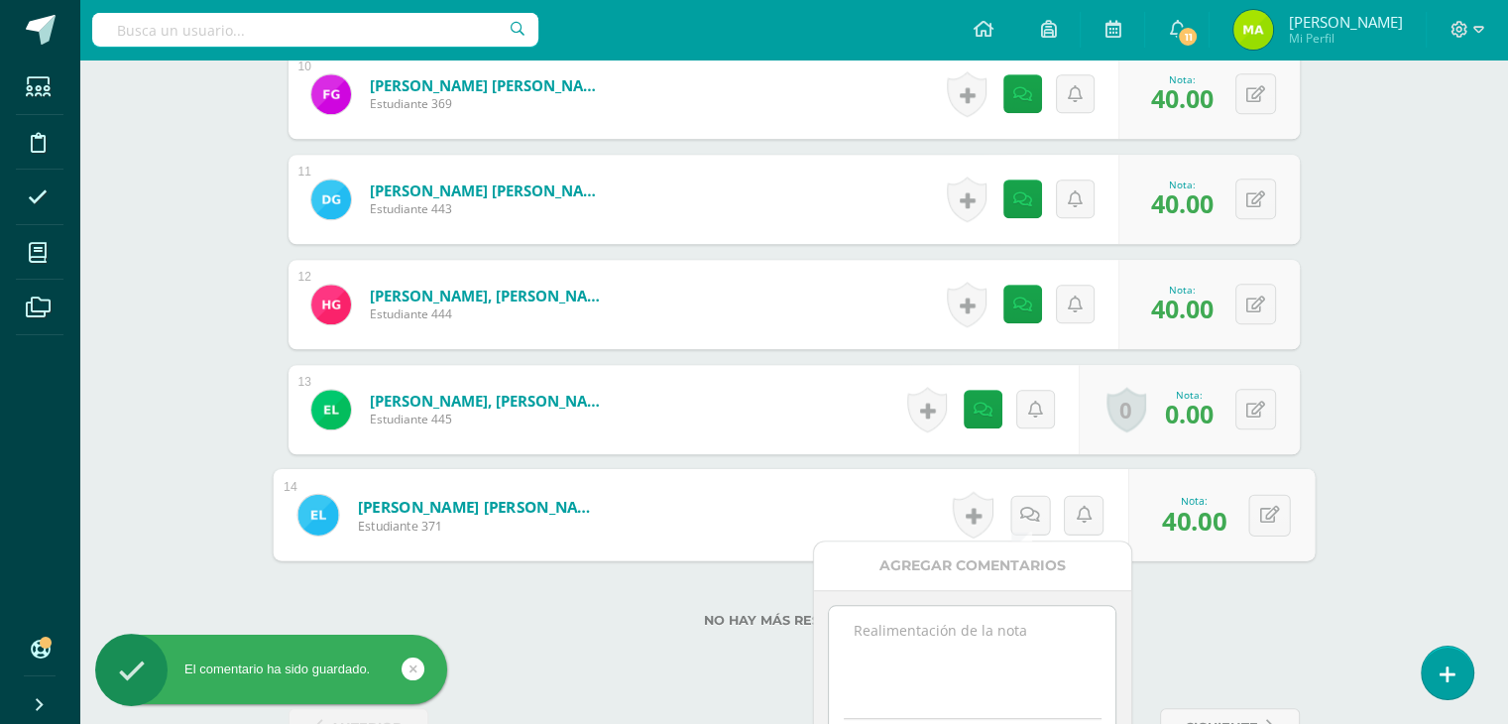
click at [985, 610] on textarea at bounding box center [972, 655] width 287 height 99
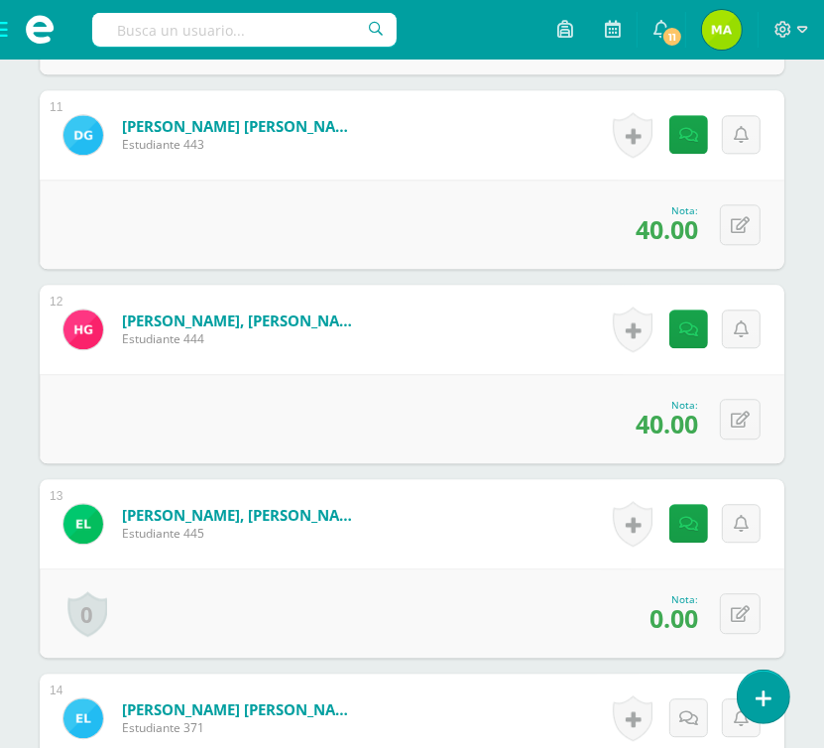
scroll to position [2904, 0]
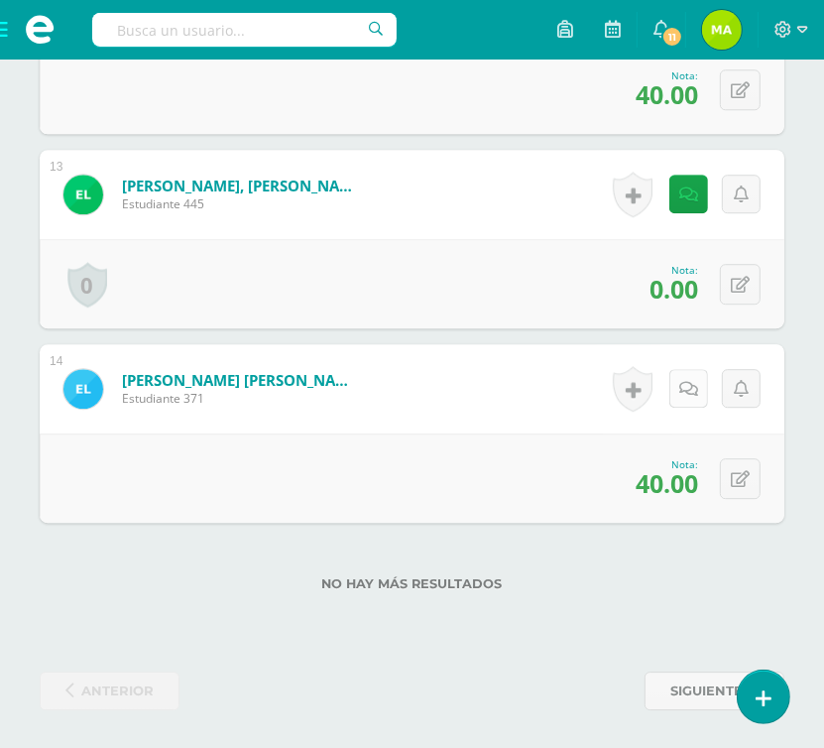
click at [694, 381] on icon at bounding box center [688, 389] width 19 height 17
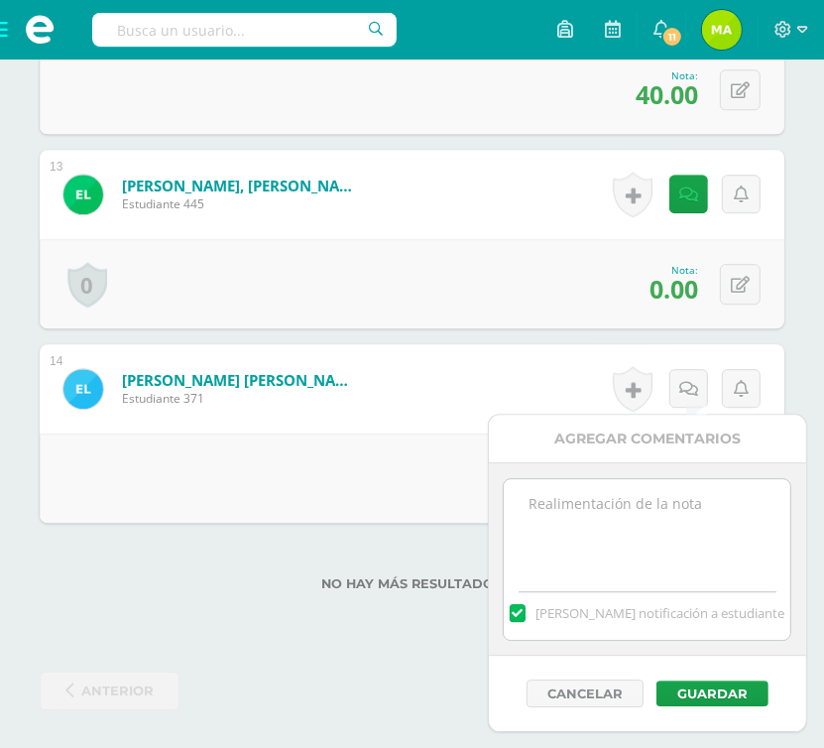
click at [635, 495] on textarea at bounding box center [647, 528] width 287 height 99
paste textarea "¡Qué lindo ver cómo en tu familia se ayudan y se quieren!"
type textarea "¡Qué lindo ver cómo en tu familia se ayudan y se quieren!"
click at [715, 692] on button "Guardar" at bounding box center [712, 693] width 112 height 26
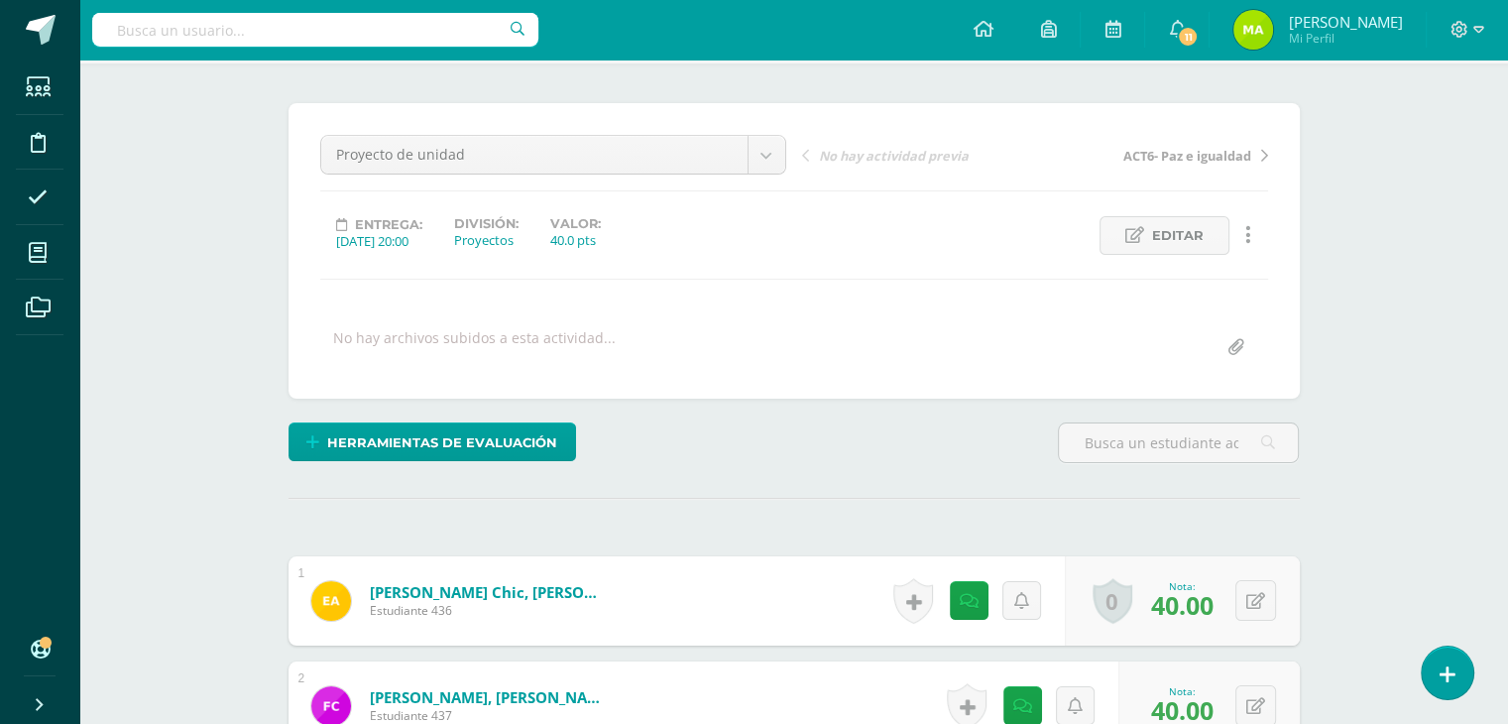
scroll to position [59, 0]
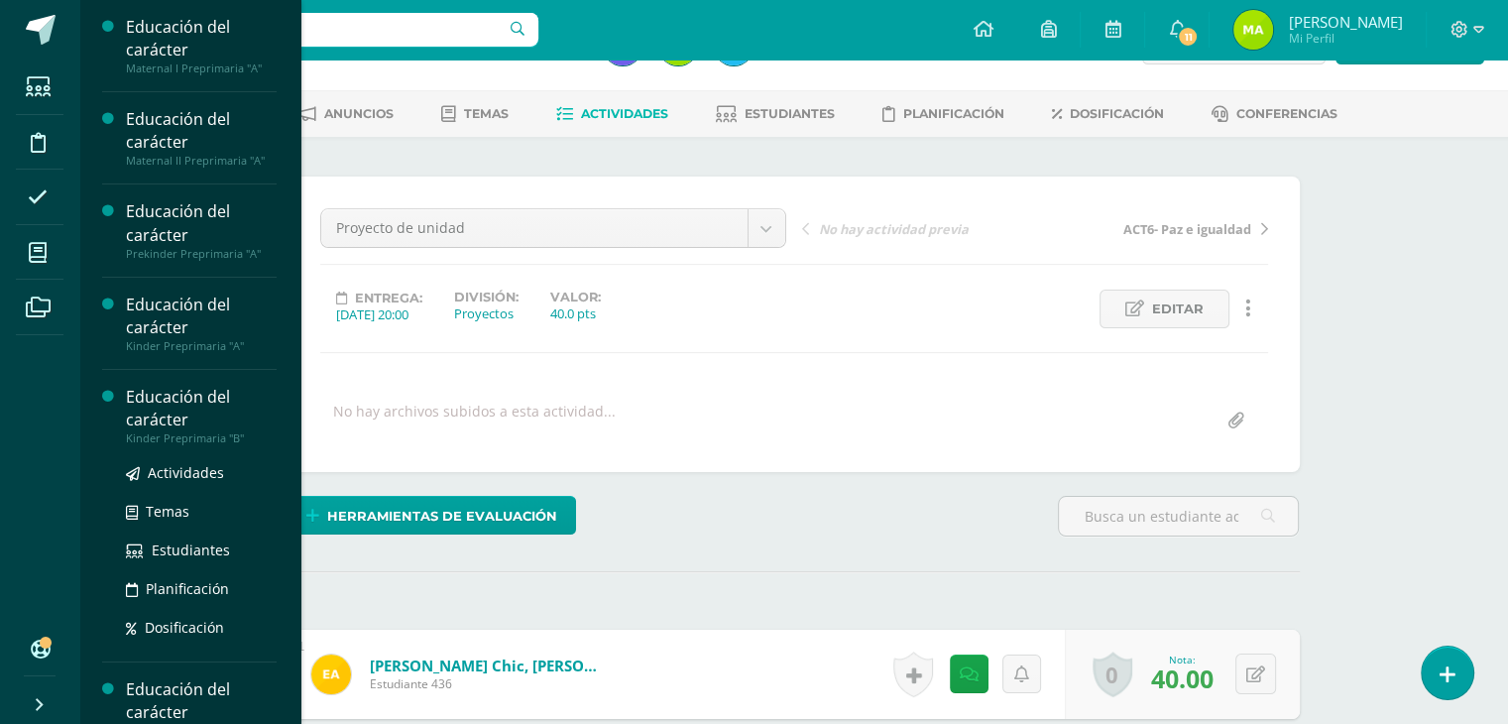
click at [186, 413] on div "Educación del carácter" at bounding box center [201, 409] width 151 height 46
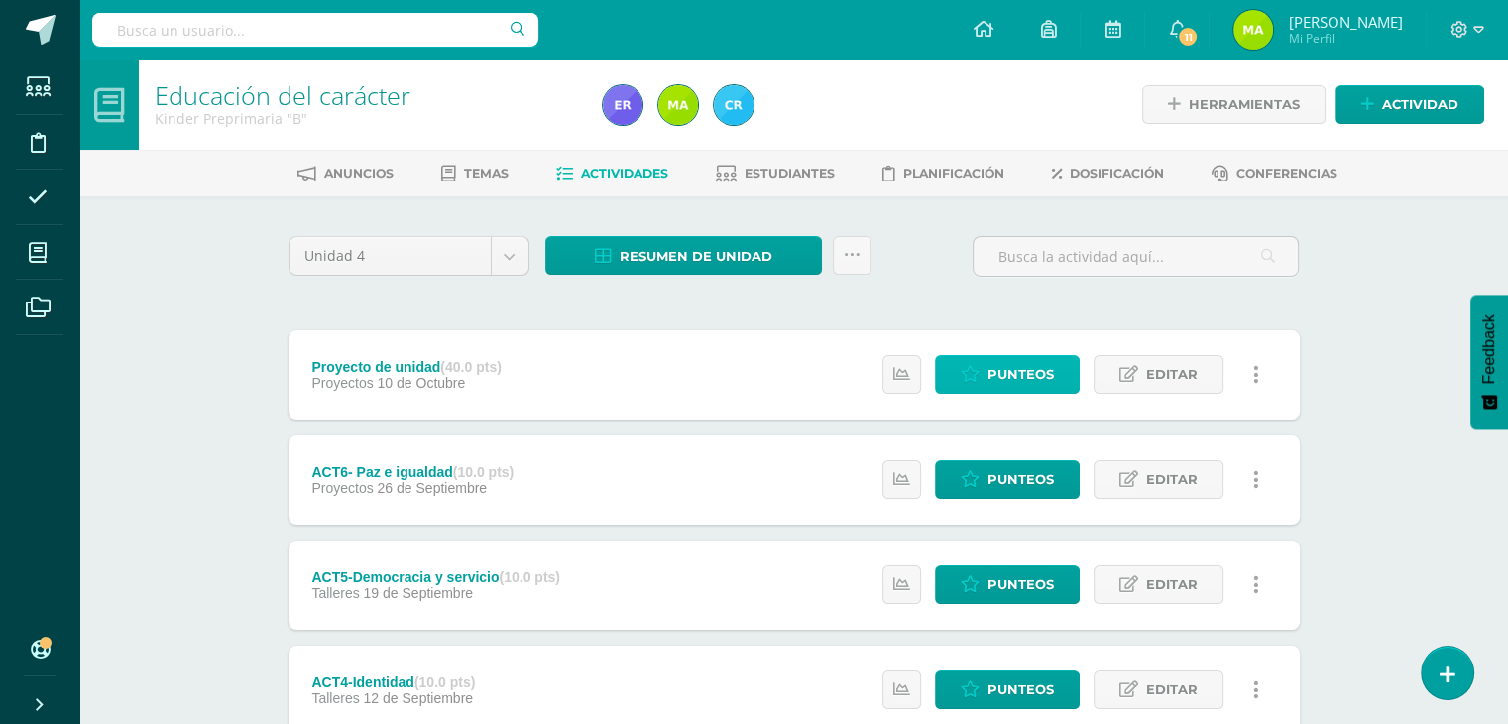
click at [1011, 376] on span "Punteos" at bounding box center [1021, 374] width 66 height 37
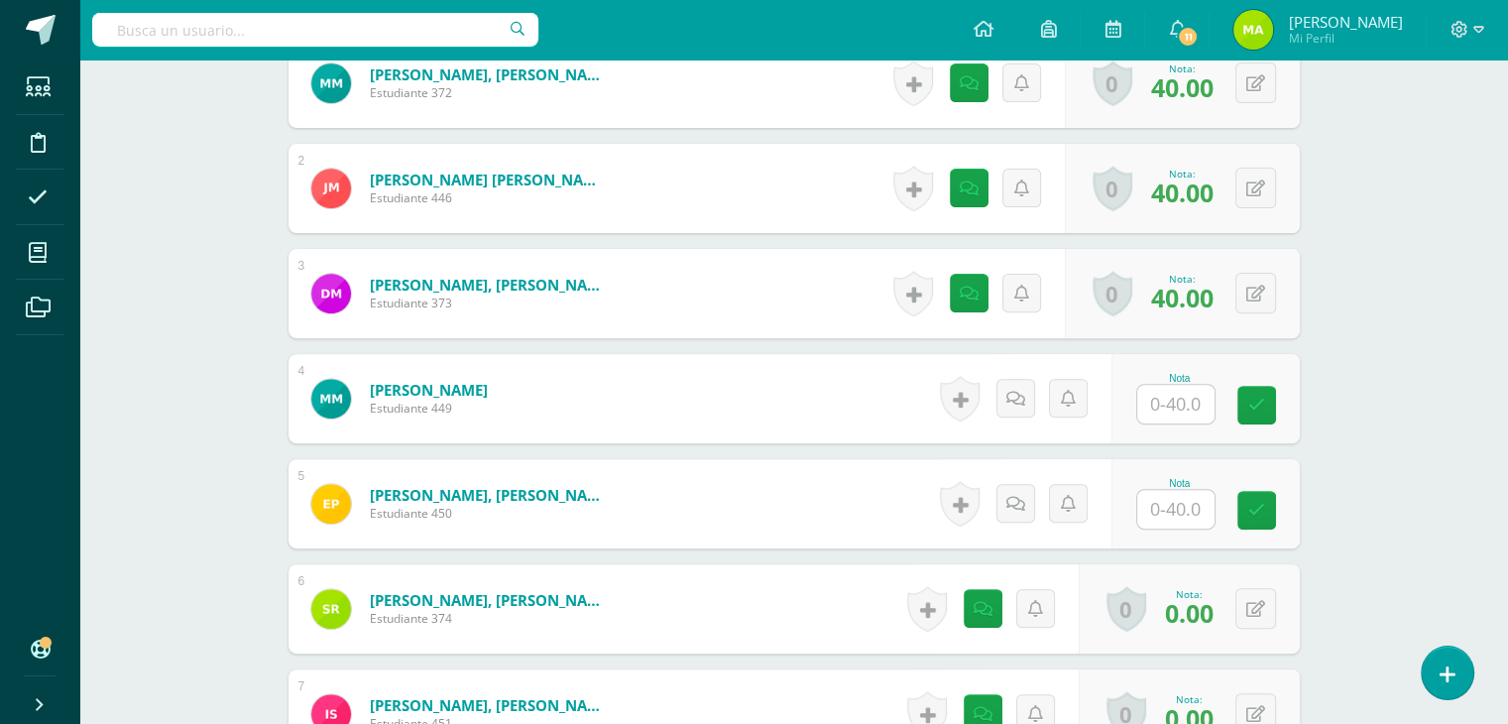
scroll to position [653, 0]
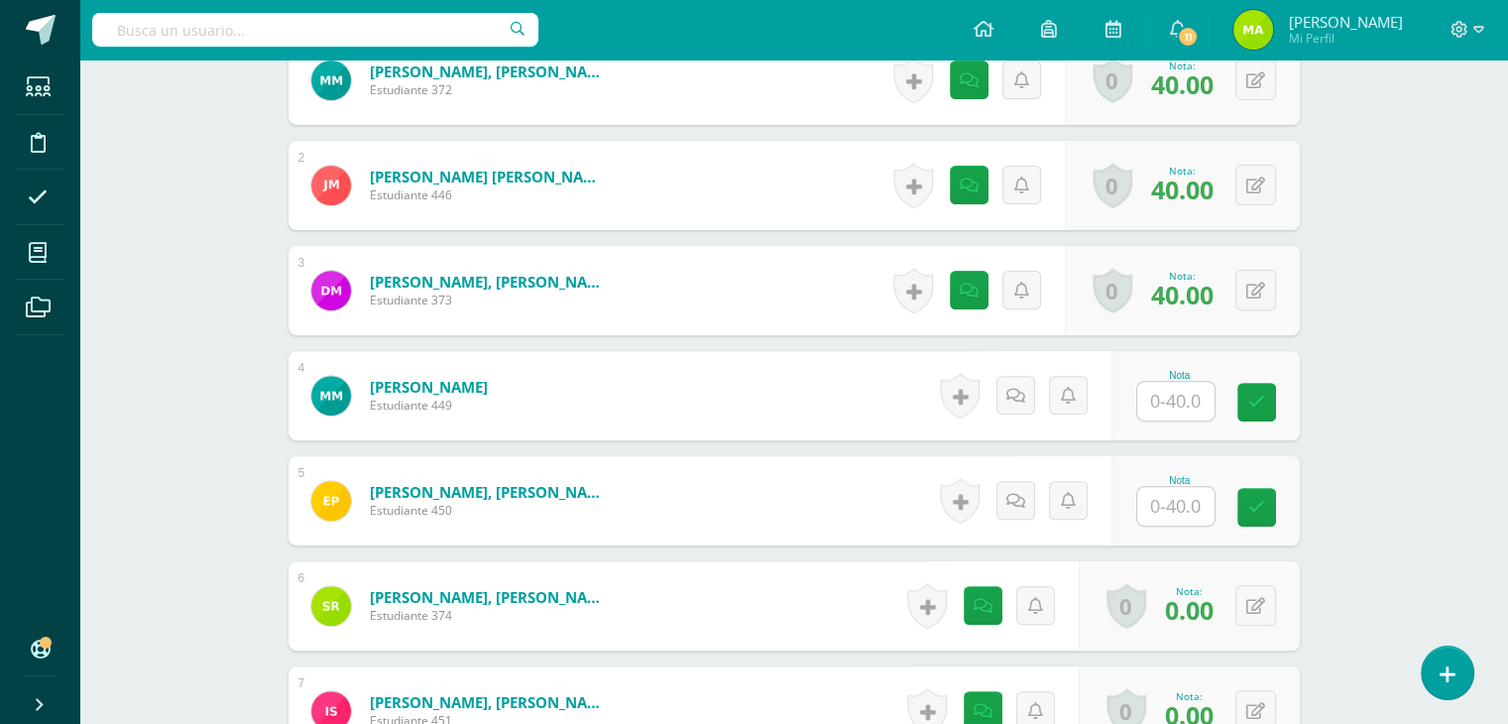
drag, startPoint x: 0, startPoint y: 0, endPoint x: 1522, endPoint y: 453, distance: 1588.0
click at [1507, 453] on html "Estudiantes Disciplina Asistencia Mis cursos Archivos Soporte Ayuda Reportar un…" at bounding box center [754, 319] width 1508 height 1944
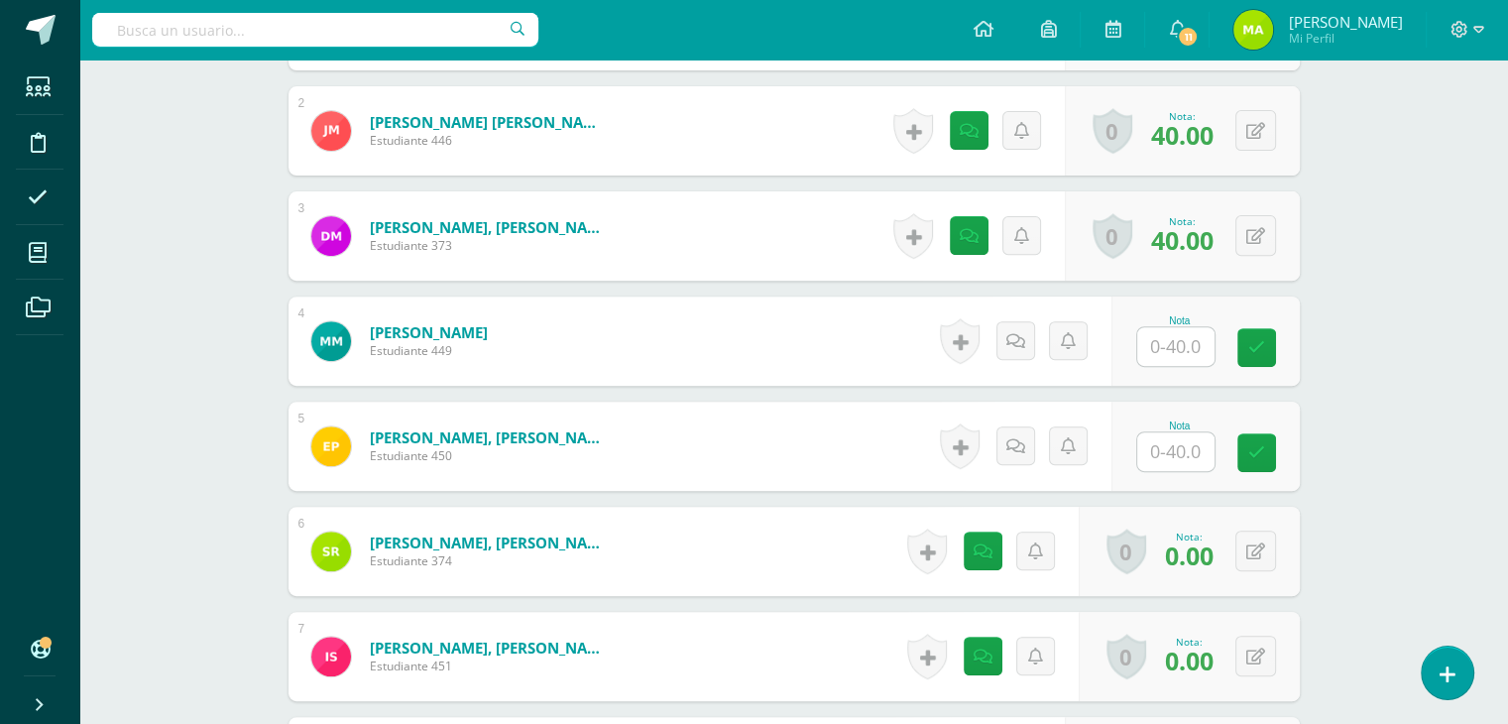
scroll to position [691, 0]
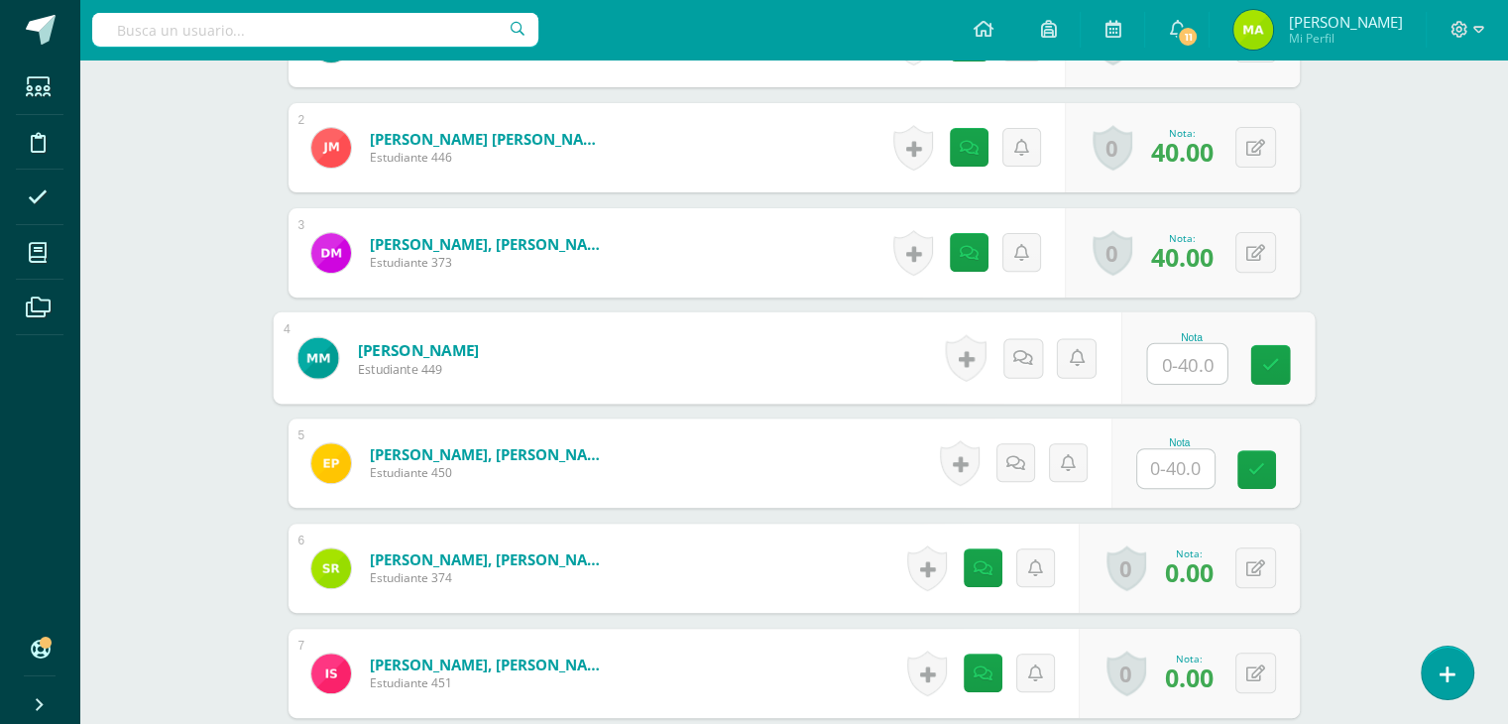
click at [1188, 356] on input "text" at bounding box center [1186, 364] width 79 height 40
type input "40"
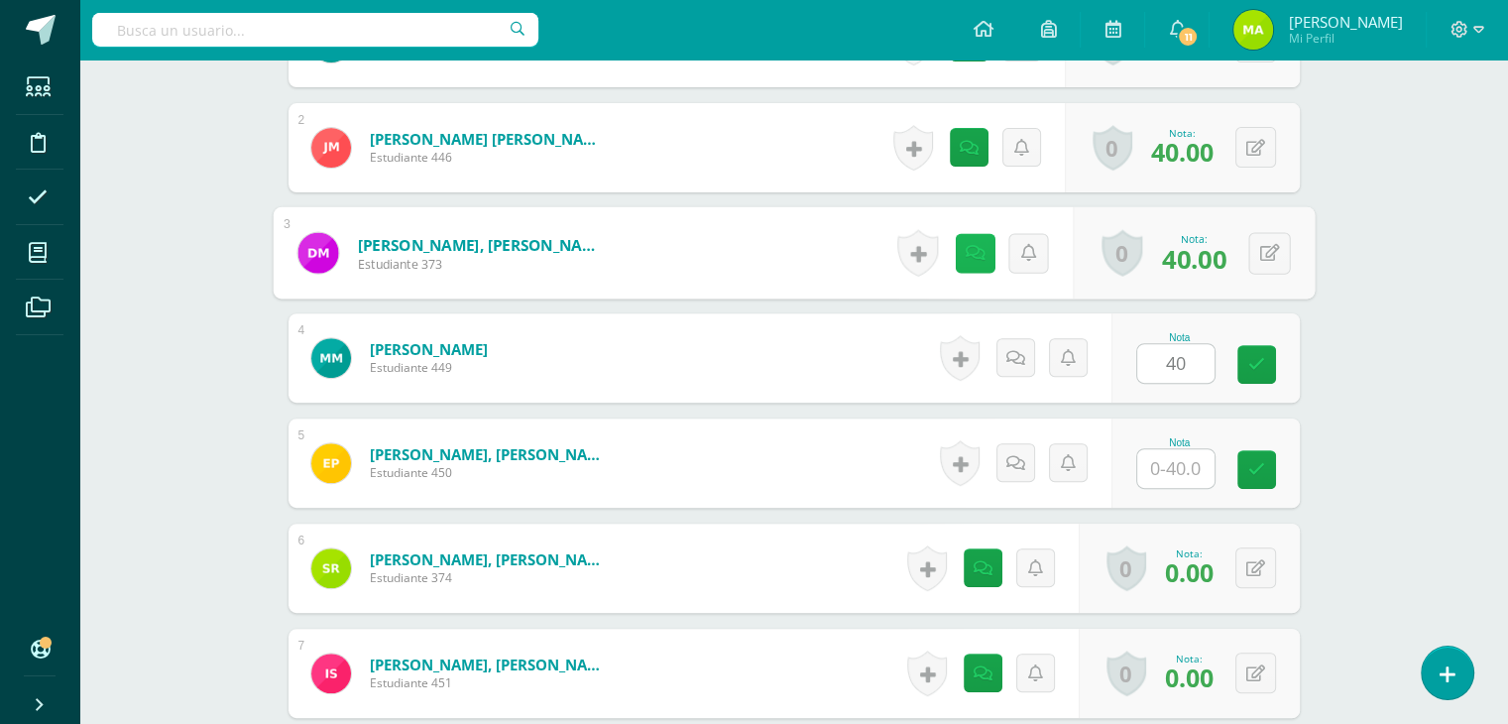
click at [962, 243] on link at bounding box center [975, 253] width 40 height 40
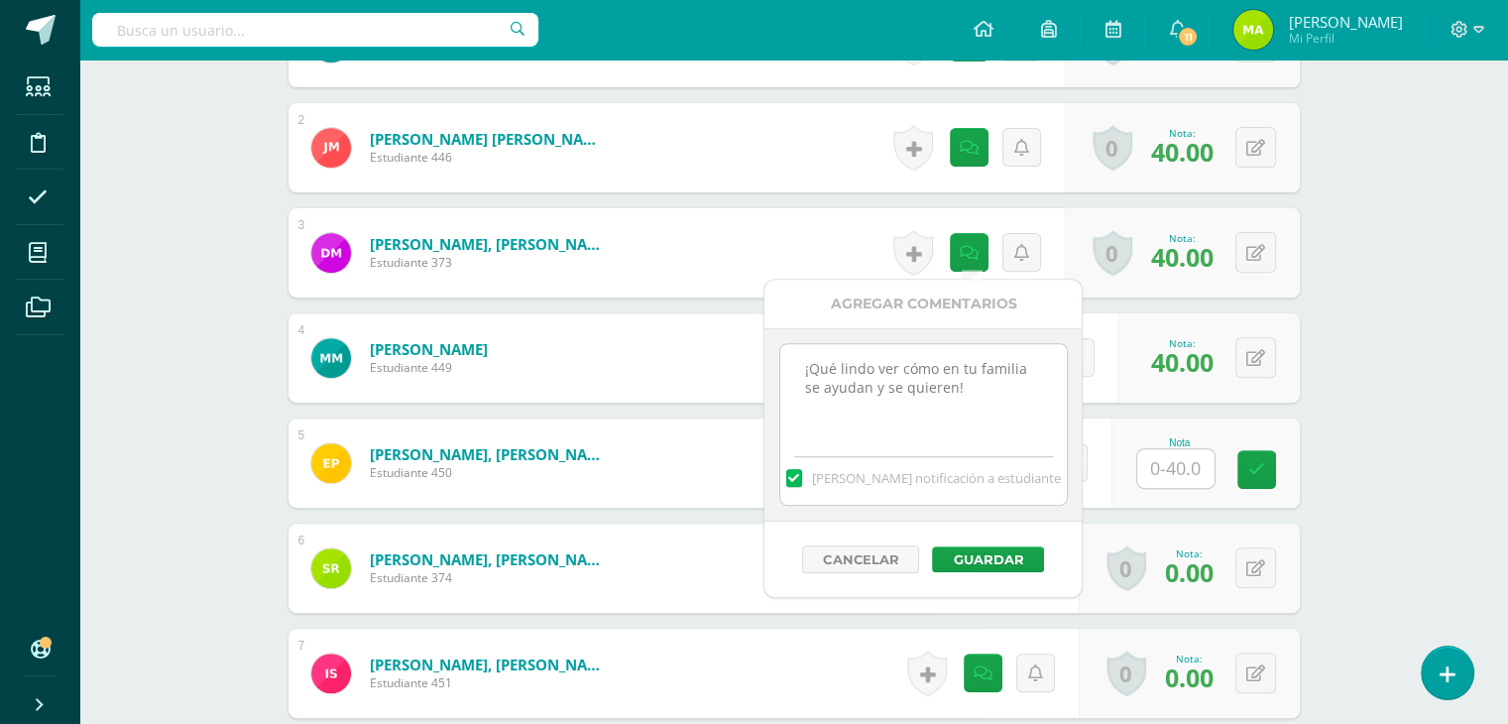
drag, startPoint x: 982, startPoint y: 394, endPoint x: 768, endPoint y: 357, distance: 216.3
click at [768, 357] on div "¡Qué lindo ver cómo en tu familia se ayudan y se quieren! Mandar notificación a…" at bounding box center [922, 424] width 317 height 193
click at [1344, 202] on div "Educación del carácter Kinder Preprimaria "B" Herramientas Detalle de asistenci…" at bounding box center [793, 366] width 1429 height 1997
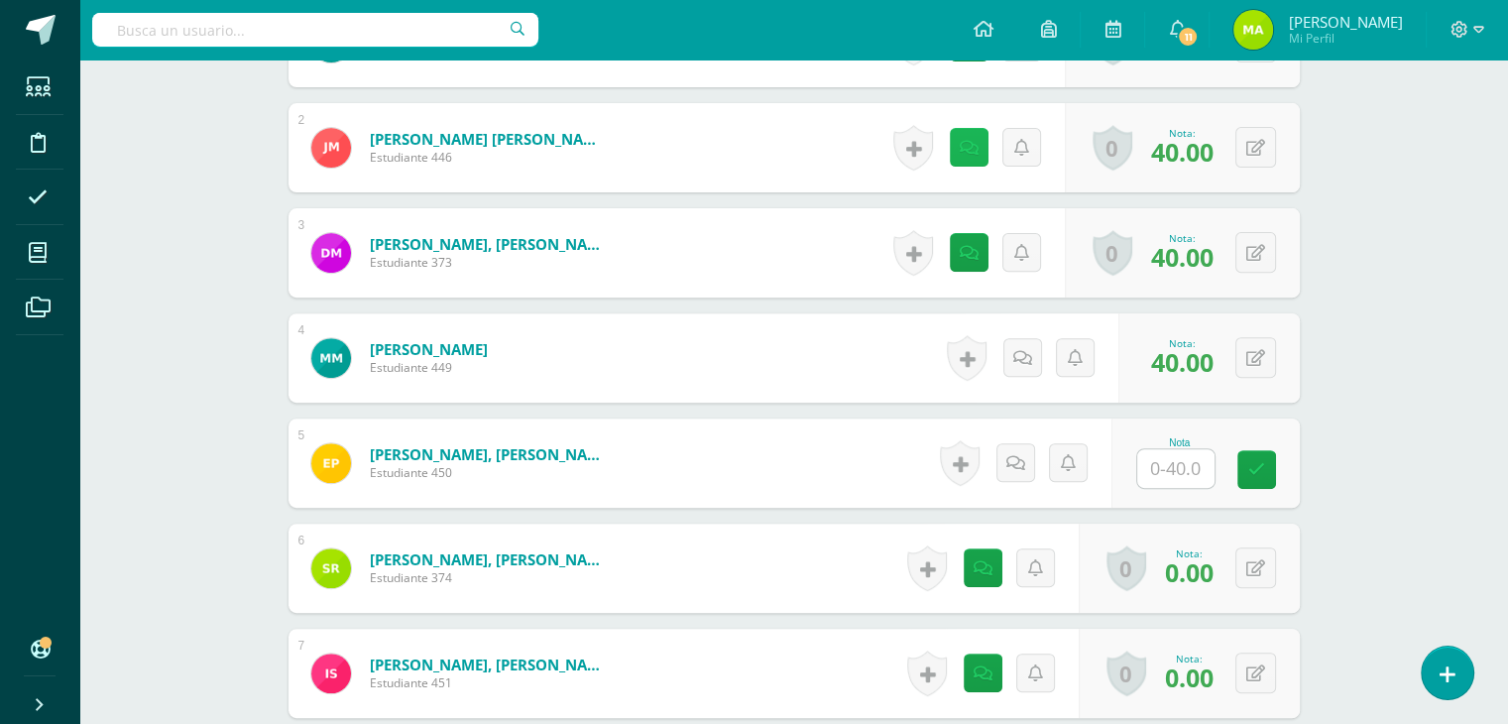
click at [967, 144] on icon at bounding box center [969, 148] width 19 height 17
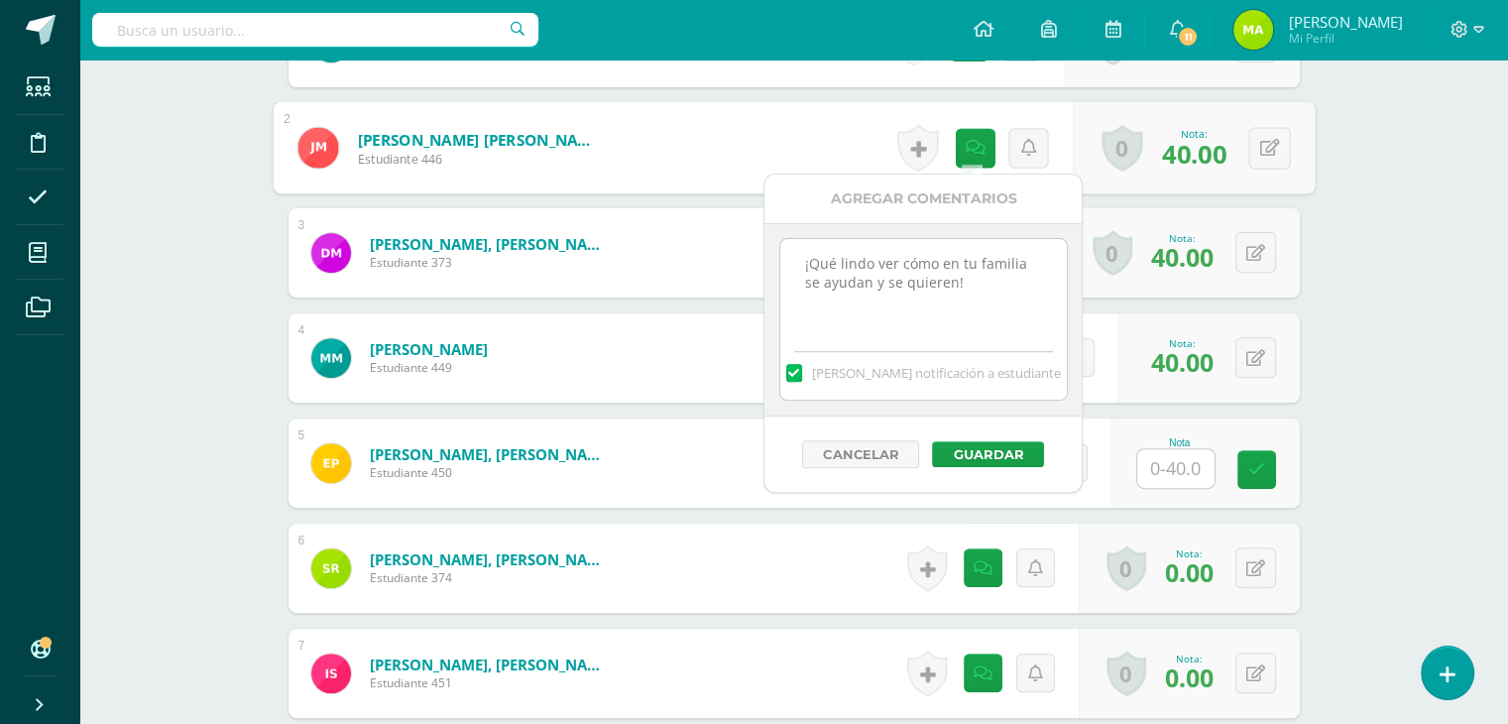
click at [1384, 273] on div "Educación del carácter Kinder Preprimaria "B" Herramientas Detalle de asistenci…" at bounding box center [793, 366] width 1429 height 1997
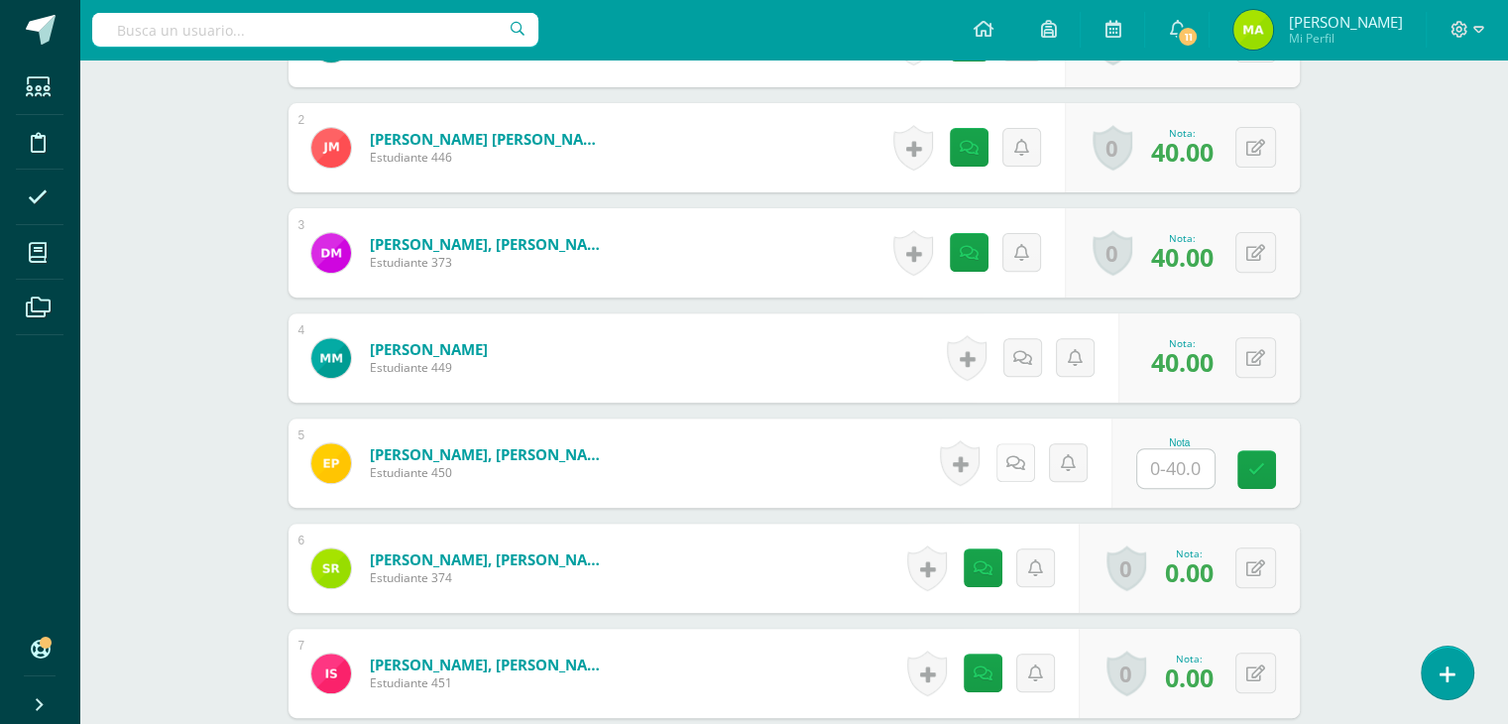
click at [1015, 456] on icon at bounding box center [1015, 463] width 19 height 17
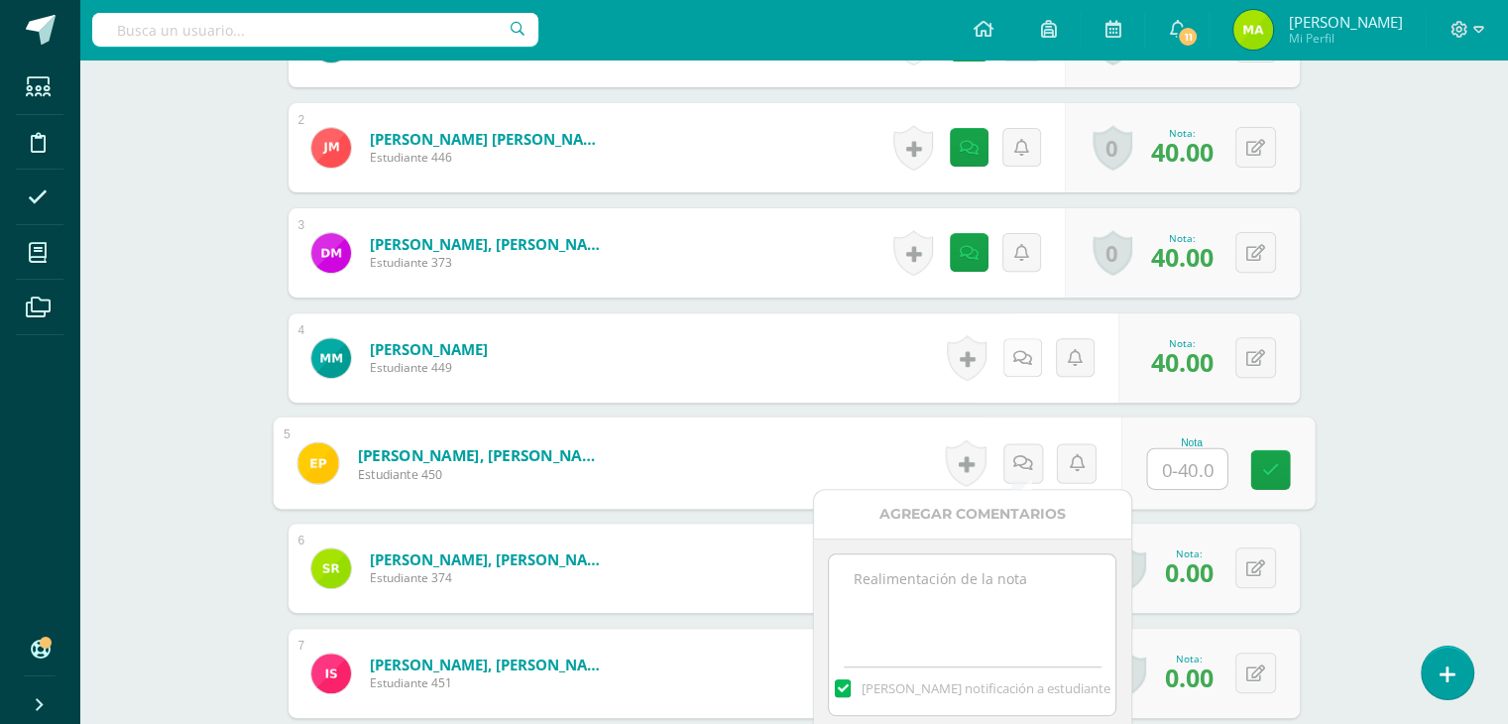
click at [1023, 350] on icon at bounding box center [1022, 358] width 19 height 17
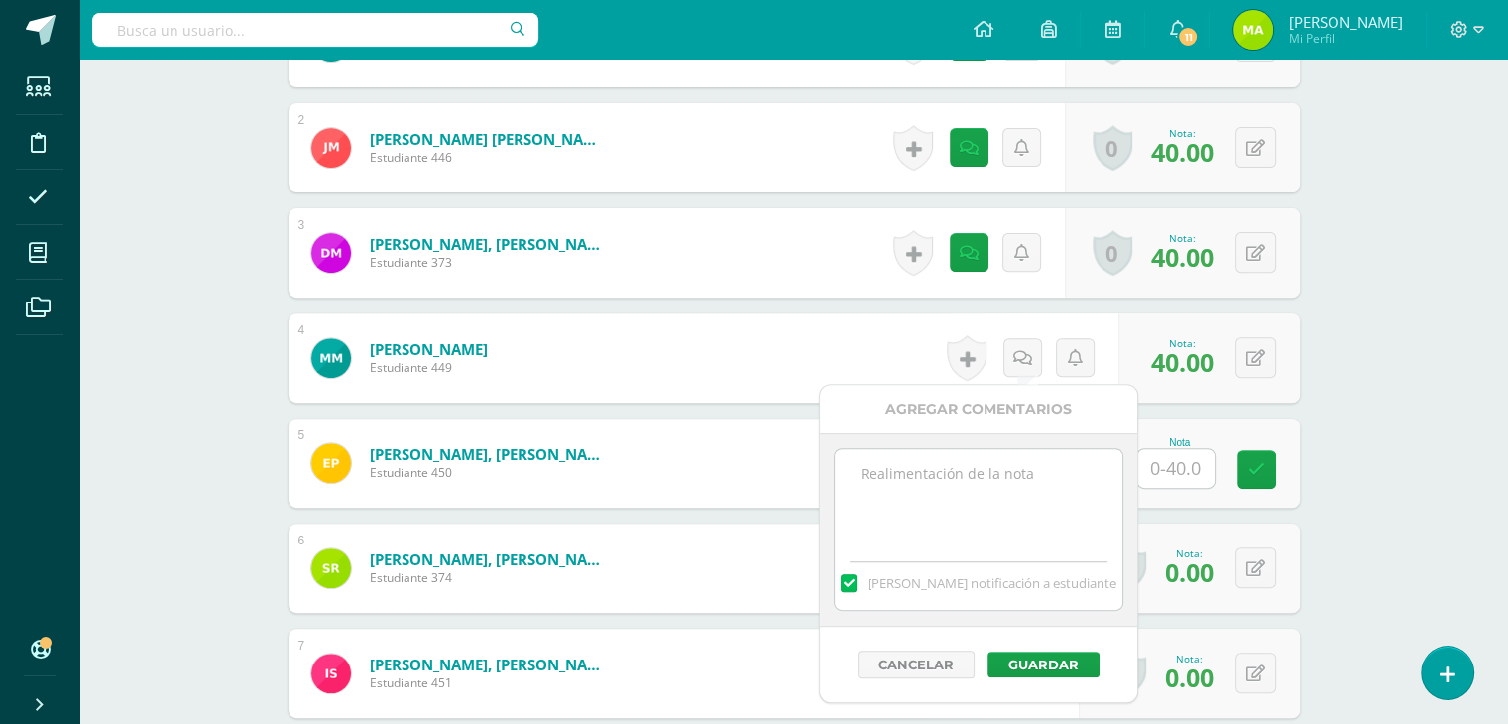
click at [1017, 500] on textarea at bounding box center [978, 498] width 287 height 99
paste textarea "¡Qué lindo ver cómo en tu familia se ayudan y se quieren!"
type textarea "¡Qué lindo ver cómo en tu familia se ayudan y se quieren!"
click at [1067, 660] on button "Guardar" at bounding box center [1044, 664] width 112 height 26
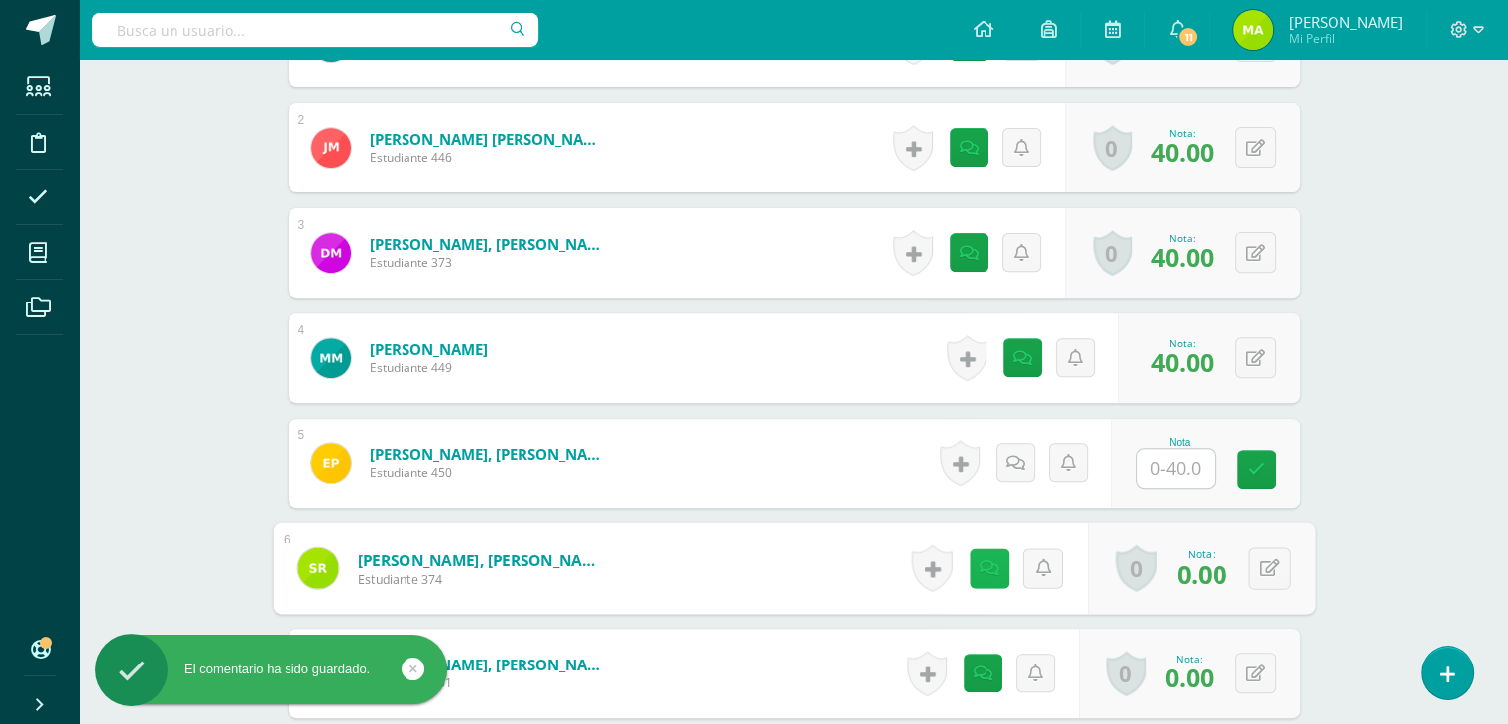
click at [979, 560] on icon at bounding box center [989, 567] width 20 height 17
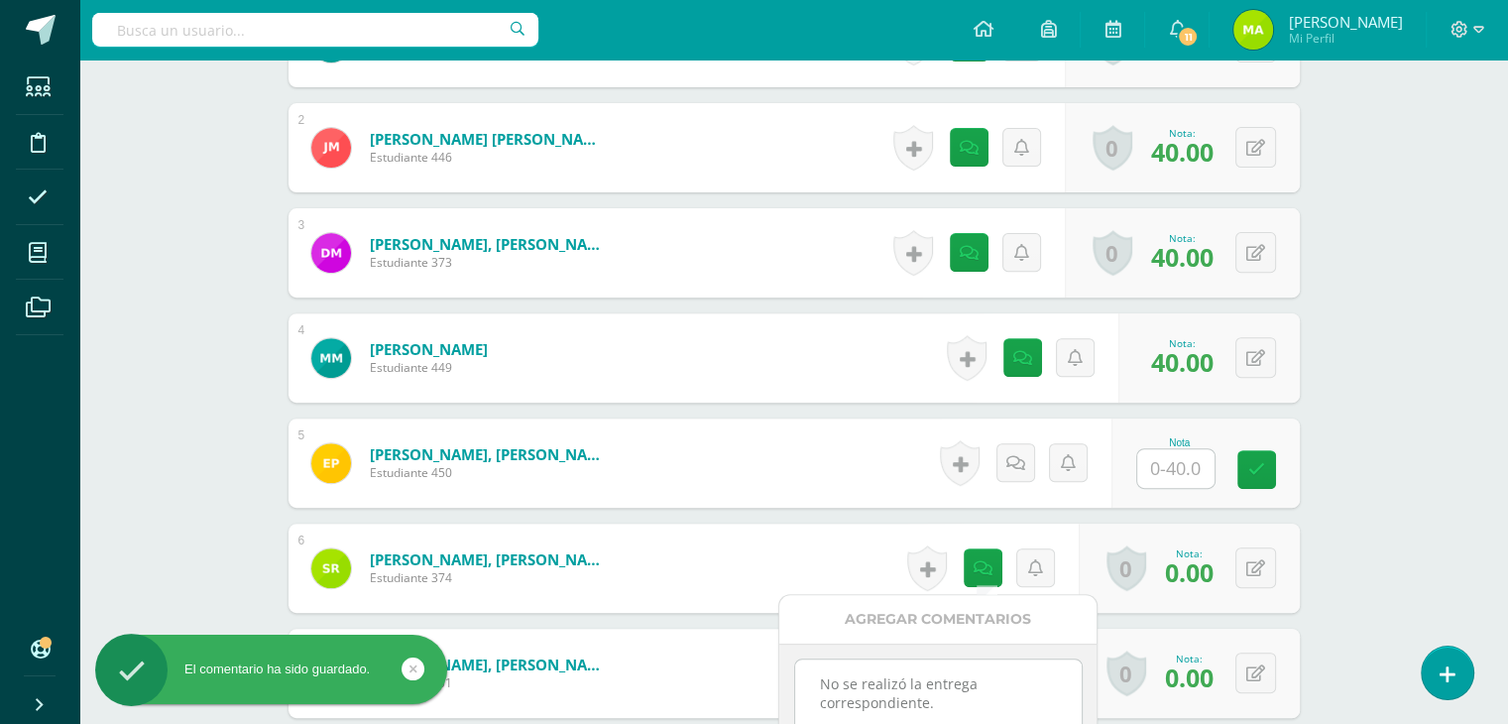
drag, startPoint x: 941, startPoint y: 703, endPoint x: 732, endPoint y: 647, distance: 216.4
click at [732, 647] on body "El comentario ha sido guardado. Estudiantes Disciplina Asistencia Mis cursos Ar…" at bounding box center [754, 337] width 1508 height 2056
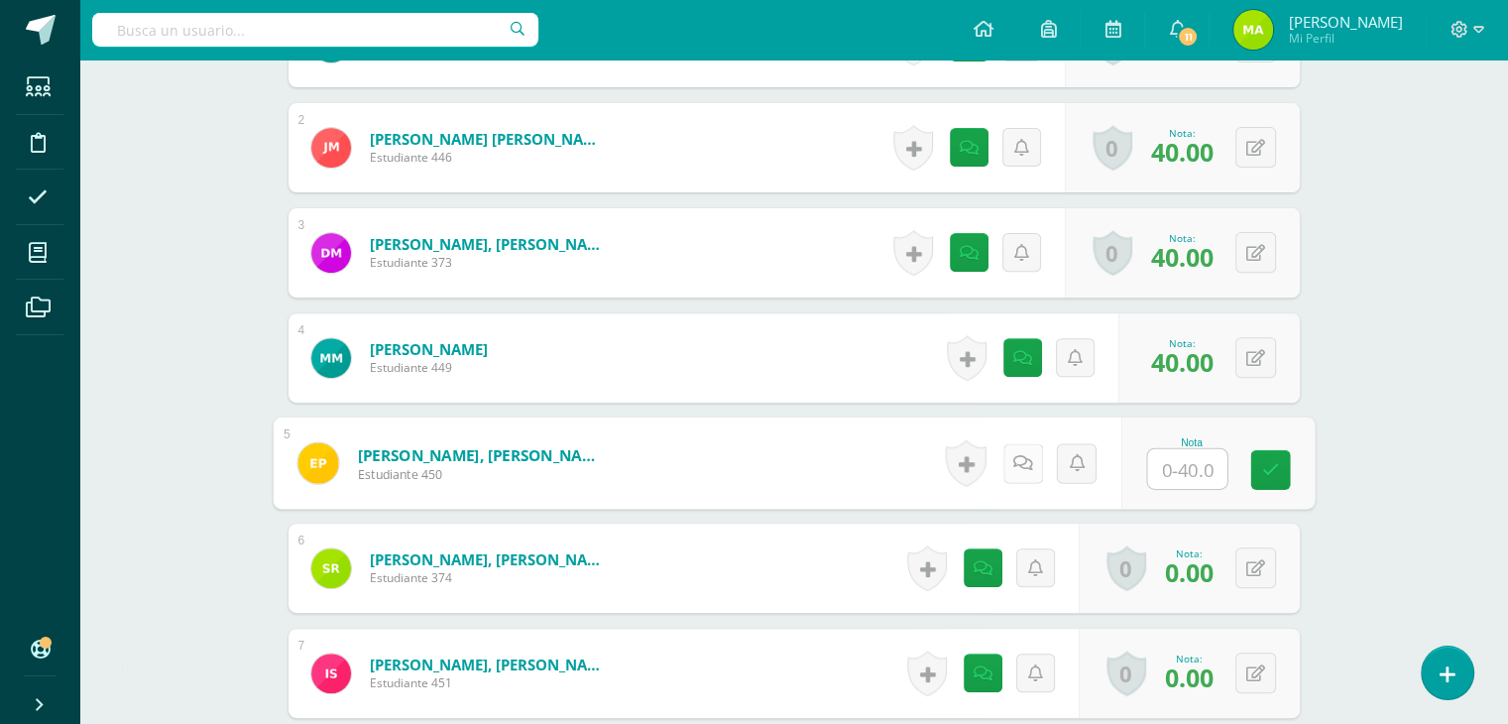
click at [1012, 470] on link at bounding box center [1022, 463] width 40 height 40
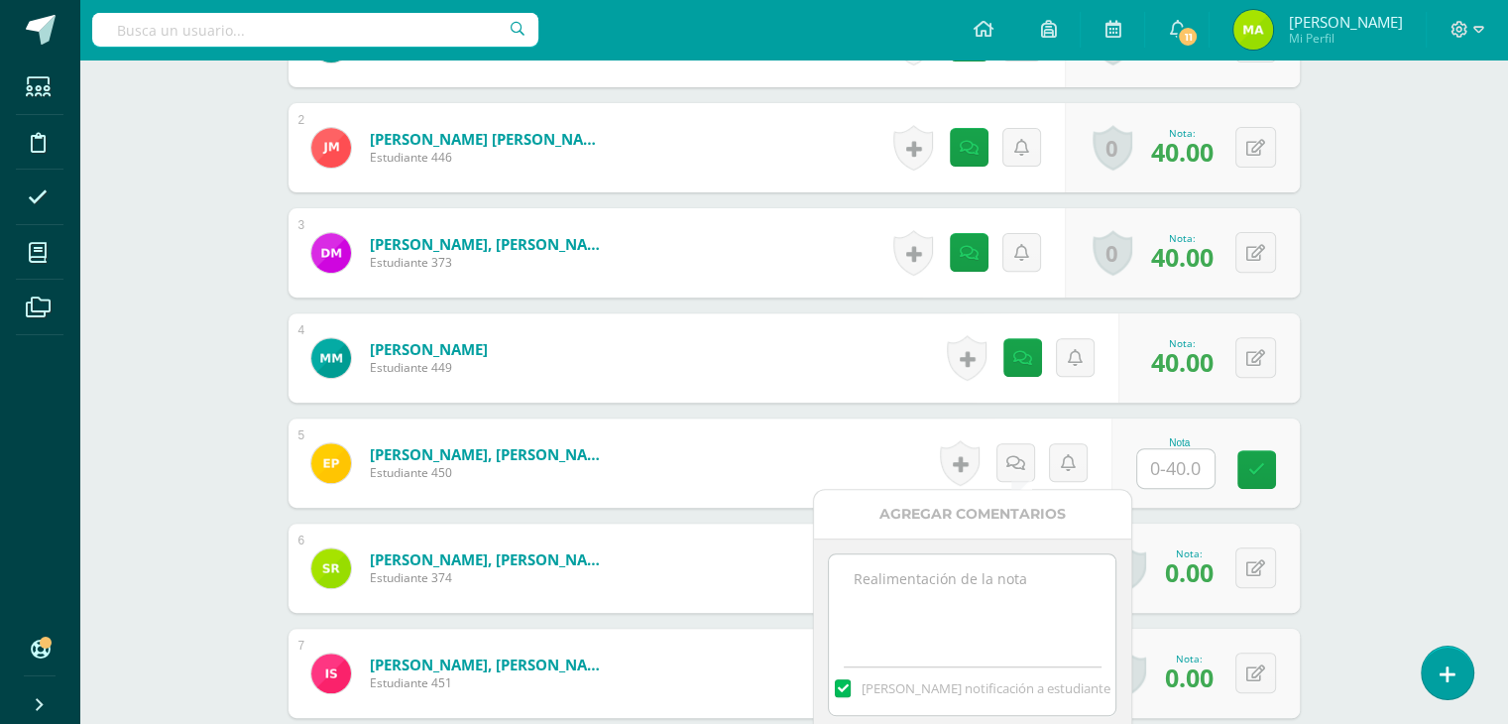
click at [990, 576] on textarea at bounding box center [972, 603] width 287 height 99
paste textarea "No se realizó la entrega correspondiente."
type textarea "No se realizó la entrega correspondiente."
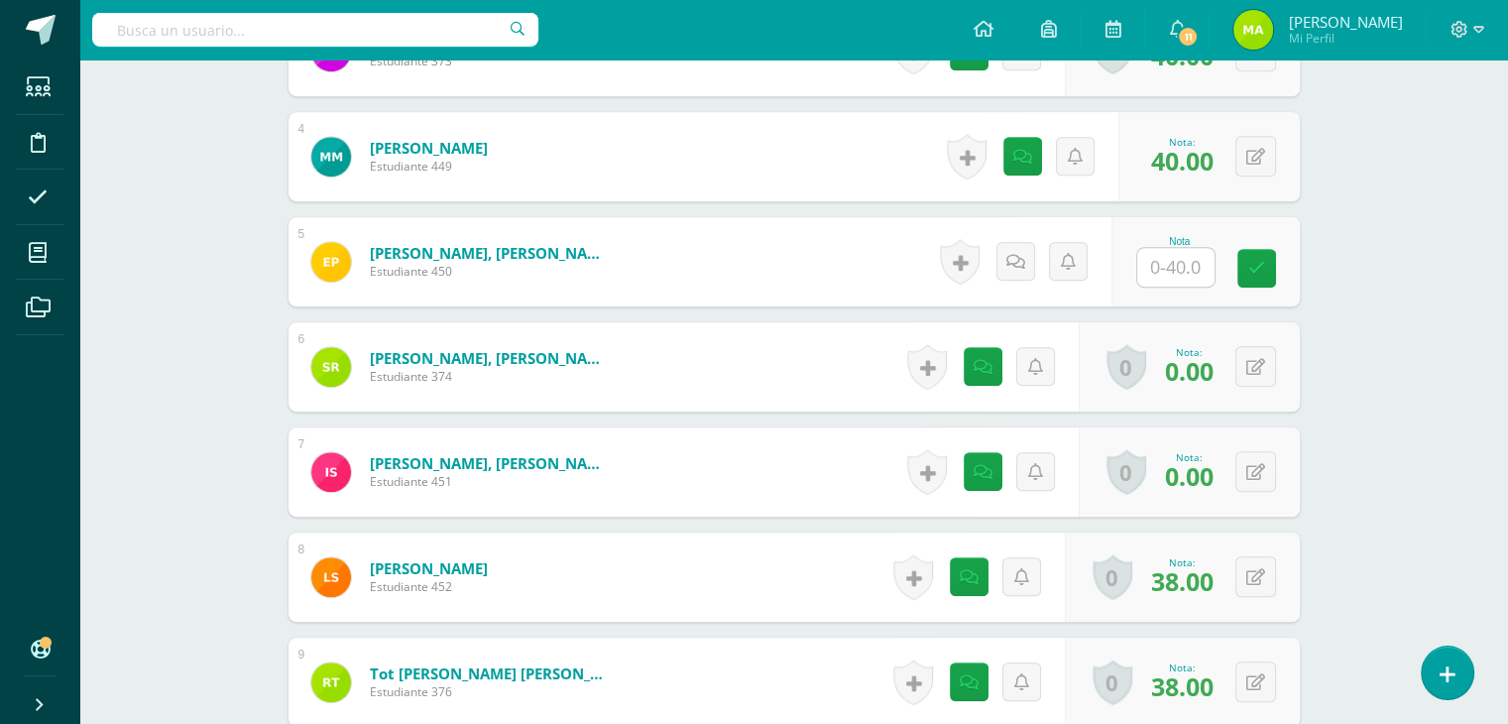
scroll to position [894, 0]
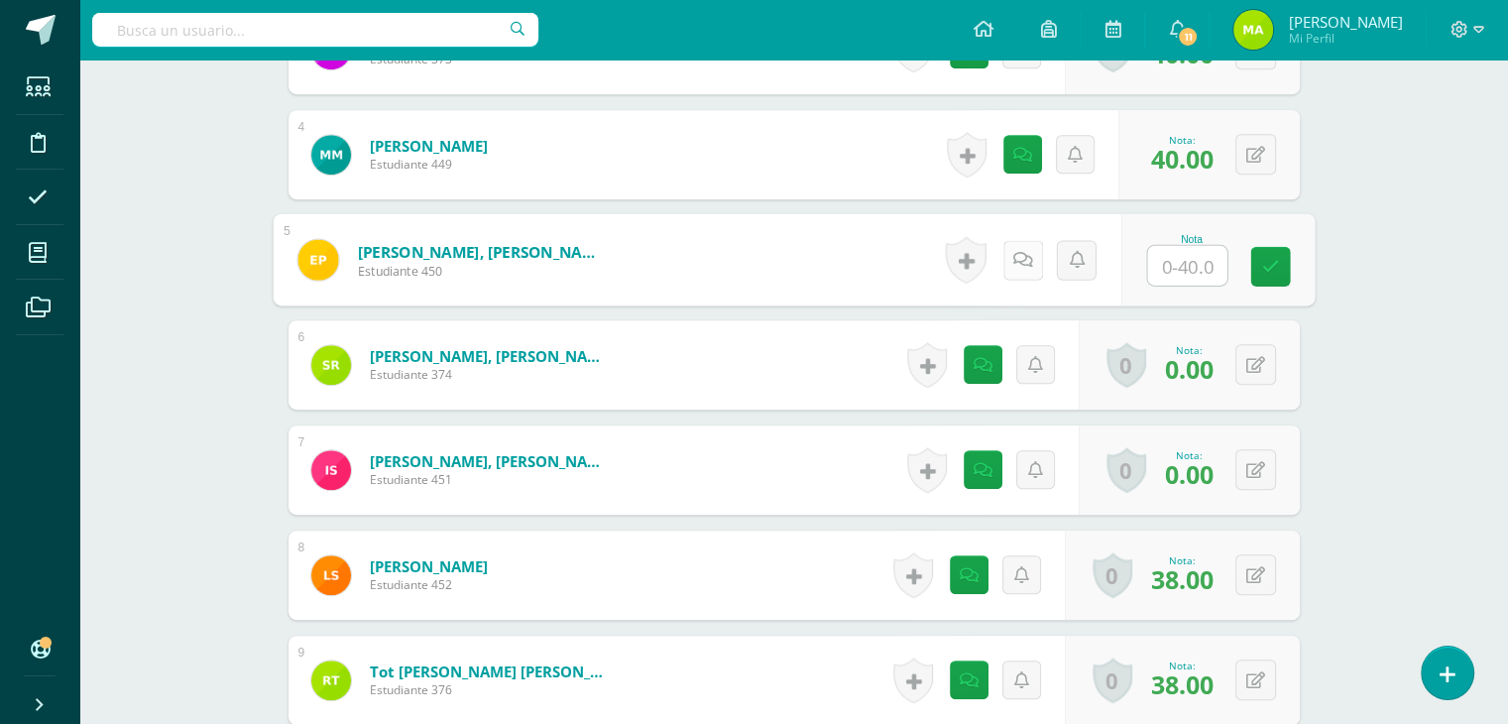
click at [1017, 259] on icon at bounding box center [1022, 259] width 20 height 17
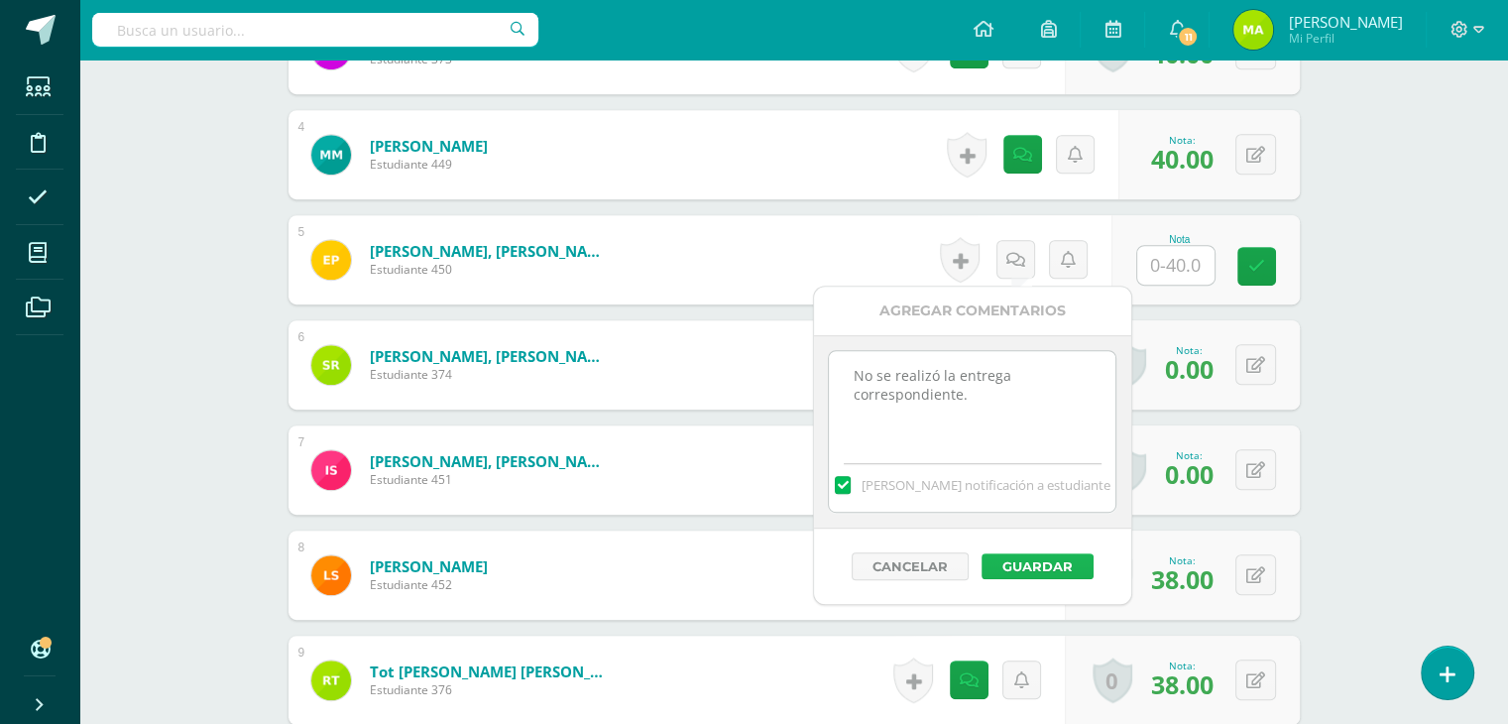
click at [1062, 554] on button "Guardar" at bounding box center [1038, 566] width 112 height 26
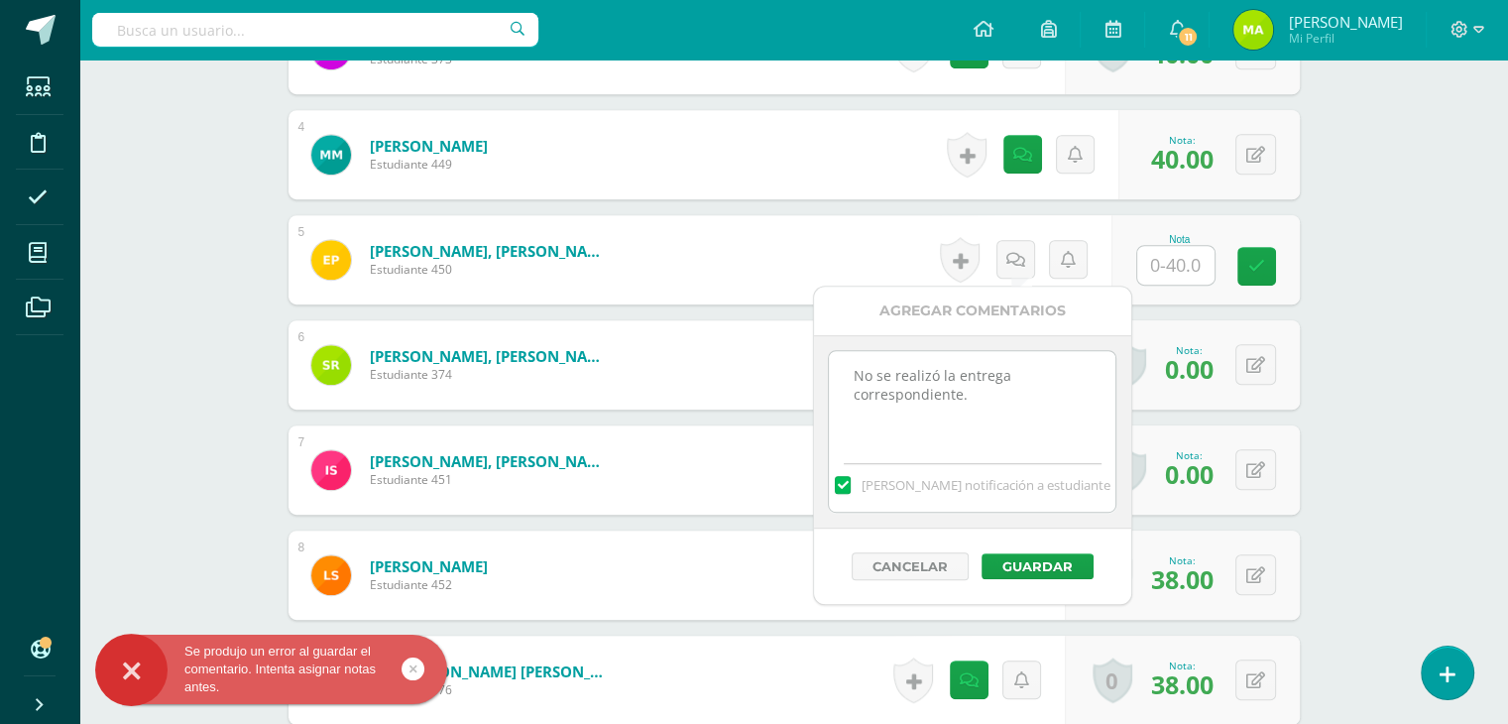
click at [1182, 261] on input "text" at bounding box center [1175, 265] width 77 height 39
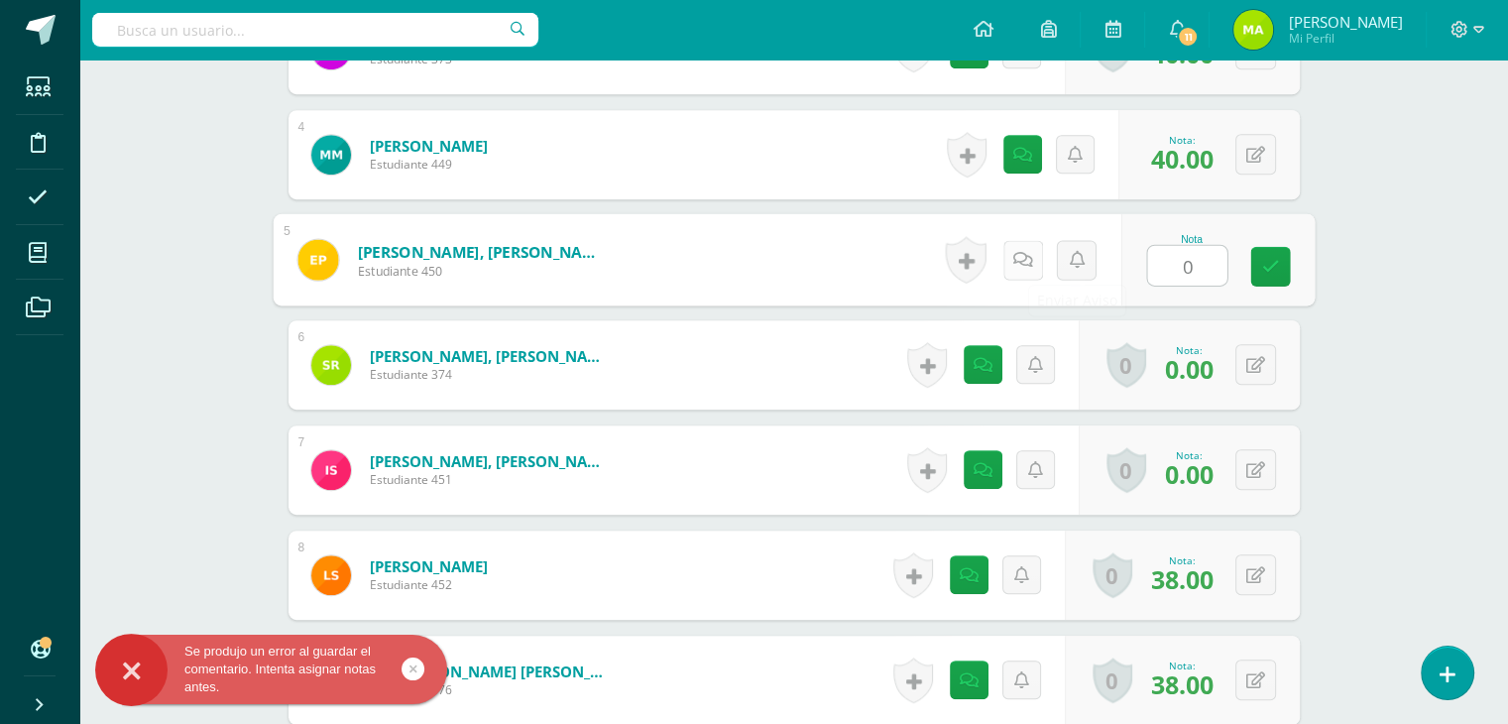
type input "0"
click at [1037, 260] on link at bounding box center [1022, 260] width 40 height 40
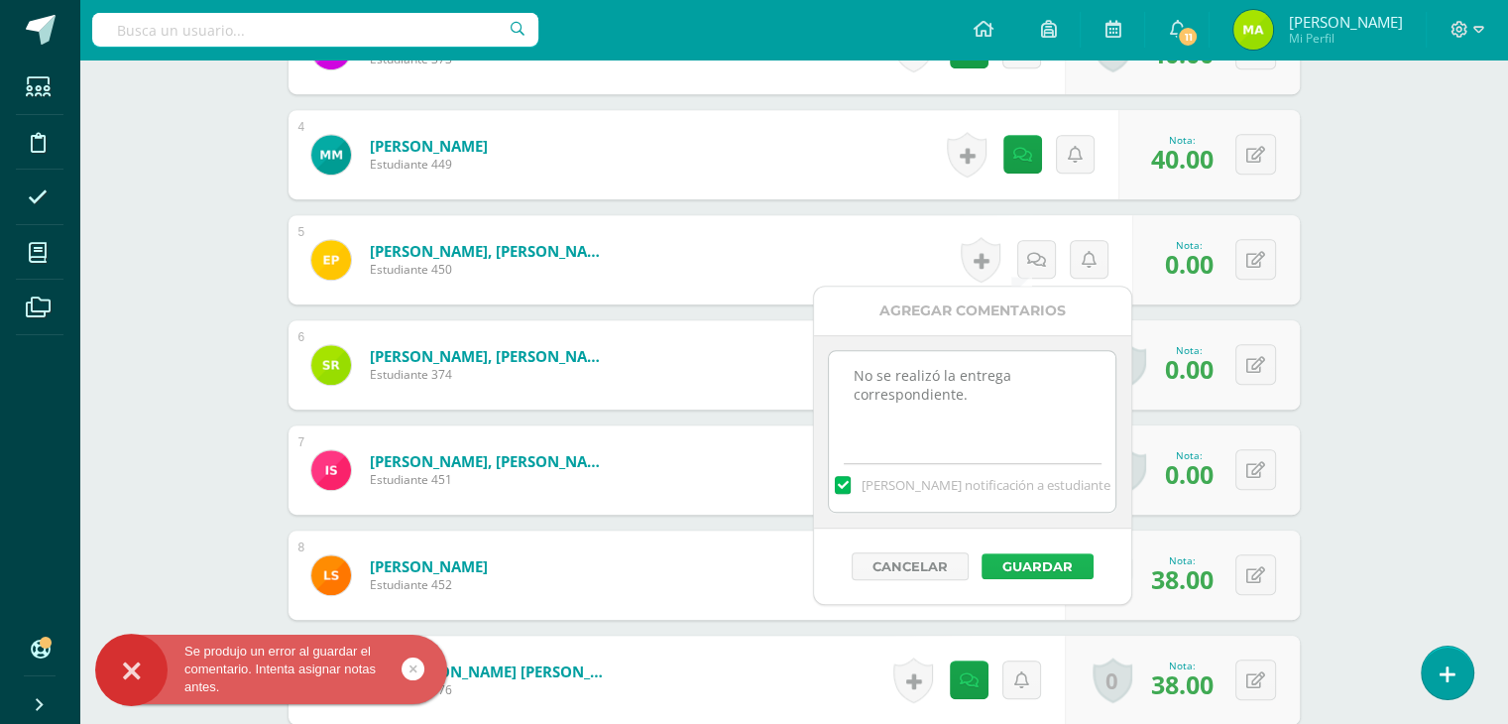
click at [1053, 562] on button "Guardar" at bounding box center [1038, 566] width 112 height 26
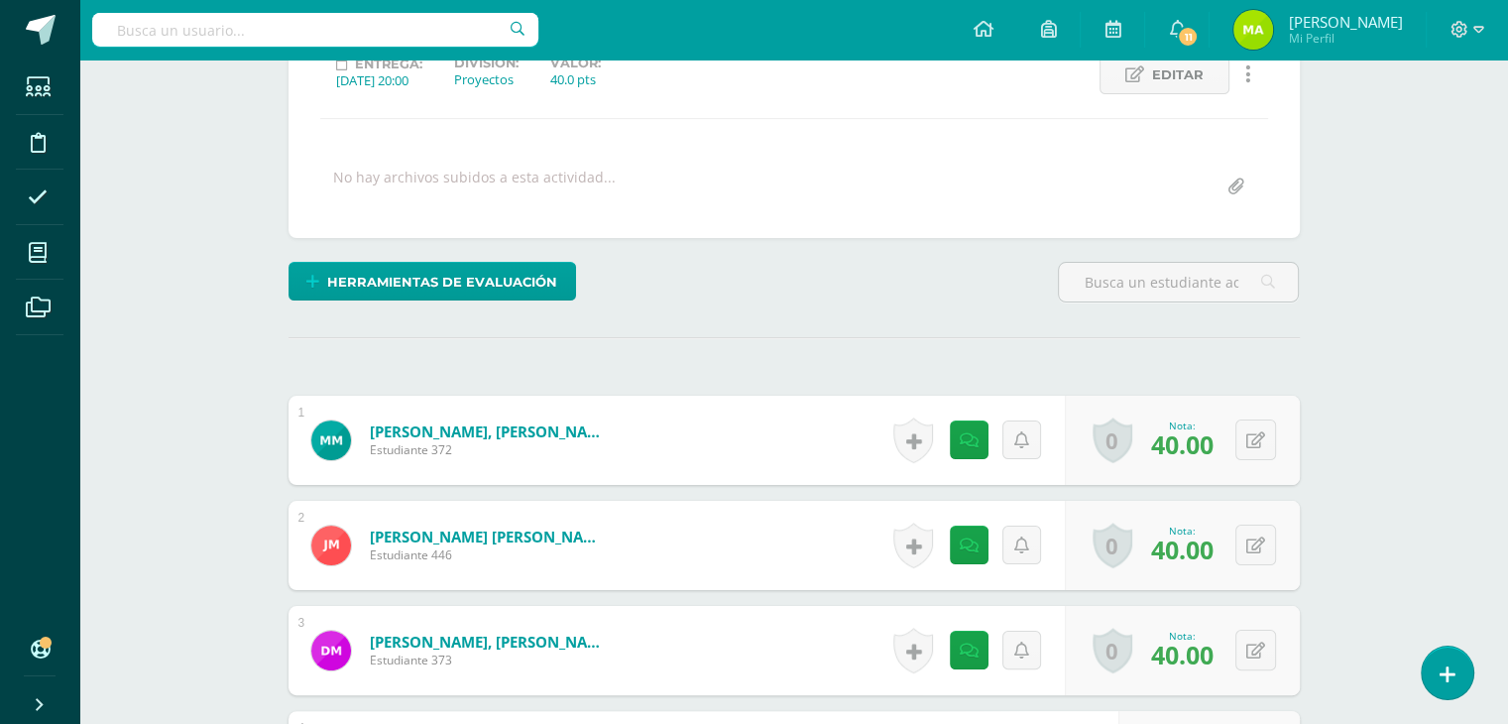
scroll to position [0, 0]
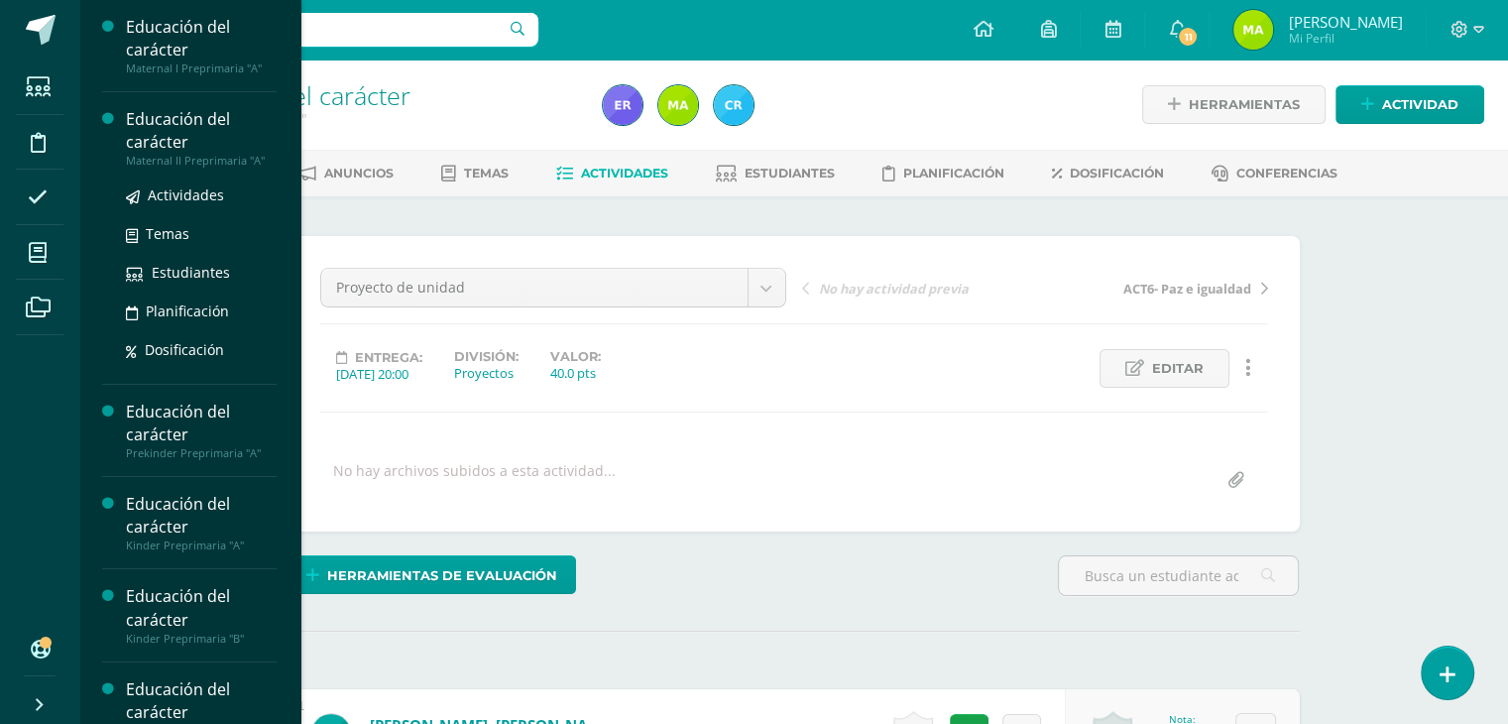
click at [183, 118] on div "Educación del carácter" at bounding box center [201, 131] width 151 height 46
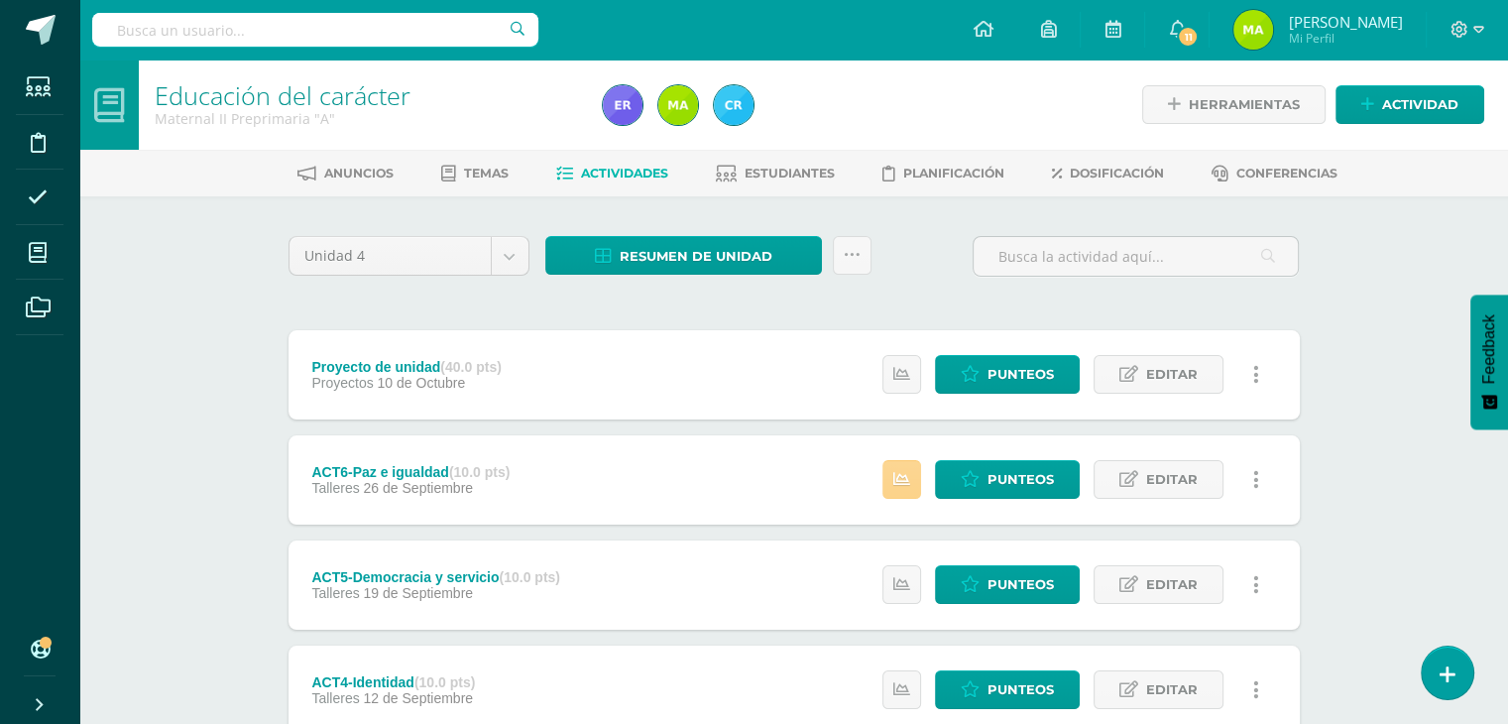
click at [916, 481] on link at bounding box center [901, 479] width 39 height 39
drag, startPoint x: 1257, startPoint y: 313, endPoint x: 818, endPoint y: 373, distance: 443.2
click at [818, 373] on div "Unidad 4 Unidad 1 Unidad 2 Unidad 3 Unidad 4 Resumen de unidad Descargar como H…" at bounding box center [794, 689] width 1027 height 906
click at [818, 373] on div "Proyecto de unidad (40.0 pts) Proyectos 10 de Octubre Estatus de Actividad: 1 E…" at bounding box center [794, 374] width 1011 height 89
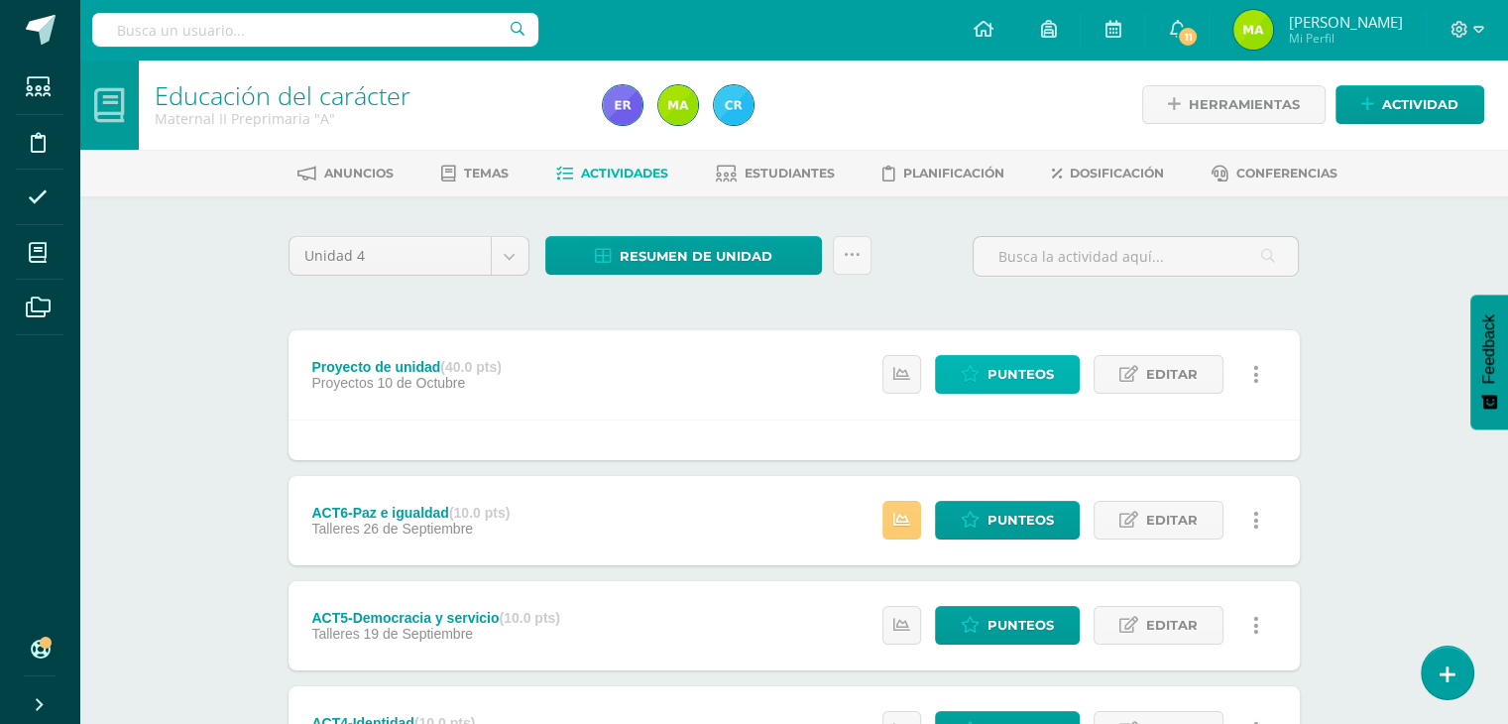
click at [1008, 382] on span "Punteos" at bounding box center [1021, 374] width 66 height 37
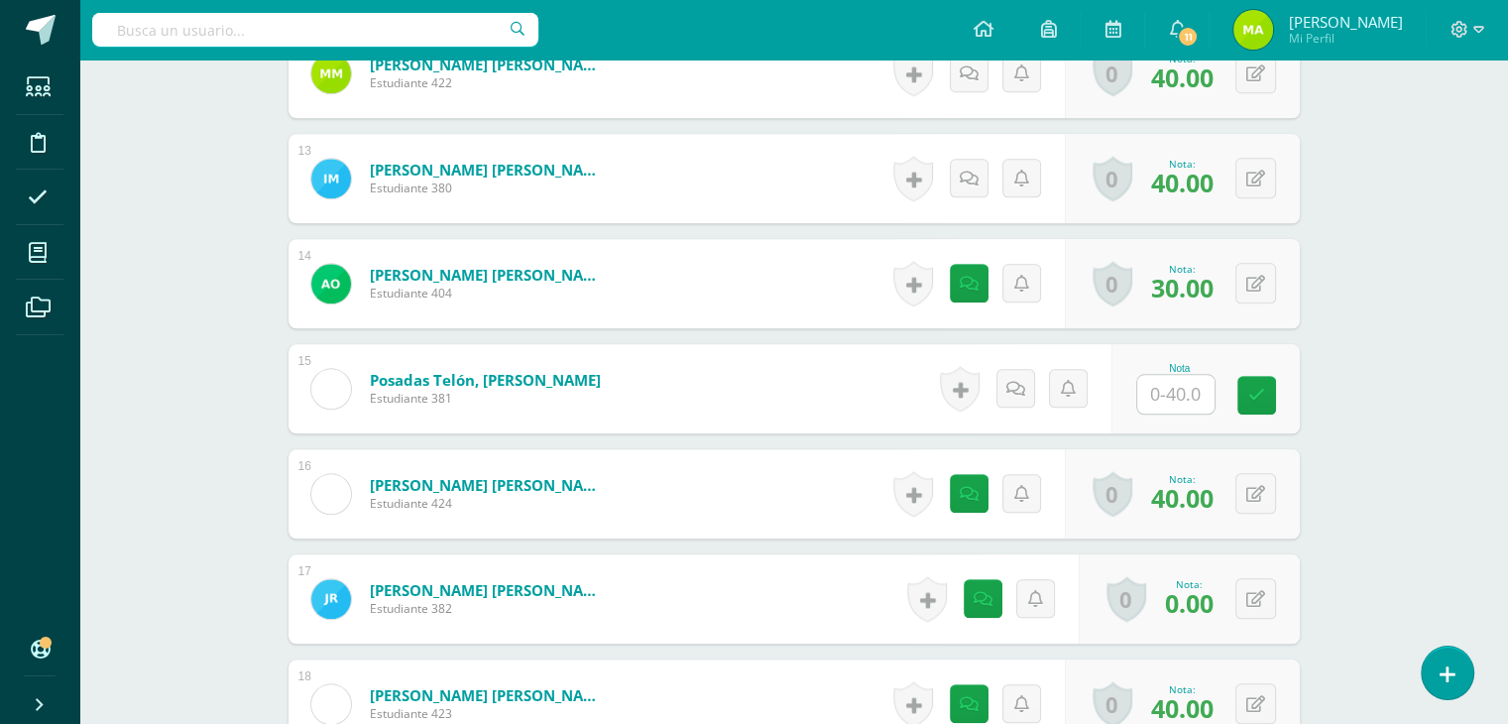
scroll to position [1816, 0]
click at [1198, 384] on input "text" at bounding box center [1175, 394] width 77 height 39
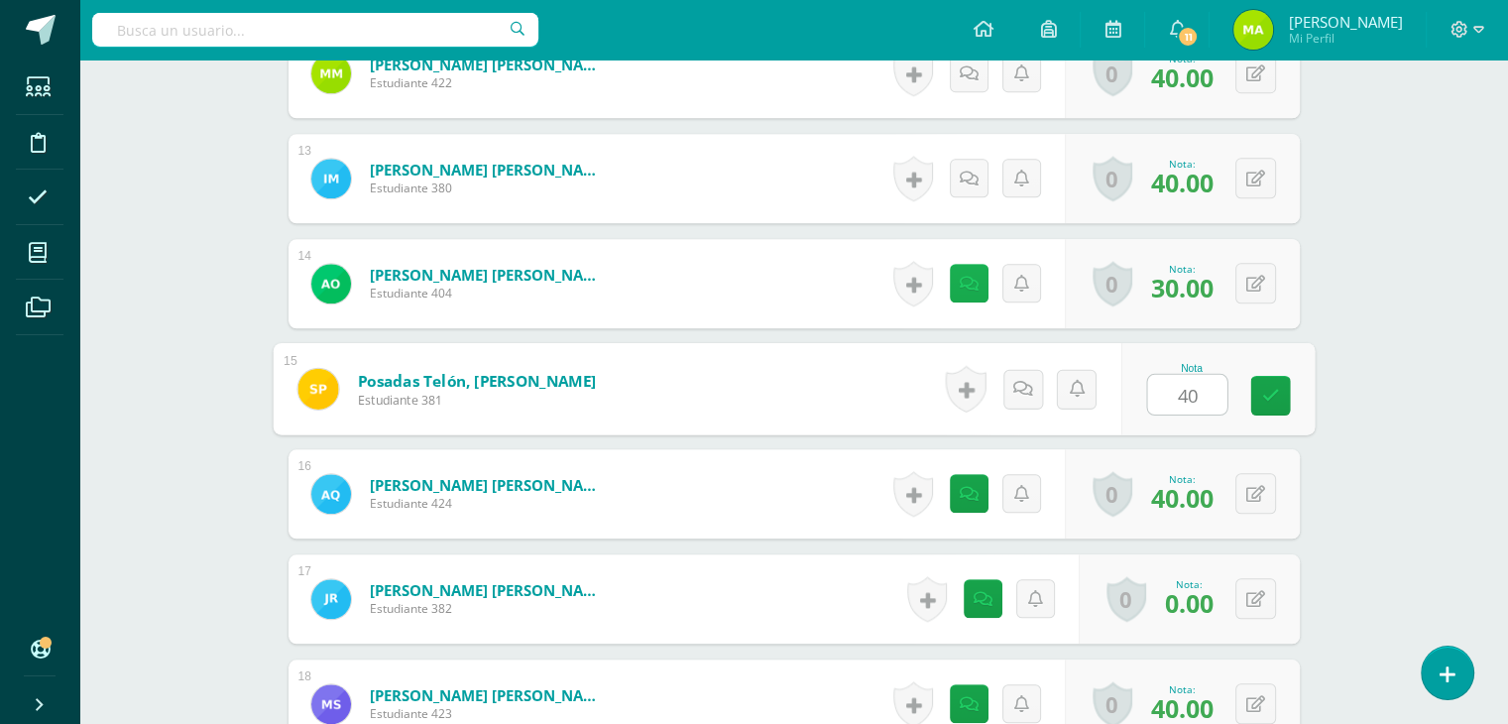
type input "40"
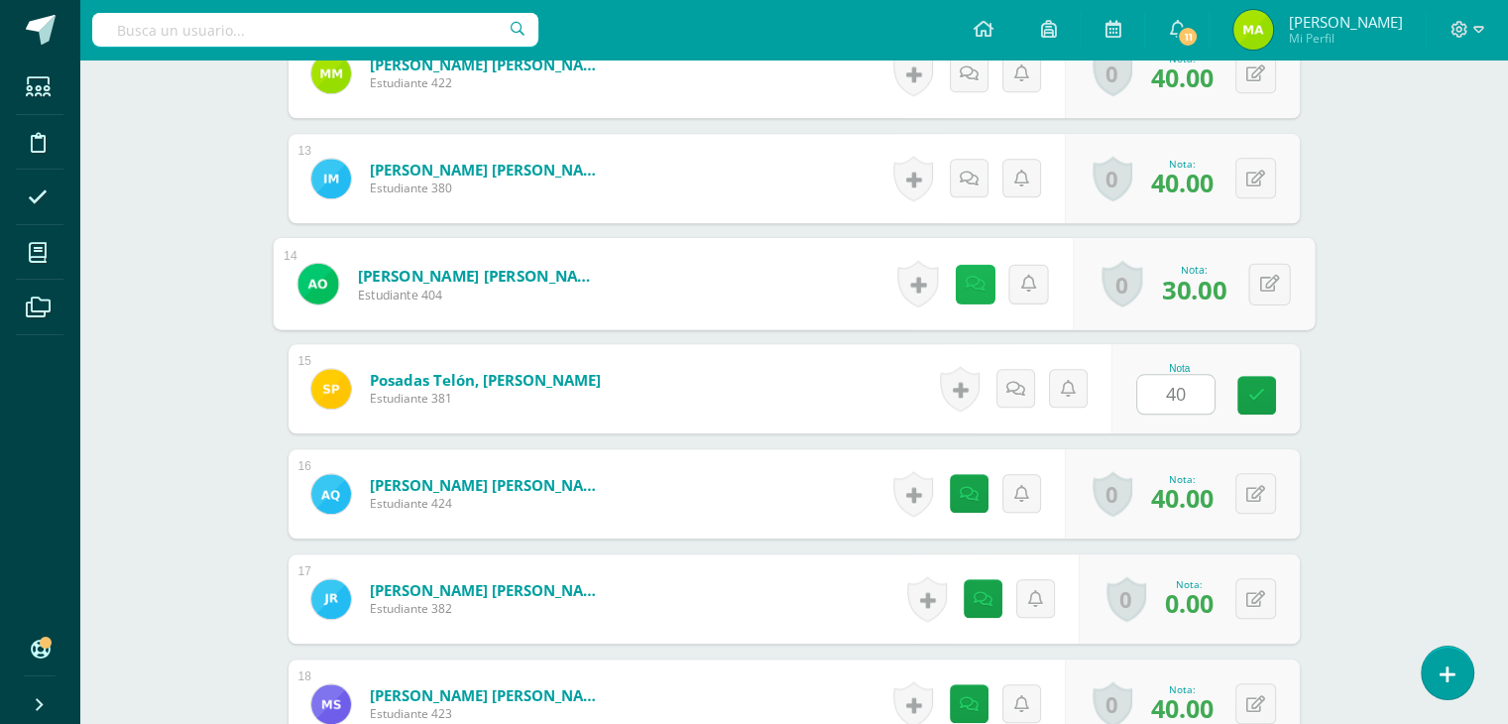
click at [963, 278] on link at bounding box center [975, 284] width 40 height 40
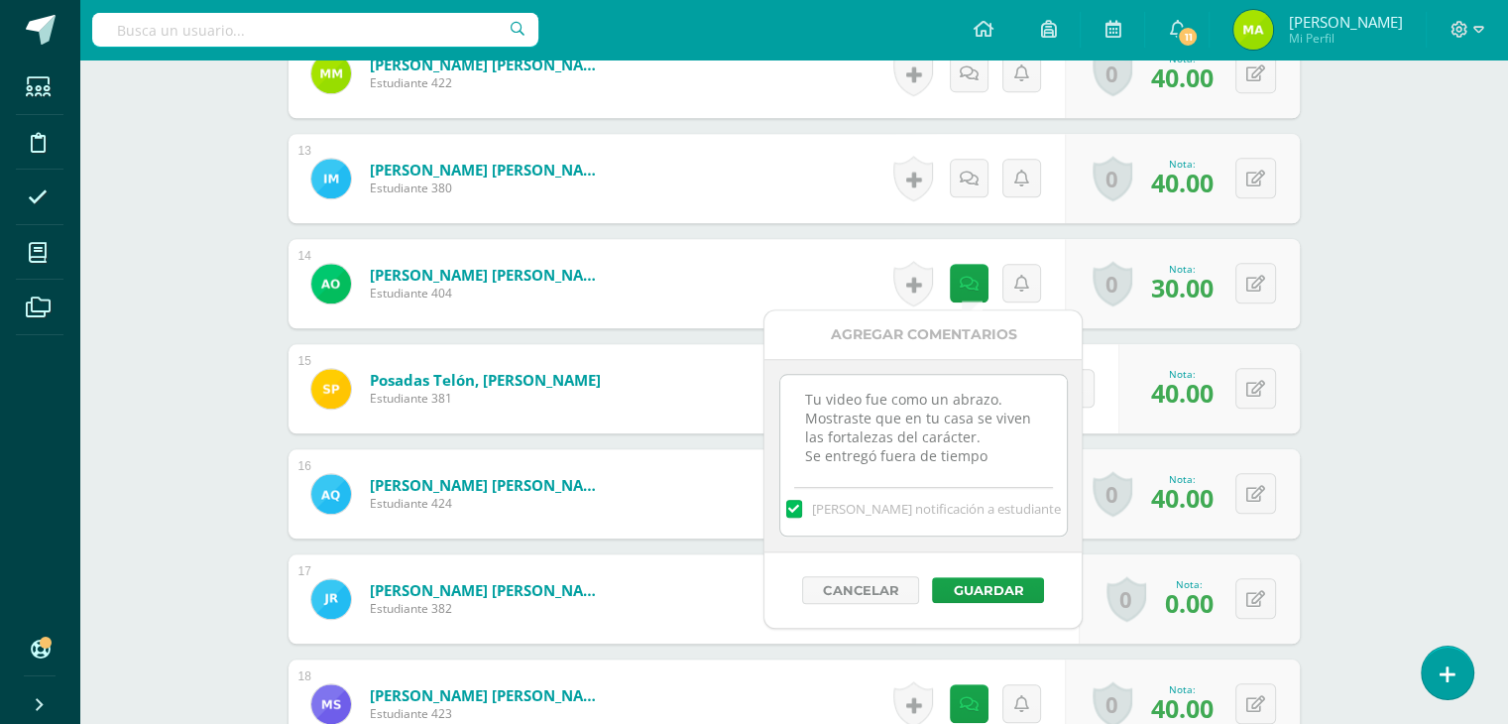
drag, startPoint x: 997, startPoint y: 466, endPoint x: 739, endPoint y: 359, distance: 280.1
click at [980, 429] on textarea "Tu video fue como un abrazo. Mostraste que en tu casa se viven las fortalezas d…" at bounding box center [923, 424] width 287 height 99
drag, startPoint x: 979, startPoint y: 436, endPoint x: 761, endPoint y: 380, distance: 224.4
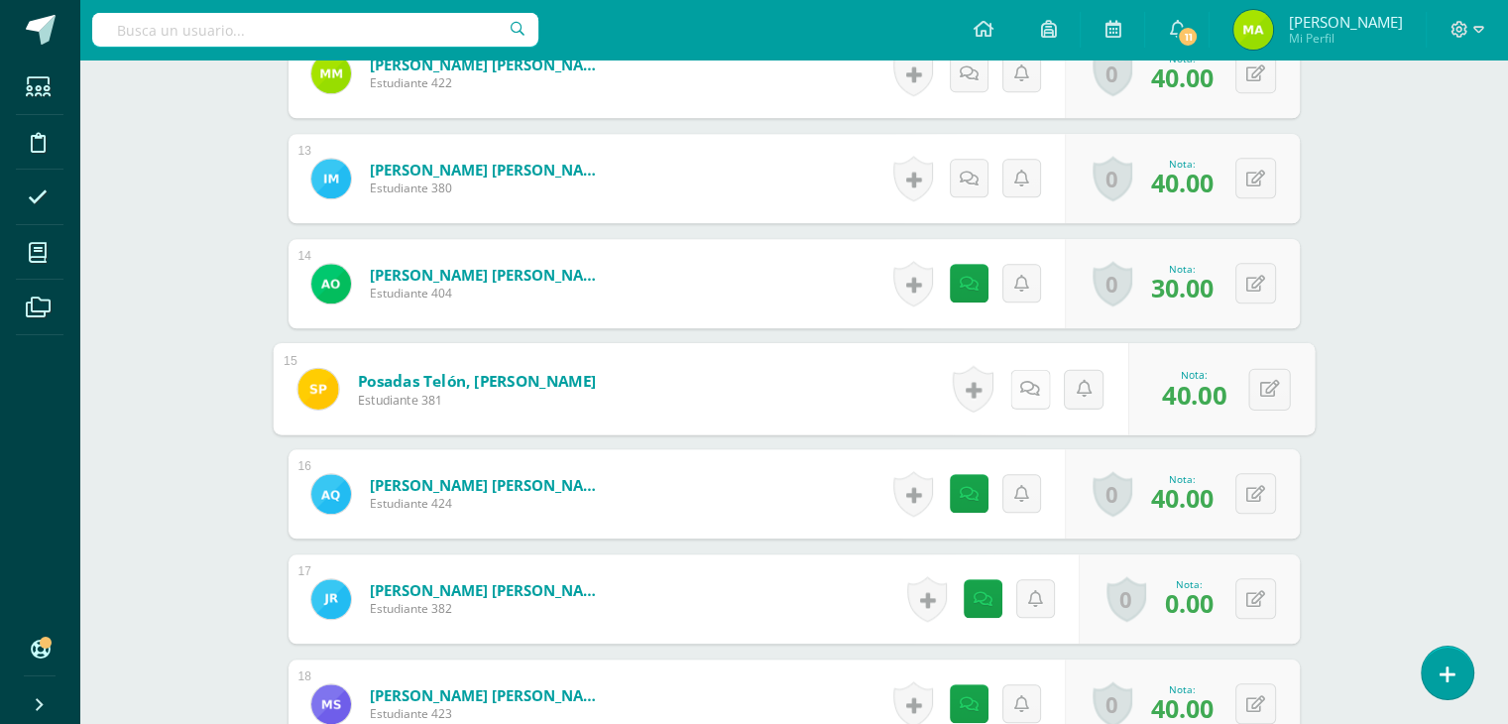
click at [1027, 386] on icon at bounding box center [1030, 388] width 20 height 17
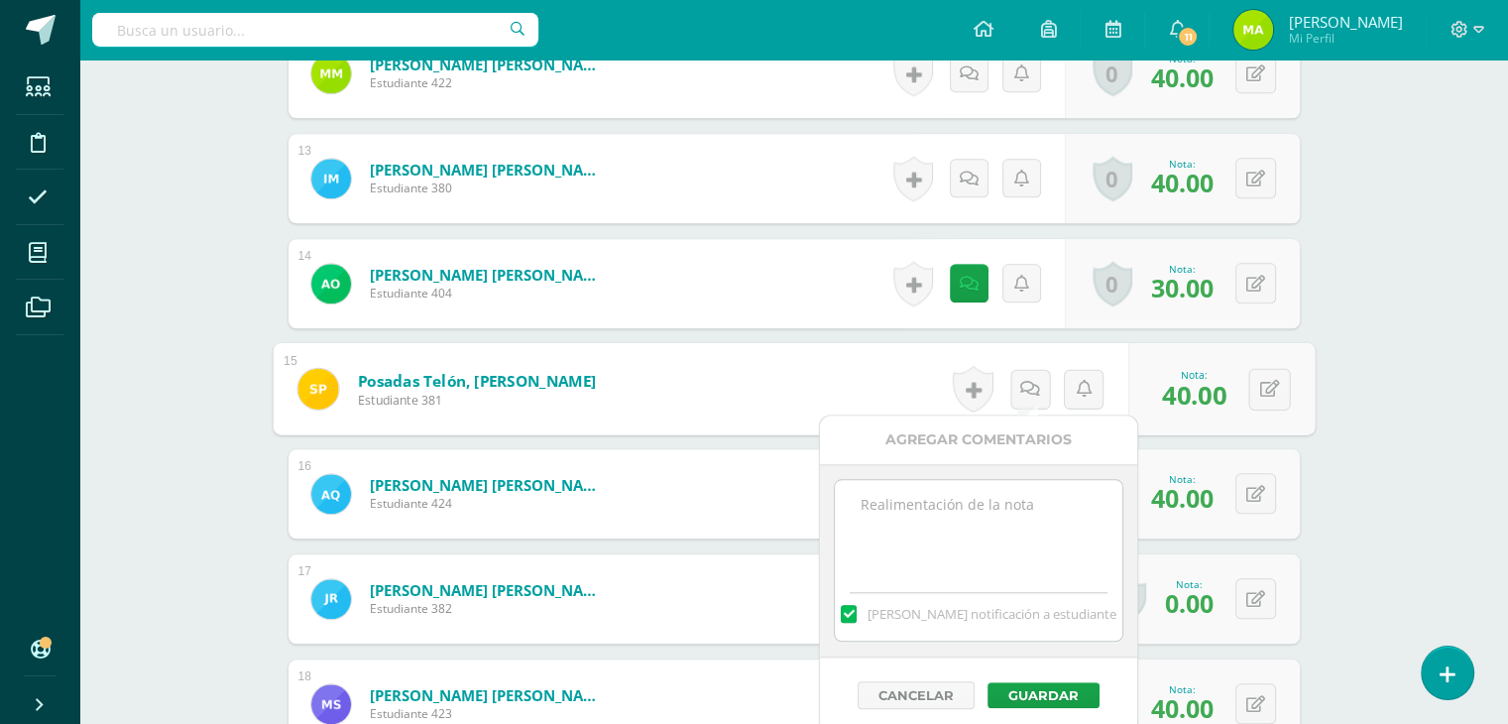
click at [991, 504] on textarea at bounding box center [978, 529] width 287 height 99
paste textarea "Tu video fue como un abrazo. Mostraste que en tu casa se viven las fortalezas d…"
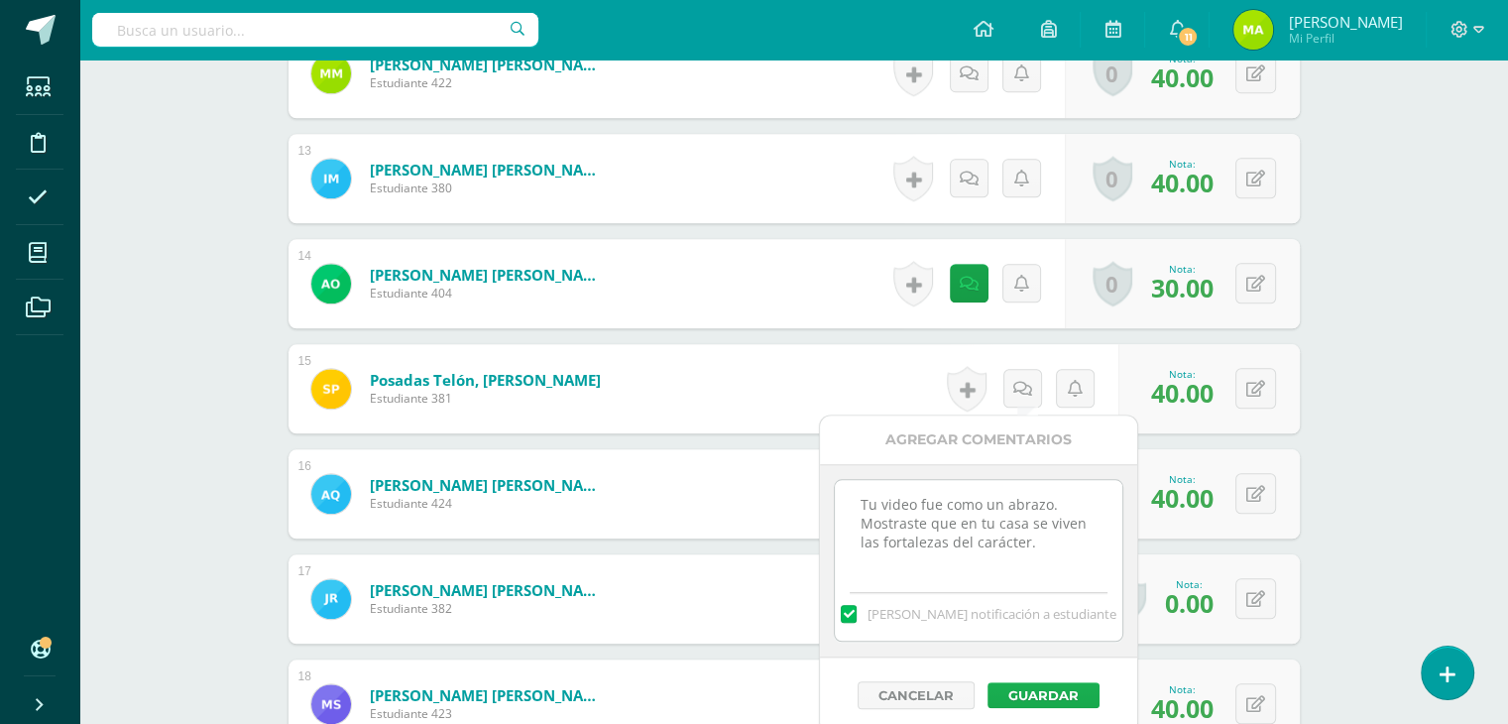
type textarea "Tu video fue como un abrazo. Mostraste que en tu casa se viven las fortalezas d…"
click at [1045, 691] on button "Guardar" at bounding box center [1044, 695] width 112 height 26
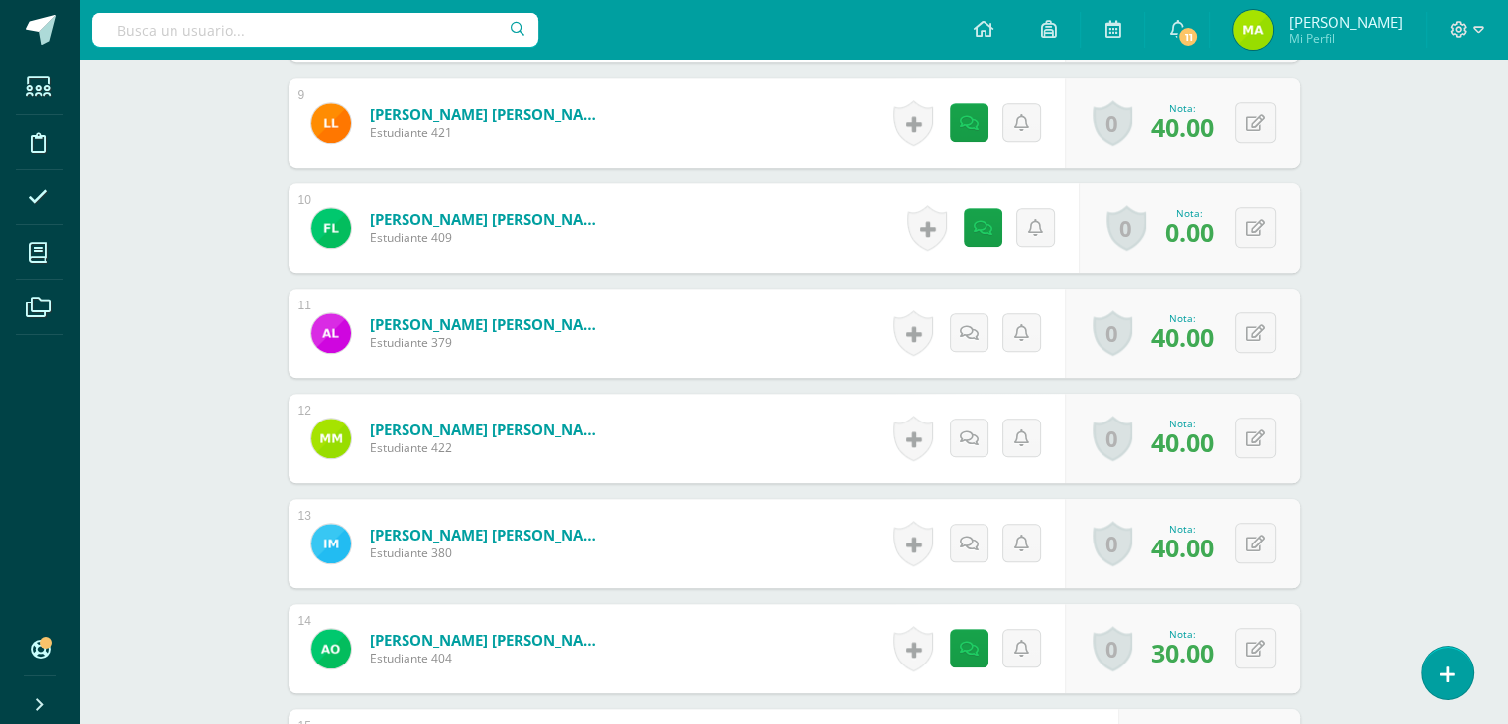
scroll to position [1445, 0]
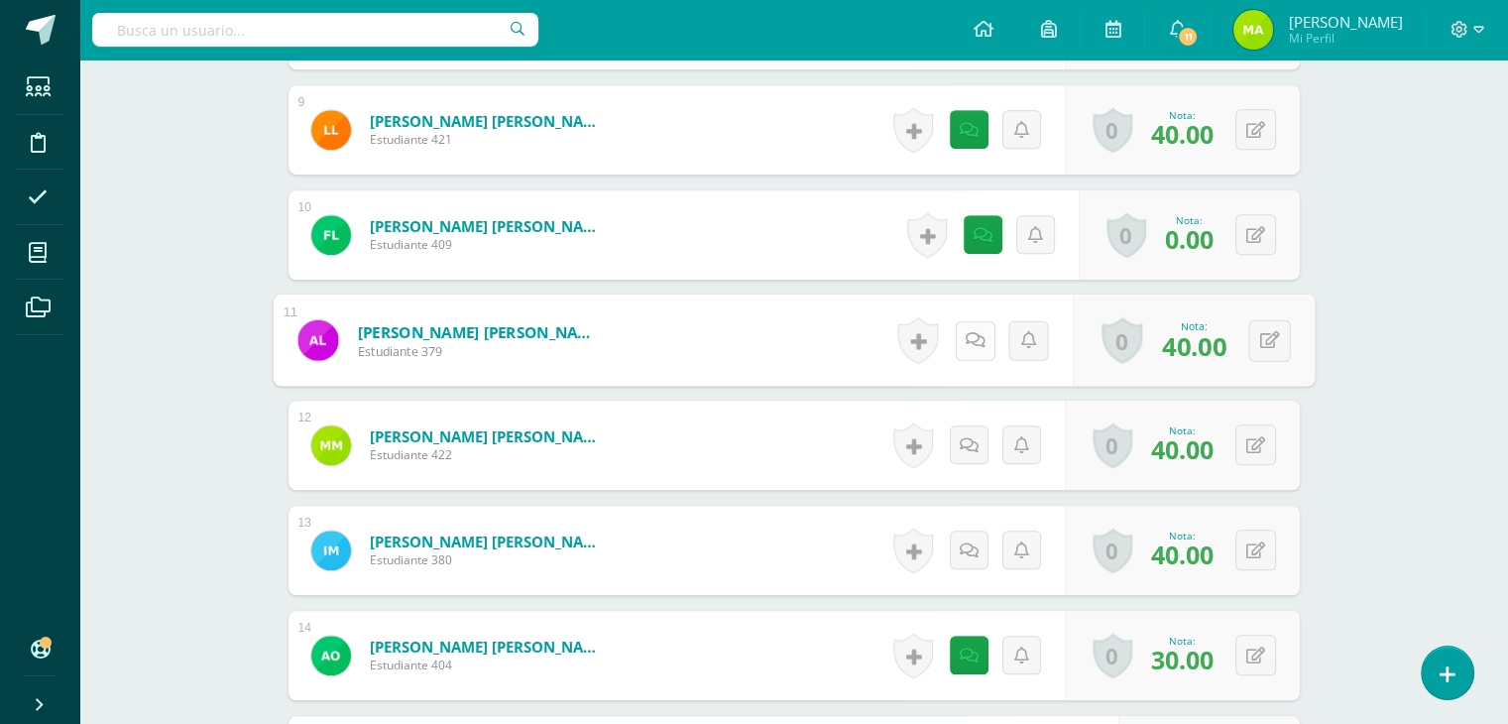
click at [967, 334] on icon at bounding box center [975, 339] width 20 height 17
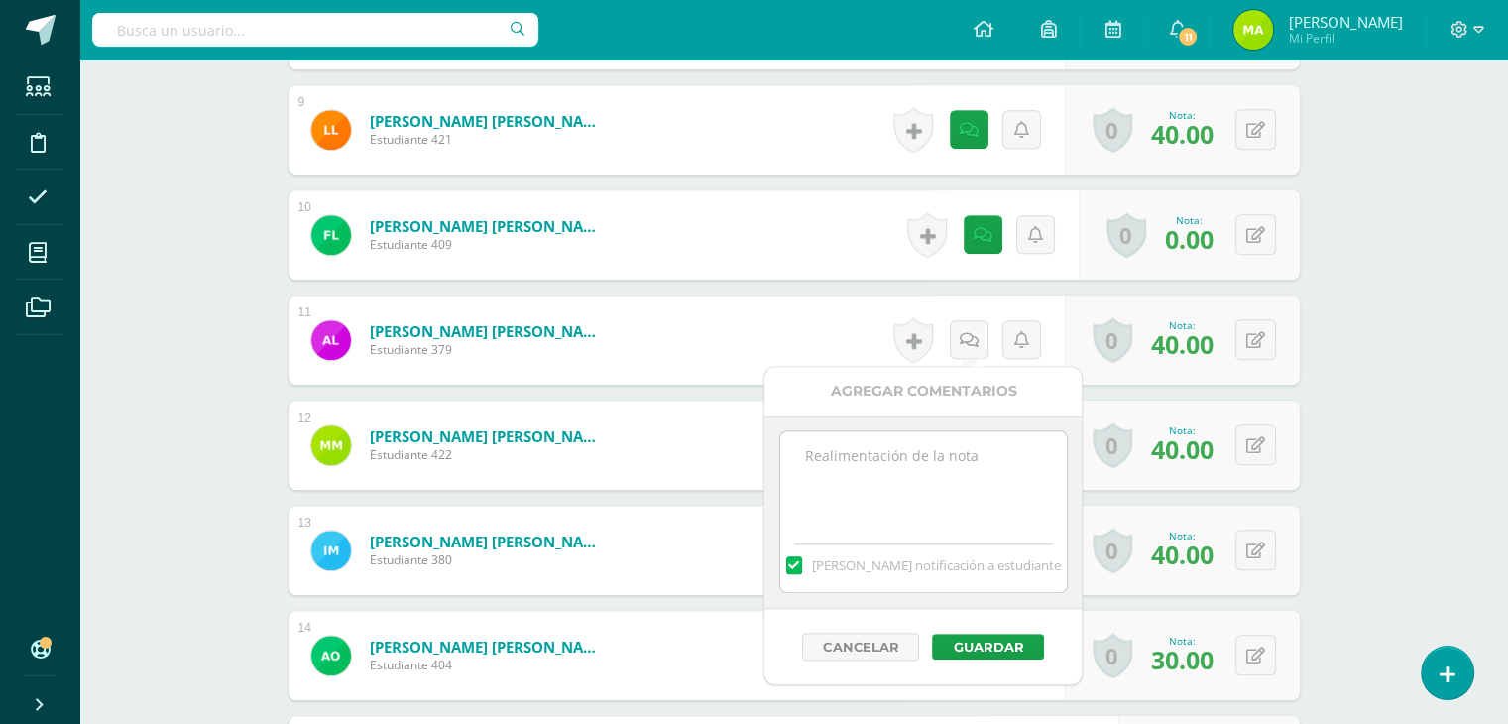
click at [907, 468] on textarea at bounding box center [923, 480] width 287 height 99
paste textarea "Tu video fue como un abrazo. Mostraste que en tu casa se viven las fortalezas d…"
type textarea "Tu video fue como un abrazo. Mostraste que en tu casa se viven las fortalezas d…"
click at [1000, 636] on button "Guardar" at bounding box center [988, 647] width 112 height 26
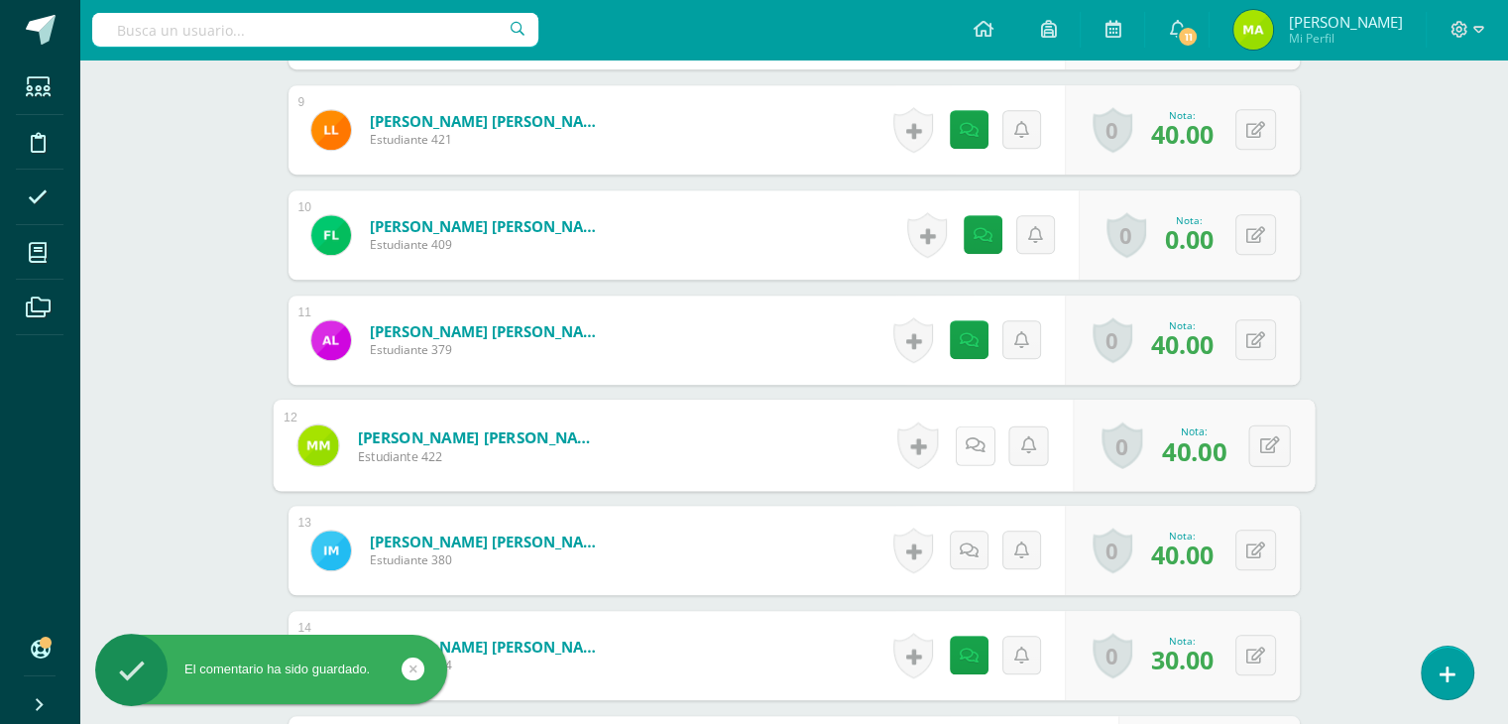
click at [968, 438] on icon at bounding box center [975, 444] width 20 height 17
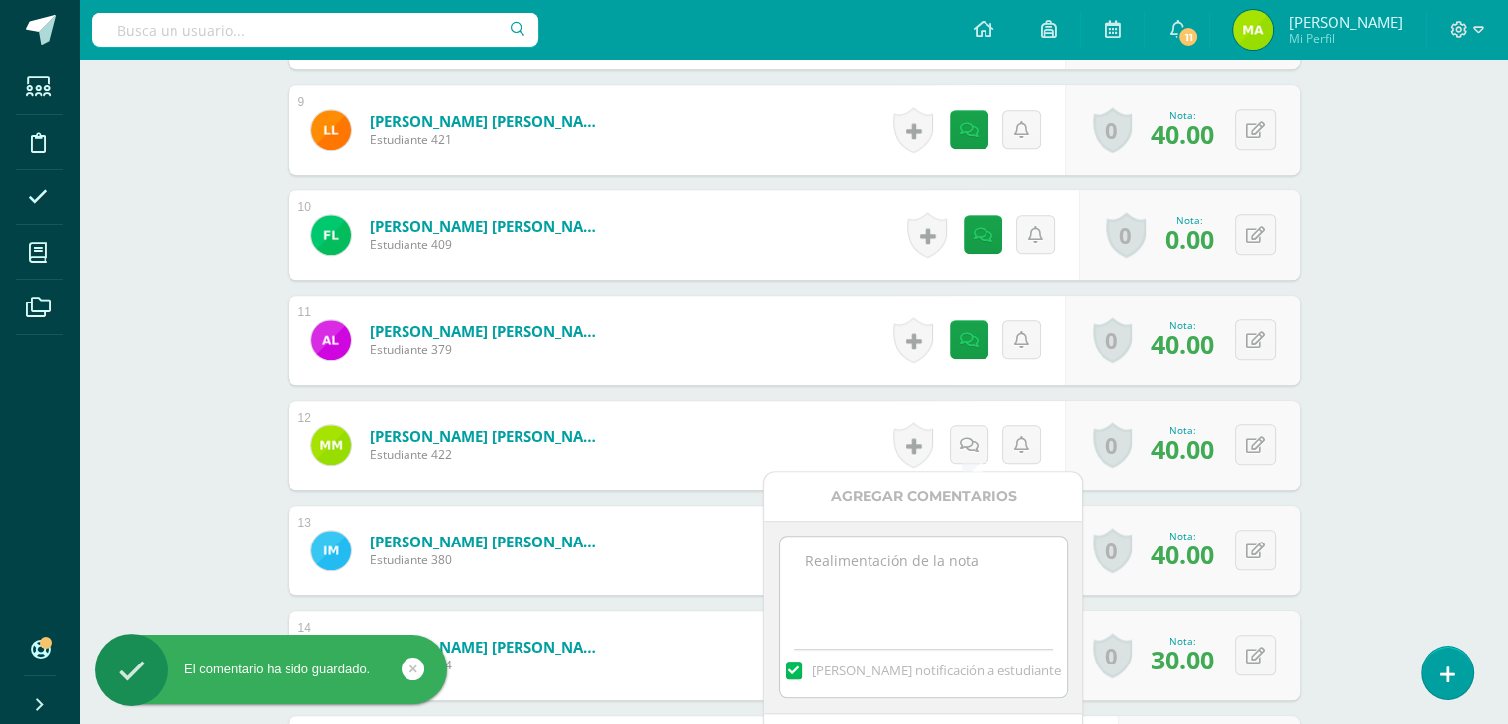
click at [960, 559] on textarea at bounding box center [923, 585] width 287 height 99
paste textarea "Tu video fue como un abrazo. Mostraste que en tu casa se viven las fortalezas d…"
type textarea "Tu video fue como un abrazo. Mostraste que en tu casa se viven las fortalezas d…"
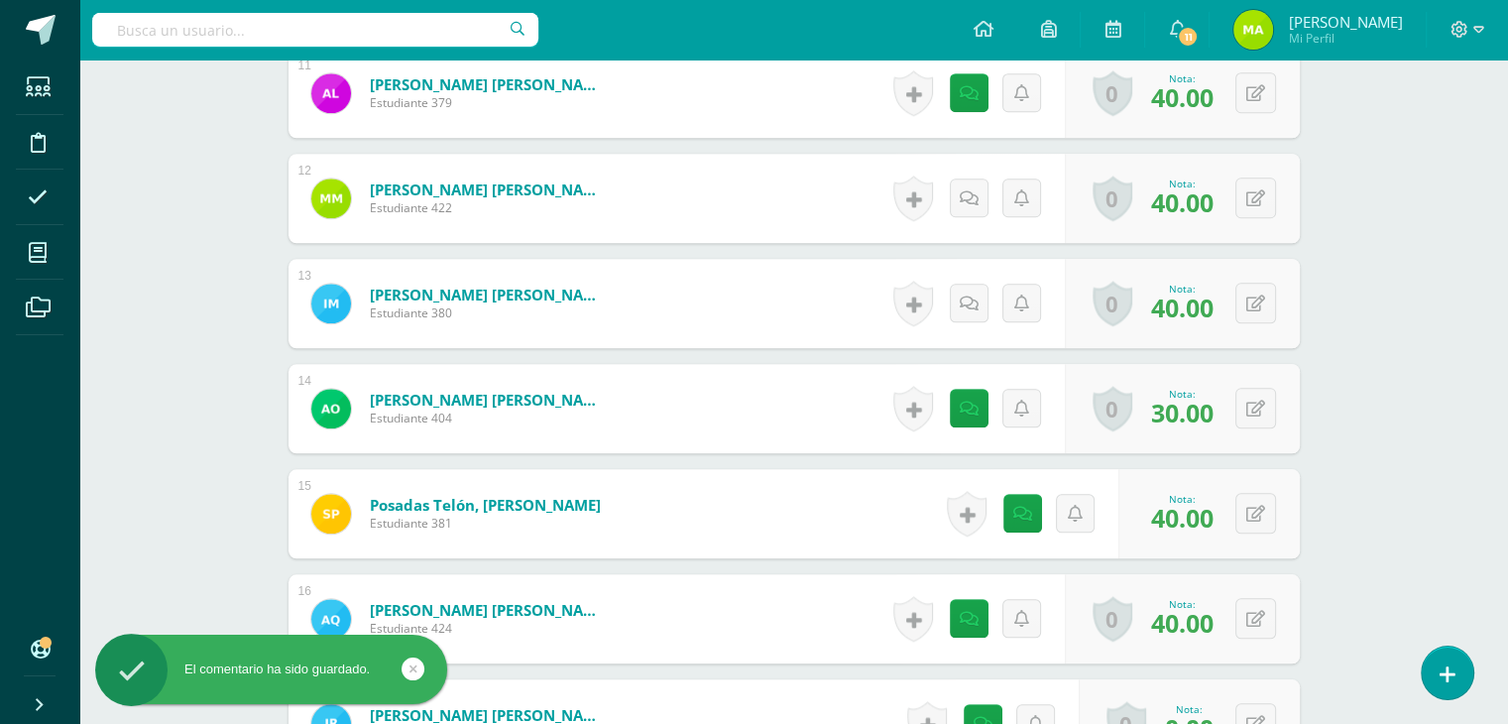
scroll to position [1694, 0]
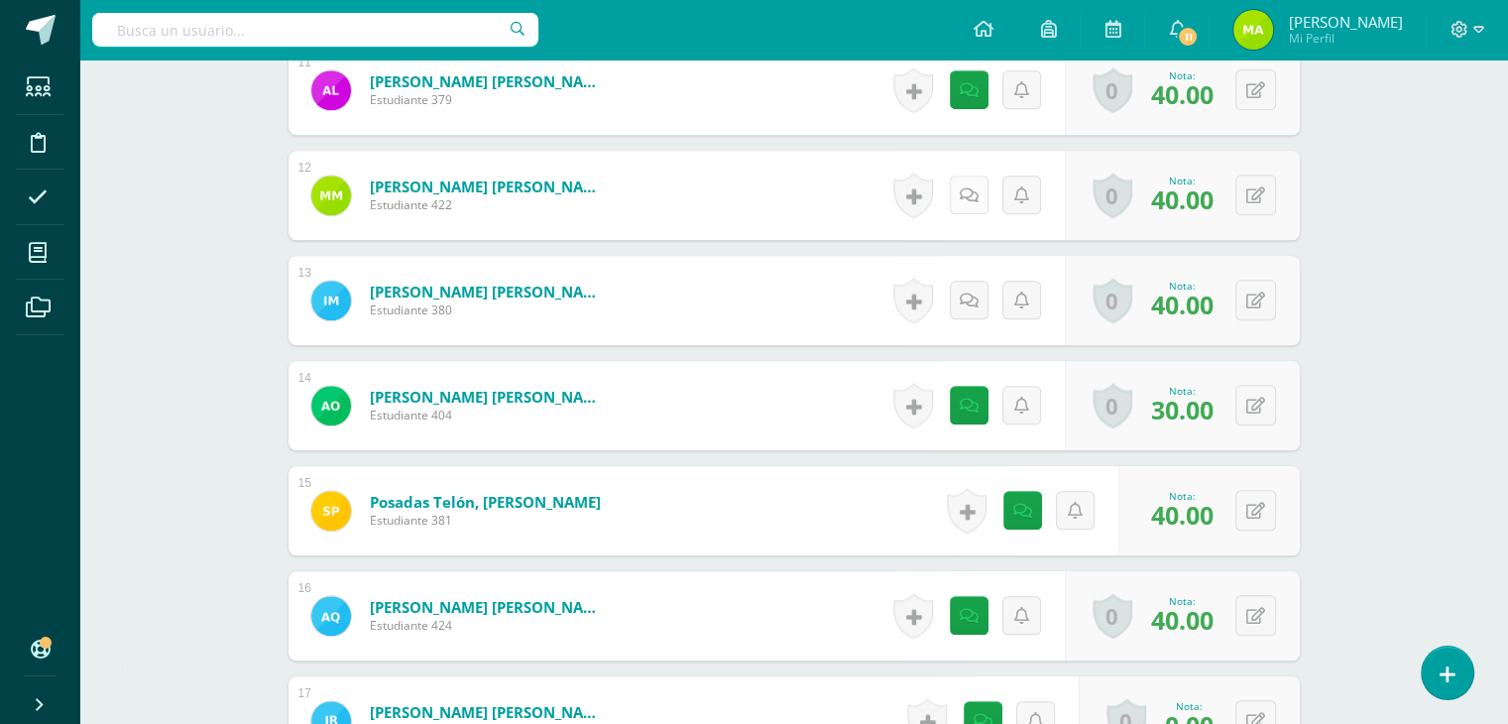
click at [954, 197] on link at bounding box center [969, 194] width 39 height 39
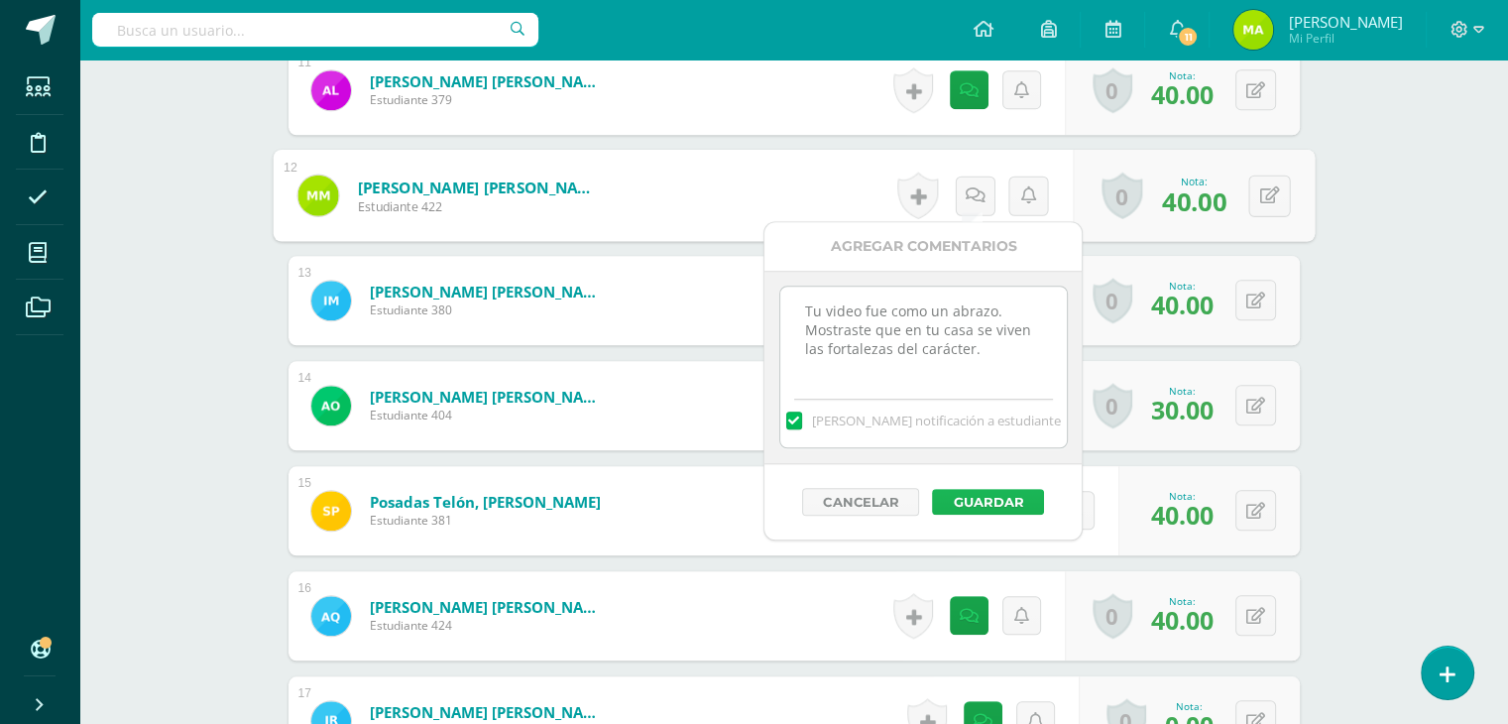
click at [1002, 501] on button "Guardar" at bounding box center [988, 502] width 112 height 26
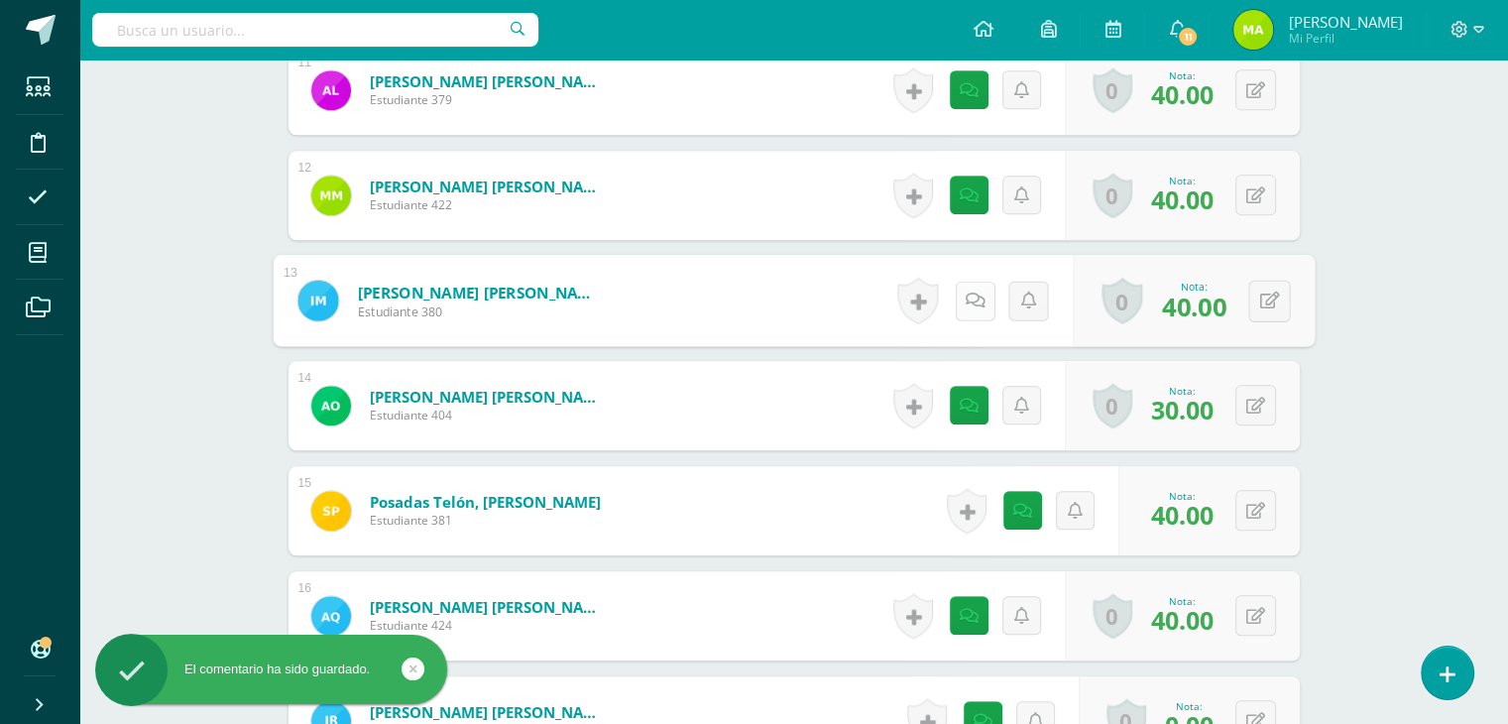
click at [980, 296] on link at bounding box center [975, 301] width 40 height 40
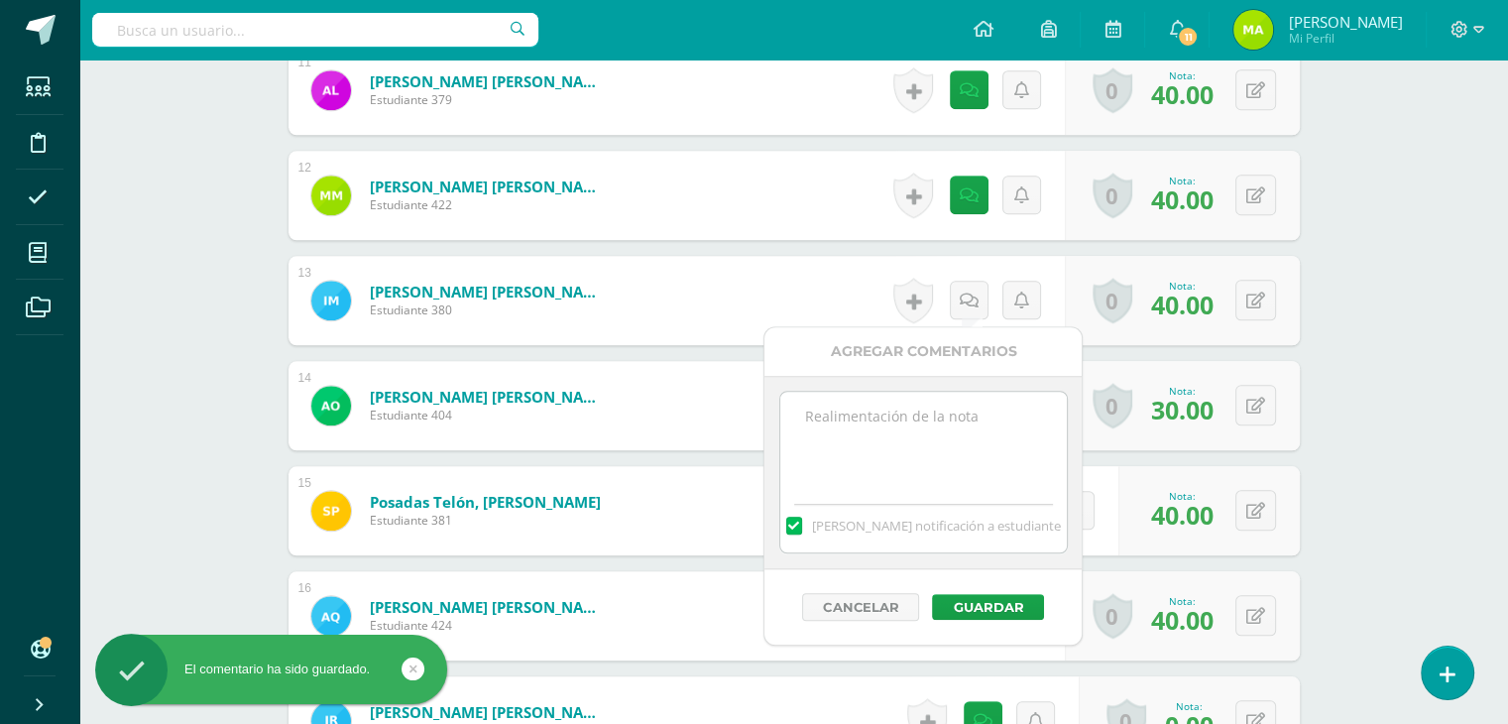
click at [928, 415] on textarea at bounding box center [923, 441] width 287 height 99
paste textarea "Tu video fue como un abrazo. Mostraste que en tu casa se viven las fortalezas d…"
type textarea "Tu video fue como un abrazo. Mostraste que en tu casa se viven las fortalezas d…"
click at [1005, 608] on button "Guardar" at bounding box center [988, 607] width 112 height 26
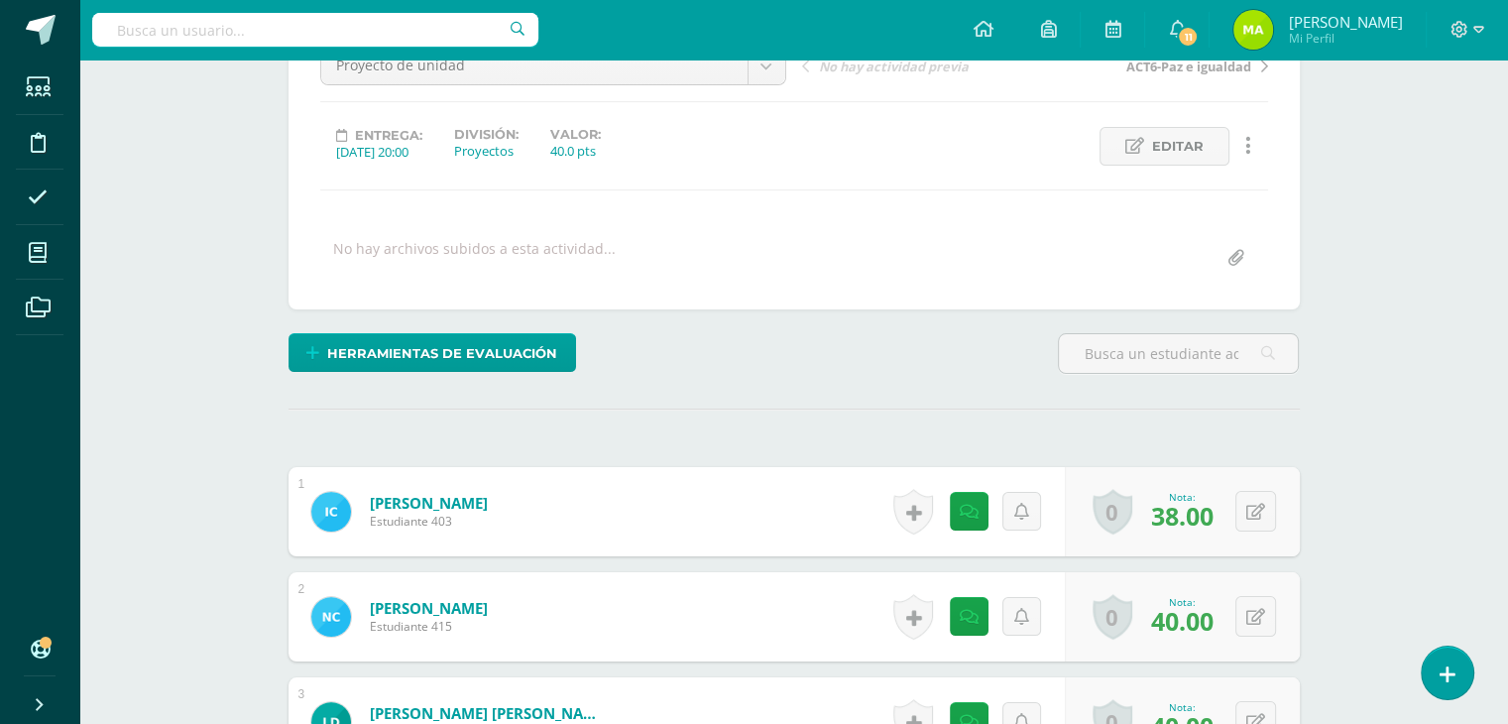
scroll to position [0, 0]
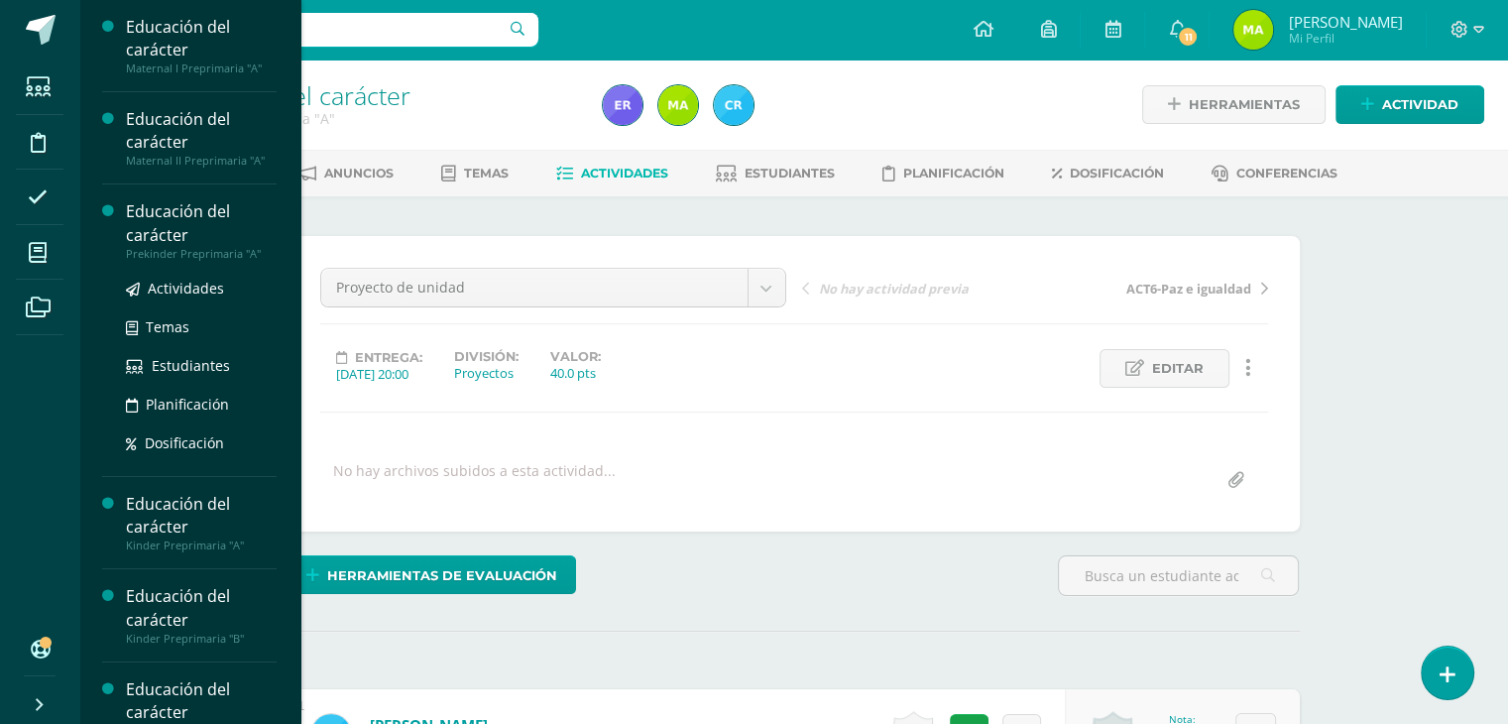
click at [172, 228] on div "Educación del carácter" at bounding box center [201, 223] width 151 height 46
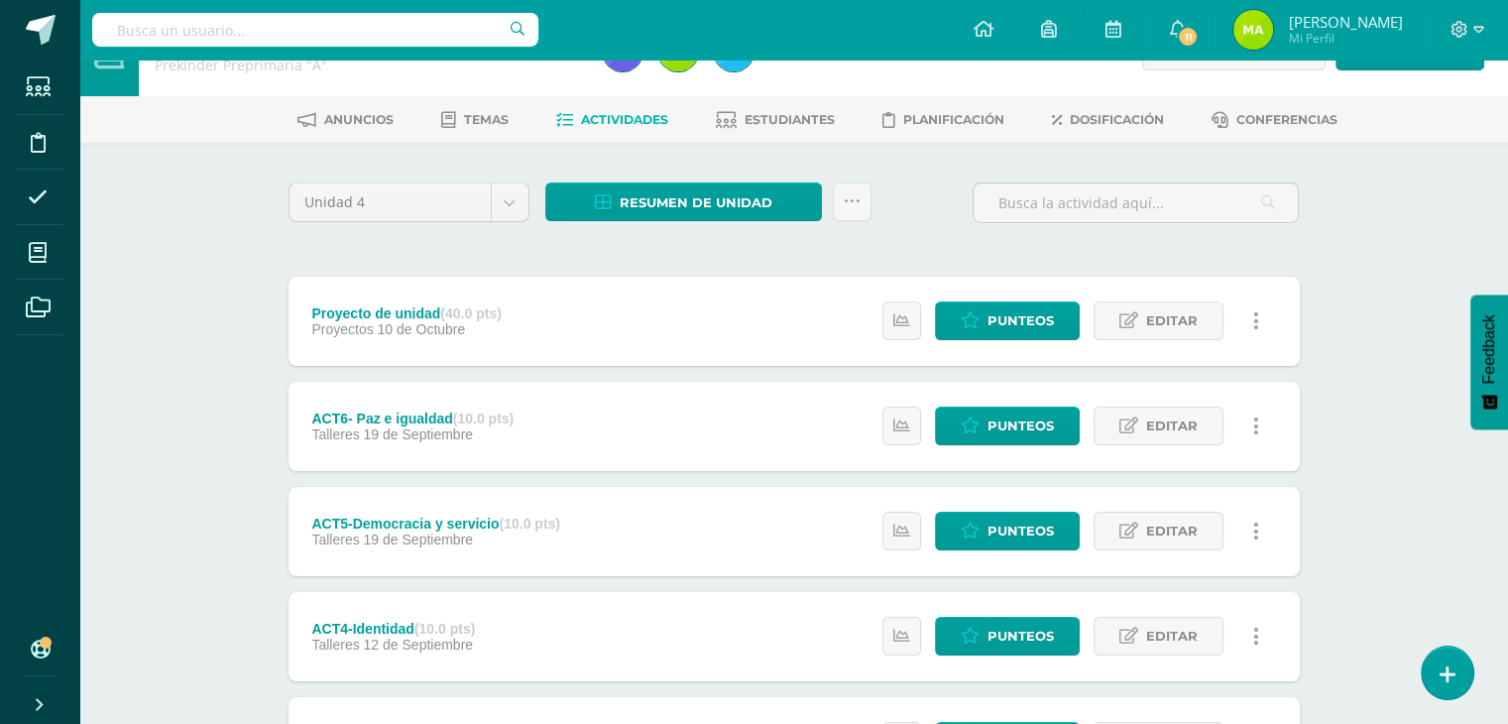
scroll to position [57, 0]
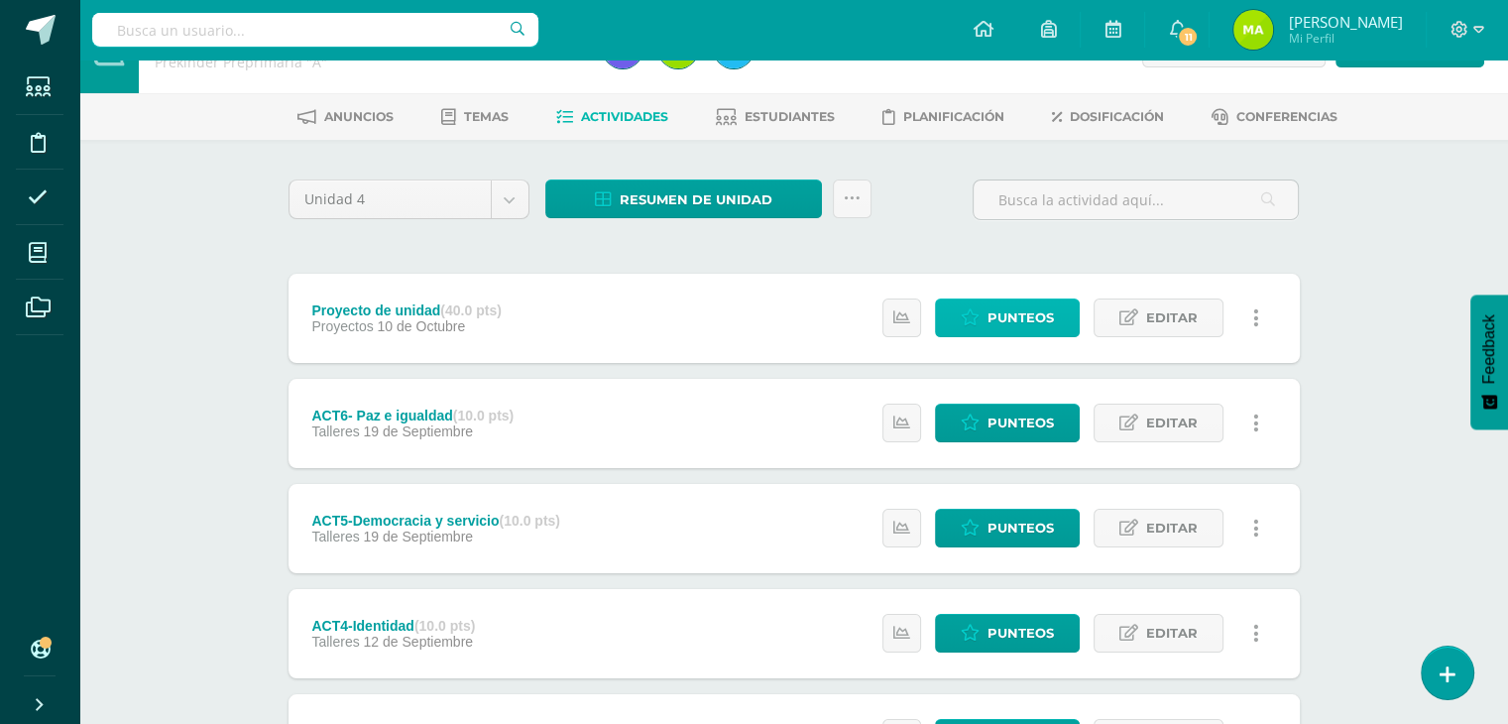
click at [1024, 306] on span "Punteos" at bounding box center [1021, 317] width 66 height 37
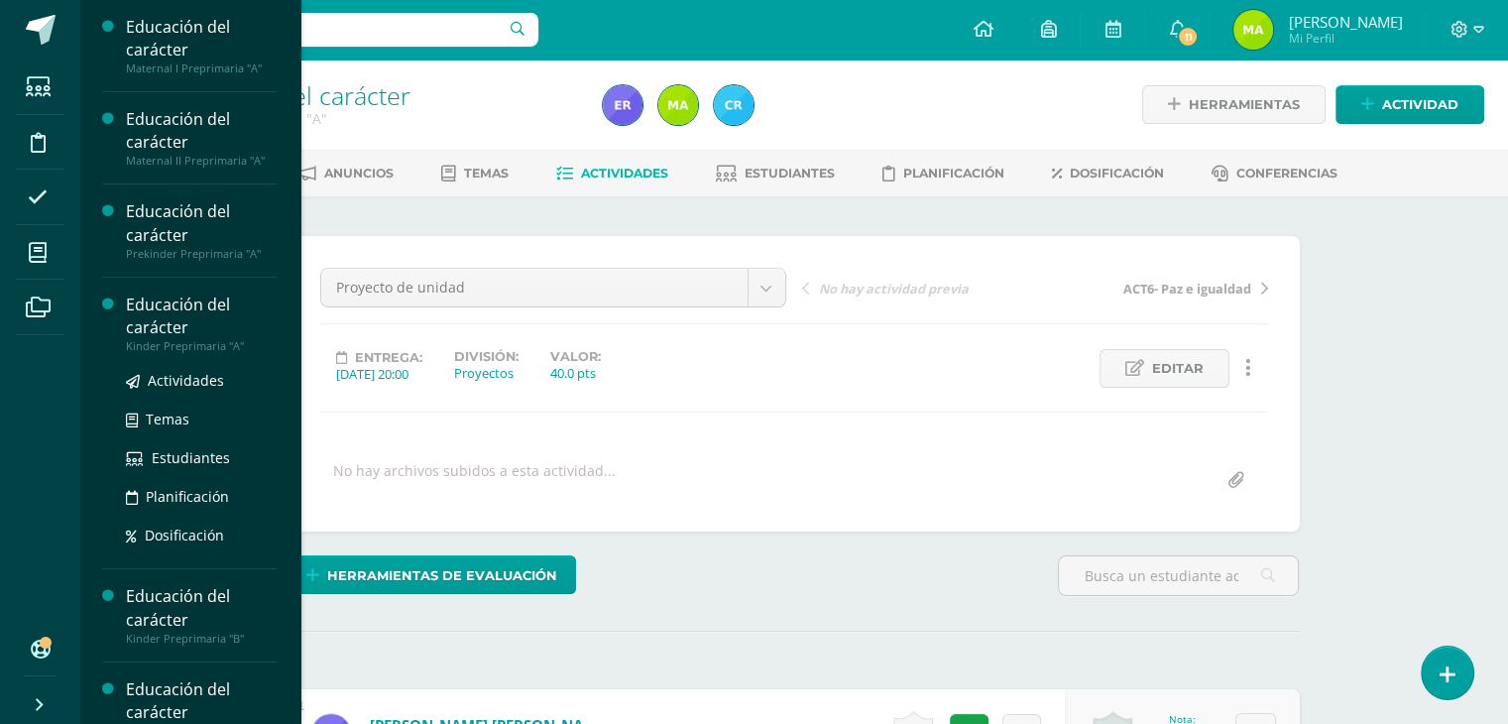
click at [186, 314] on div "Educación del carácter" at bounding box center [201, 316] width 151 height 46
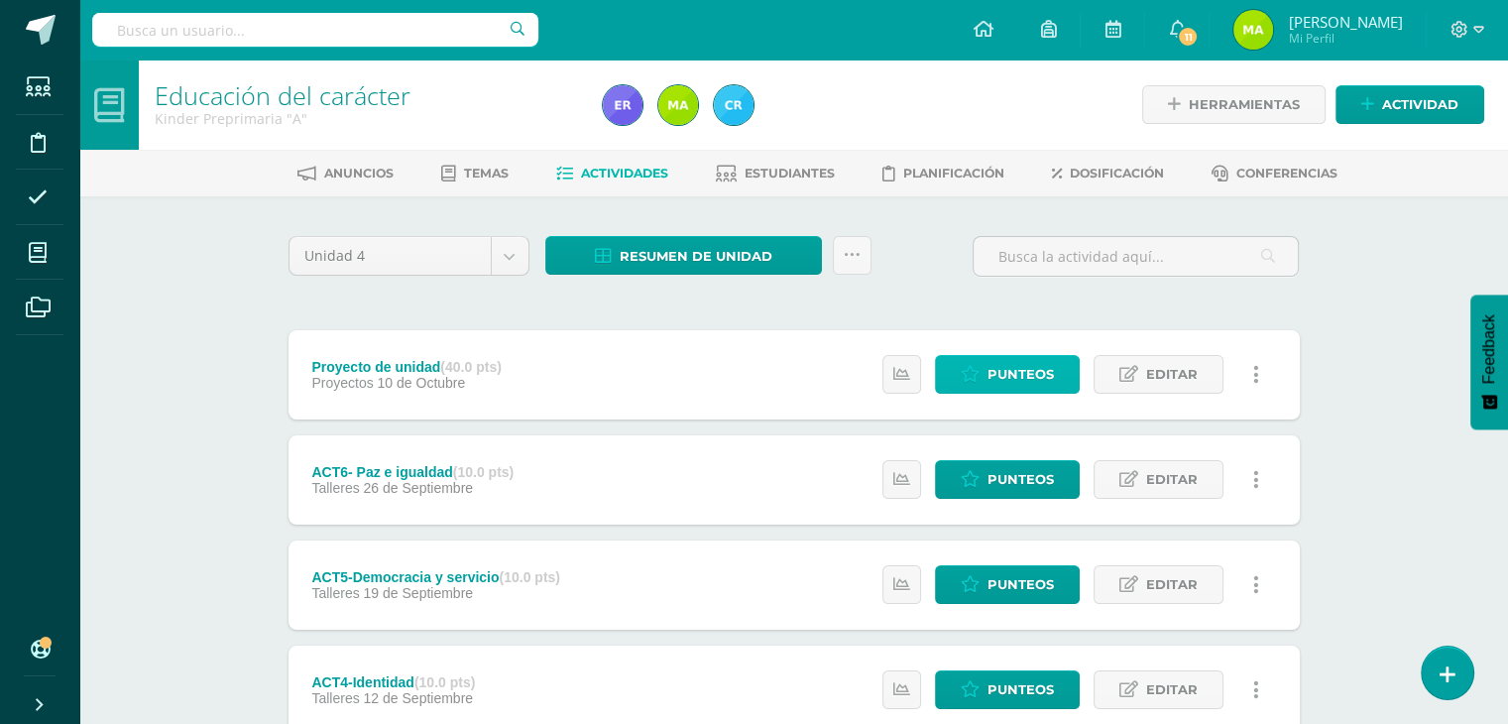
click at [1071, 368] on link "Punteos" at bounding box center [1007, 374] width 145 height 39
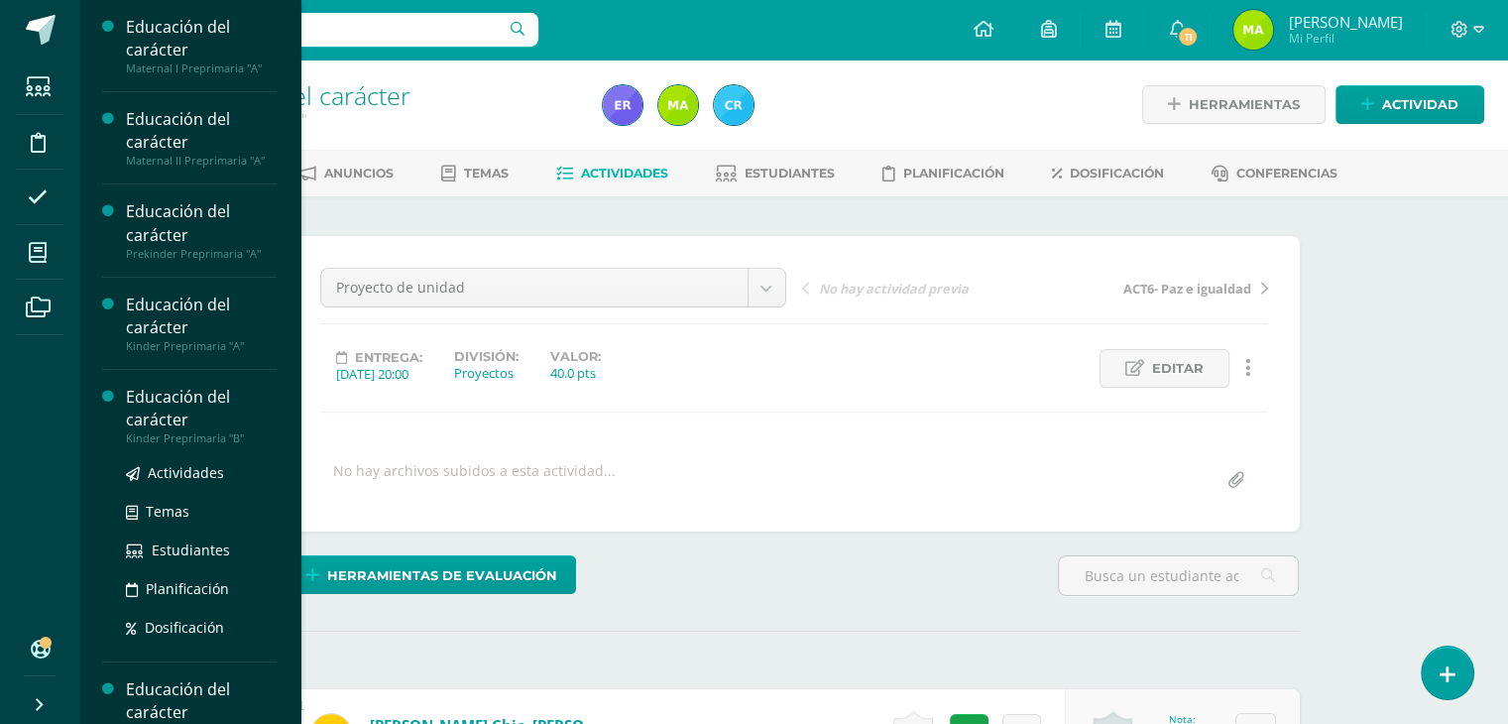
click at [192, 404] on div "Educación del carácter" at bounding box center [201, 409] width 151 height 46
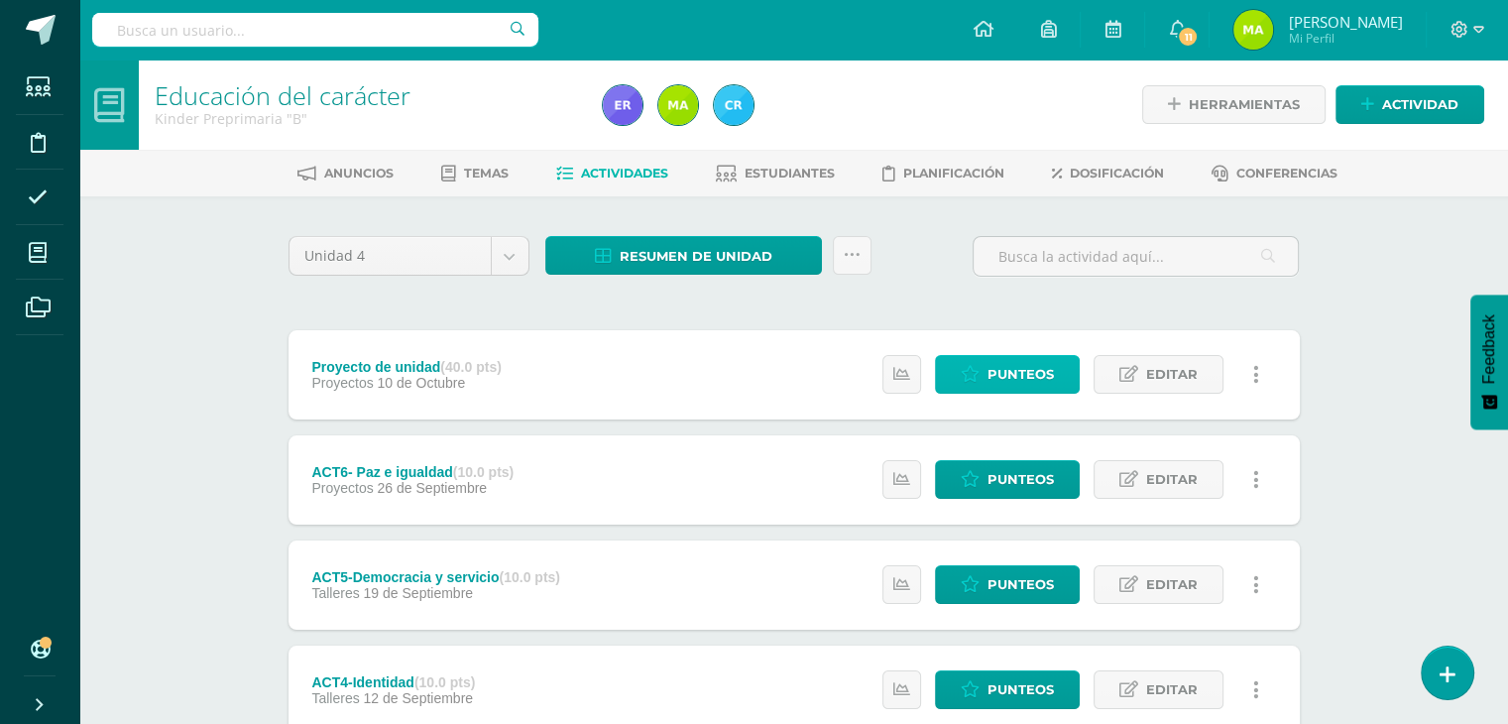
click at [1001, 368] on span "Punteos" at bounding box center [1021, 374] width 66 height 37
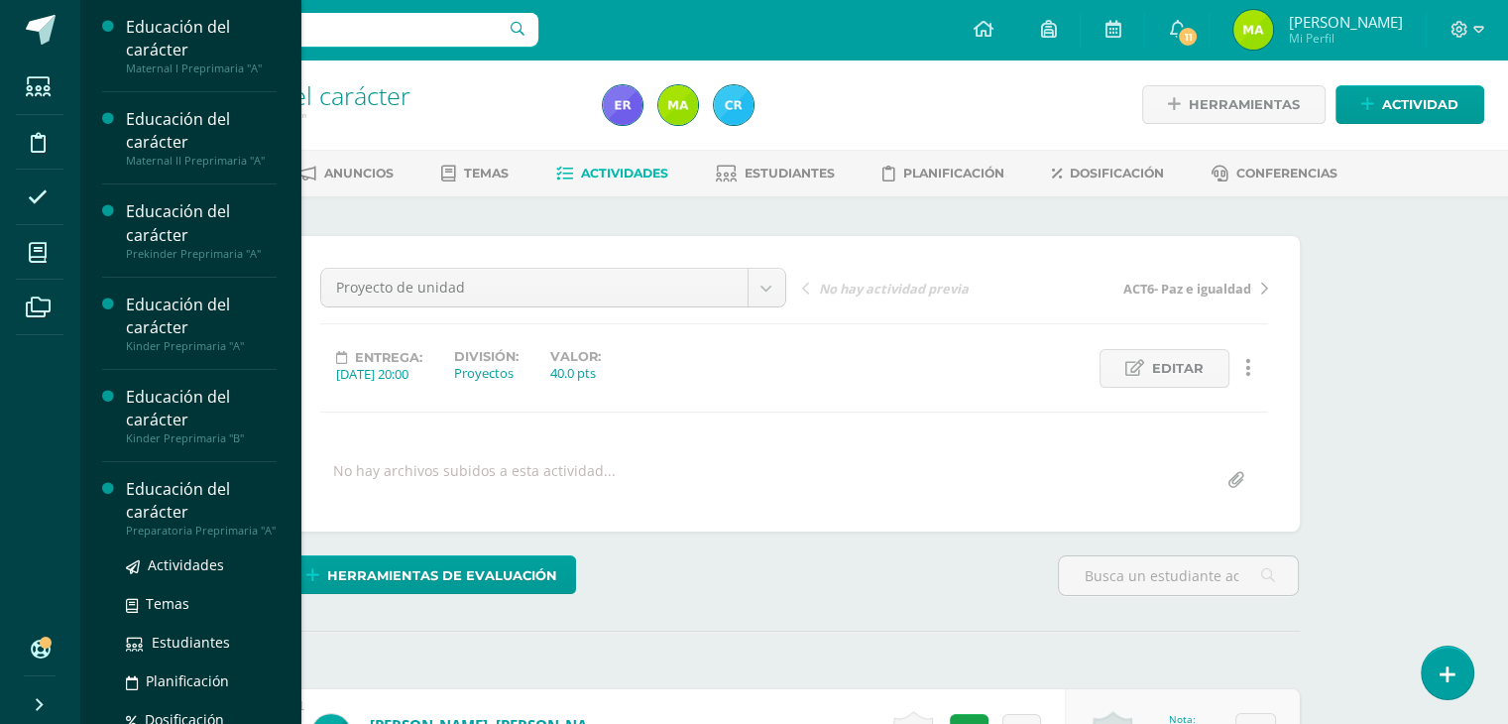
click at [143, 517] on div "Educación del carácter" at bounding box center [201, 501] width 151 height 46
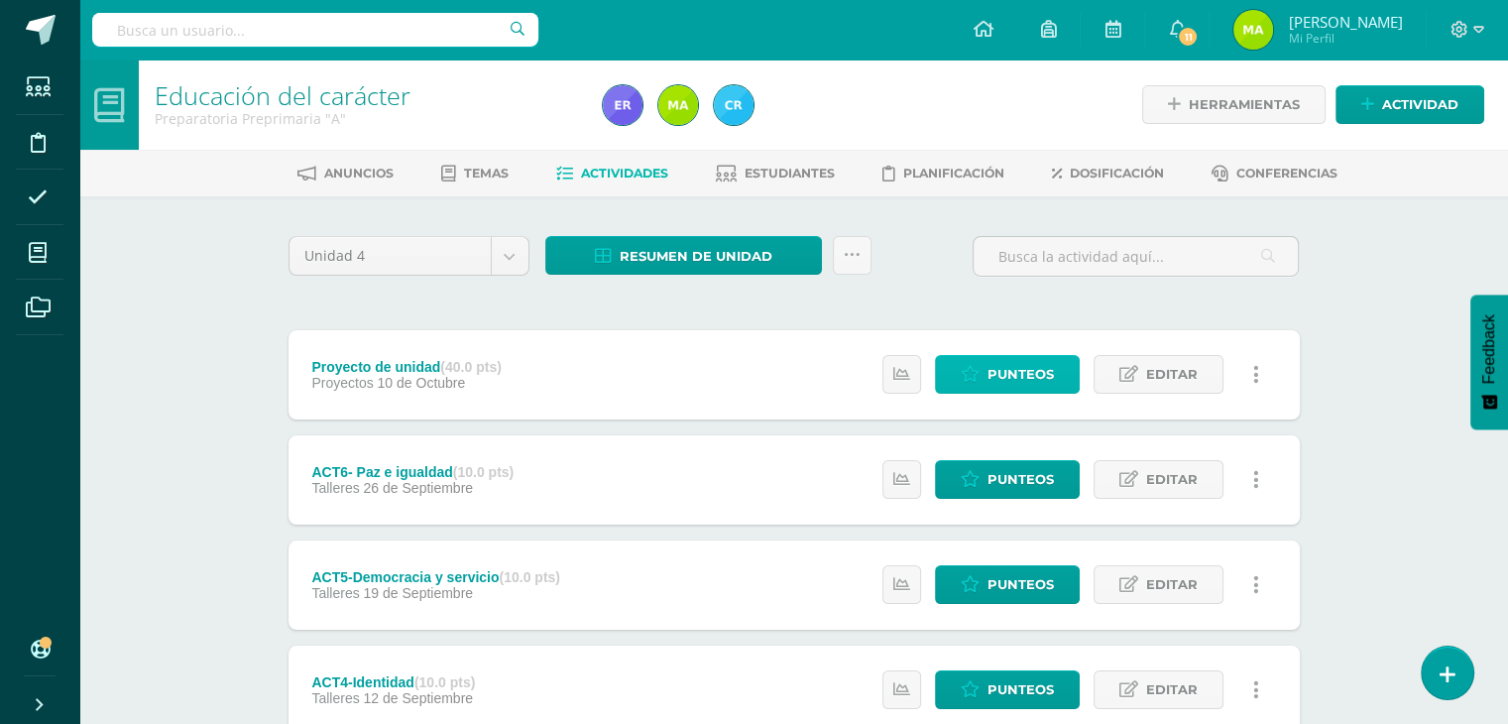
click at [1036, 382] on span "Punteos" at bounding box center [1021, 374] width 66 height 37
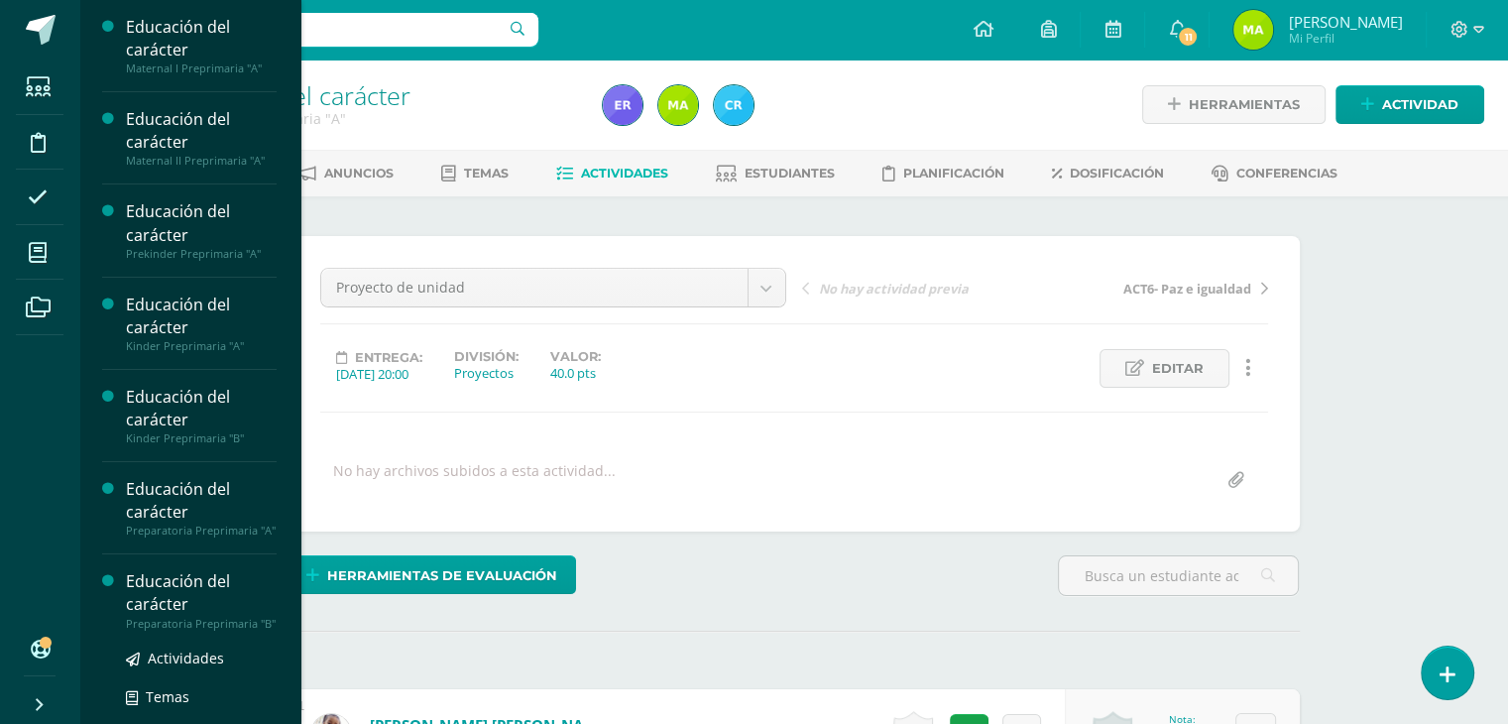
click at [167, 604] on div "Educación del carácter" at bounding box center [201, 593] width 151 height 46
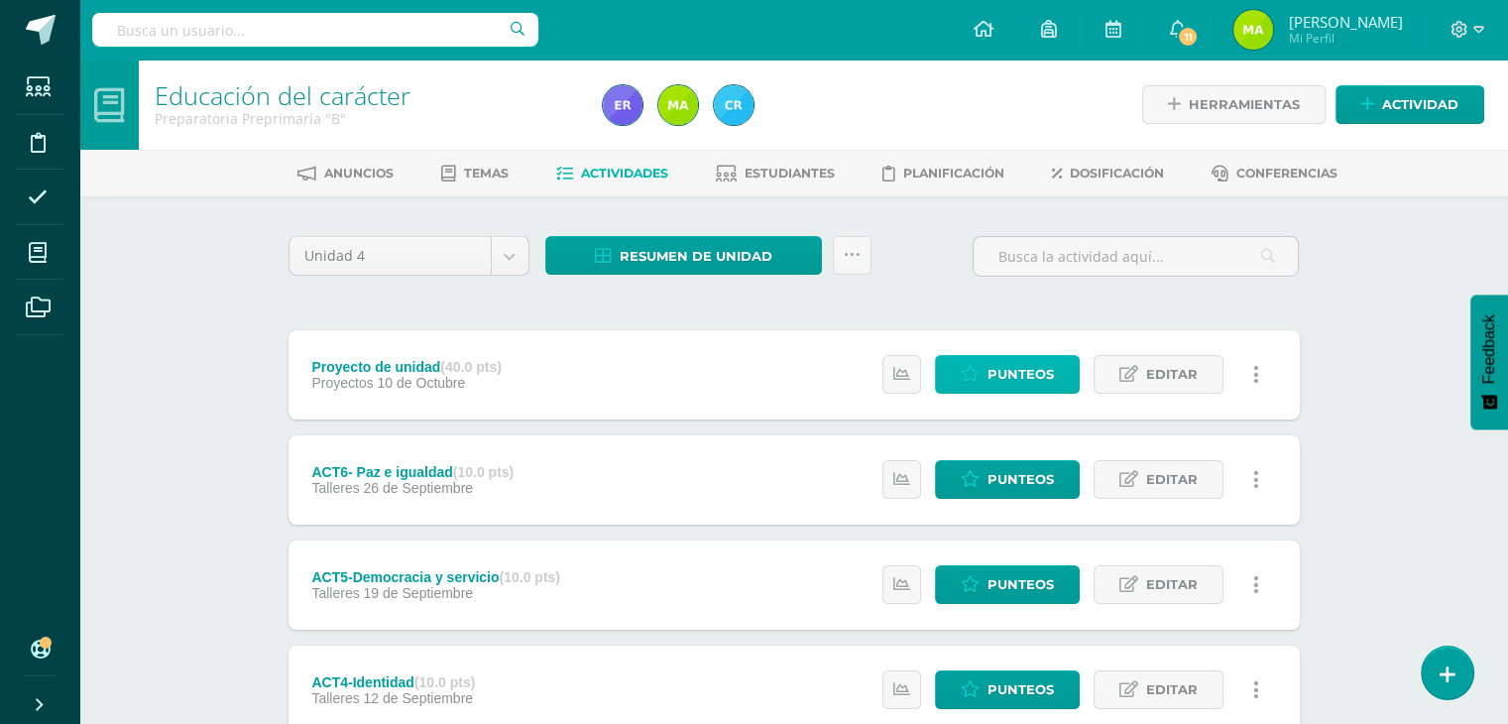
click at [1043, 382] on span "Punteos" at bounding box center [1021, 374] width 66 height 37
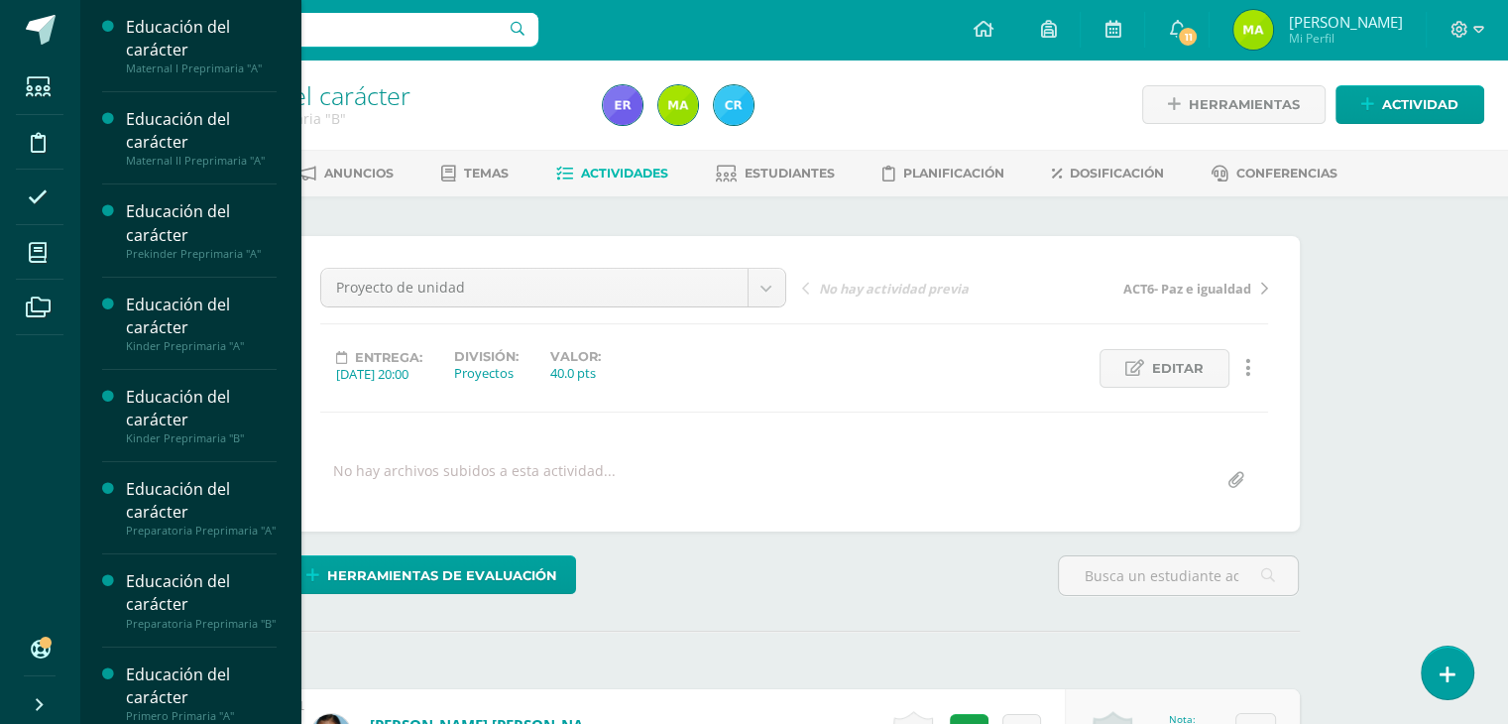
scroll to position [42, 0]
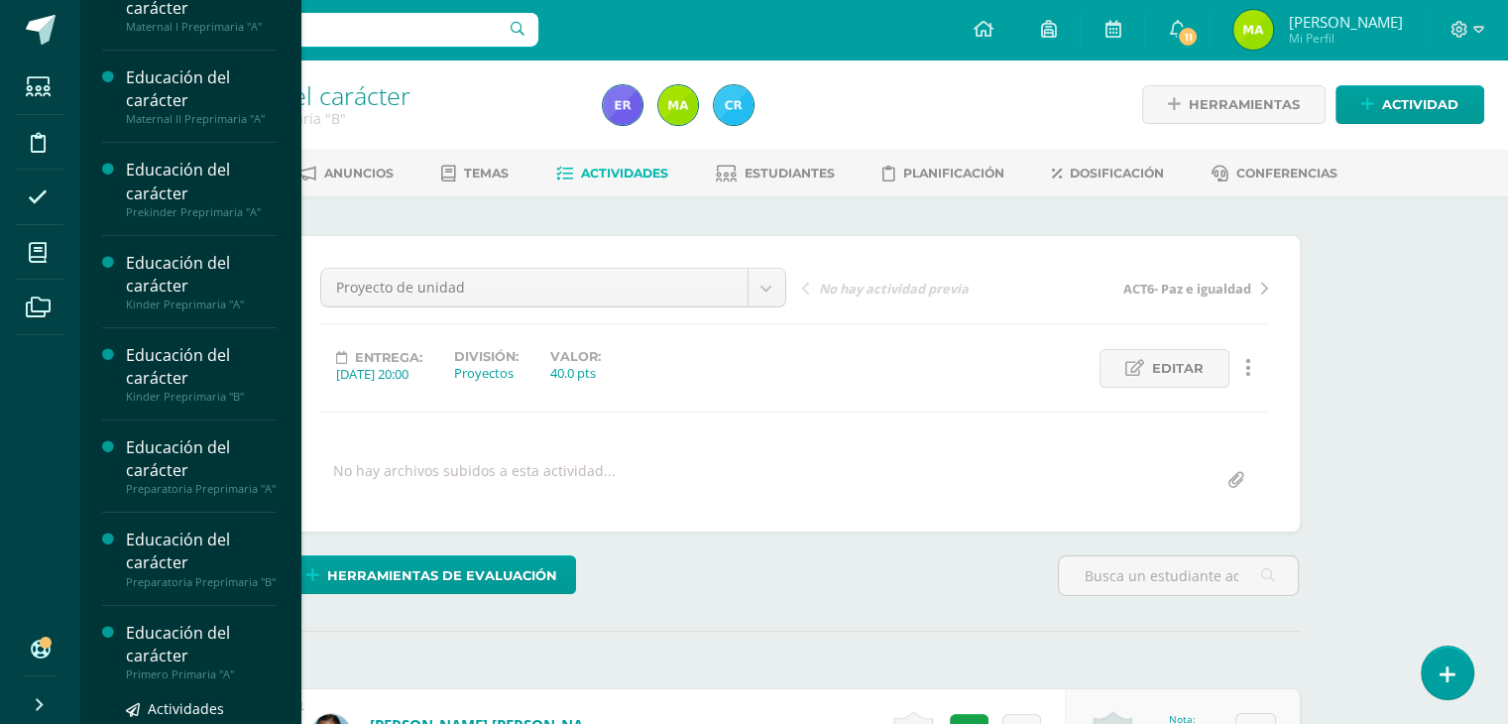
click at [175, 665] on div "Educación del carácter" at bounding box center [201, 645] width 151 height 46
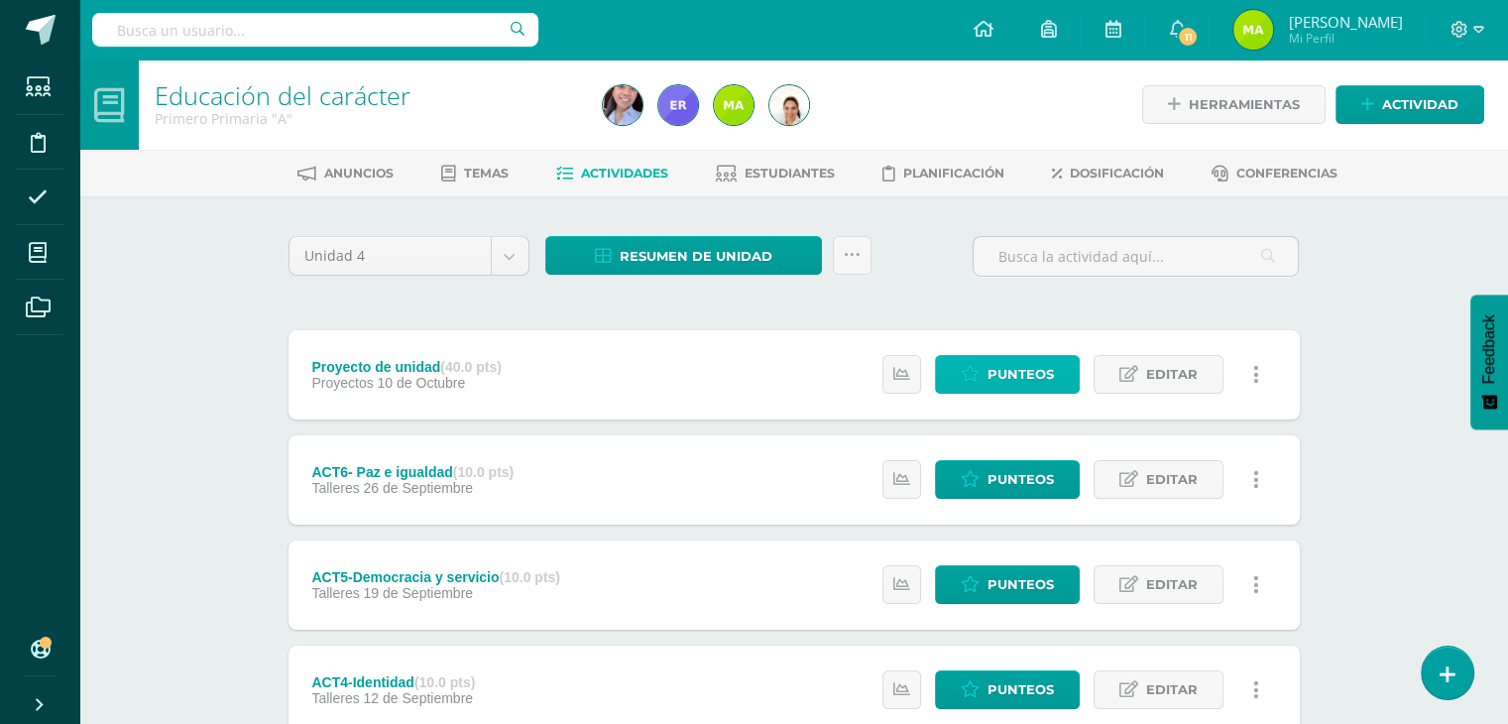
click at [1070, 358] on link "Punteos" at bounding box center [1007, 374] width 145 height 39
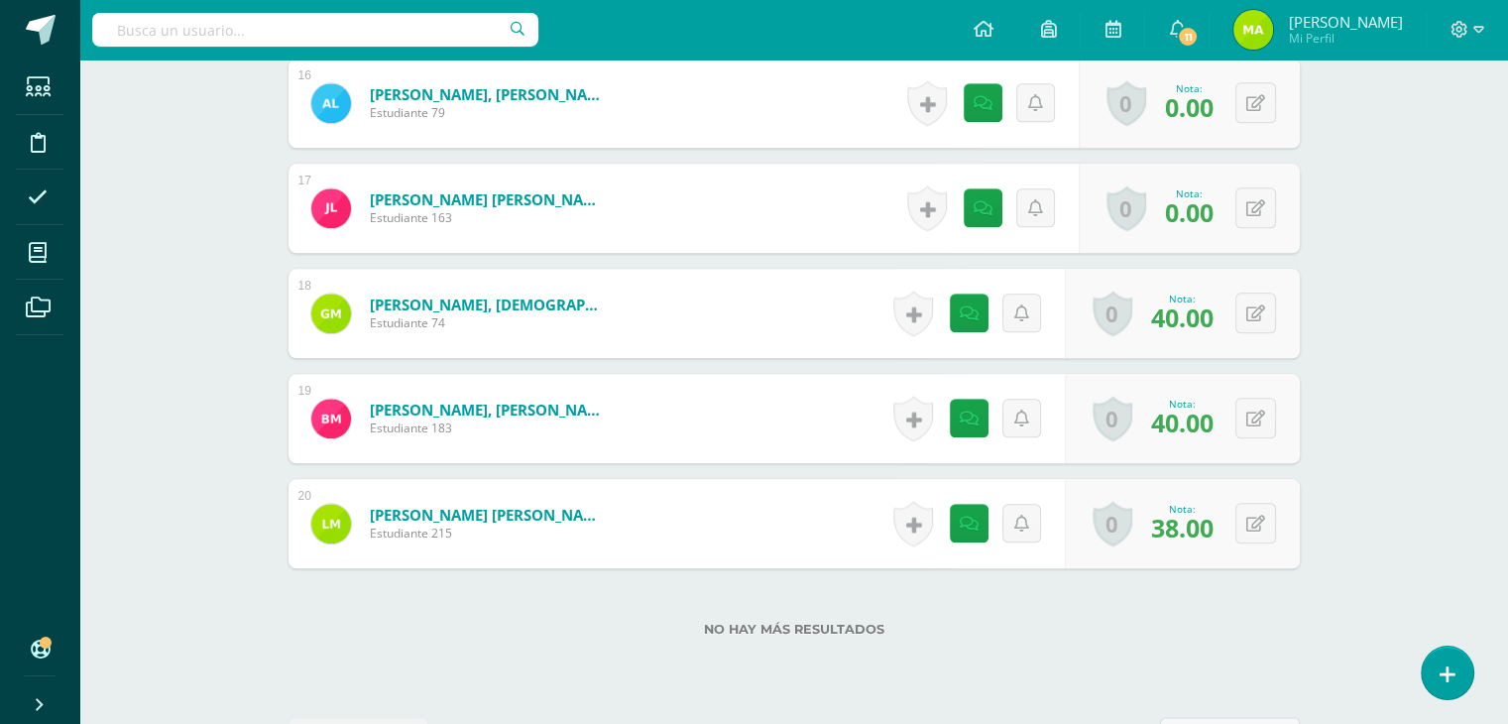
scroll to position [2277, 0]
